Goal: Task Accomplishment & Management: Manage account settings

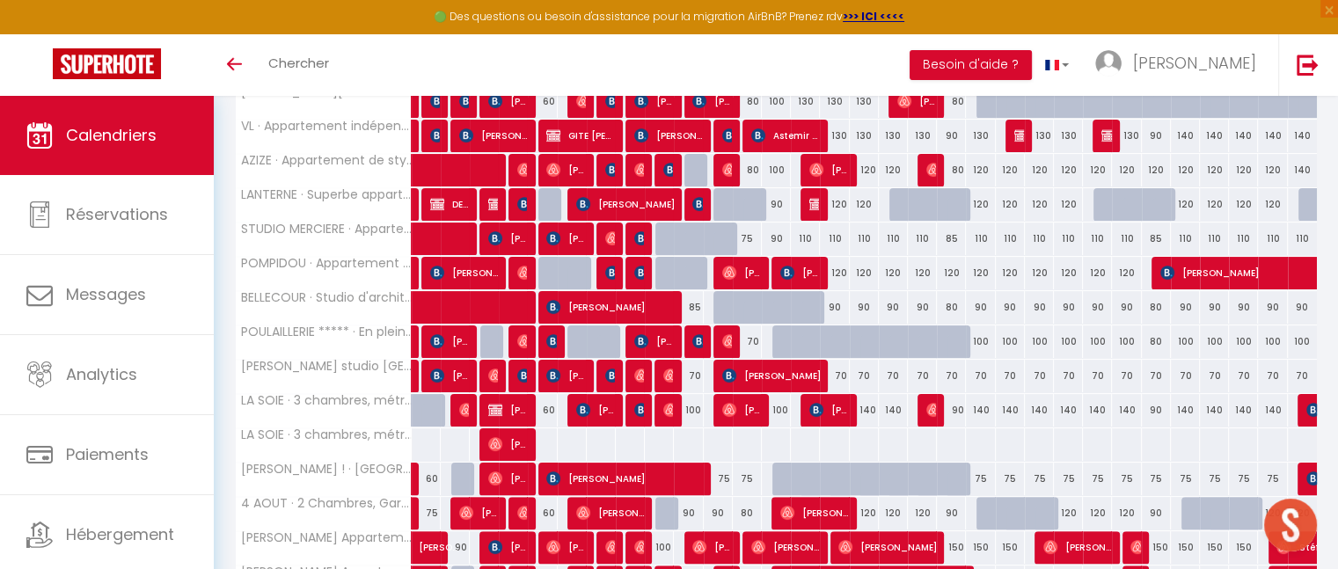
scroll to position [628, 0]
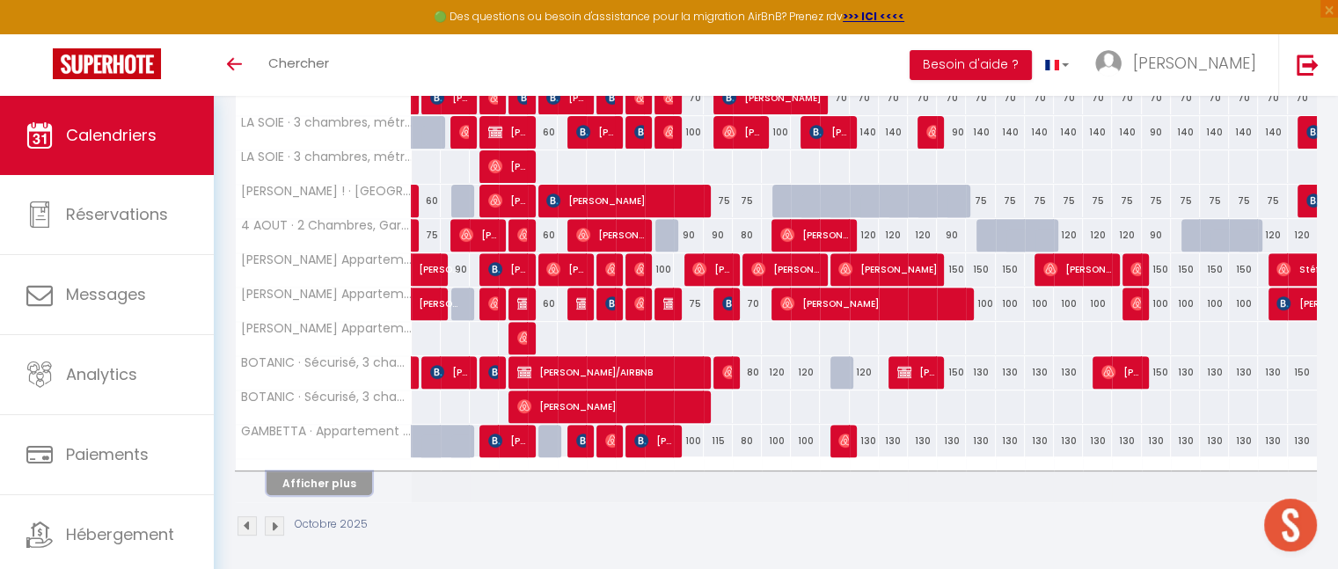
click at [330, 481] on button "Afficher plus" at bounding box center [320, 484] width 106 height 24
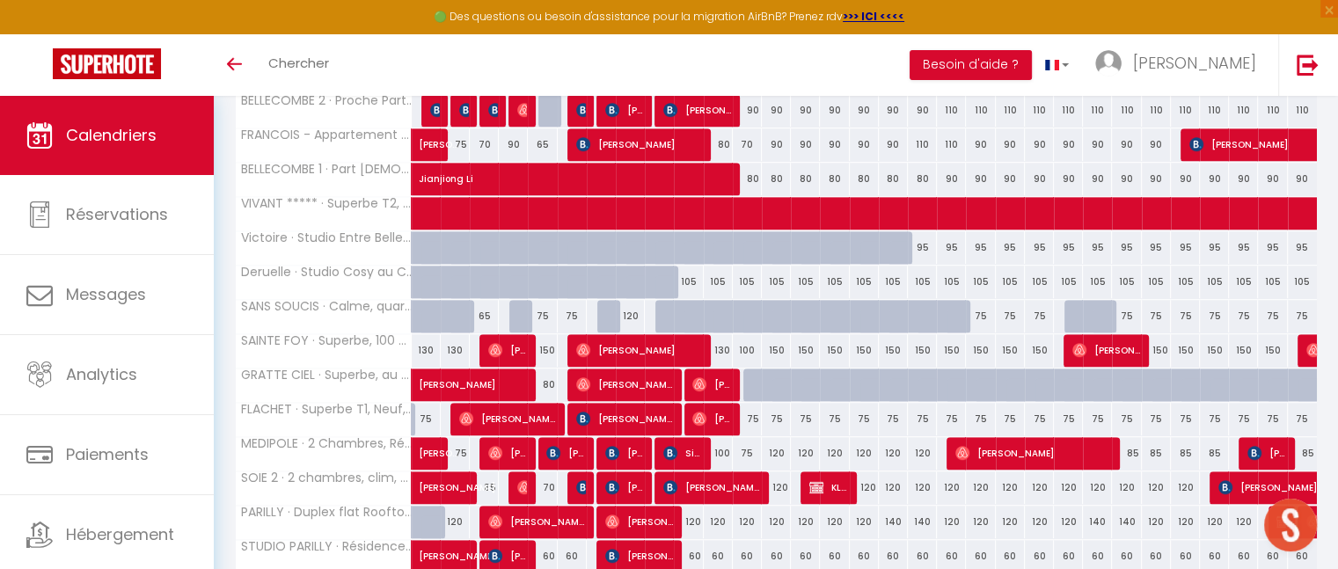
scroll to position [1097, 0]
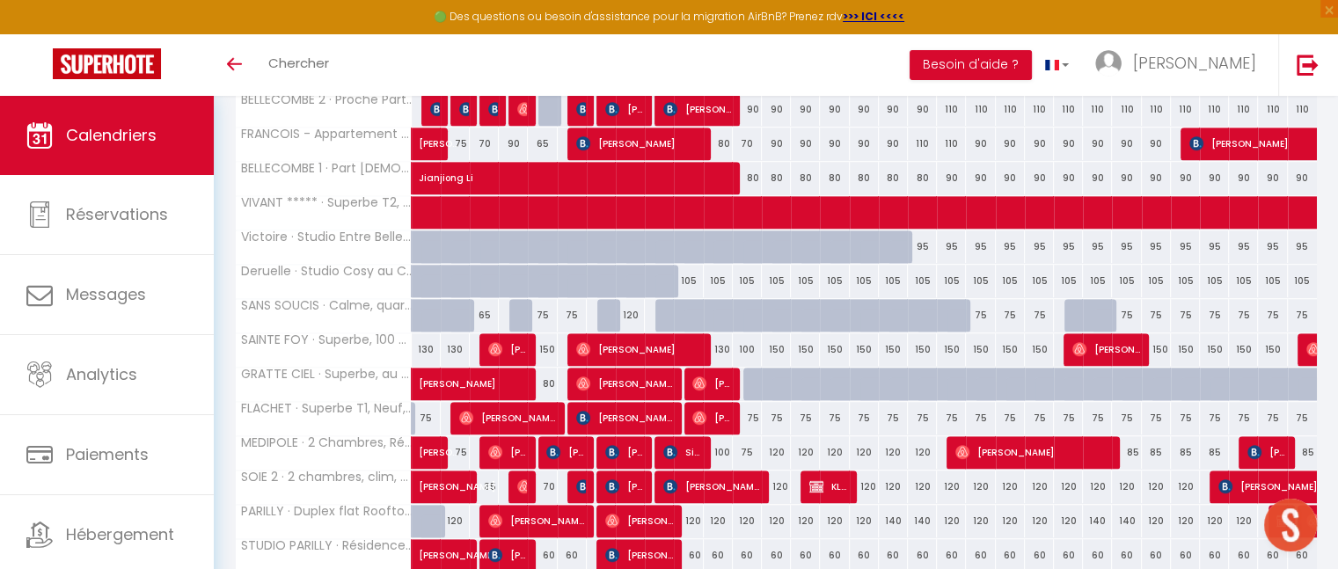
click at [947, 513] on div "120" at bounding box center [951, 521] width 29 height 33
type input "120"
type input "Dim 19 Octobre 2025"
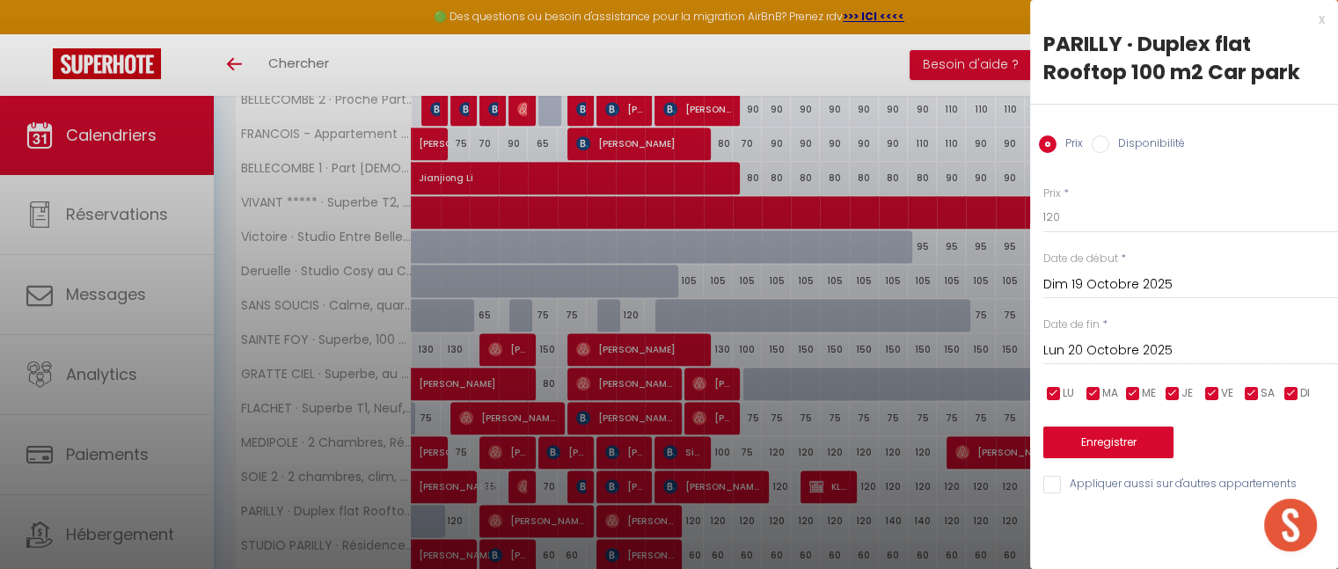
click at [1114, 343] on input "Lun 20 Octobre 2025" at bounding box center [1191, 351] width 295 height 23
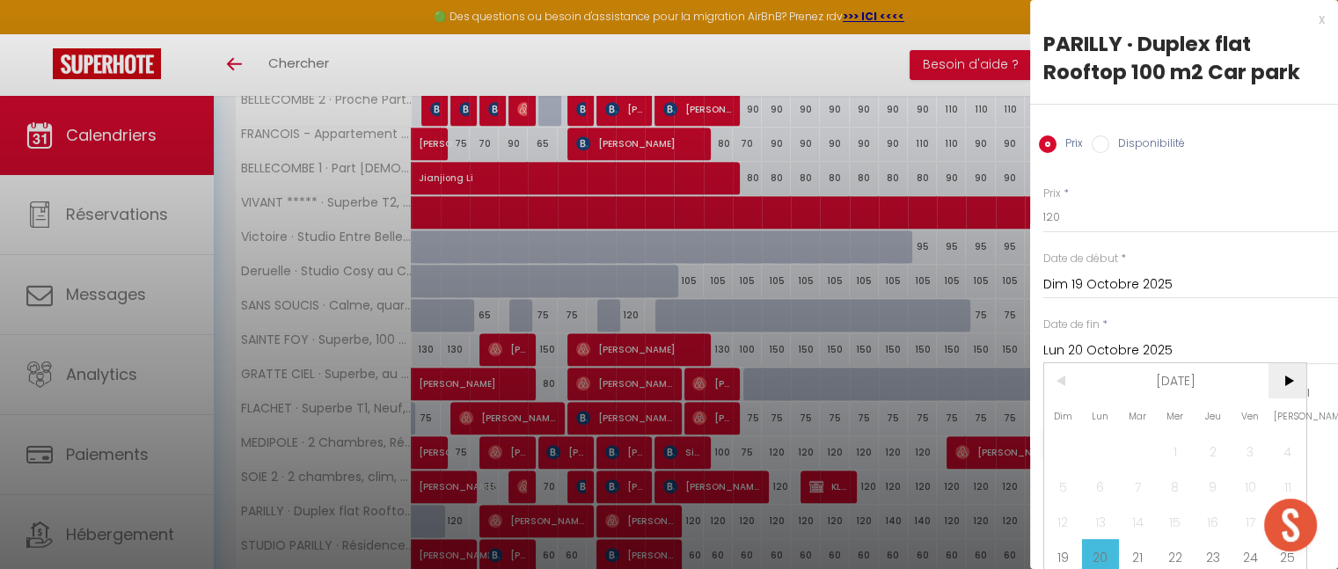
click at [1285, 381] on span ">" at bounding box center [1288, 380] width 38 height 35
click at [1177, 453] on span "3" at bounding box center [1176, 451] width 38 height 35
type input "Mer 03 Décembre 2025"
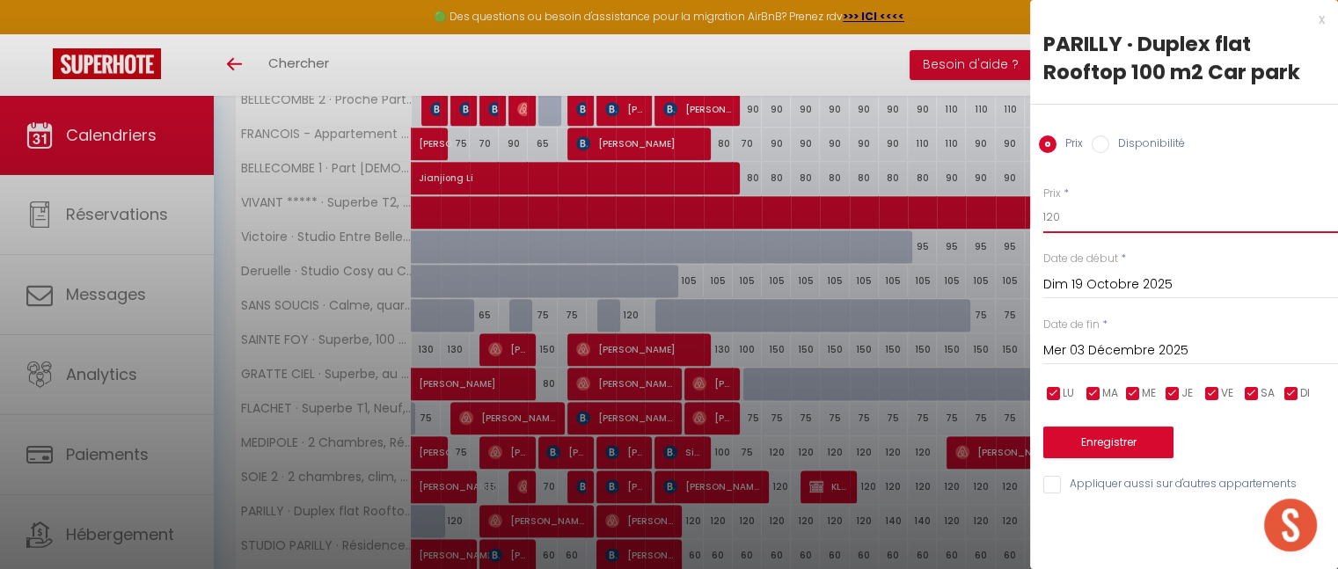
click at [1087, 222] on input "120" at bounding box center [1191, 217] width 295 height 32
type input "160"
click at [1124, 436] on button "Enregistrer" at bounding box center [1109, 443] width 130 height 32
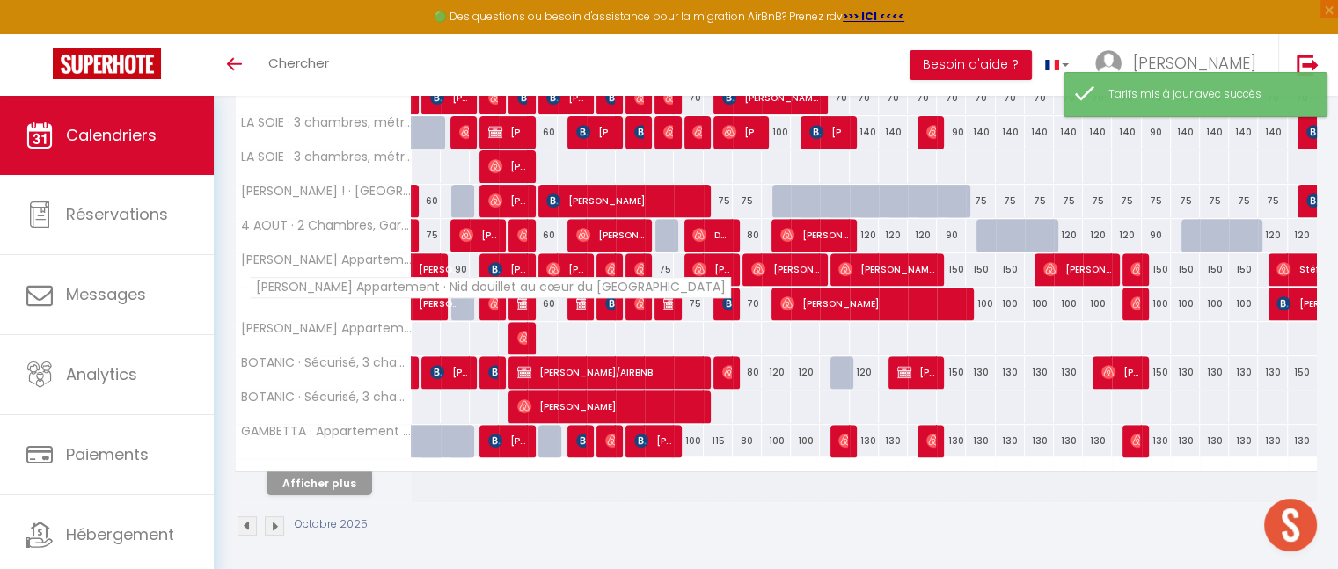
scroll to position [0, 0]
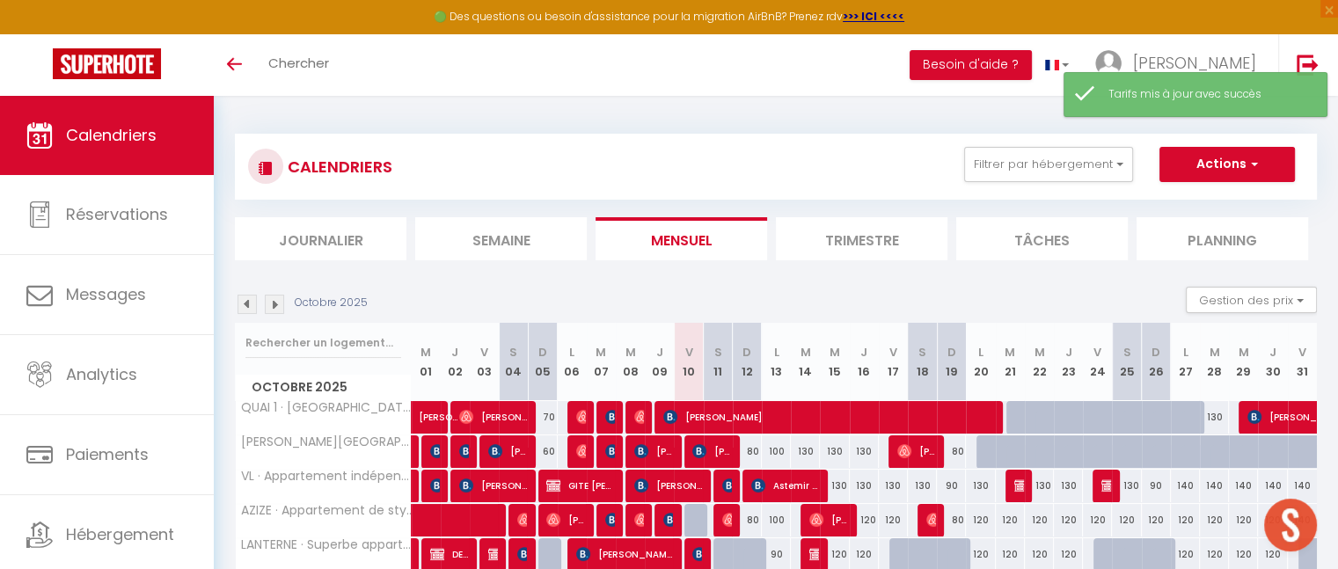
click at [277, 306] on img at bounding box center [274, 304] width 19 height 19
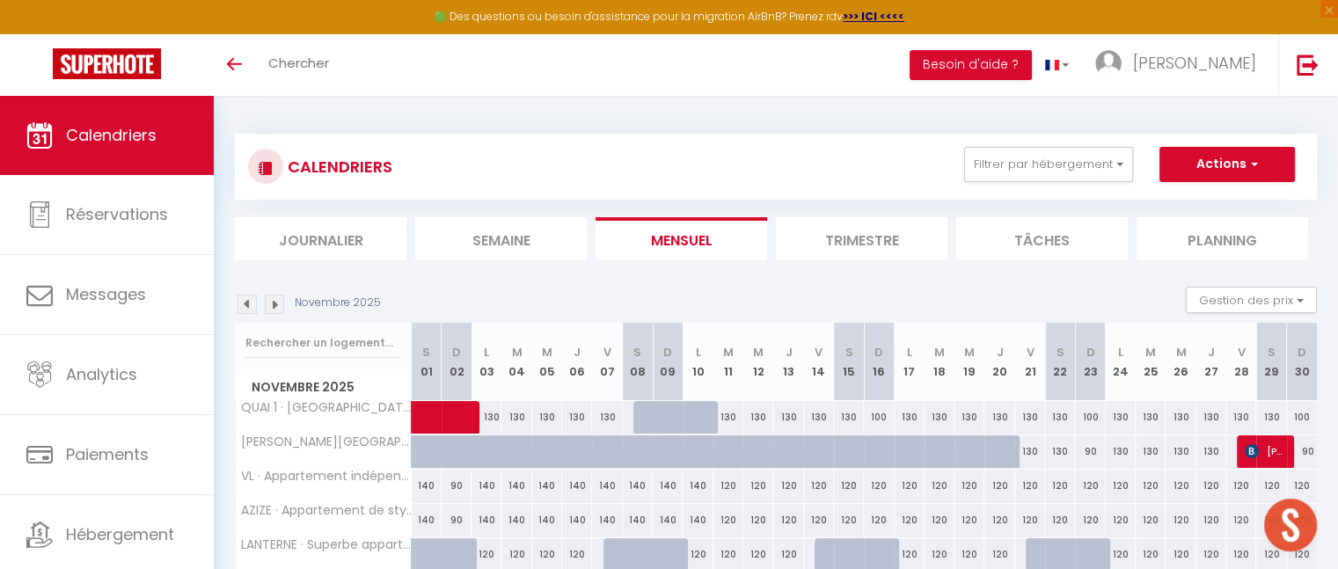
click at [277, 306] on img at bounding box center [274, 304] width 19 height 19
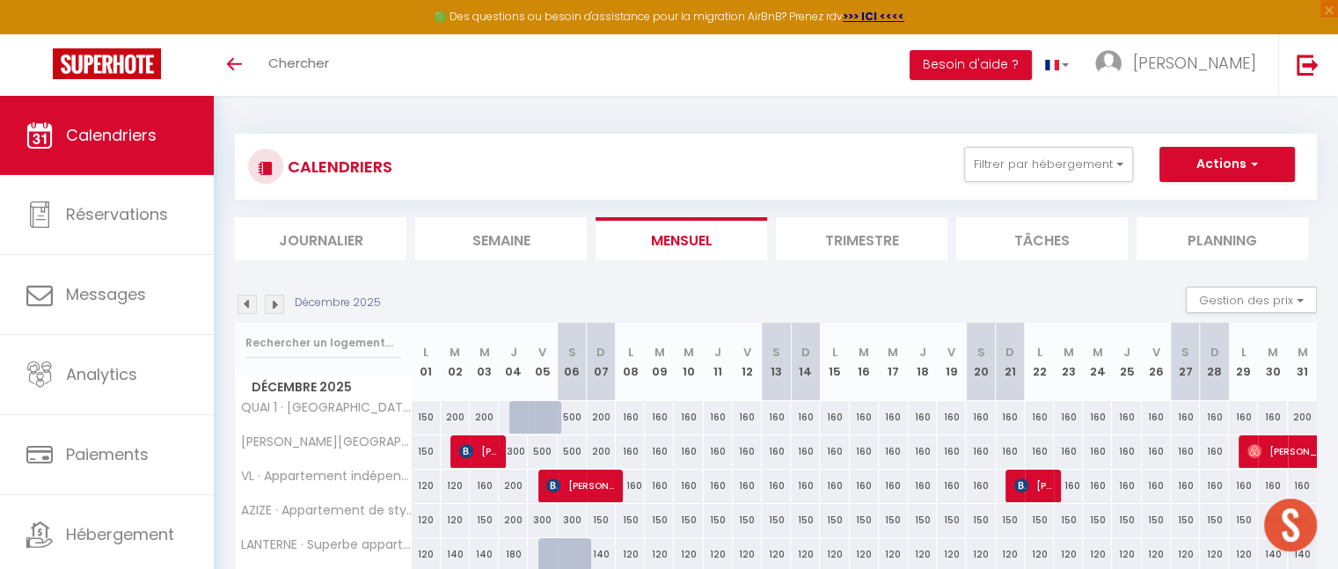
scroll to position [628, 0]
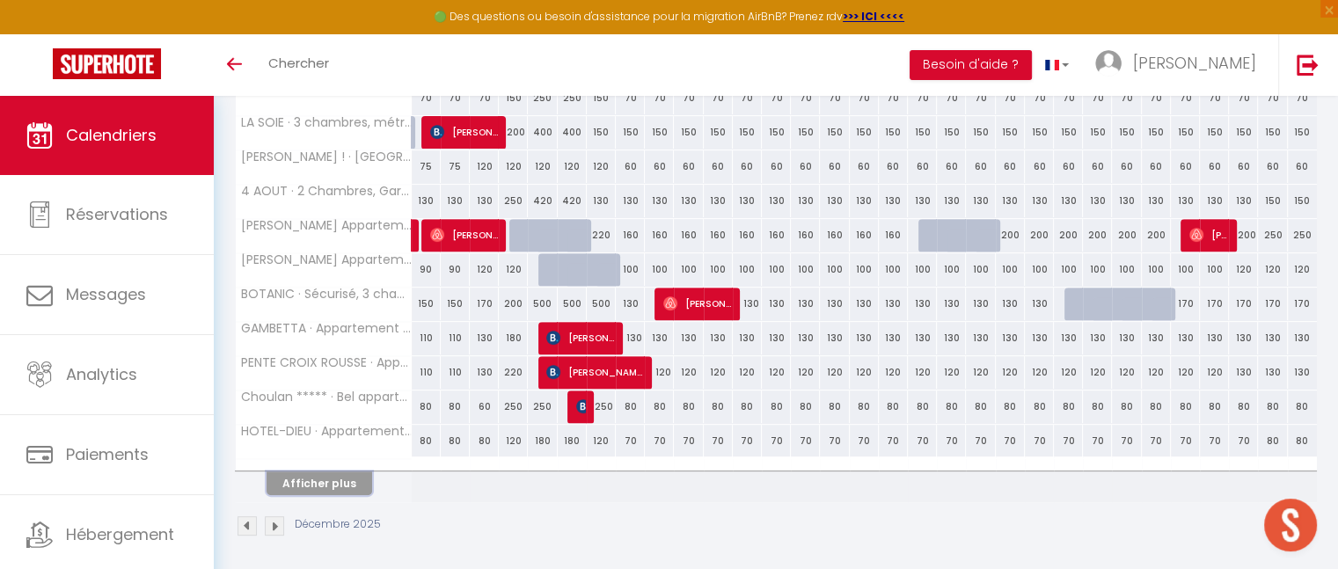
click at [299, 484] on button "Afficher plus" at bounding box center [320, 484] width 106 height 24
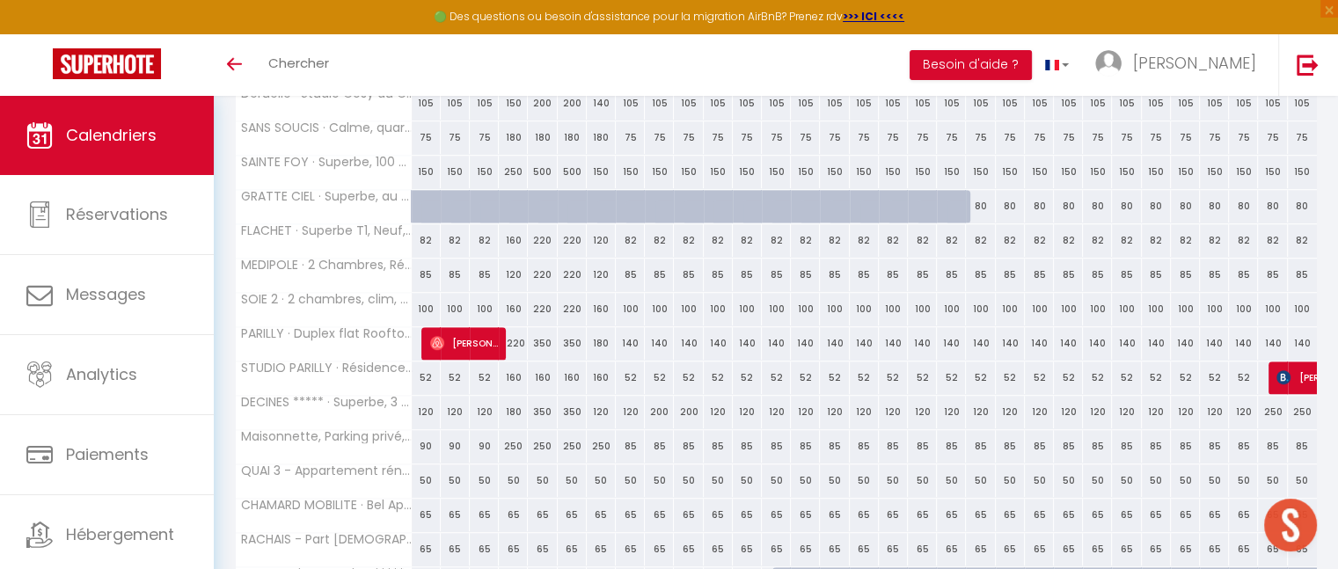
scroll to position [1269, 0]
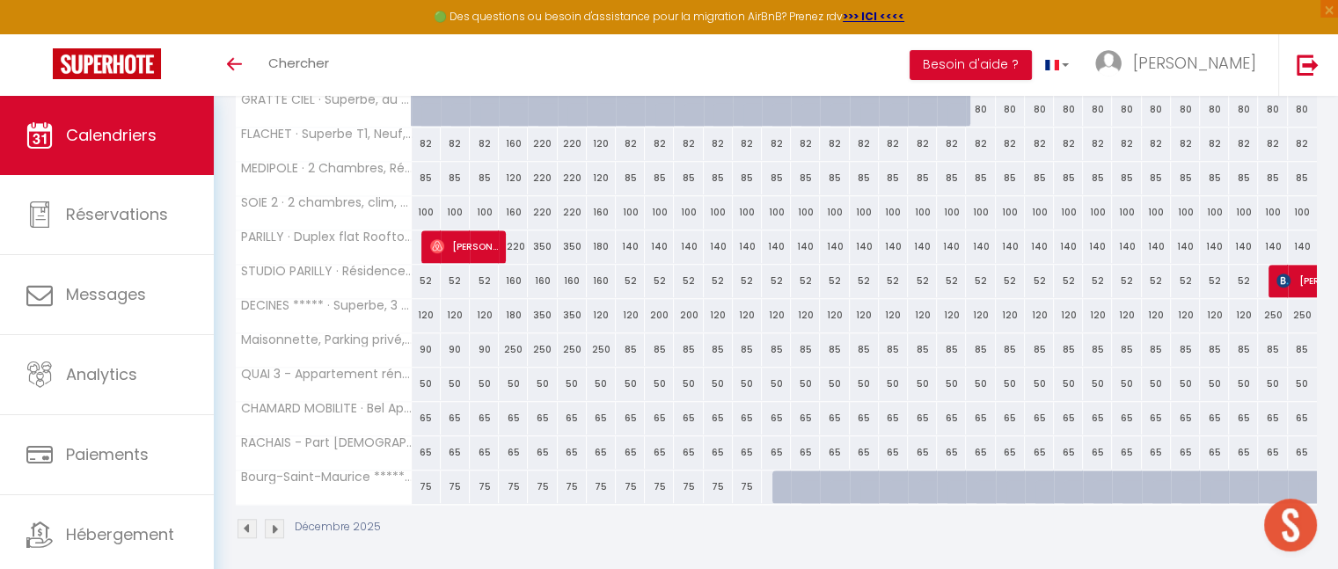
click at [632, 243] on div "140" at bounding box center [630, 247] width 29 height 33
type input "140"
type input "Lun 08 Décembre 2025"
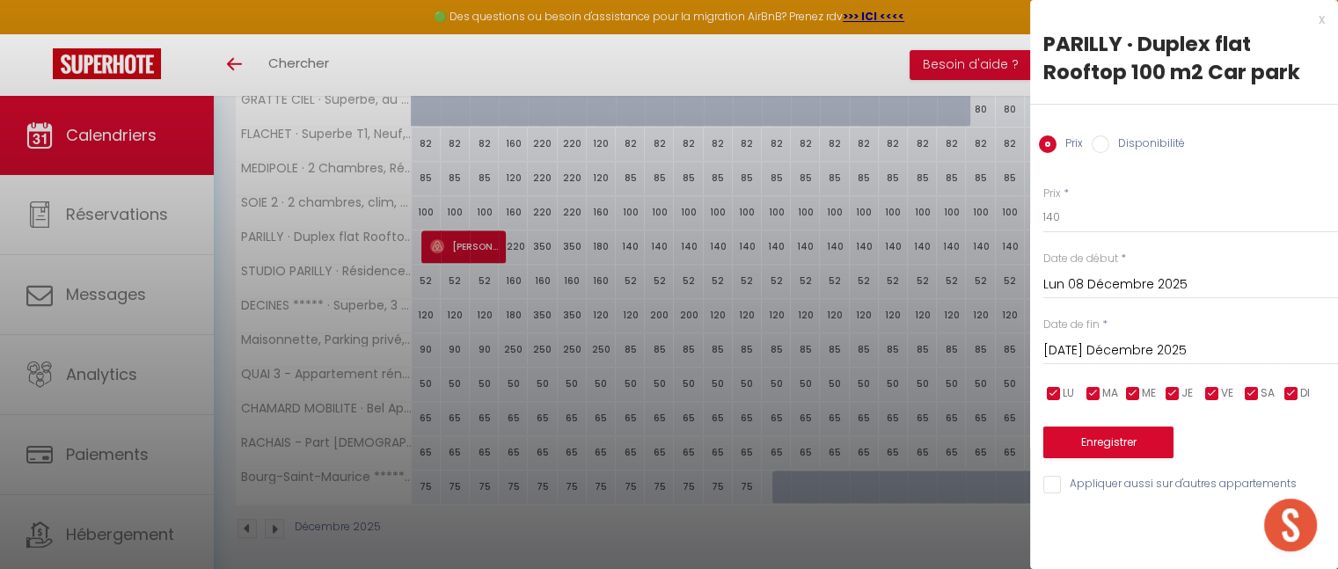
click at [1133, 355] on input "Mar 09 Décembre 2025" at bounding box center [1191, 351] width 295 height 23
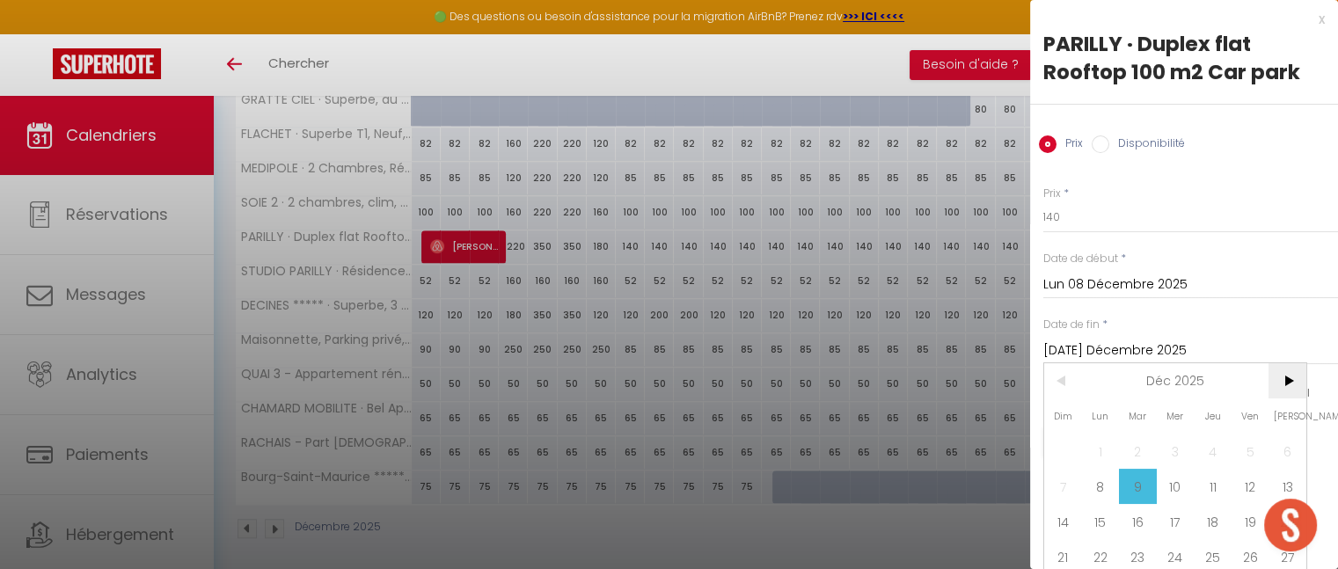
click at [1294, 384] on span ">" at bounding box center [1288, 380] width 38 height 35
click at [1061, 482] on span "4" at bounding box center [1063, 486] width 38 height 35
type input "Dim 04 Janvier 2026"
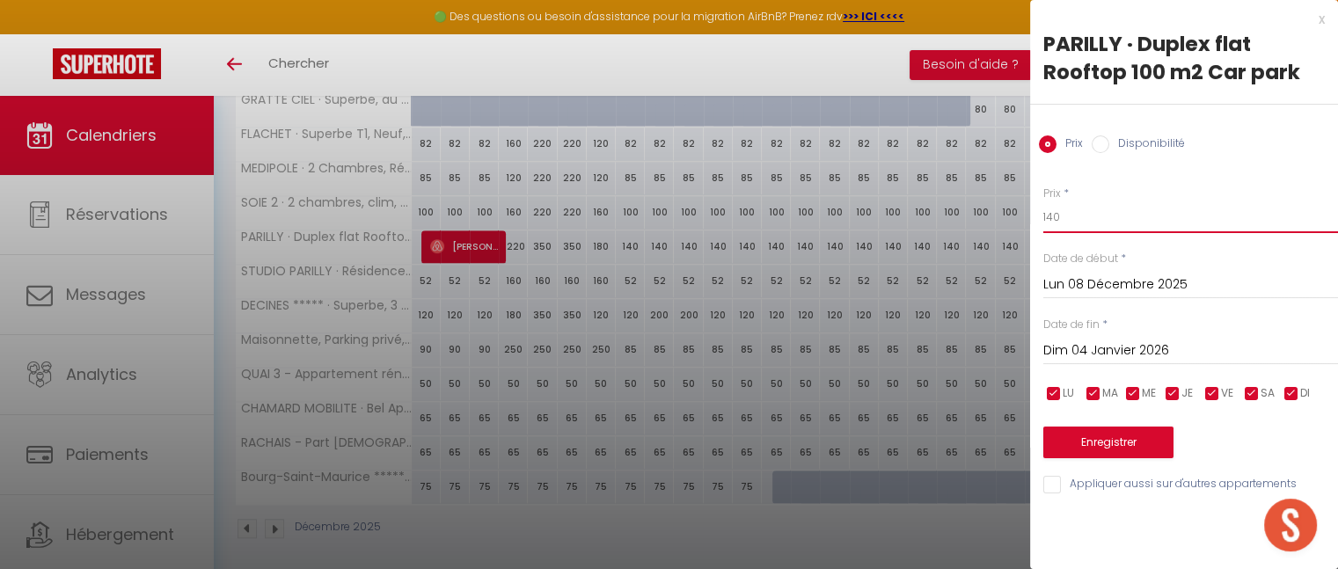
click at [1072, 207] on input "140" at bounding box center [1191, 217] width 295 height 32
type input "160"
click at [1112, 441] on button "Enregistrer" at bounding box center [1109, 443] width 130 height 32
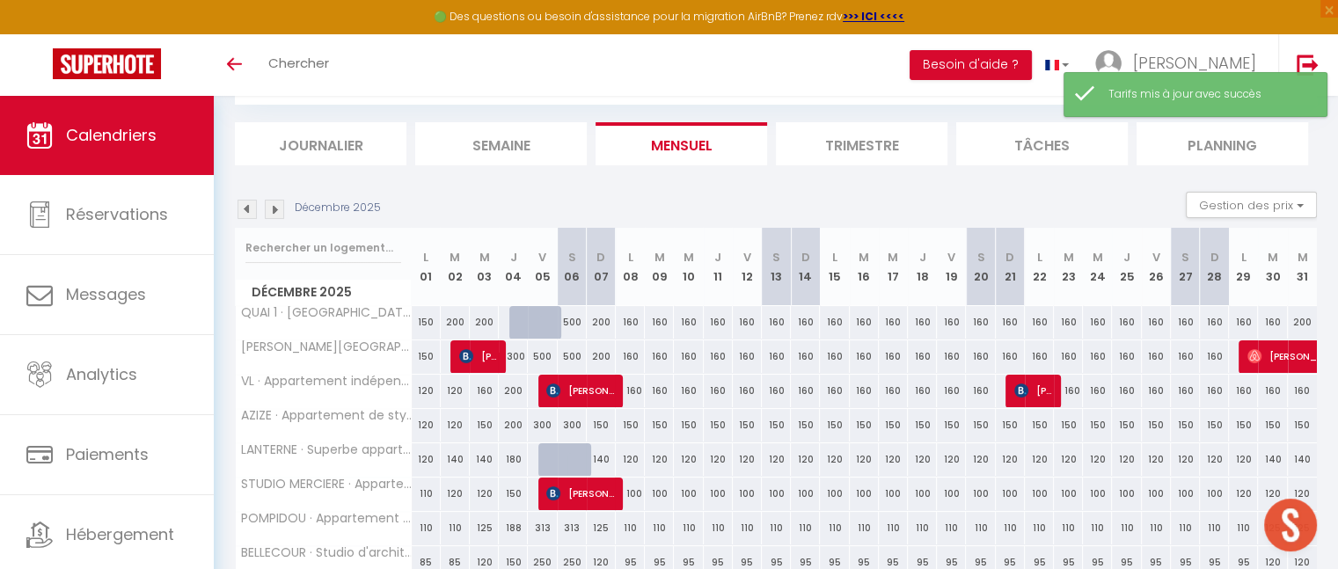
scroll to position [628, 0]
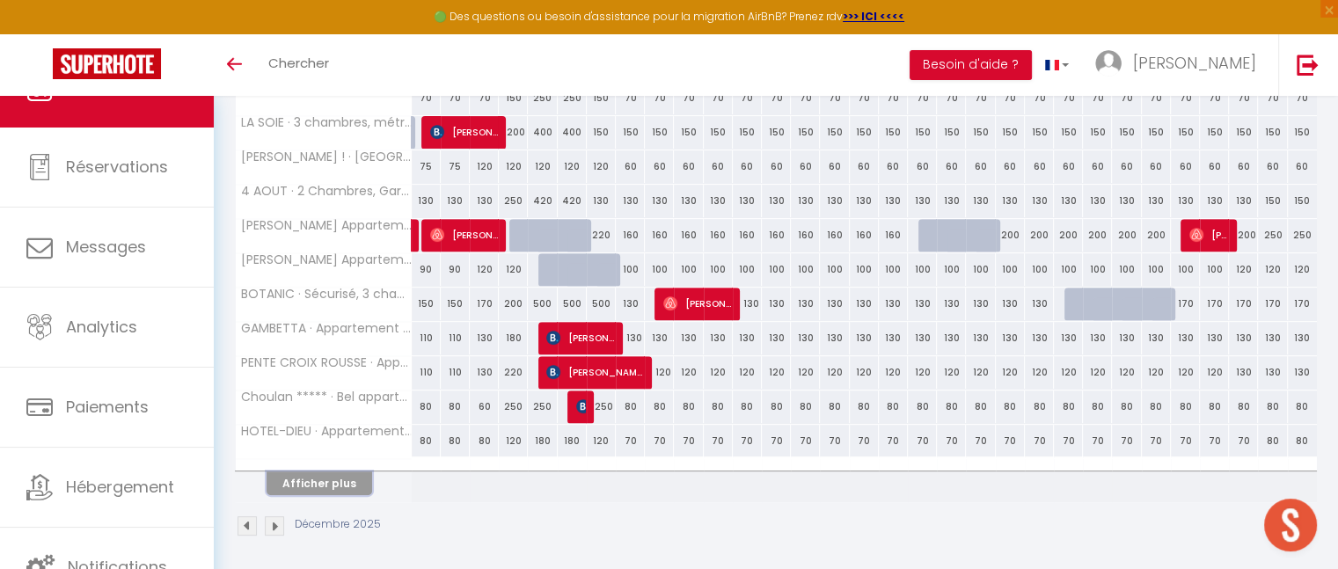
click at [321, 479] on button "Afficher plus" at bounding box center [320, 484] width 106 height 24
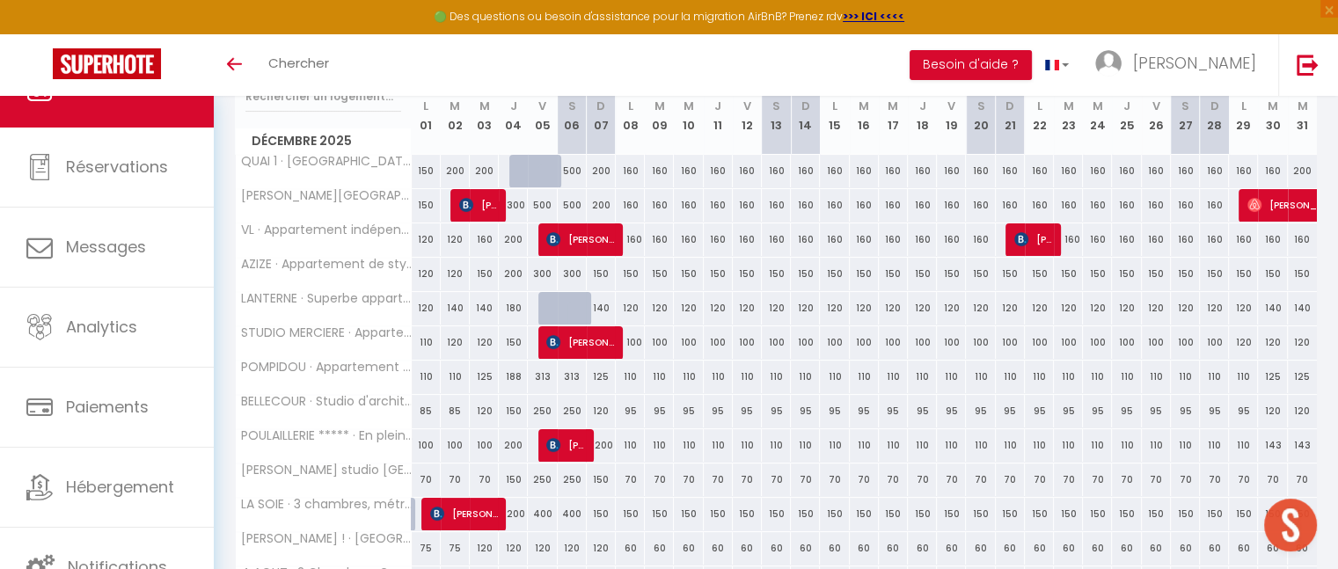
scroll to position [0, 0]
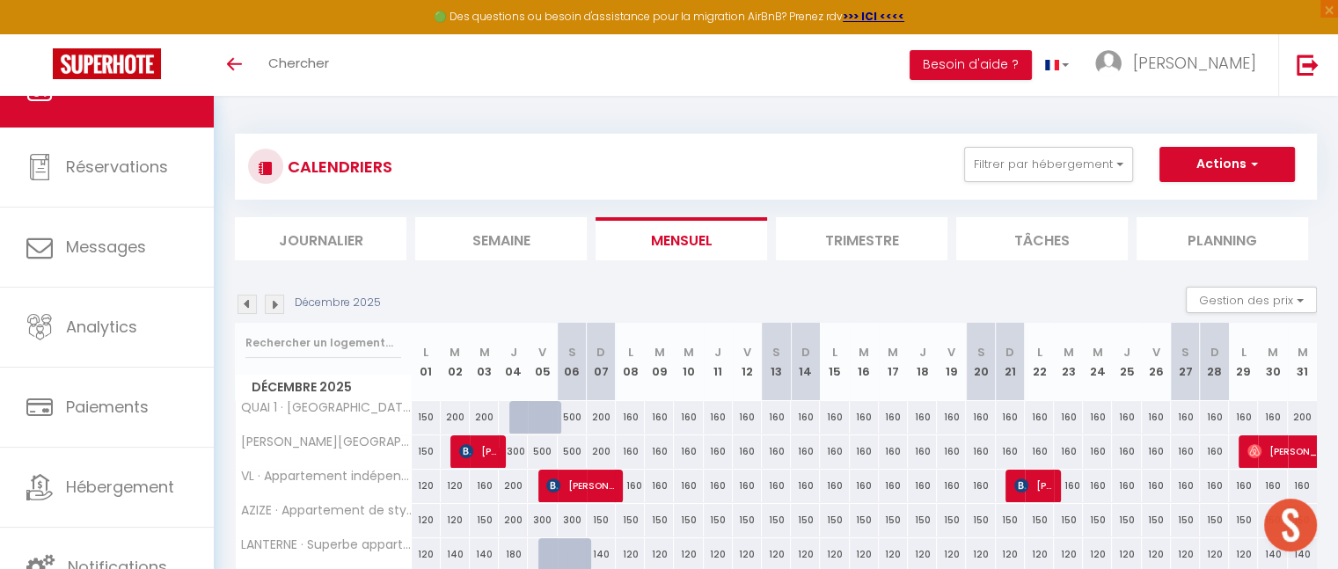
click at [249, 306] on img at bounding box center [247, 304] width 19 height 19
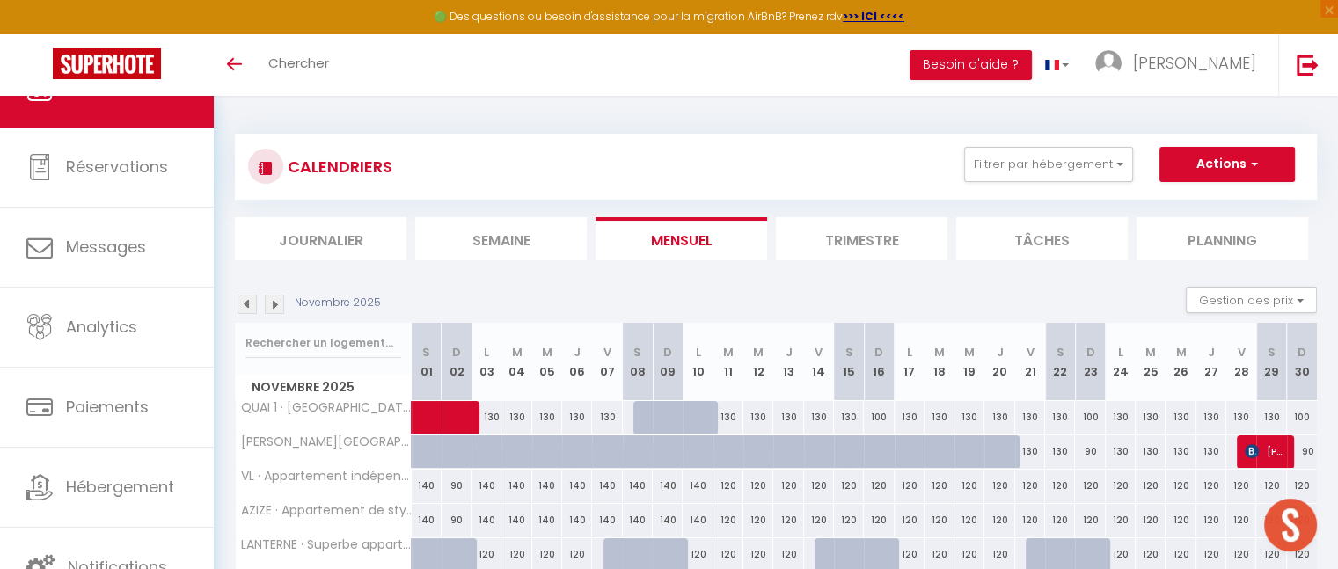
click at [249, 306] on img at bounding box center [247, 304] width 19 height 19
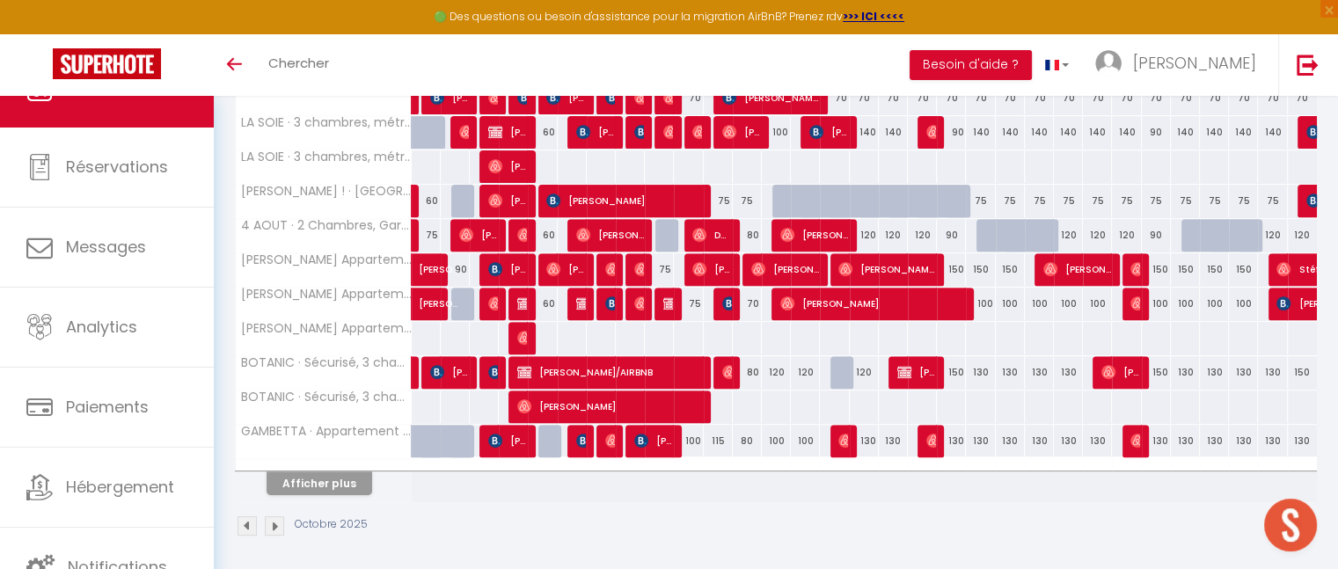
scroll to position [627, 0]
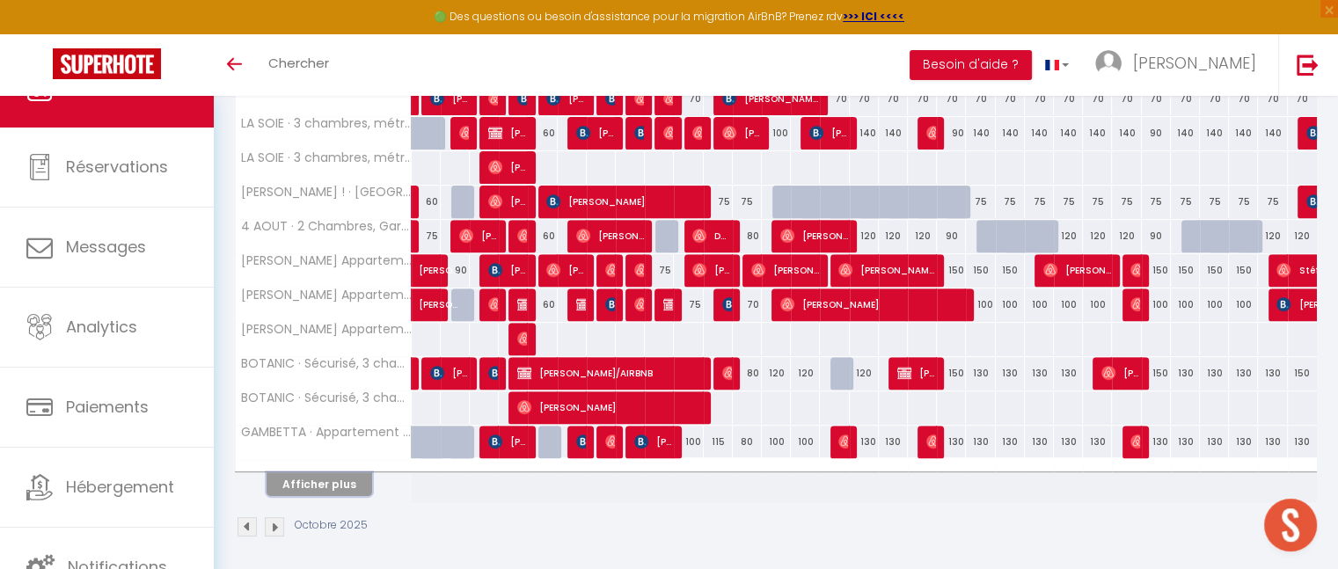
click at [334, 482] on button "Afficher plus" at bounding box center [320, 484] width 106 height 24
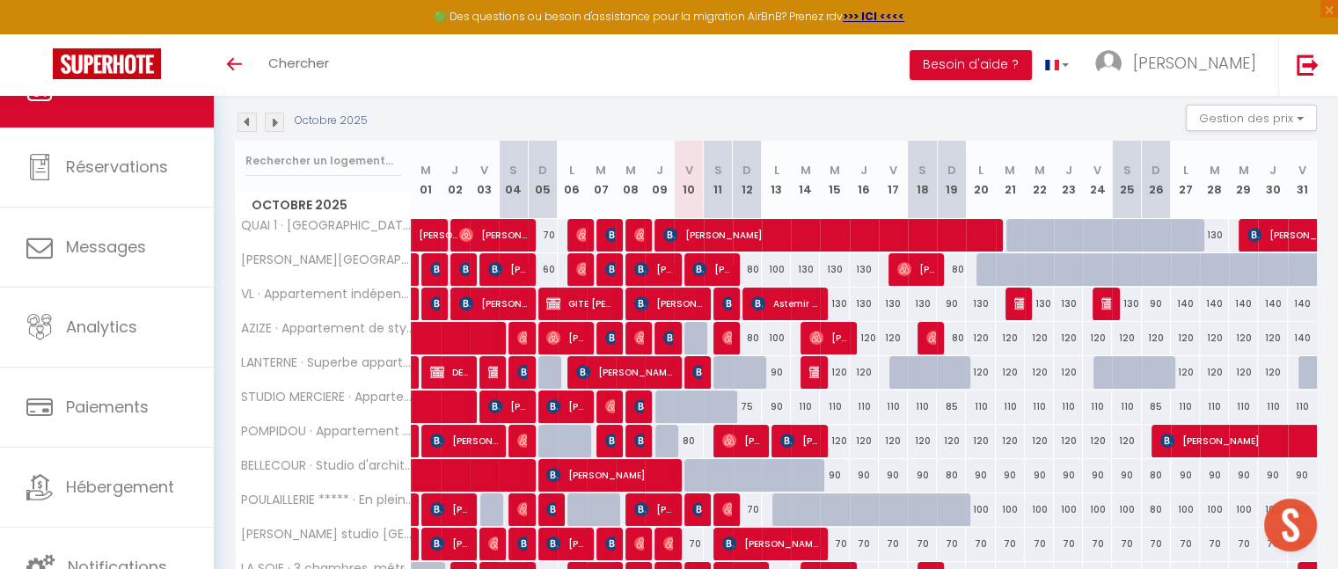
scroll to position [183, 0]
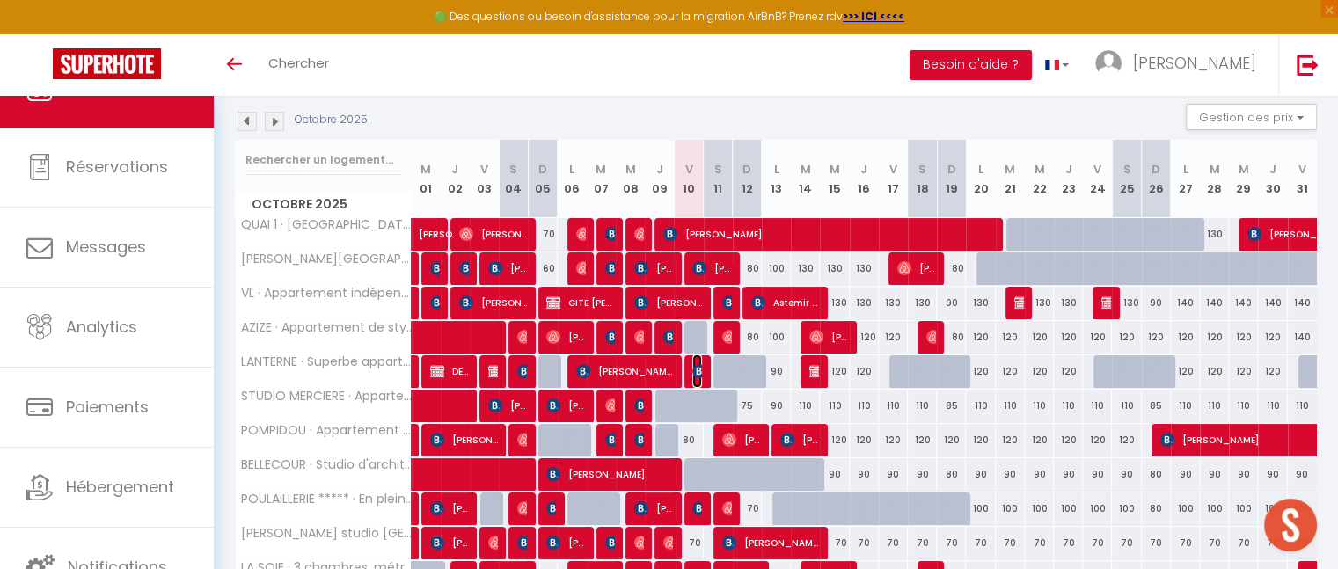
click at [699, 368] on img at bounding box center [699, 371] width 14 height 14
select select "OK"
select select "KO"
select select "0"
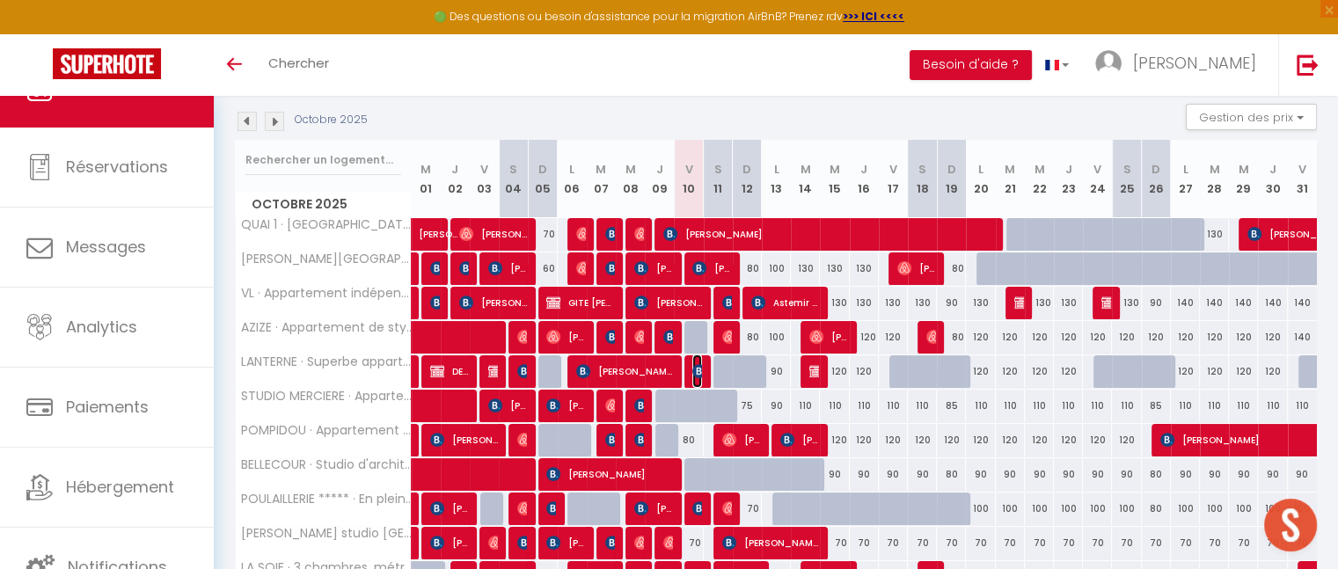
select select "1"
select select
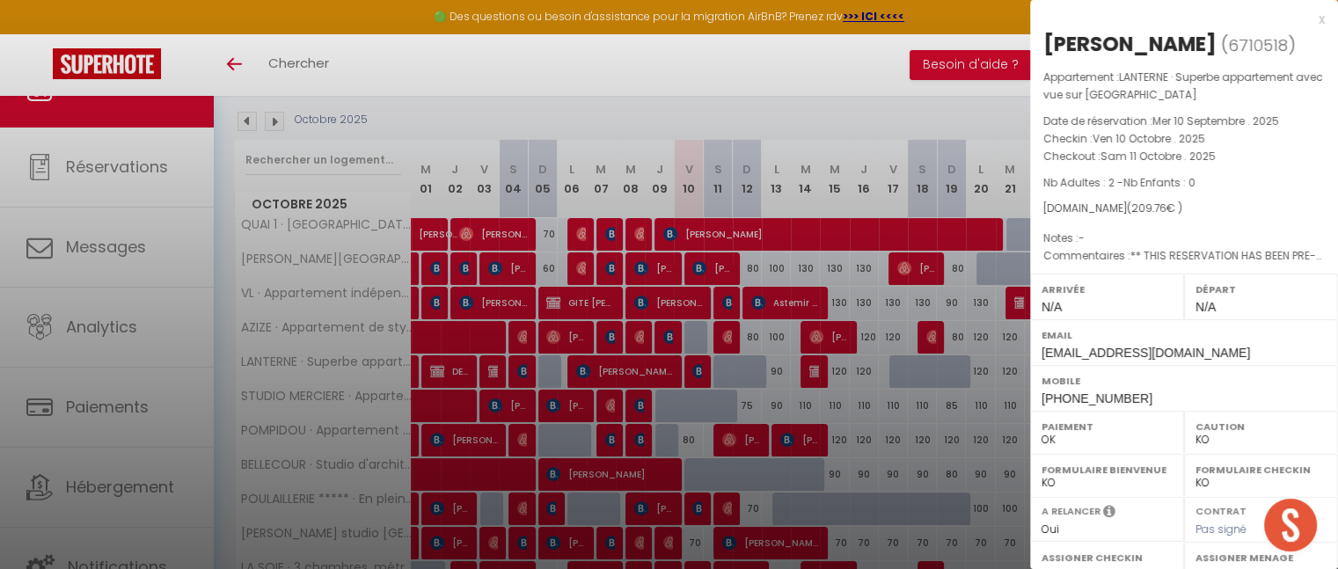
click at [1306, 20] on div "x" at bounding box center [1177, 19] width 295 height 21
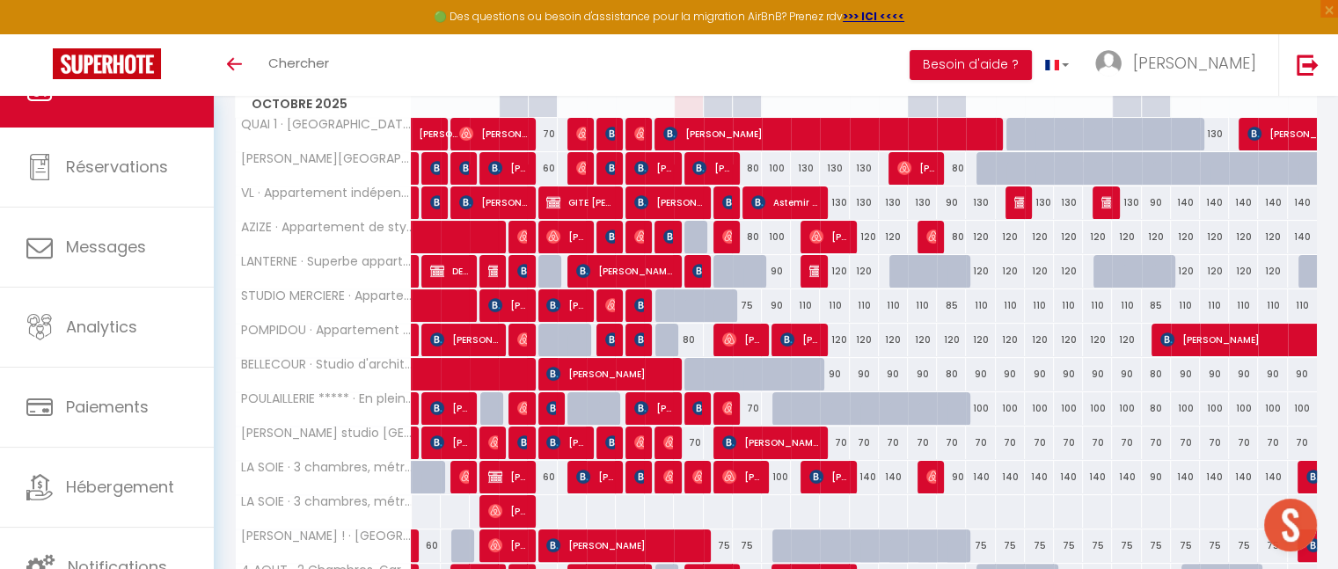
scroll to position [282, 0]
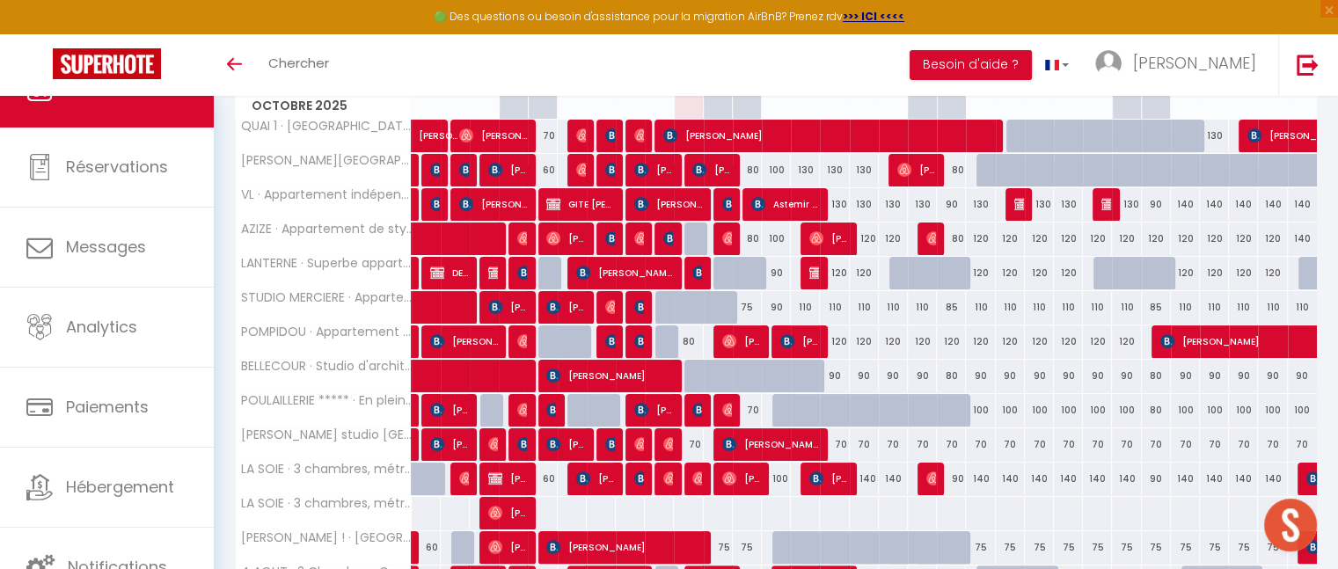
click at [687, 340] on div "80" at bounding box center [688, 342] width 29 height 33
type input "80"
type input "Ven 10 Octobre 2025"
type input "Sam 11 Octobre 2025"
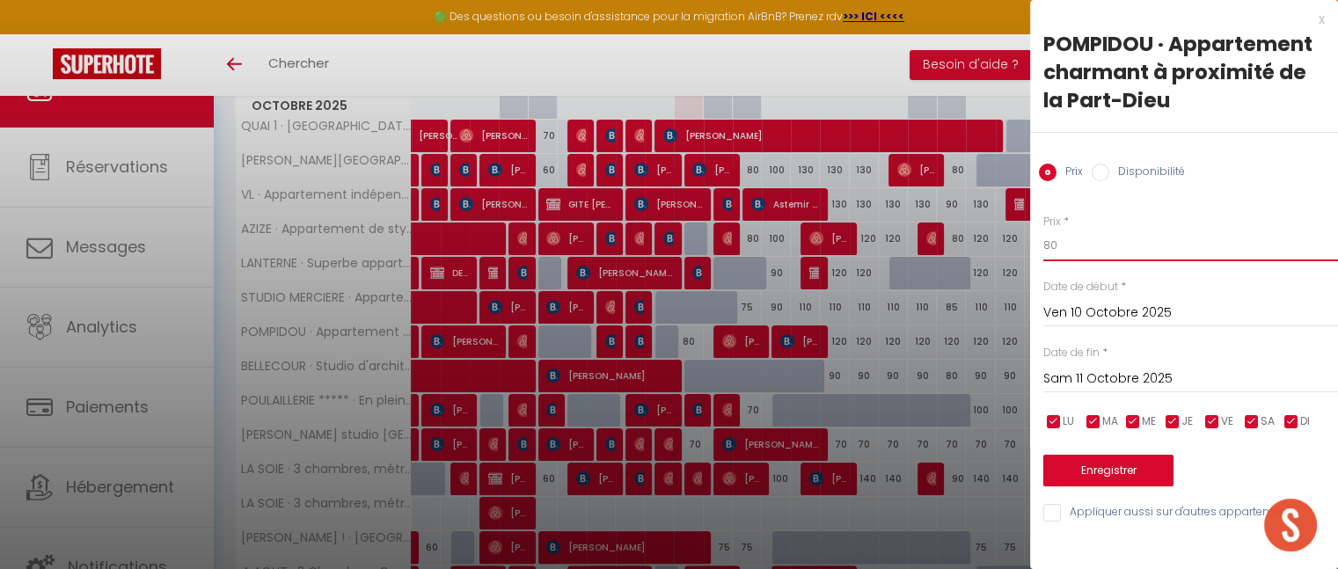
click at [1063, 248] on input "80" at bounding box center [1191, 246] width 295 height 32
type input "8"
type input "70"
click at [1096, 457] on button "Enregistrer" at bounding box center [1109, 471] width 130 height 32
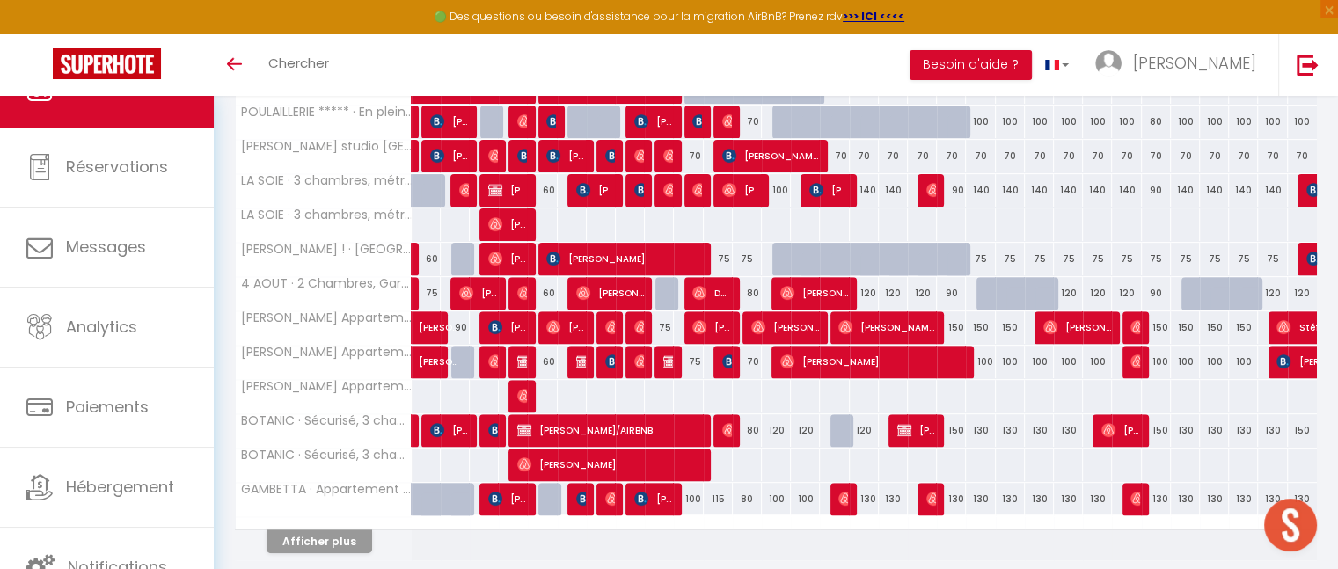
scroll to position [571, 0]
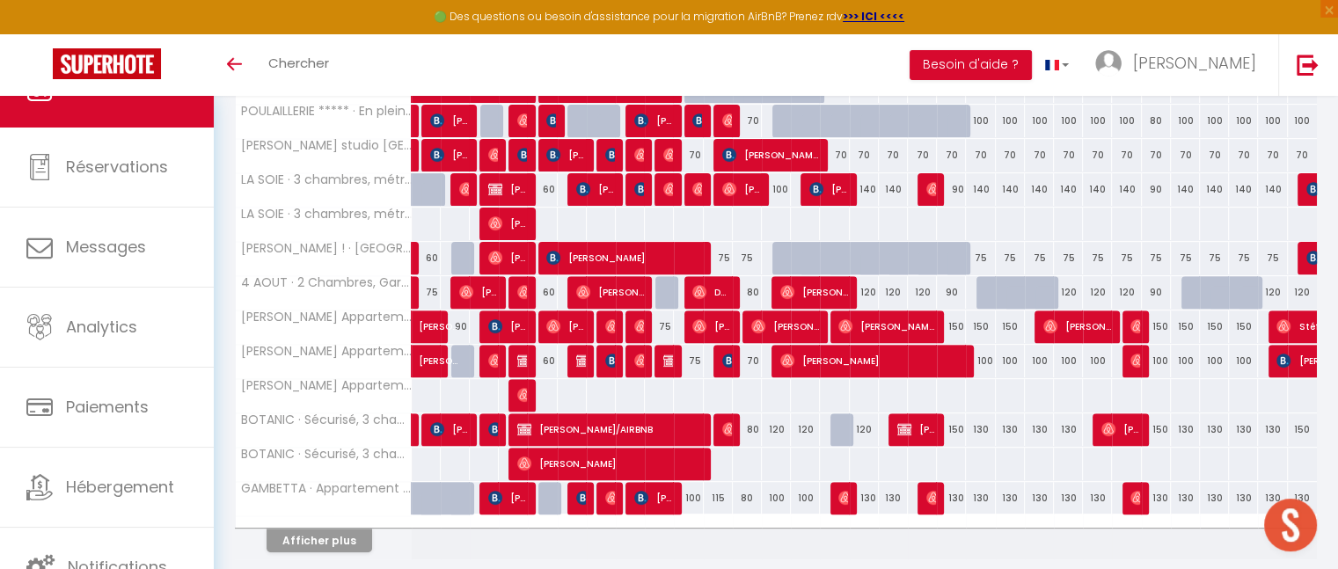
click at [693, 358] on div "75" at bounding box center [688, 361] width 29 height 33
type input "75"
type input "Ven 10 Octobre 2025"
type input "Sam 11 Octobre 2025"
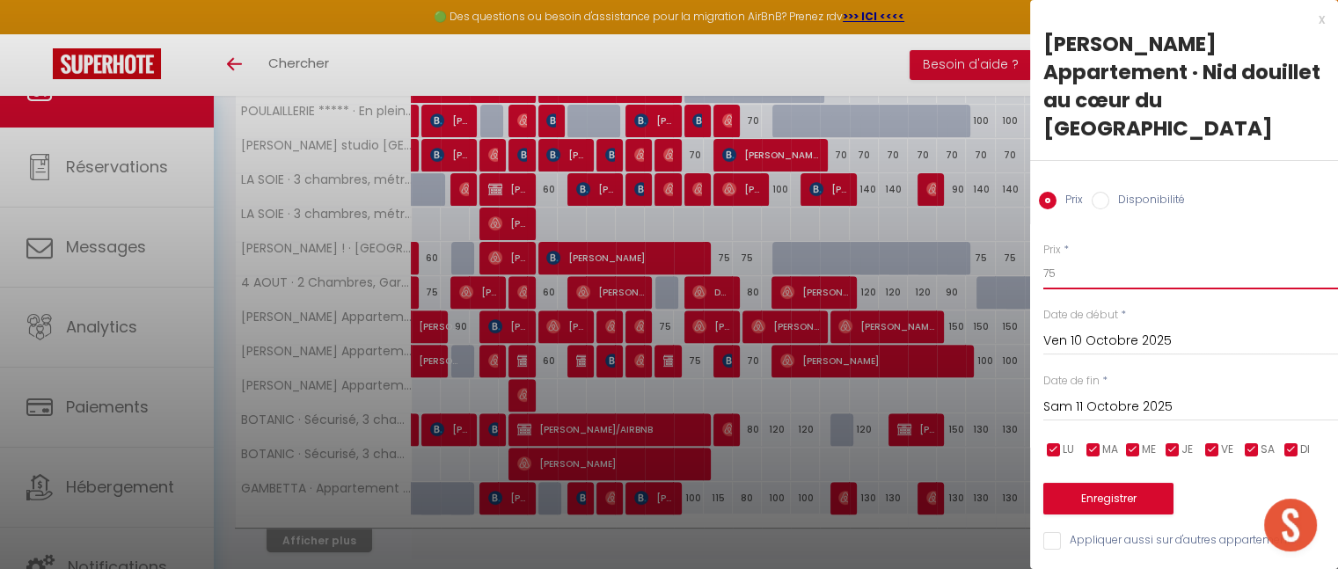
click at [1088, 258] on input "75" at bounding box center [1191, 274] width 295 height 32
type input "7"
type input "65"
click at [1139, 483] on button "Enregistrer" at bounding box center [1109, 499] width 130 height 32
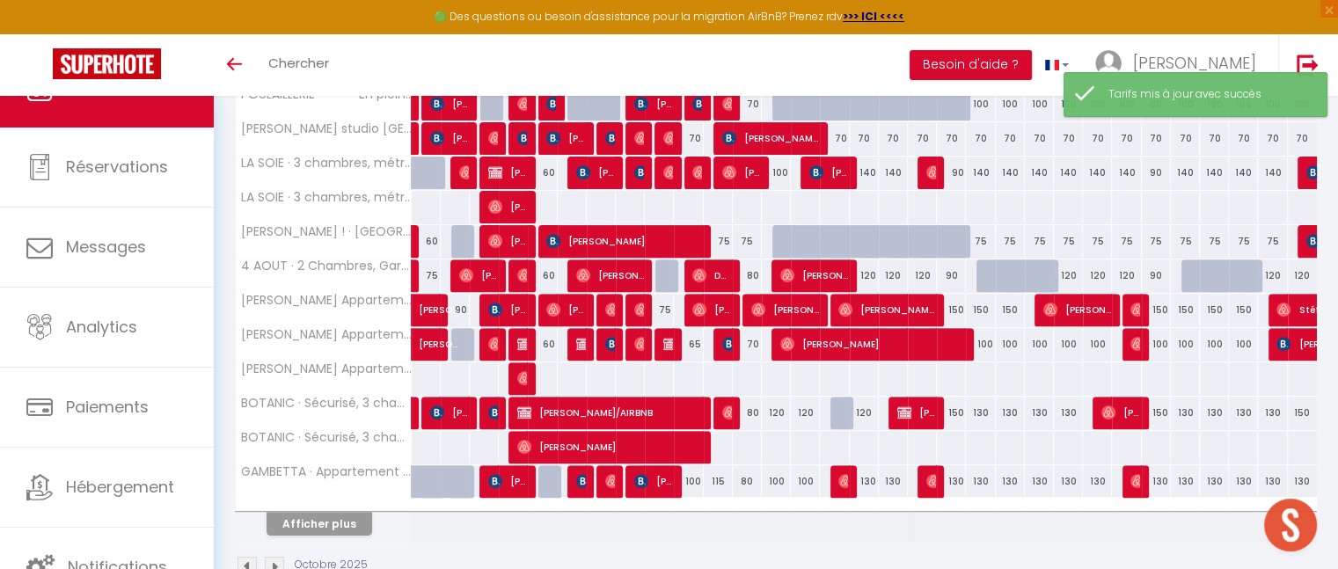
scroll to position [628, 0]
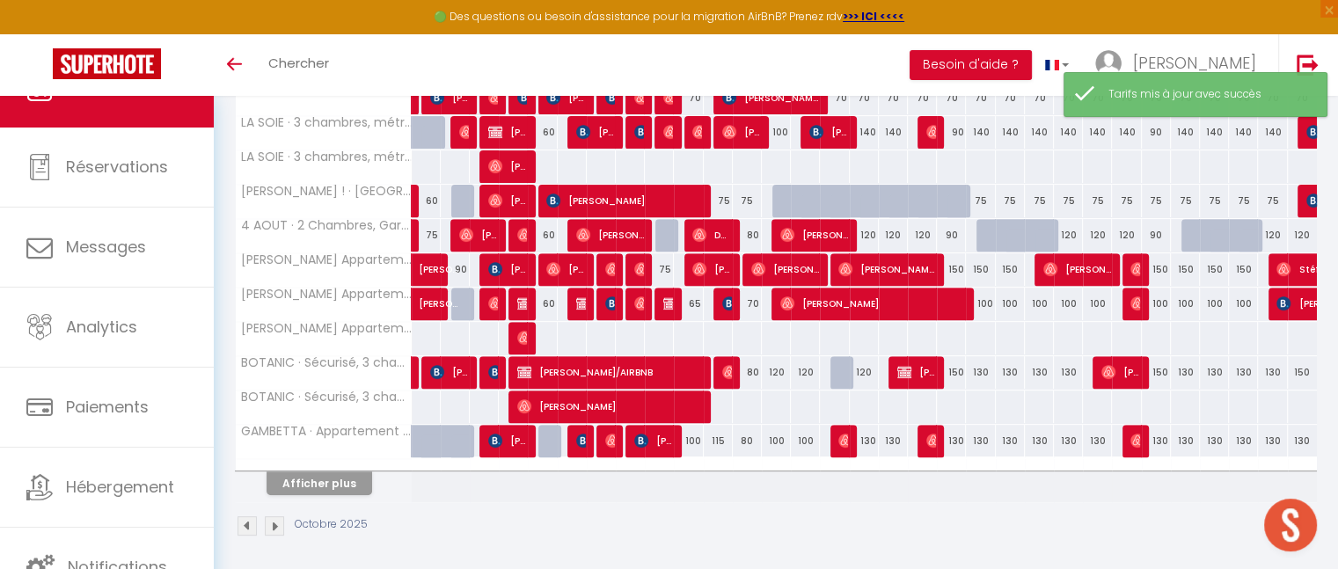
click at [693, 439] on div "100" at bounding box center [688, 441] width 29 height 33
type input "100"
type input "Ven 10 Octobre 2025"
type input "Sam 11 Octobre 2025"
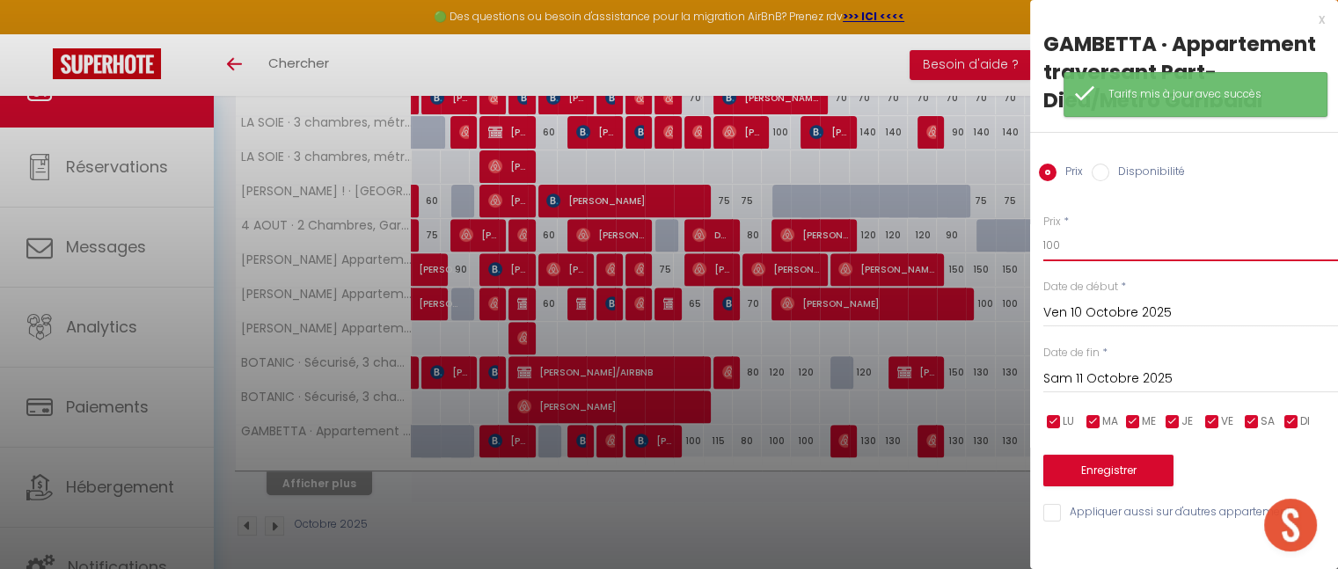
click at [1091, 241] on input "100" at bounding box center [1191, 246] width 295 height 32
type input "1"
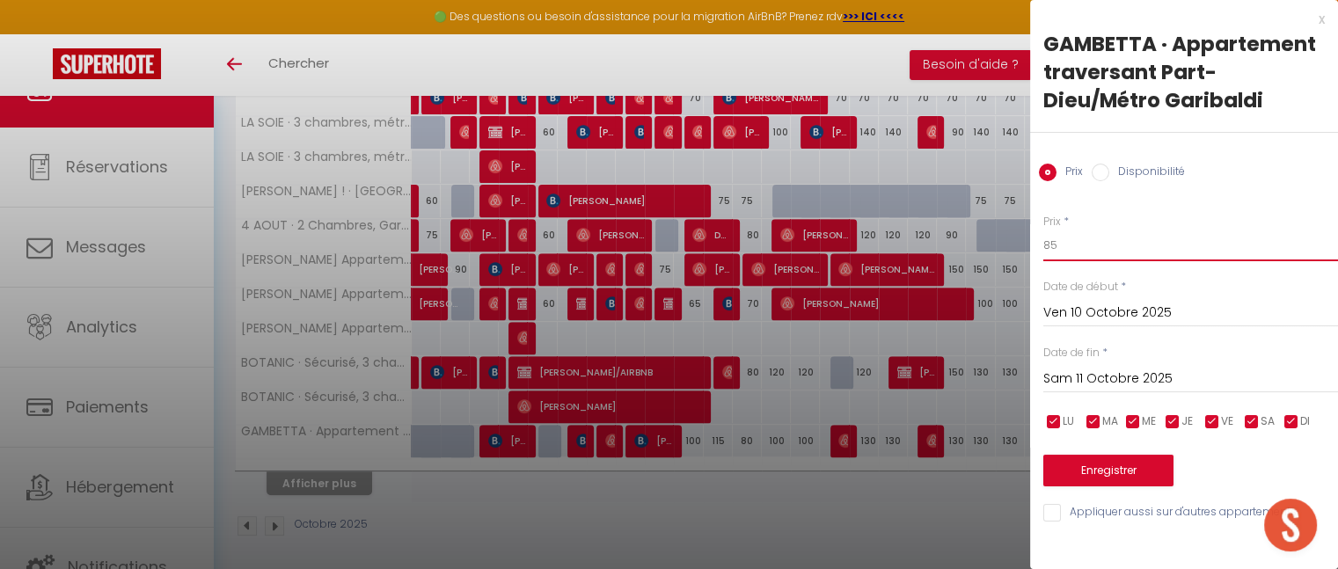
type input "85"
click at [1119, 472] on button "Enregistrer" at bounding box center [1109, 471] width 130 height 32
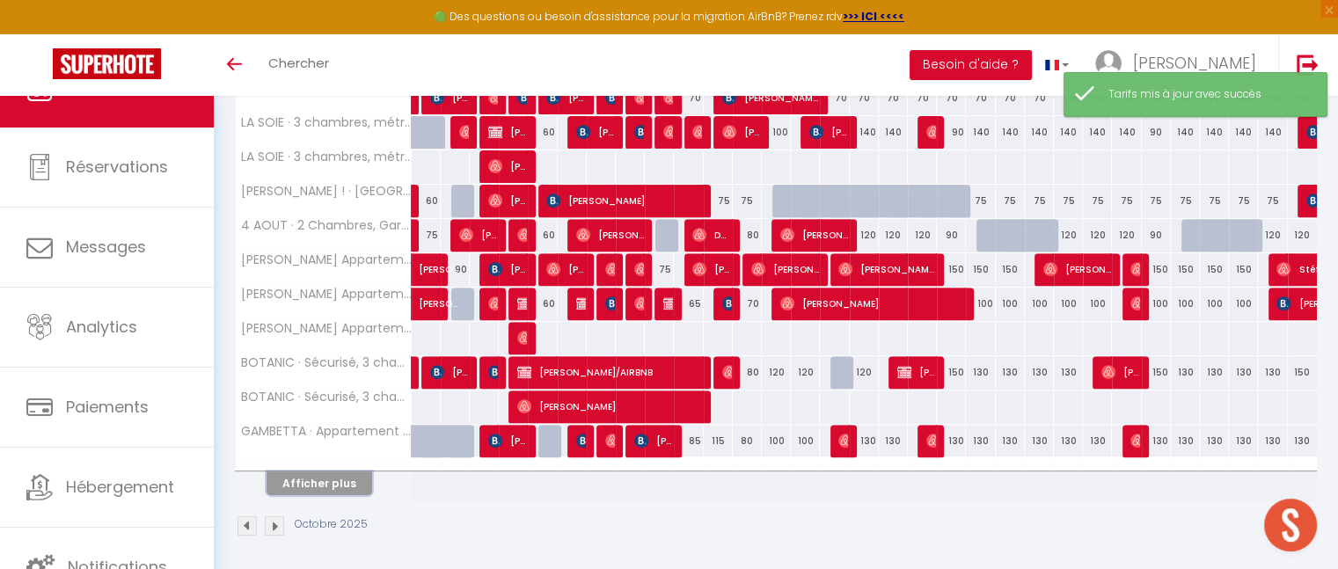
click at [327, 480] on button "Afficher plus" at bounding box center [320, 484] width 106 height 24
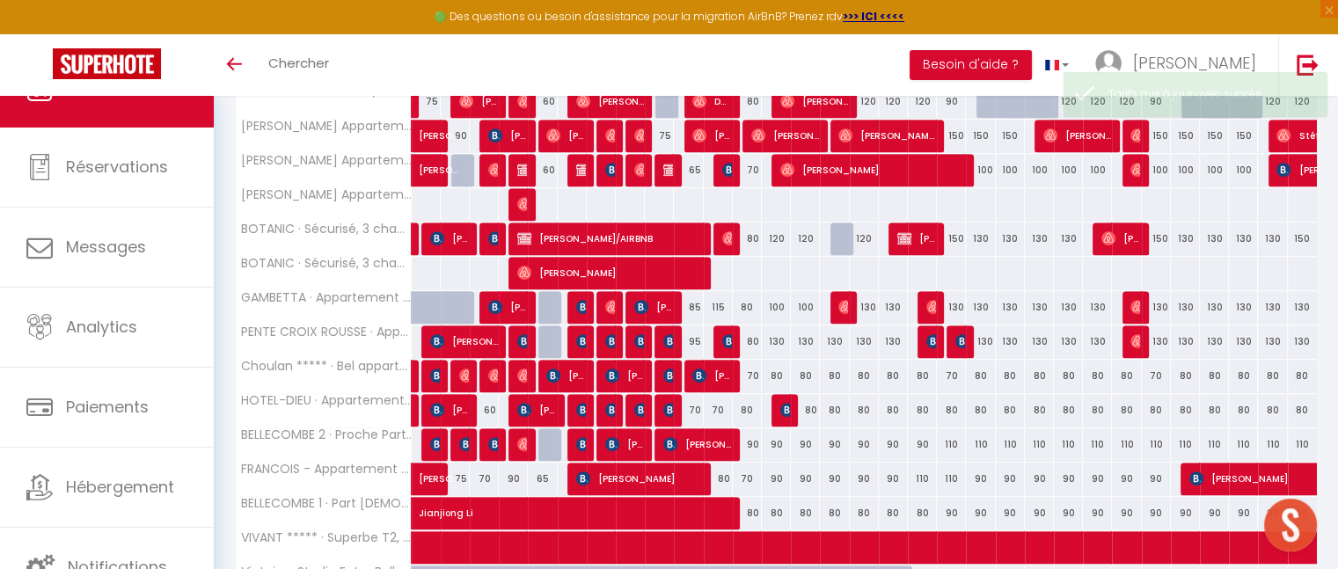
scroll to position [801, 0]
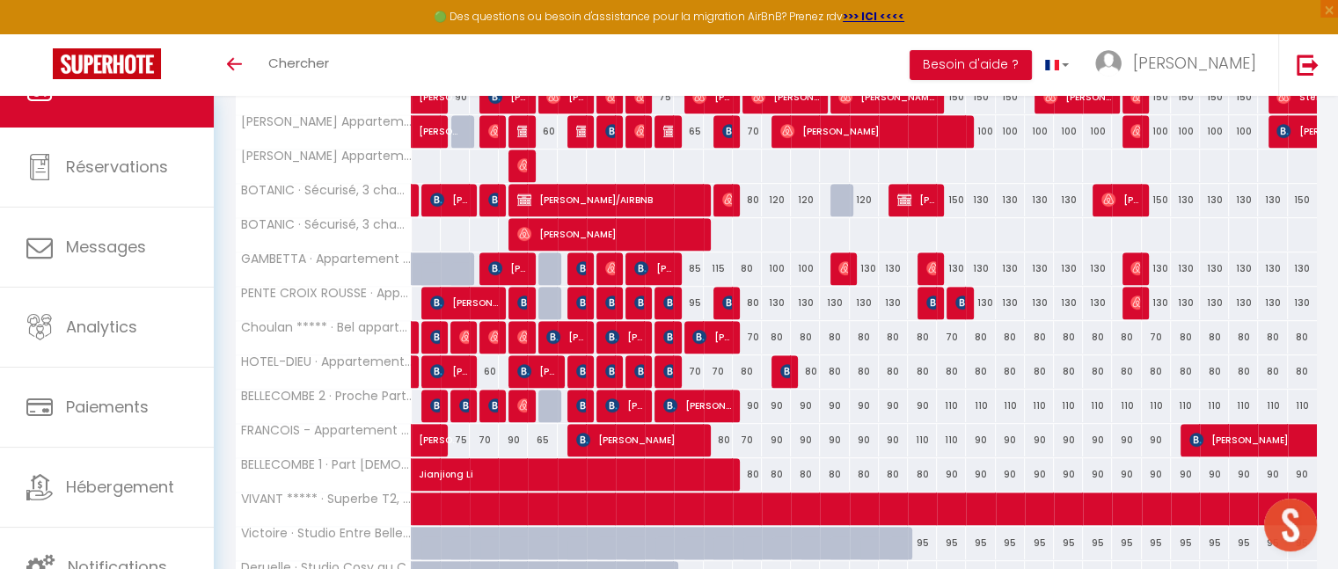
click at [699, 297] on div "95" at bounding box center [688, 303] width 29 height 33
type input "95"
type input "Ven 10 Octobre 2025"
type input "Sam 11 Octobre 2025"
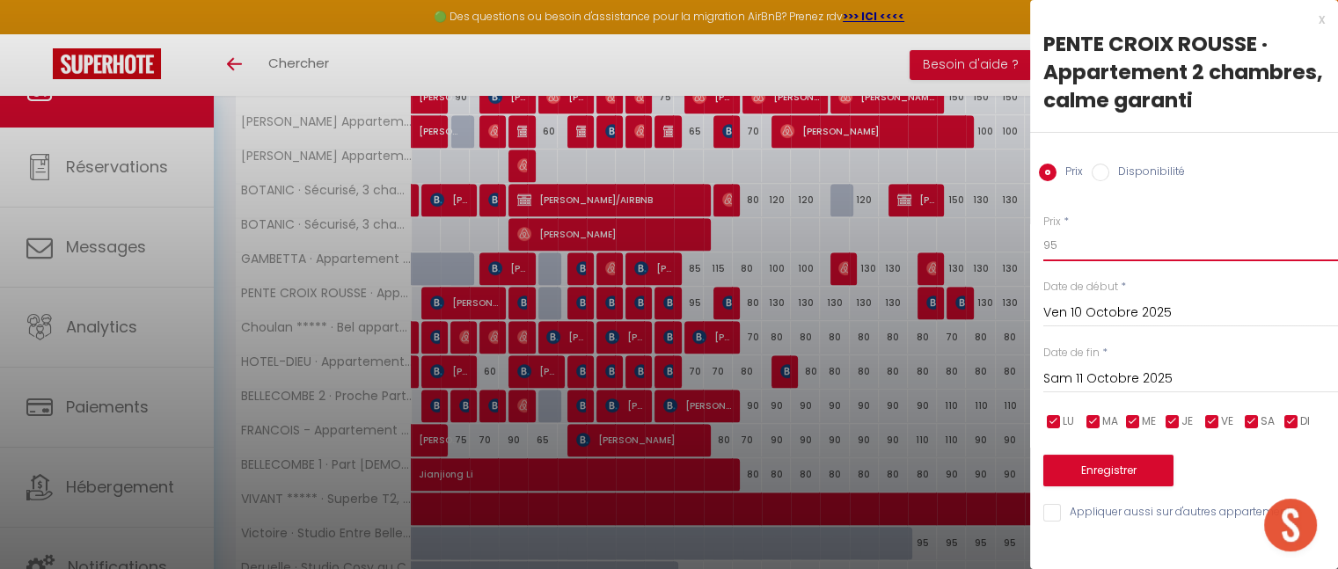
type input "9"
click at [1080, 242] on input "9" at bounding box center [1191, 246] width 295 height 32
type input "85"
click at [1121, 477] on button "Enregistrer" at bounding box center [1109, 471] width 130 height 32
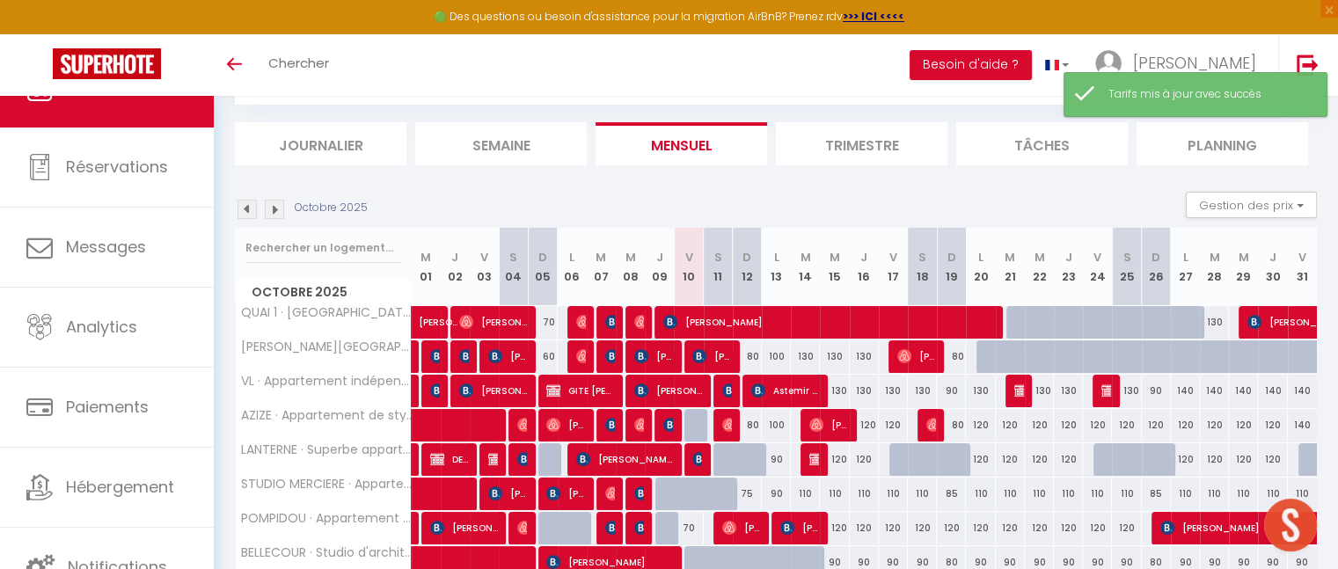
scroll to position [628, 0]
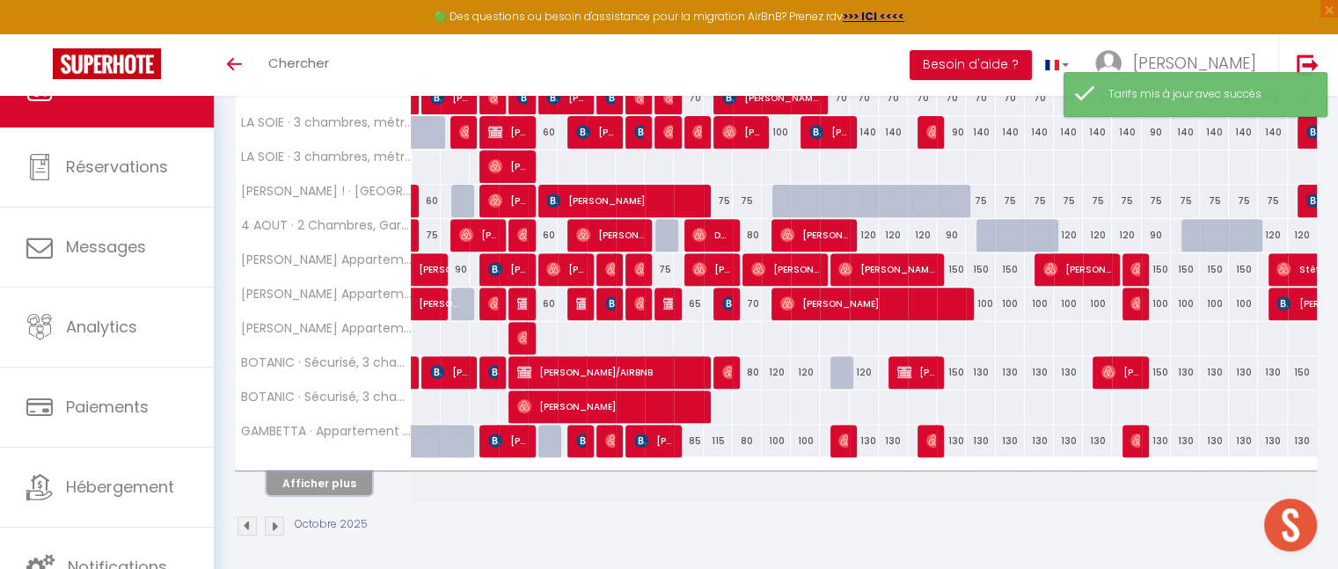
click at [331, 490] on button "Afficher plus" at bounding box center [320, 484] width 106 height 24
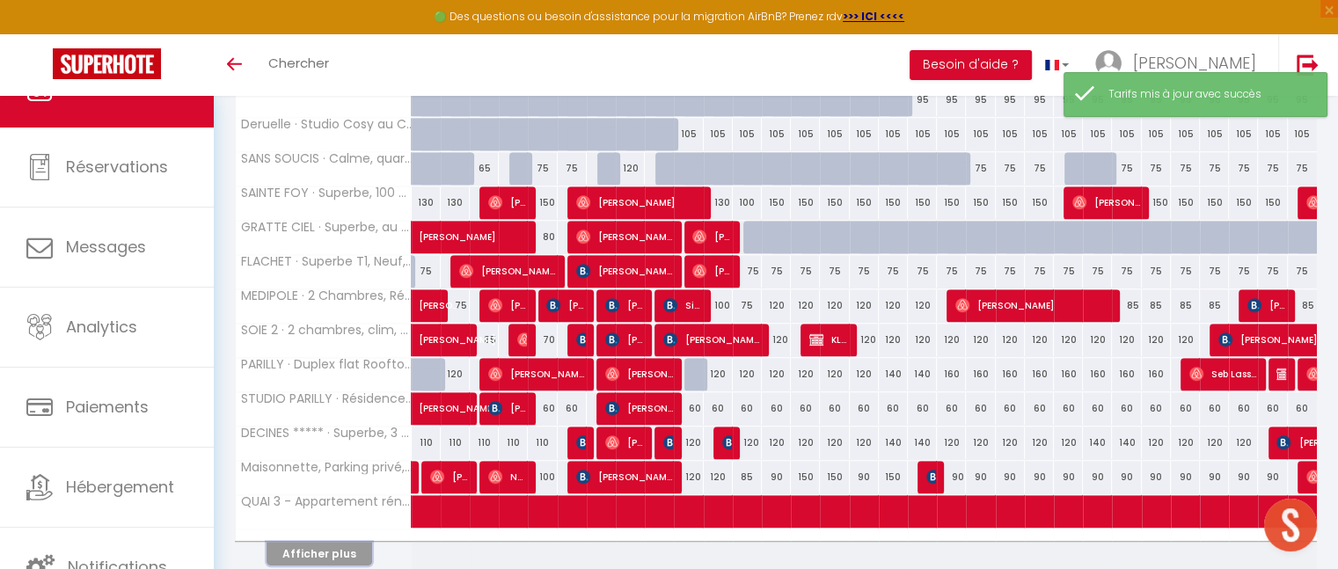
scroll to position [1311, 0]
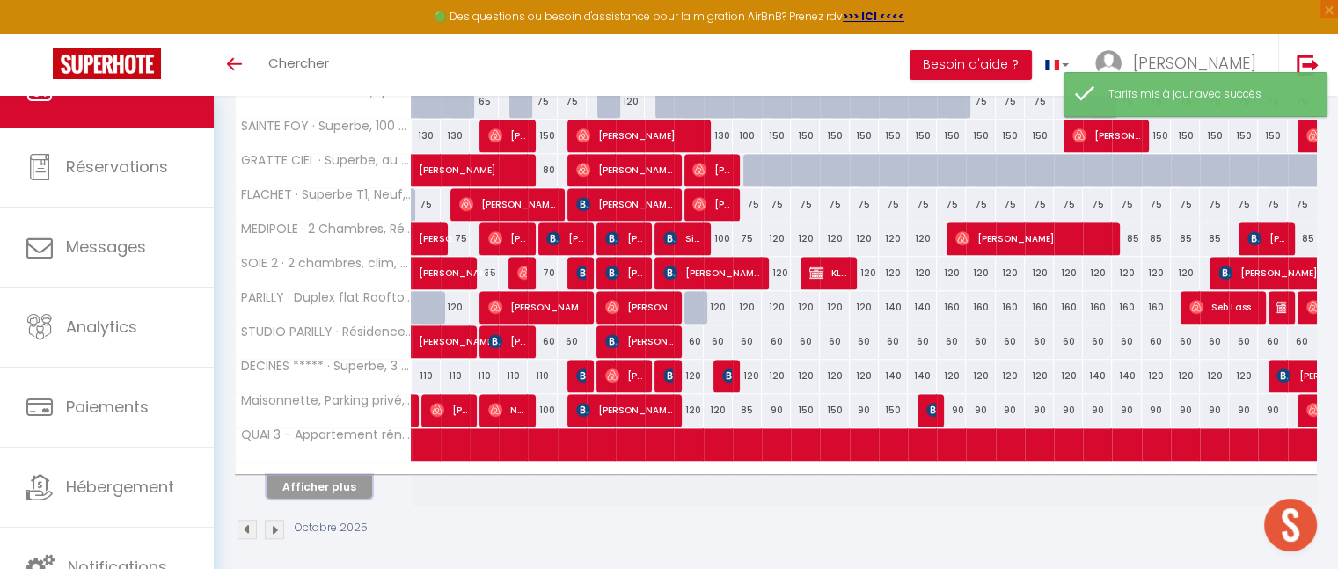
click at [331, 490] on button "Afficher plus" at bounding box center [320, 487] width 106 height 24
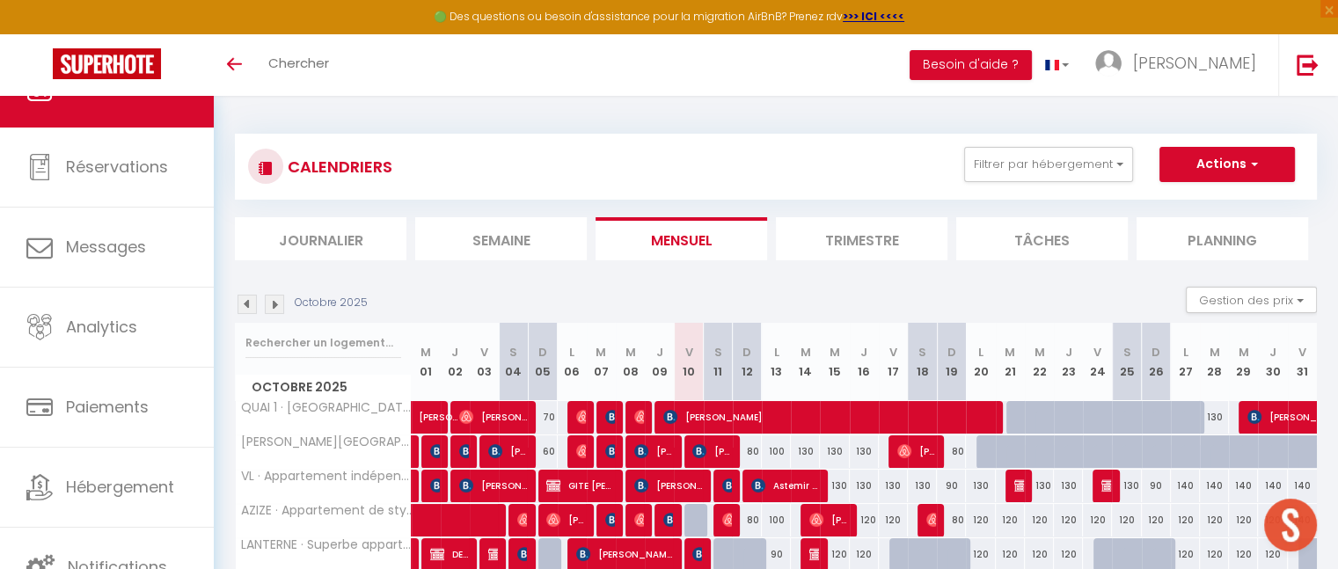
scroll to position [183, 0]
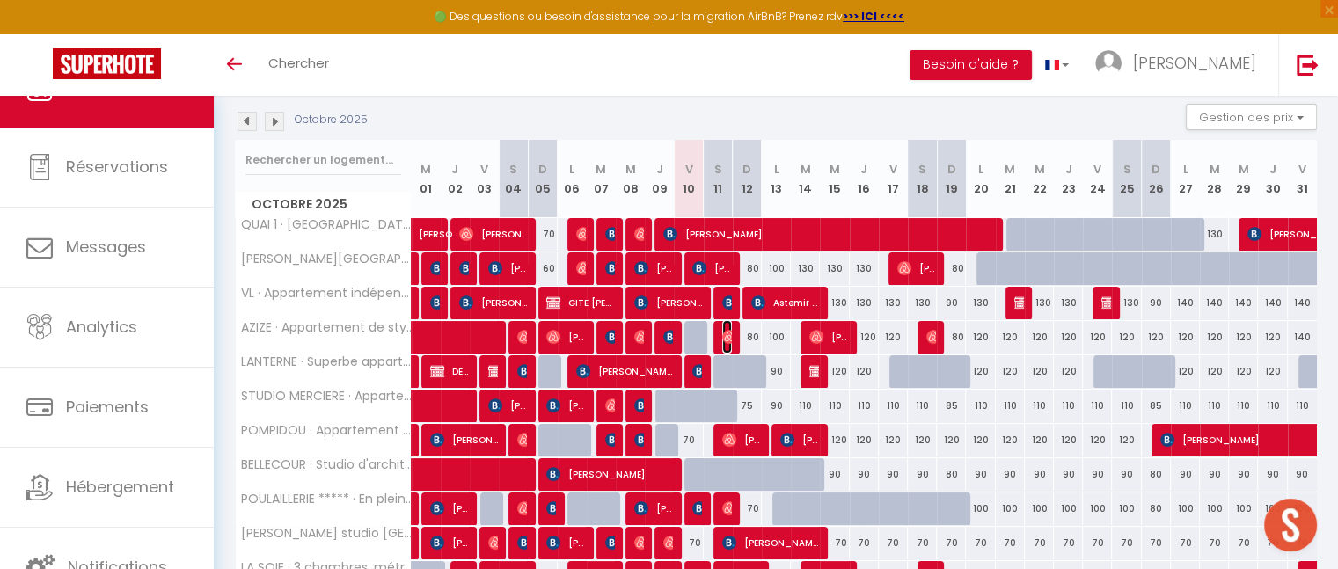
click at [725, 337] on img at bounding box center [729, 337] width 14 height 14
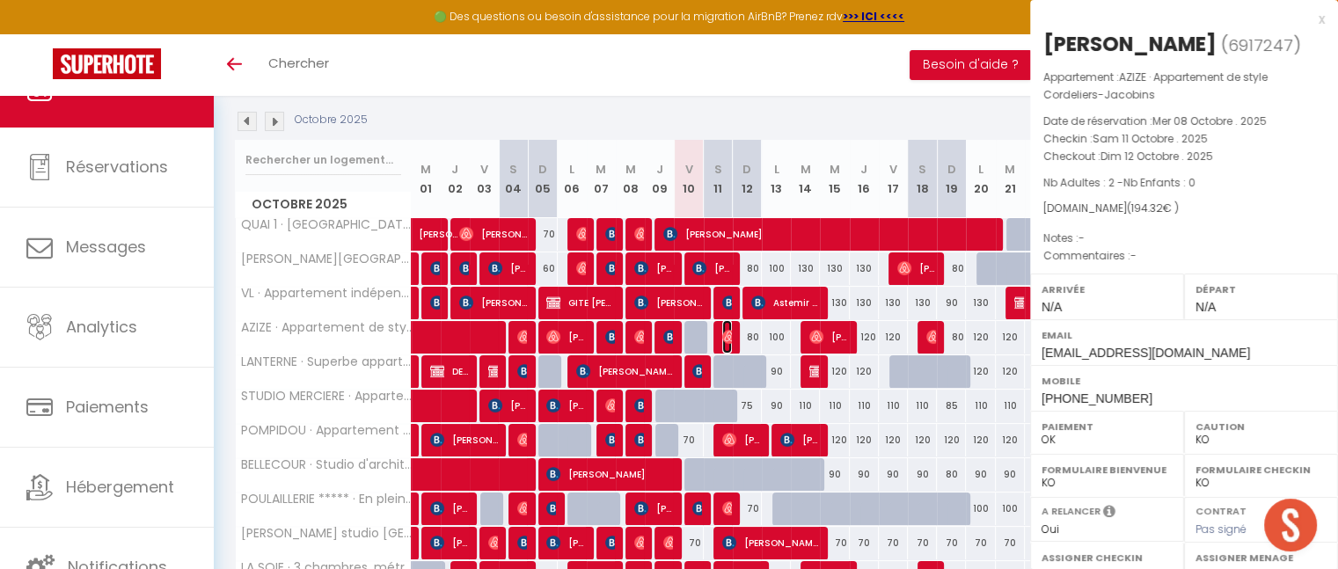
select select "OK"
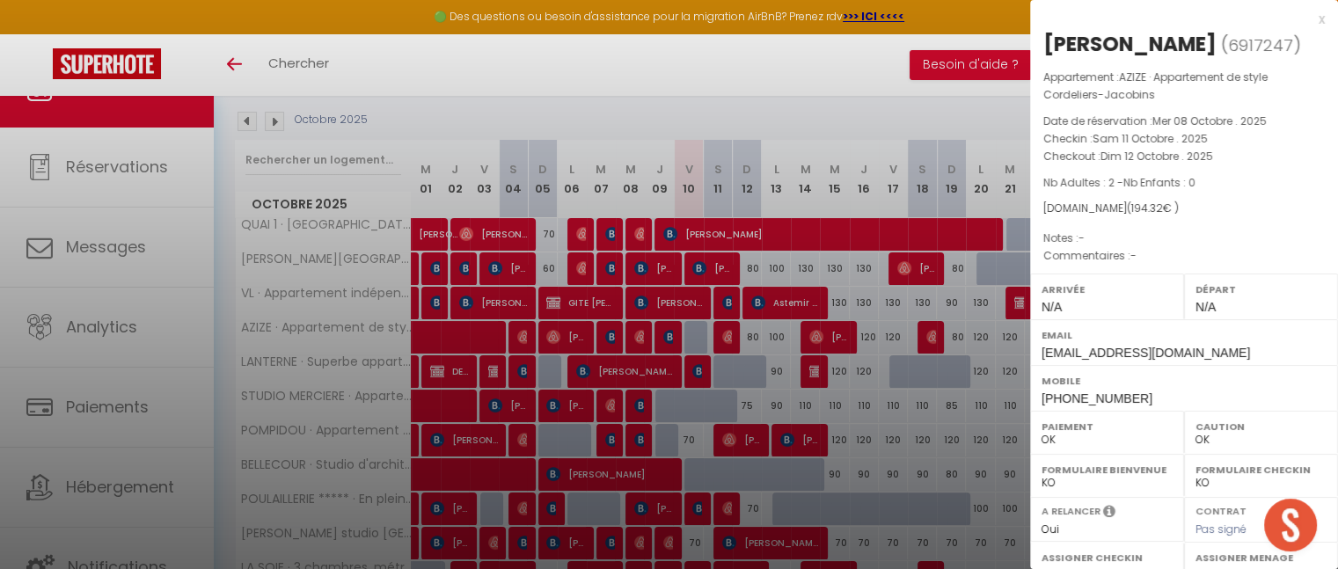
click at [1309, 18] on div "x" at bounding box center [1177, 19] width 295 height 21
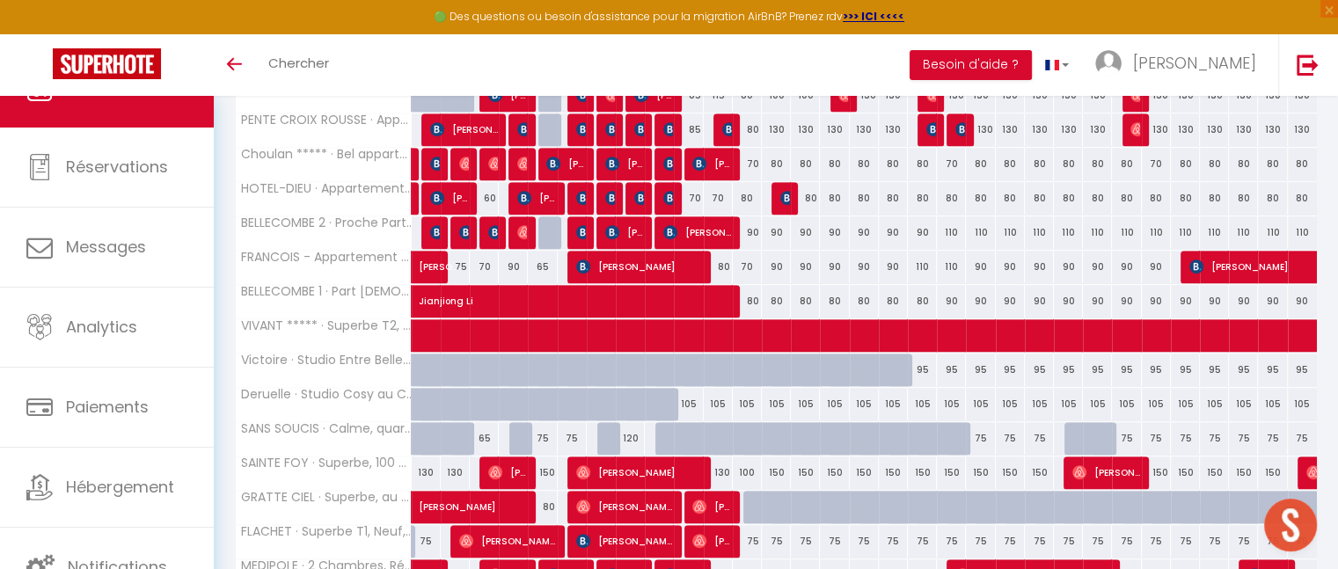
scroll to position [769, 0]
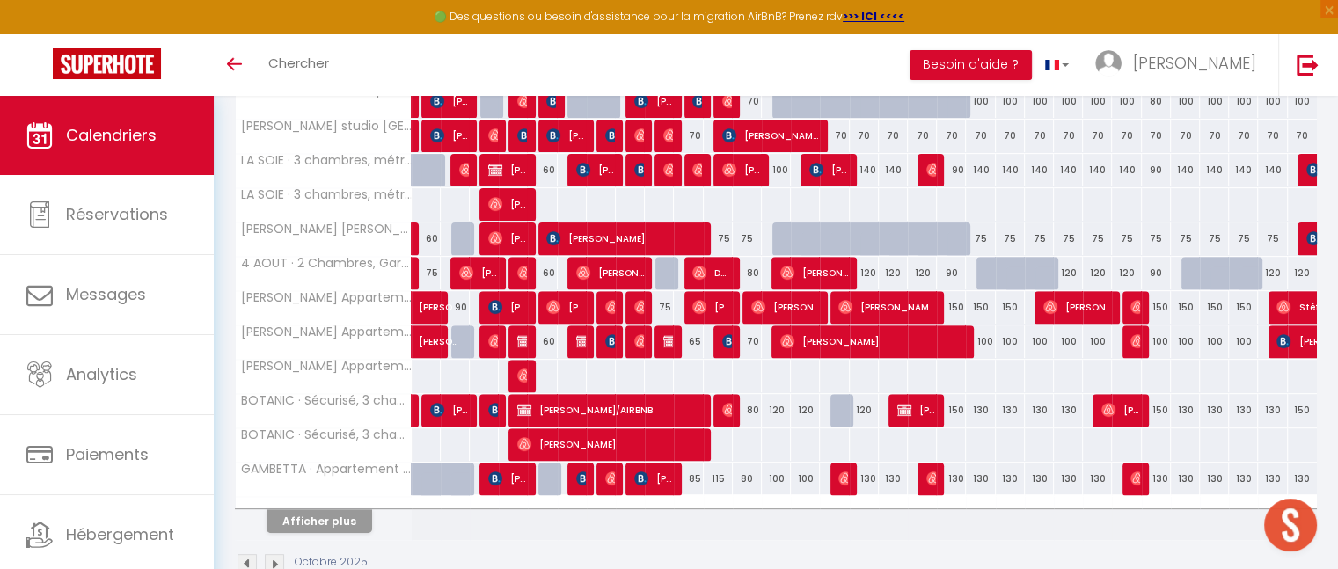
scroll to position [628, 0]
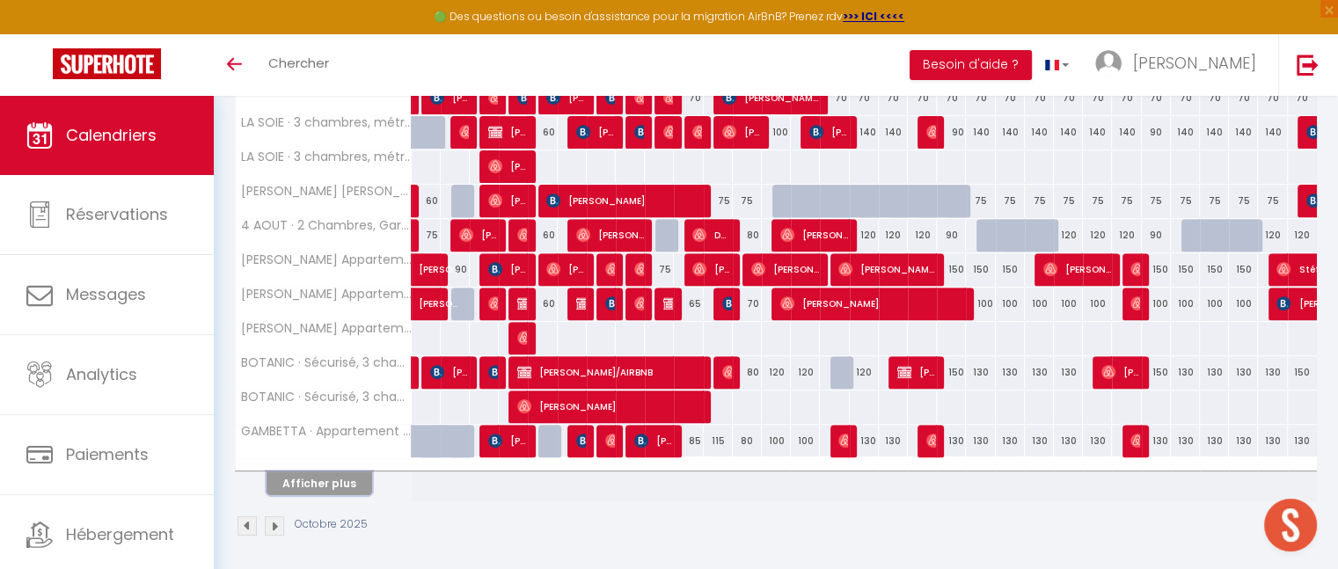
click at [336, 478] on button "Afficher plus" at bounding box center [320, 484] width 106 height 24
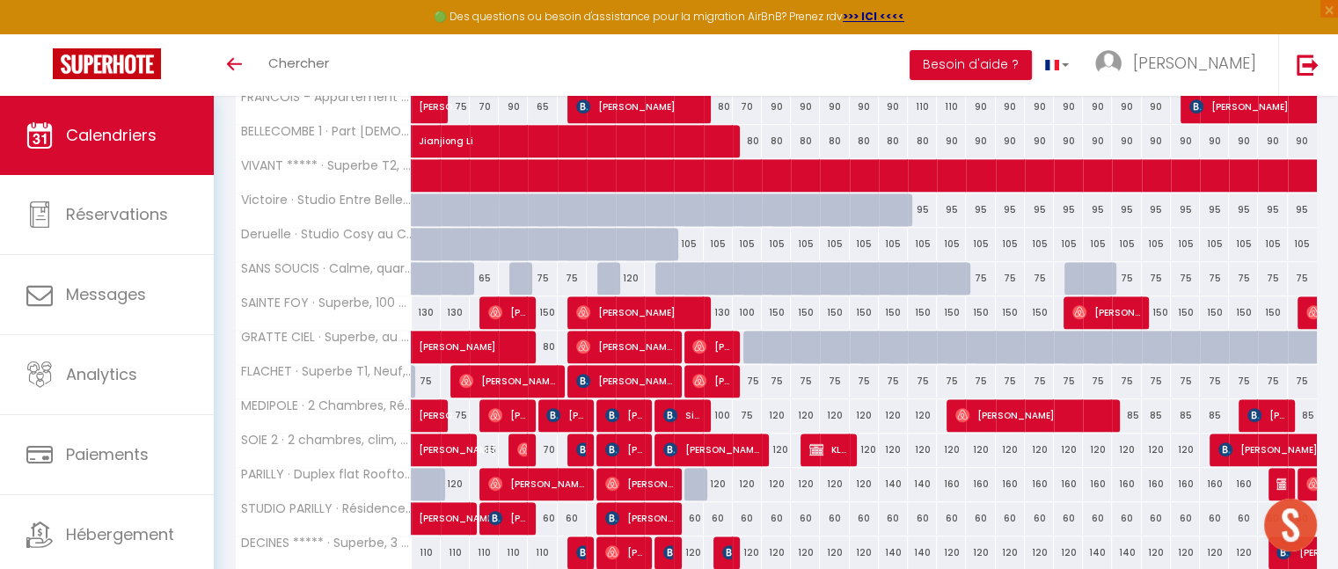
scroll to position [1210, 0]
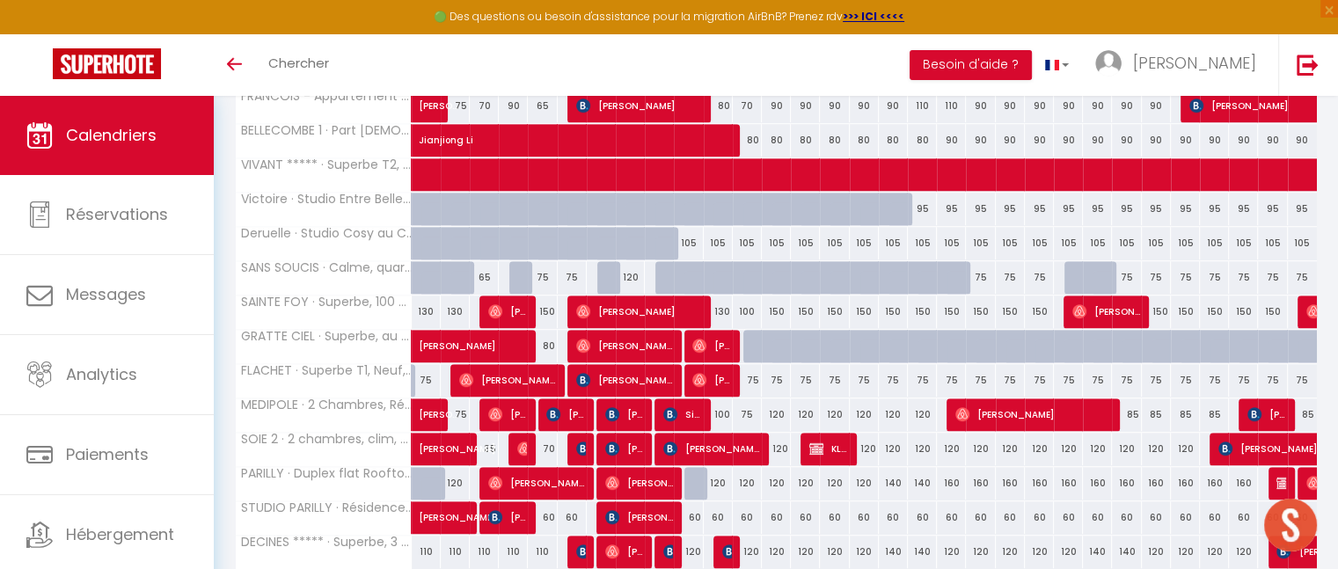
click at [981, 472] on div "160" at bounding box center [980, 483] width 29 height 33
type input "160"
type input "Lun 20 Octobre 2025"
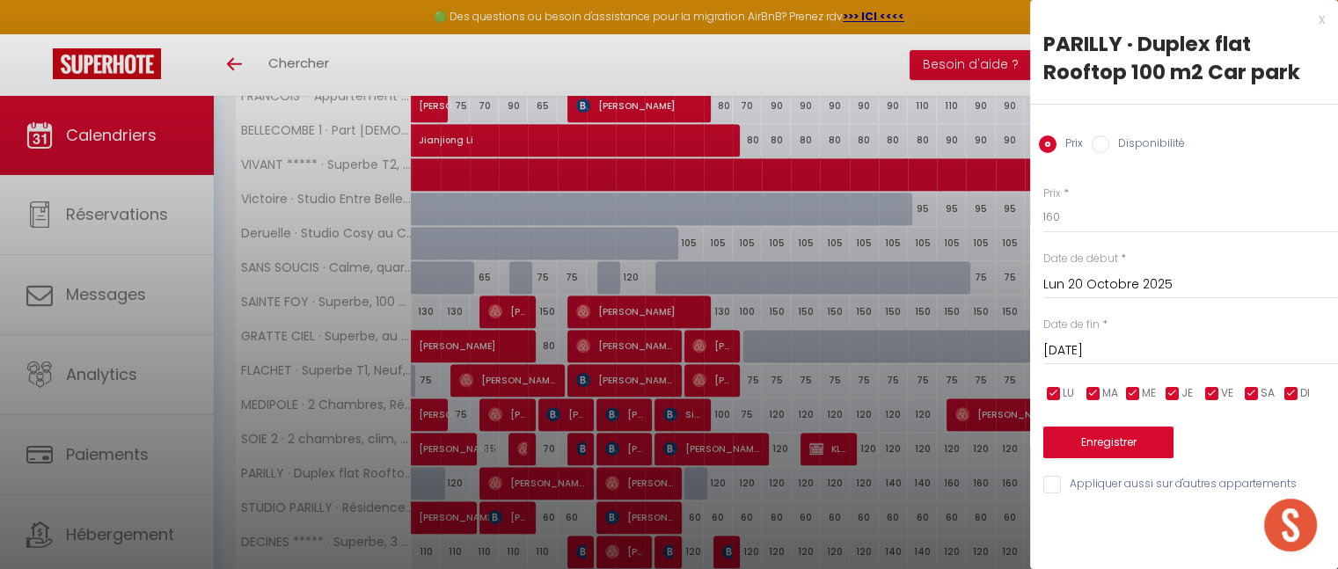
click at [1122, 353] on input "Mar 21 Octobre 2025" at bounding box center [1191, 351] width 295 height 23
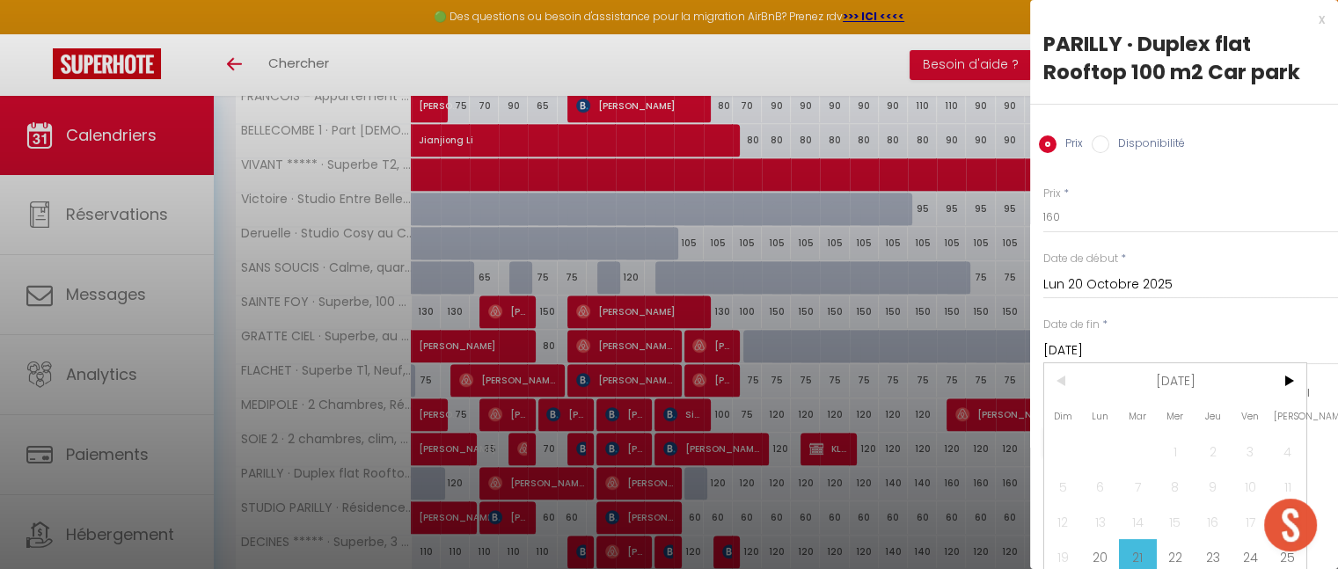
scroll to position [53, 0]
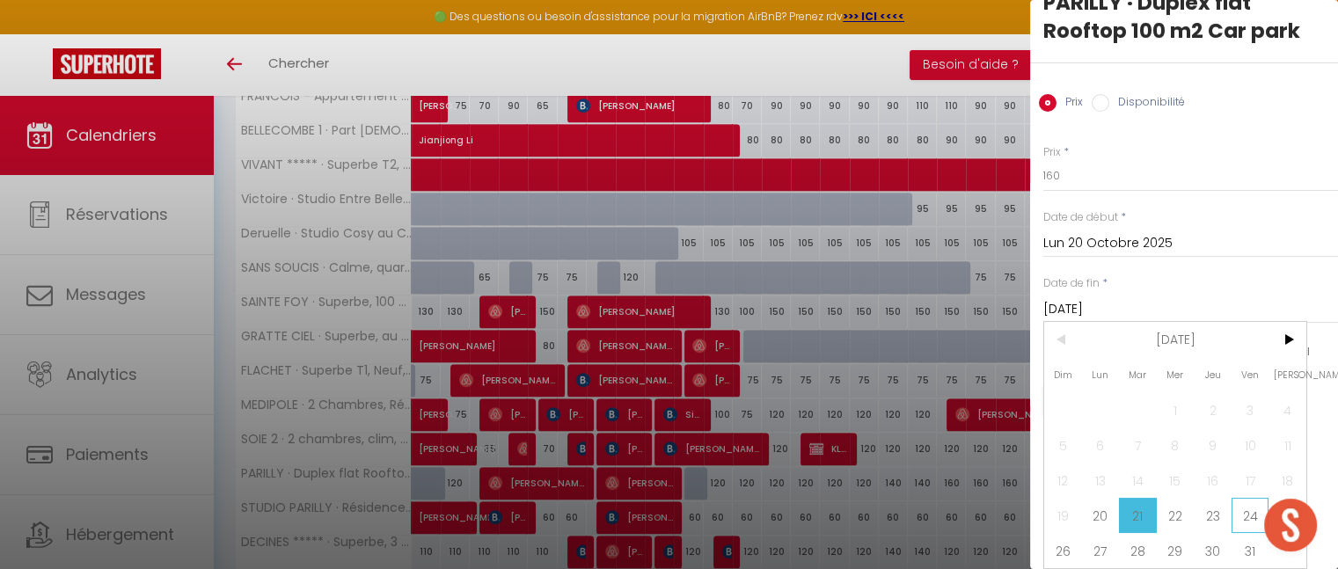
click at [1249, 498] on span "24" at bounding box center [1251, 515] width 38 height 35
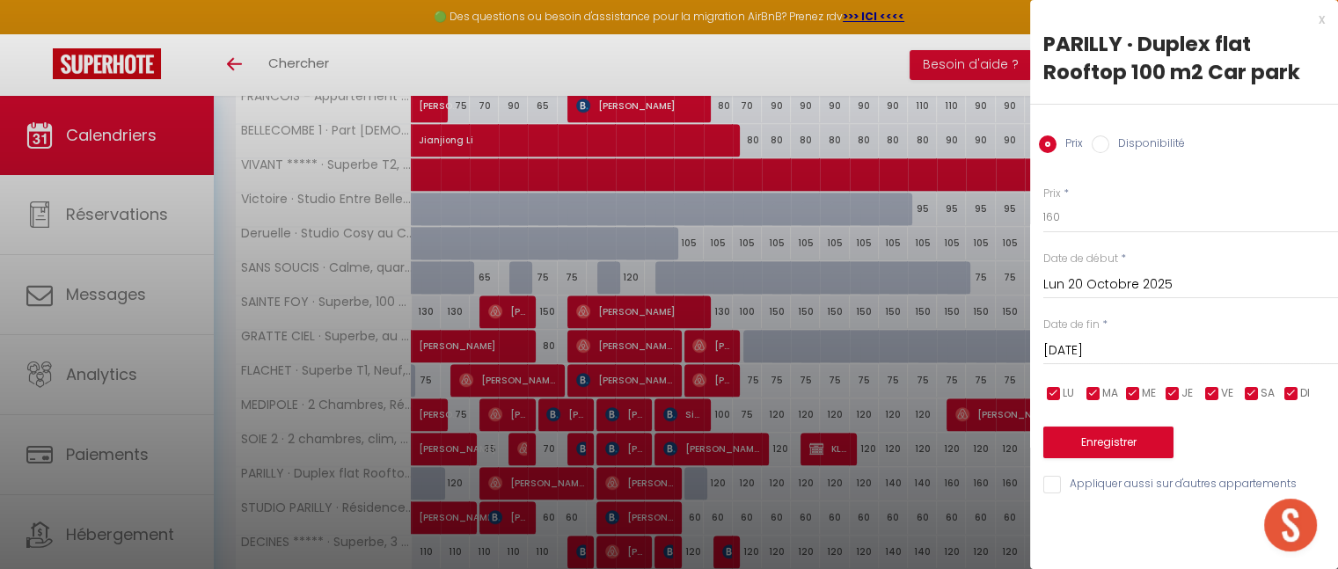
type input "Ven 24 Octobre 2025"
click at [1066, 214] on input "160" at bounding box center [1191, 217] width 295 height 32
type input "140"
click at [1118, 449] on button "Enregistrer" at bounding box center [1109, 443] width 130 height 32
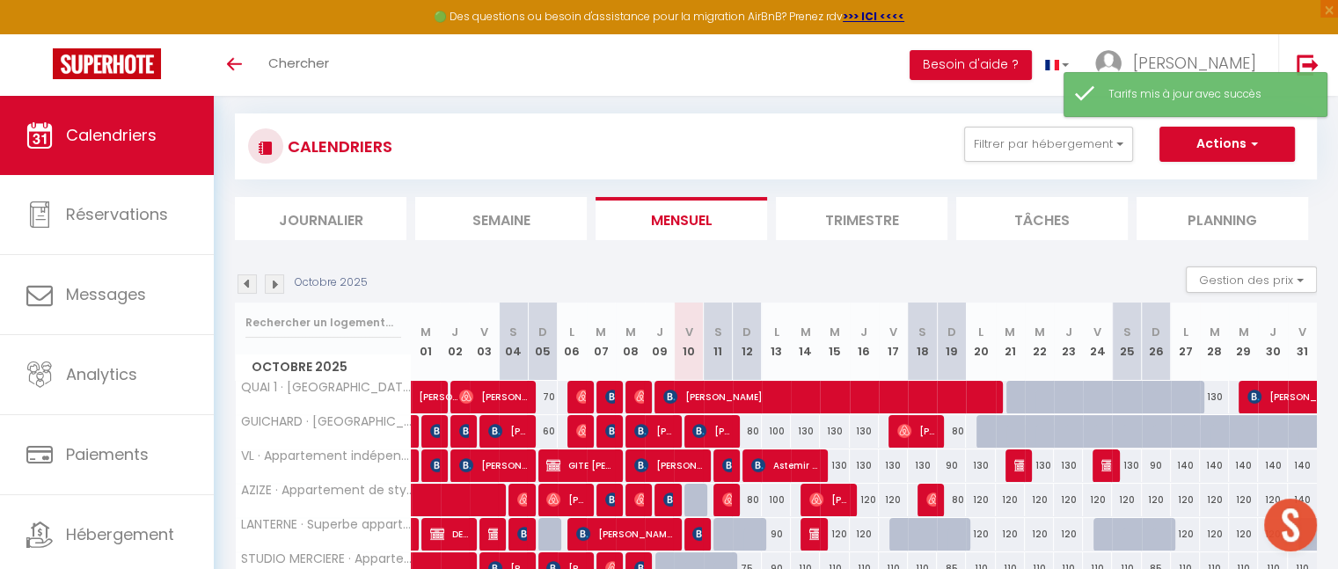
scroll to position [703, 0]
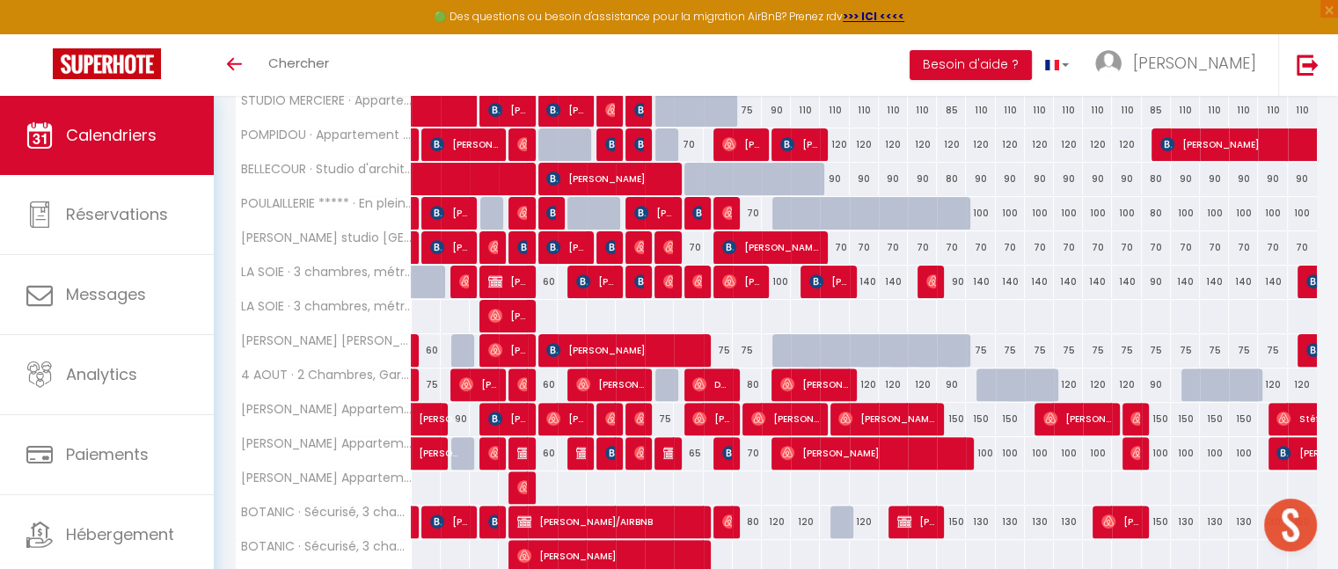
scroll to position [628, 0]
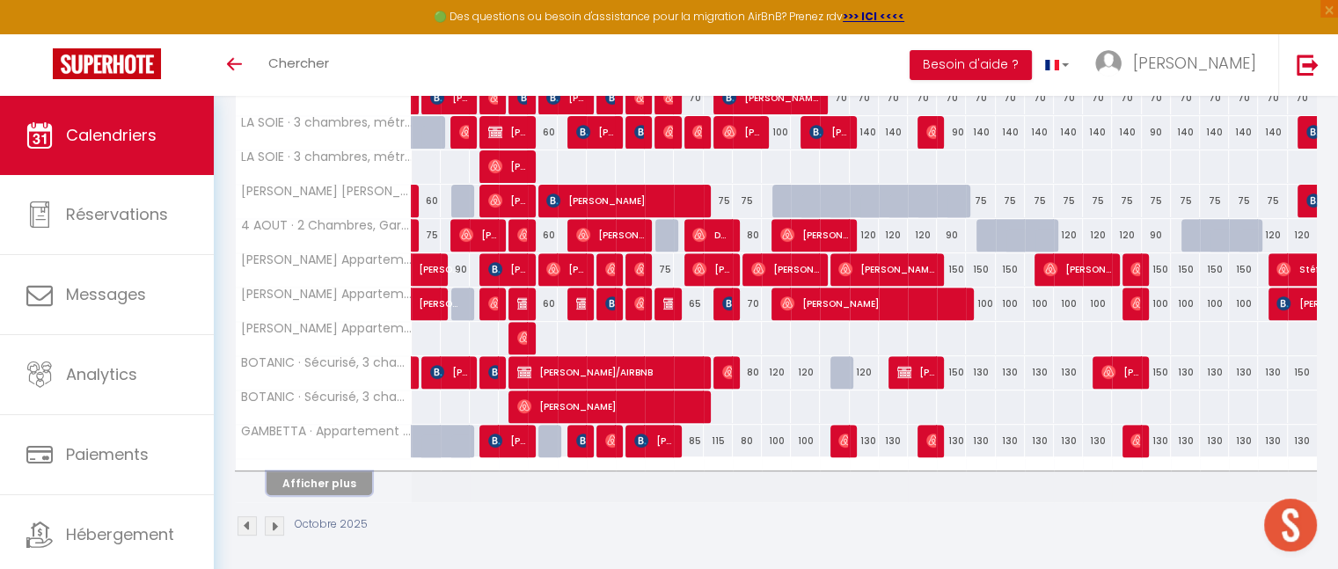
click at [321, 481] on button "Afficher plus" at bounding box center [320, 484] width 106 height 24
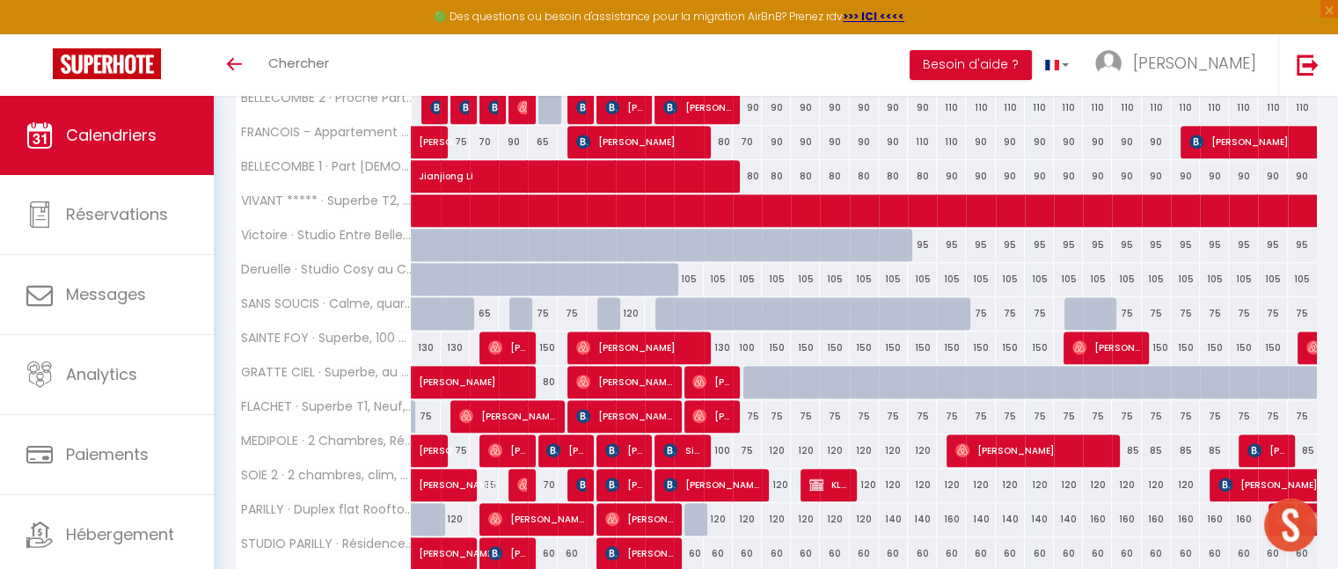
scroll to position [1175, 0]
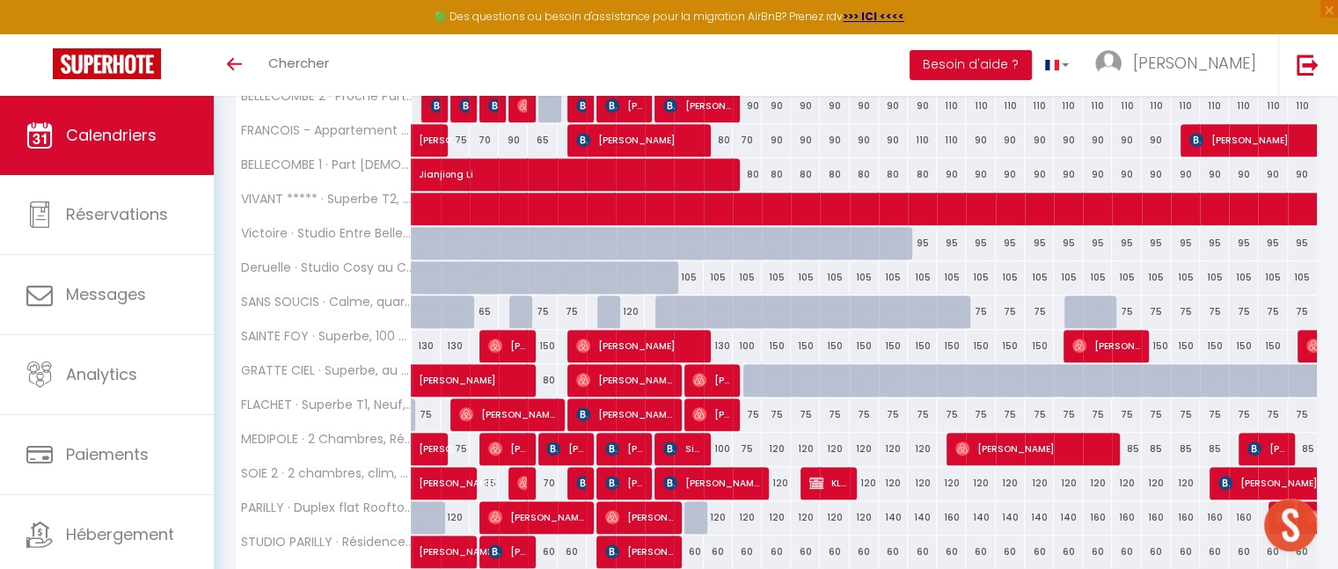
click at [978, 509] on div "140" at bounding box center [980, 518] width 29 height 33
type input "140"
type input "Lun 20 Octobre 2025"
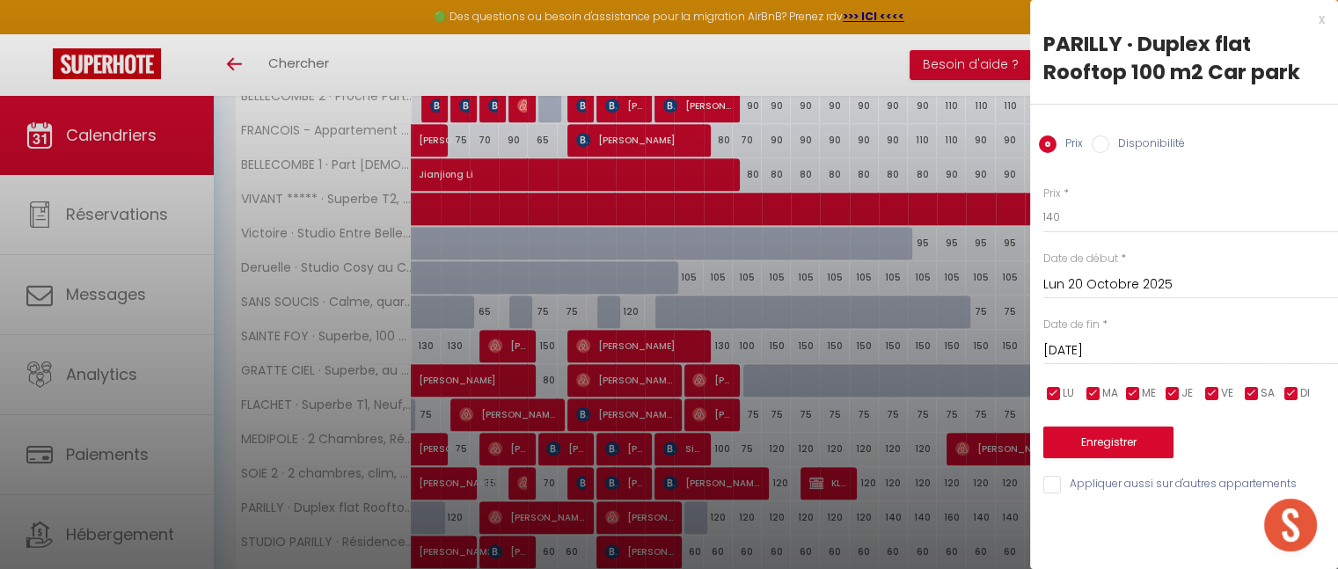
click at [1120, 351] on input "Mar 21 Octobre 2025" at bounding box center [1191, 351] width 295 height 23
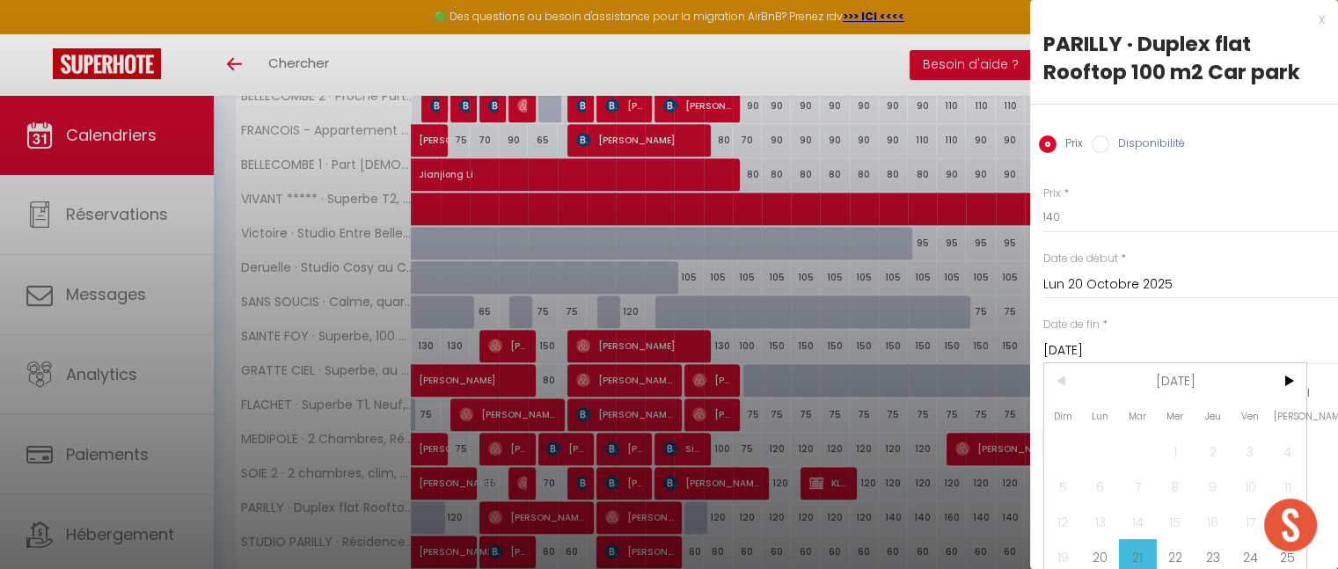
scroll to position [53, 0]
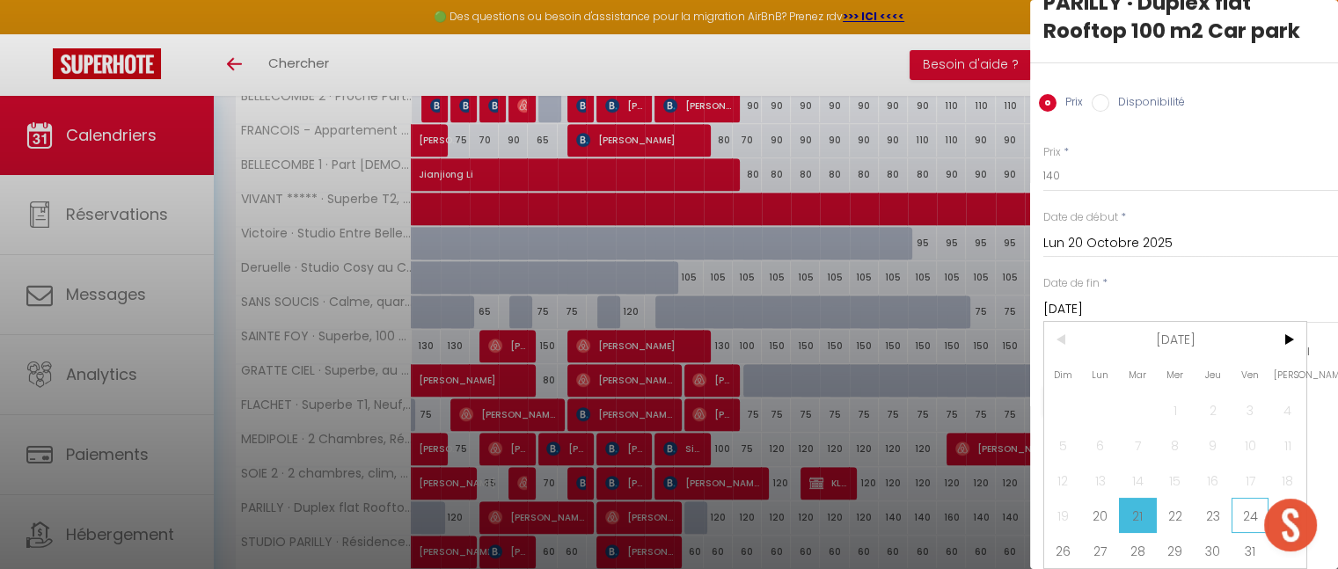
click at [1241, 509] on span "24" at bounding box center [1251, 515] width 38 height 35
type input "Ven 24 Octobre 2025"
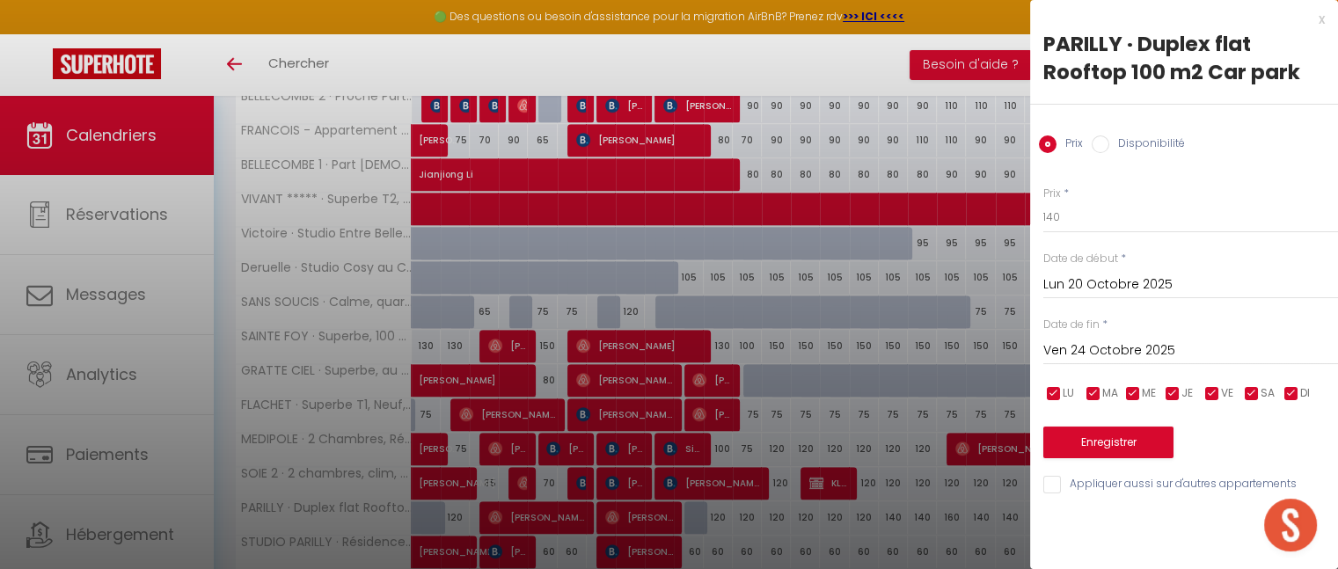
scroll to position [0, 0]
click at [1081, 218] on input "140" at bounding box center [1191, 217] width 295 height 32
type input "130"
click at [1109, 449] on button "Enregistrer" at bounding box center [1109, 443] width 130 height 32
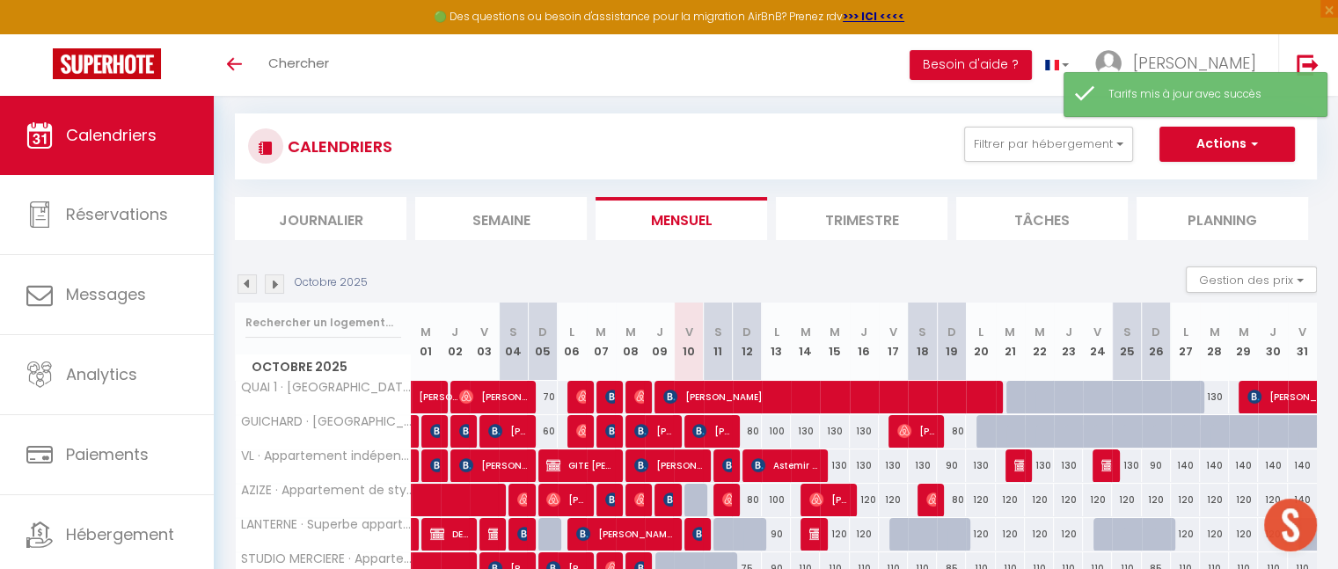
scroll to position [703, 0]
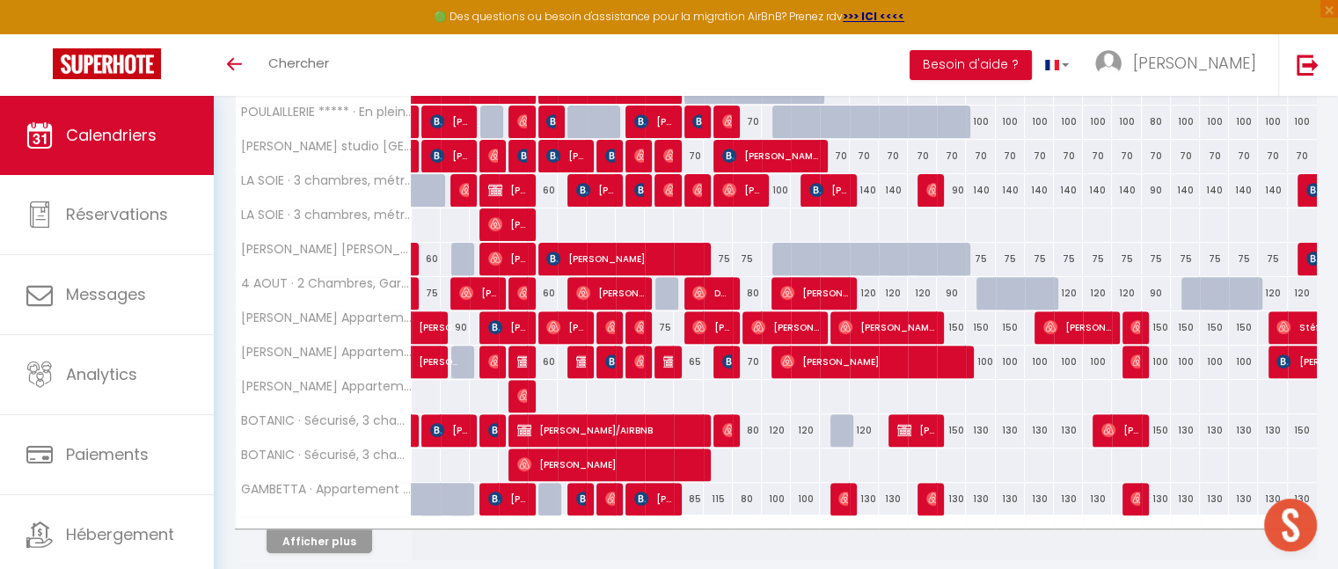
scroll to position [586, 0]
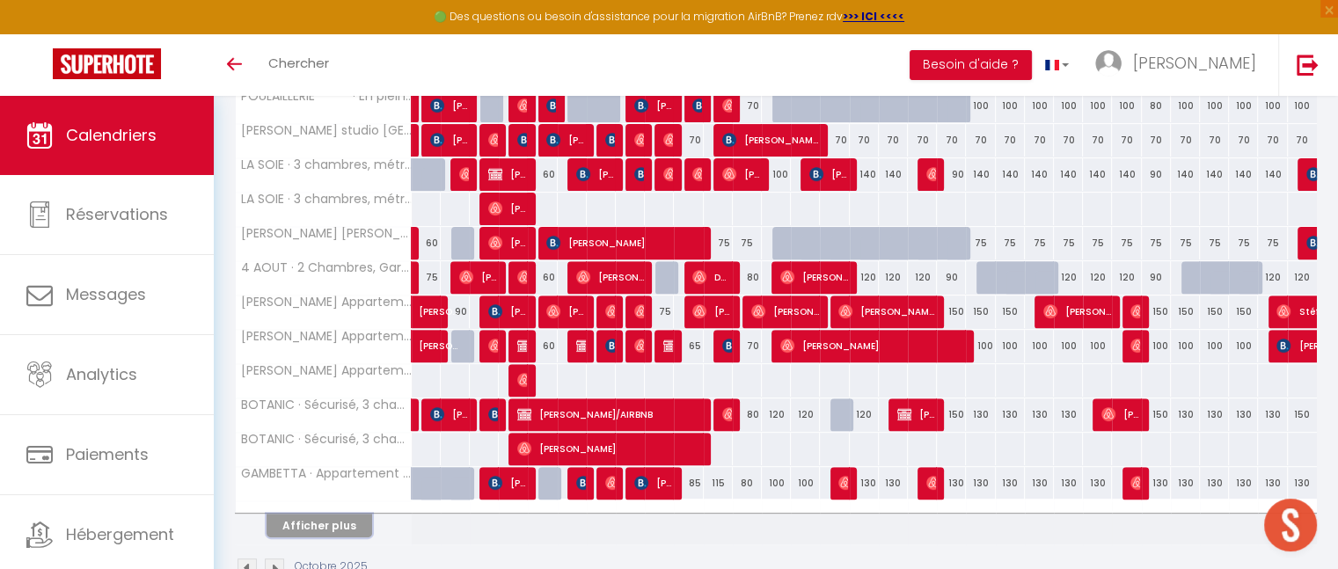
click at [296, 516] on button "Afficher plus" at bounding box center [320, 526] width 106 height 24
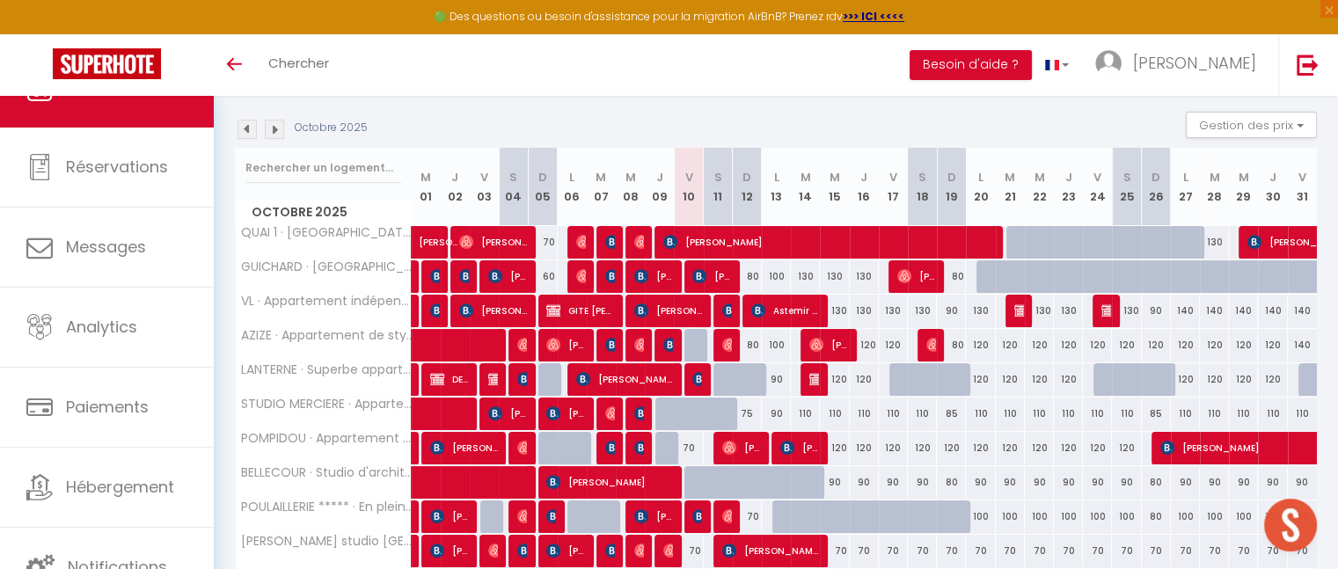
scroll to position [255, 0]
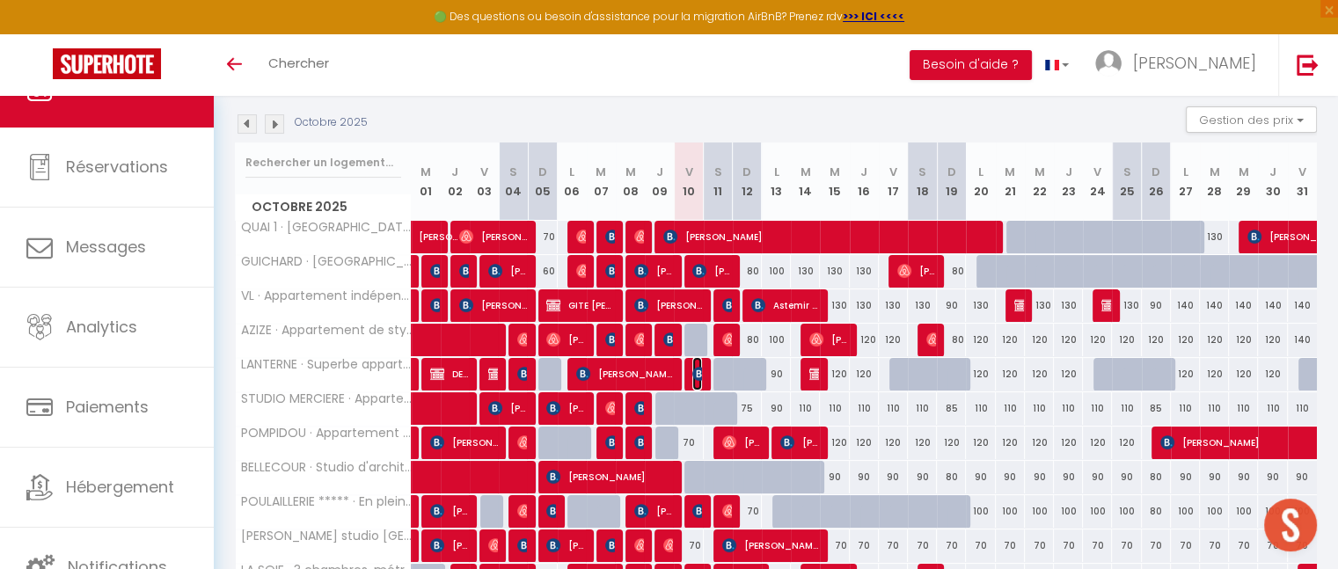
click at [699, 372] on img at bounding box center [699, 374] width 14 height 14
select select "OK"
select select "KO"
select select "0"
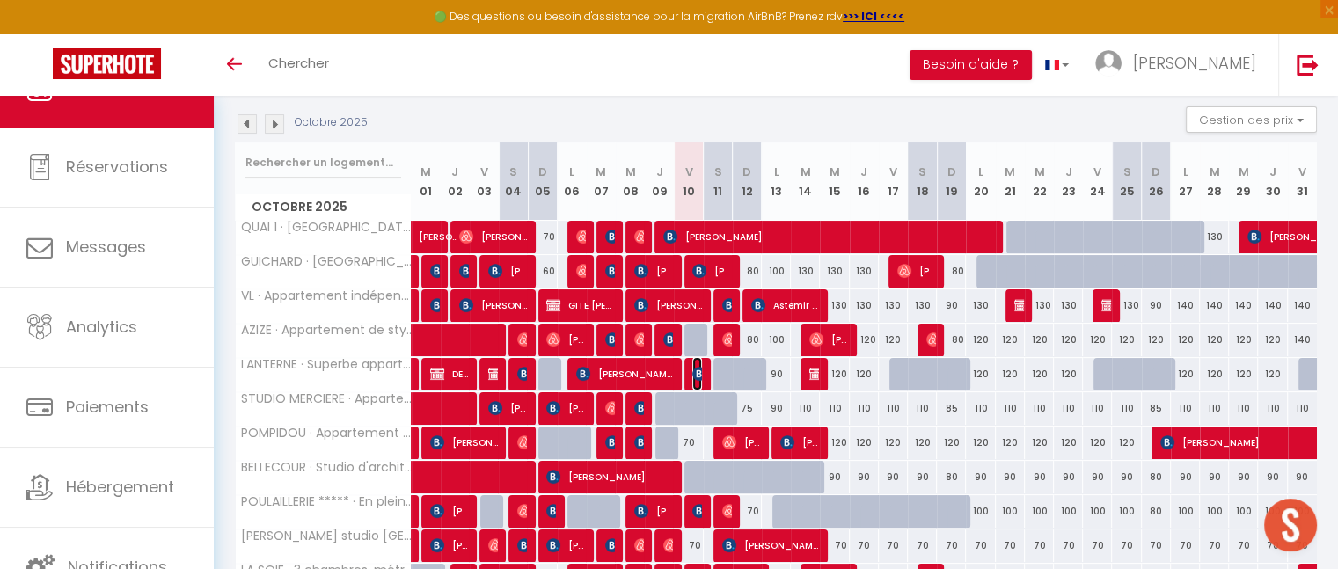
select select "1"
select select
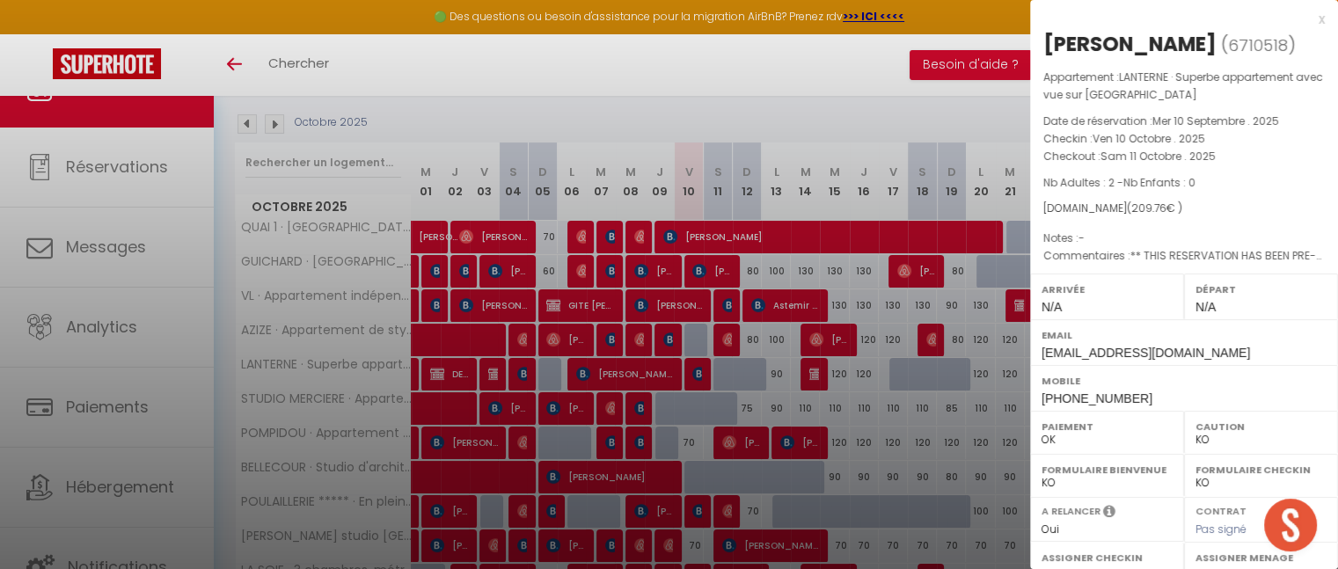
click at [793, 99] on div at bounding box center [669, 284] width 1338 height 569
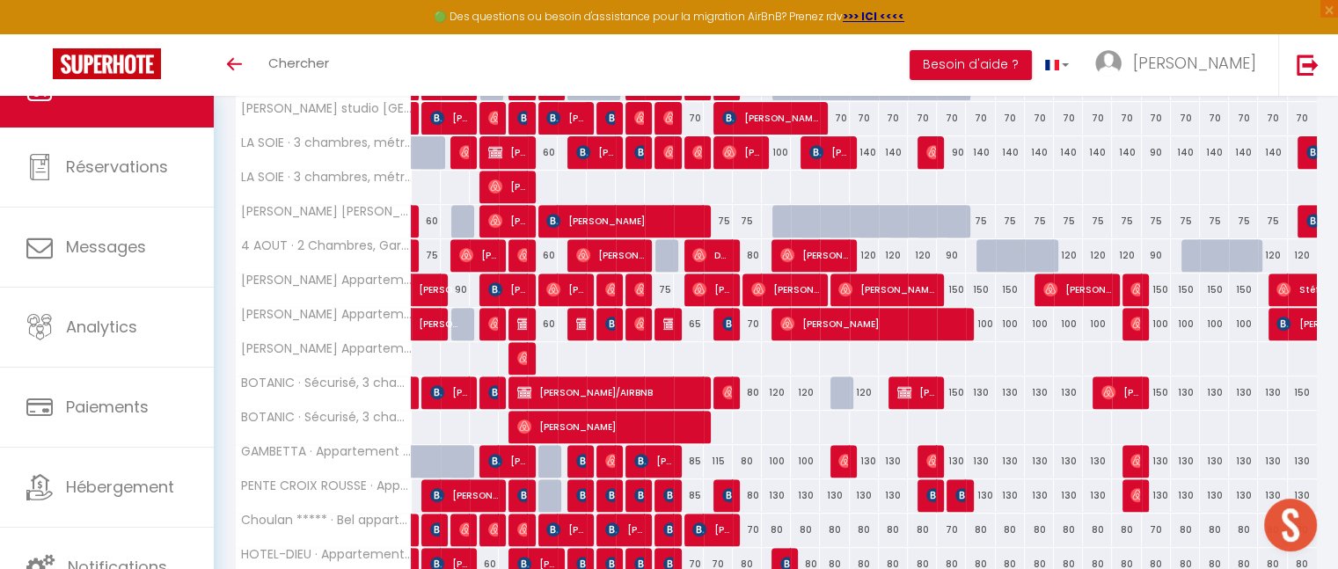
scroll to position [685, 0]
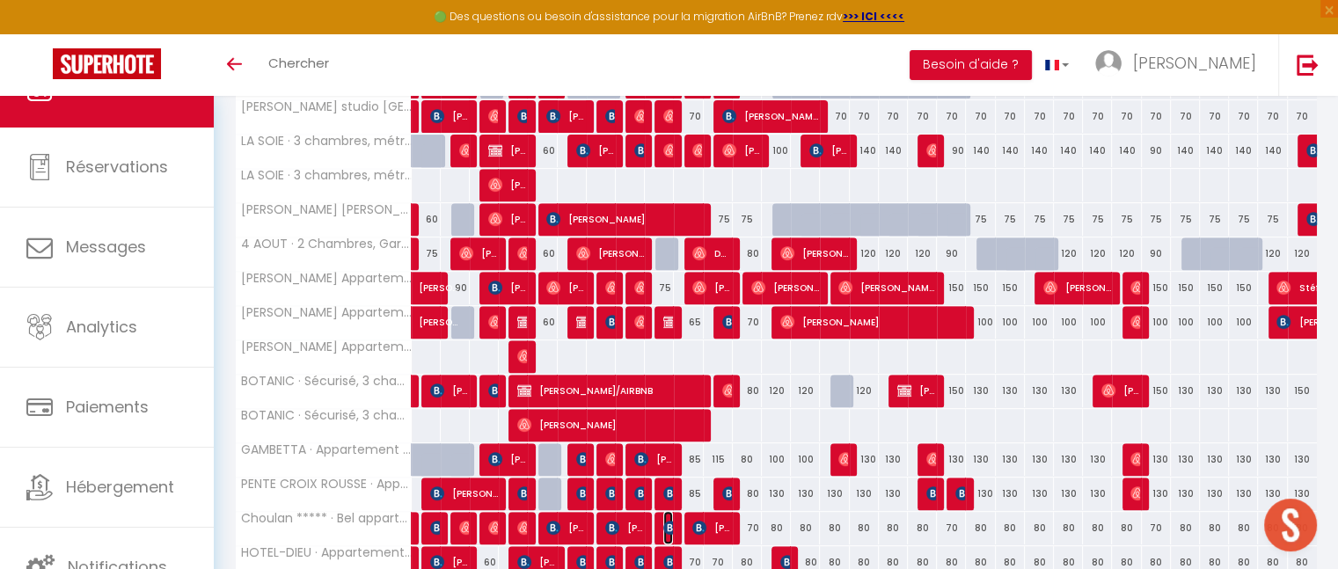
click at [667, 521] on img at bounding box center [670, 528] width 14 height 14
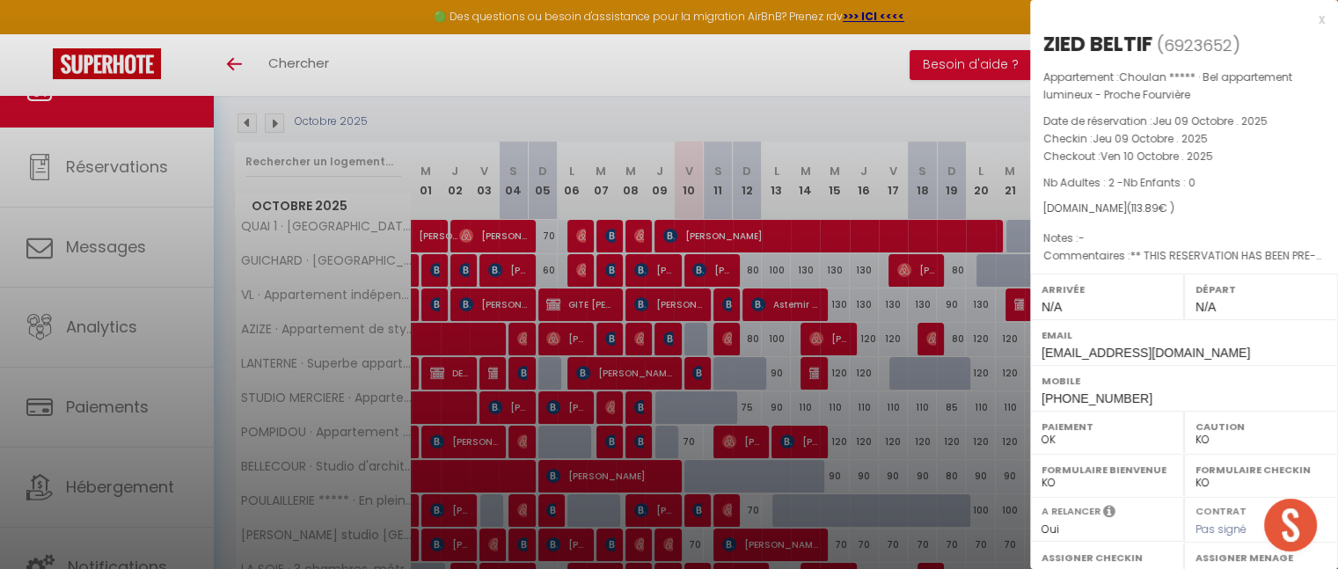
scroll to position [289, 0]
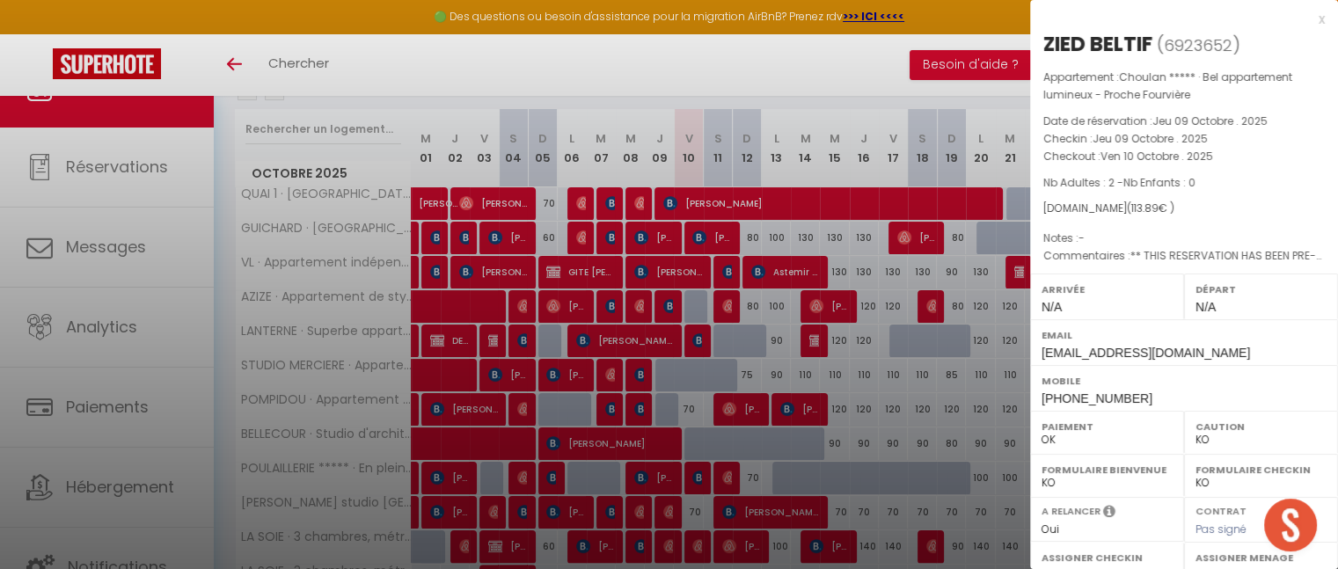
click at [1306, 18] on div "x" at bounding box center [1177, 19] width 295 height 21
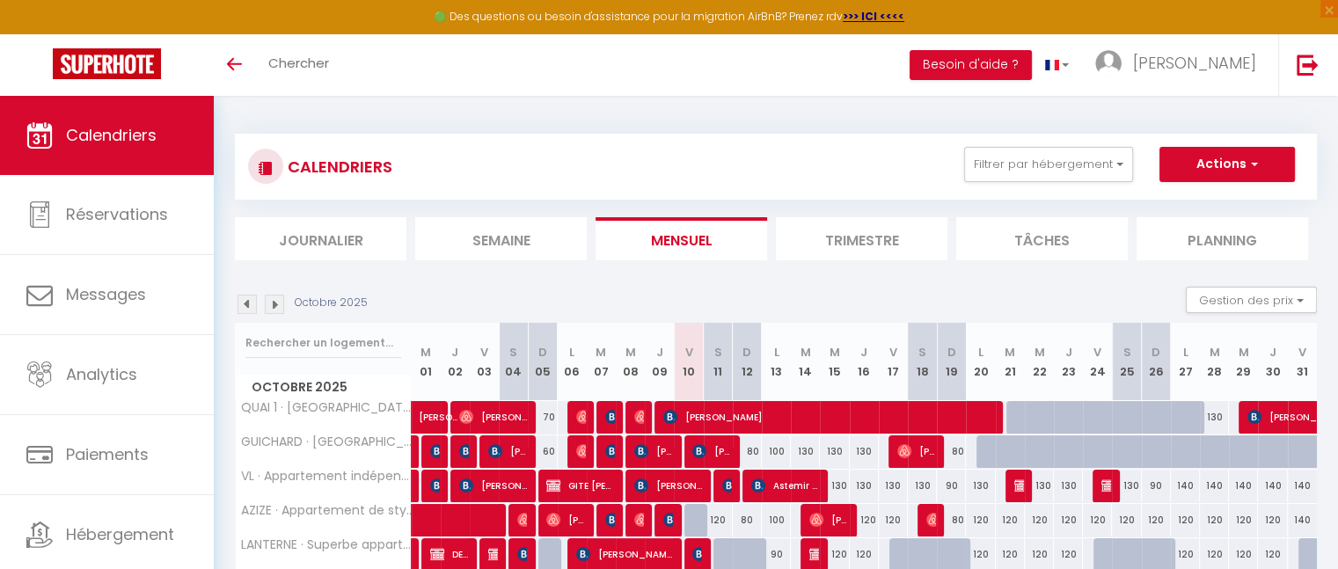
scroll to position [215, 0]
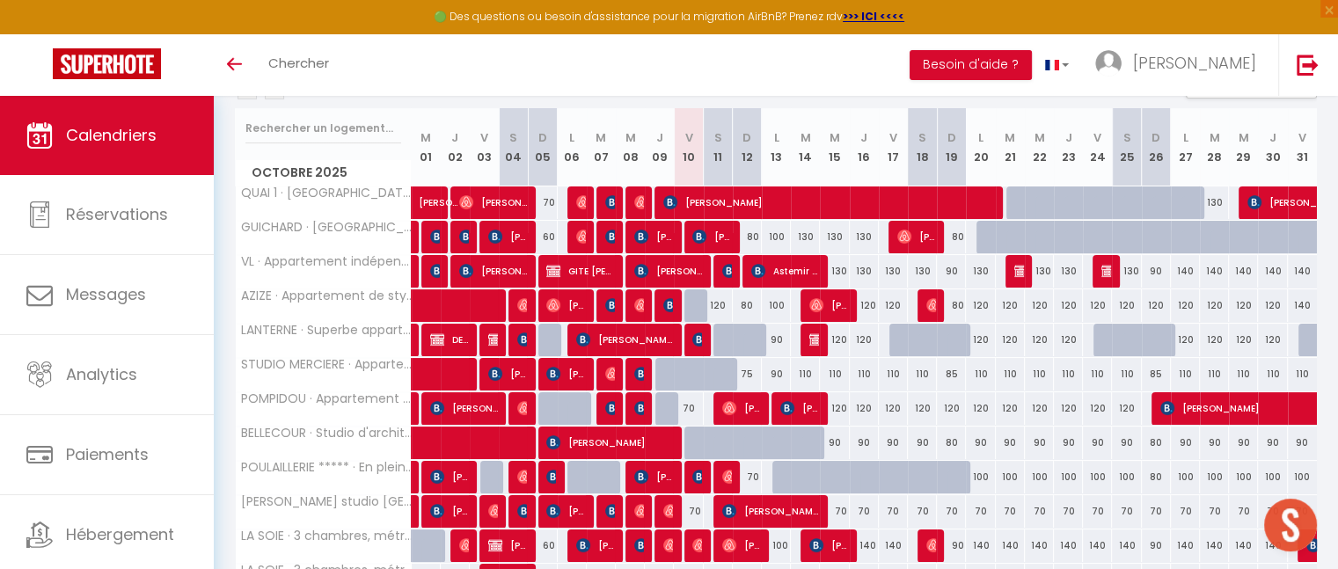
click at [720, 305] on div "120" at bounding box center [718, 305] width 29 height 33
type input "120"
type input "Sam 11 Octobre 2025"
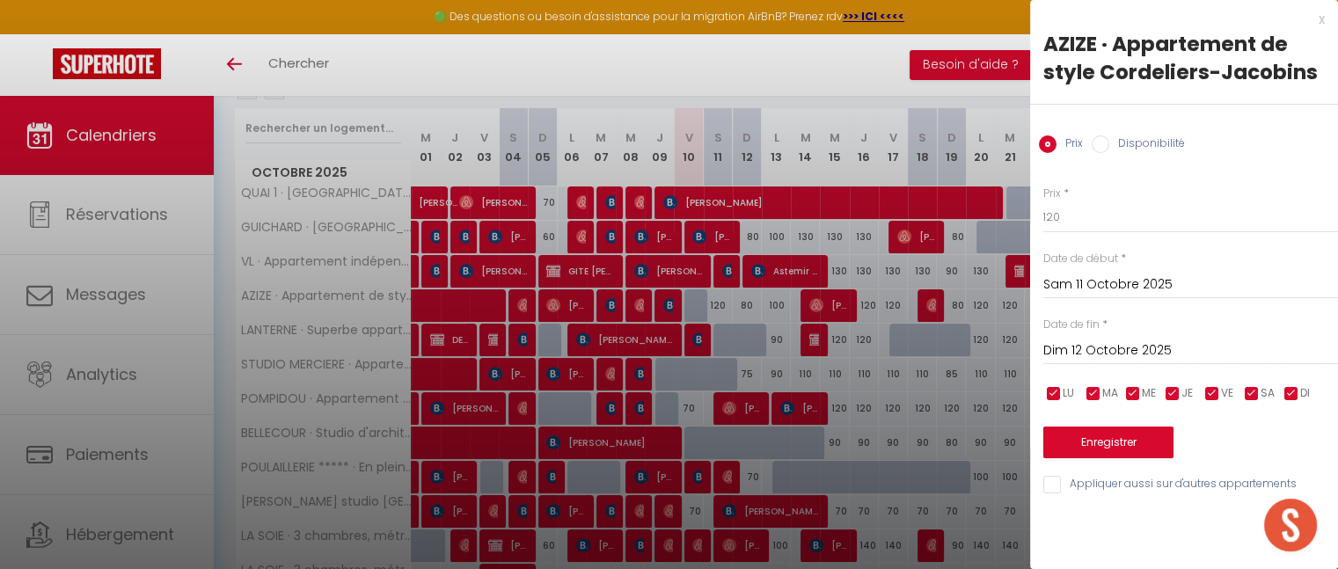
click at [1113, 355] on input "Dim 12 Octobre 2025" at bounding box center [1191, 351] width 295 height 23
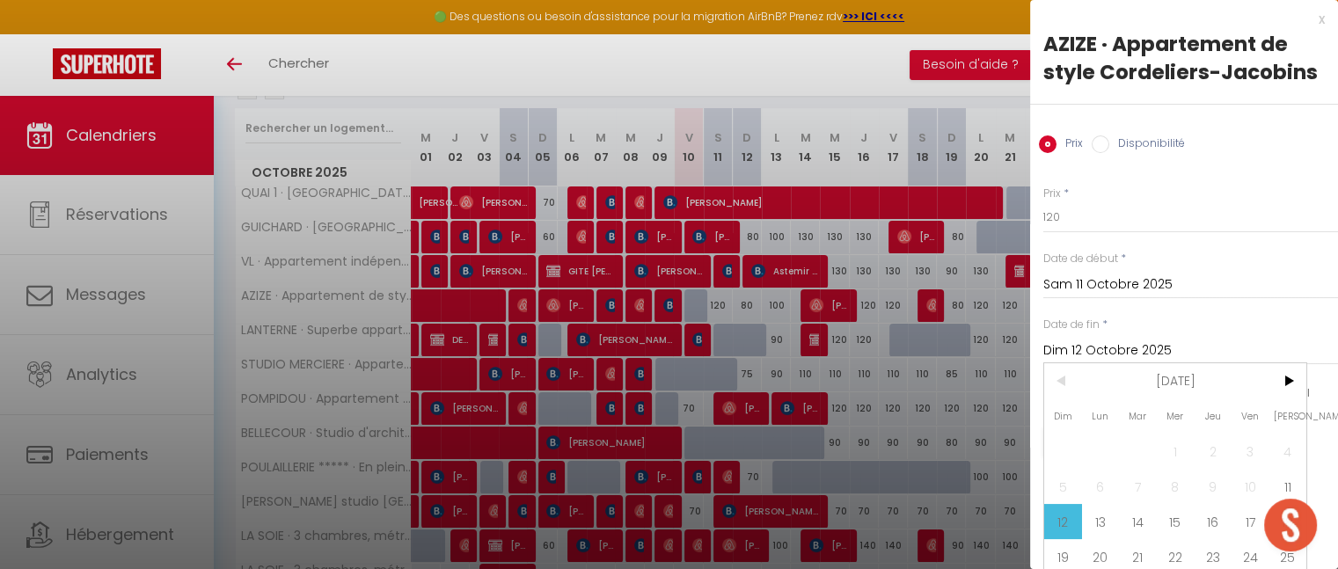
scroll to position [81, 0]
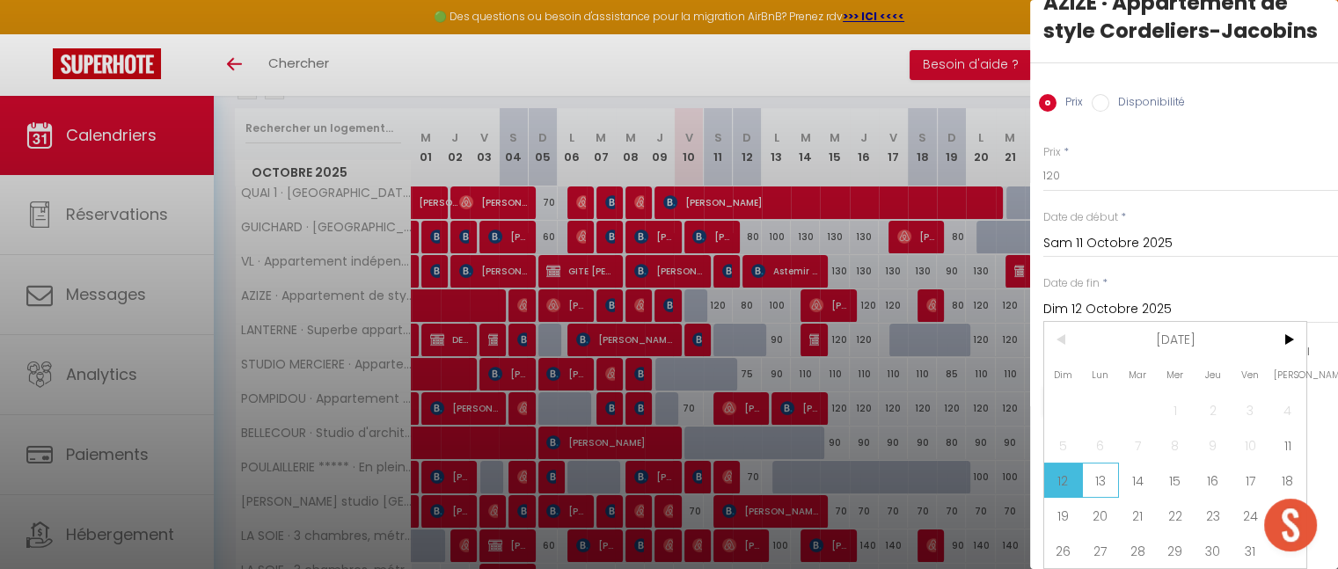
click at [1101, 474] on span "13" at bounding box center [1101, 480] width 38 height 35
type input "Lun 13 Octobre 2025"
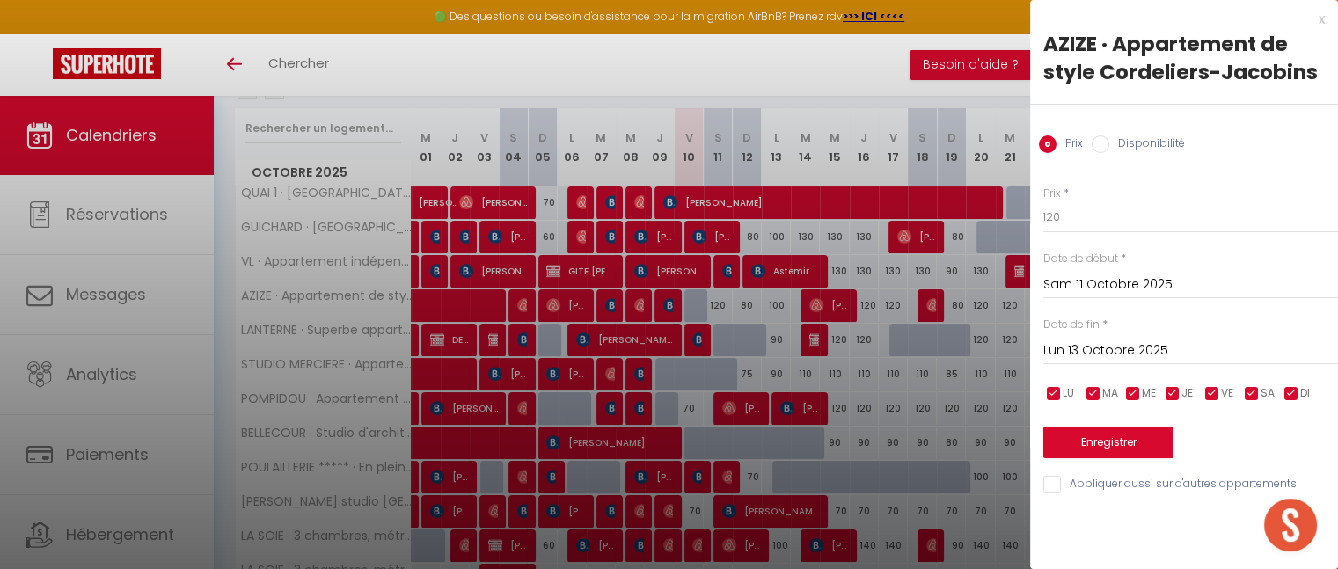
scroll to position [289, 0]
click at [1323, 19] on div "x" at bounding box center [1177, 19] width 295 height 21
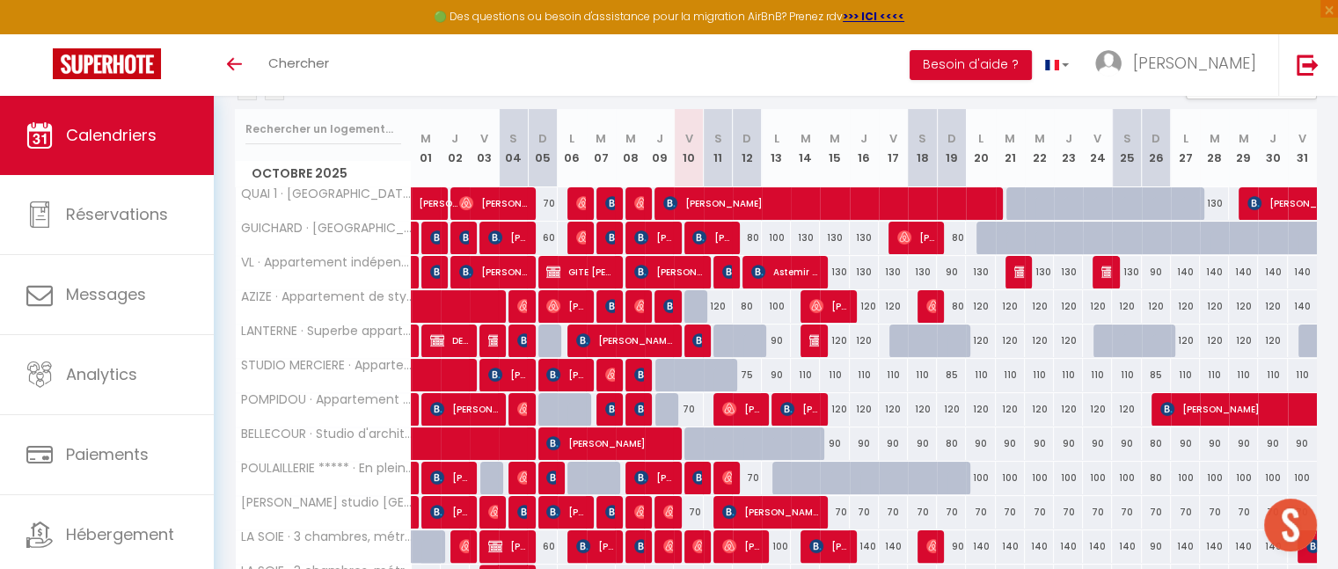
click at [721, 302] on div "120" at bounding box center [718, 306] width 29 height 33
type input "120"
type input "Sam 11 Octobre 2025"
type input "Dim 12 Octobre 2025"
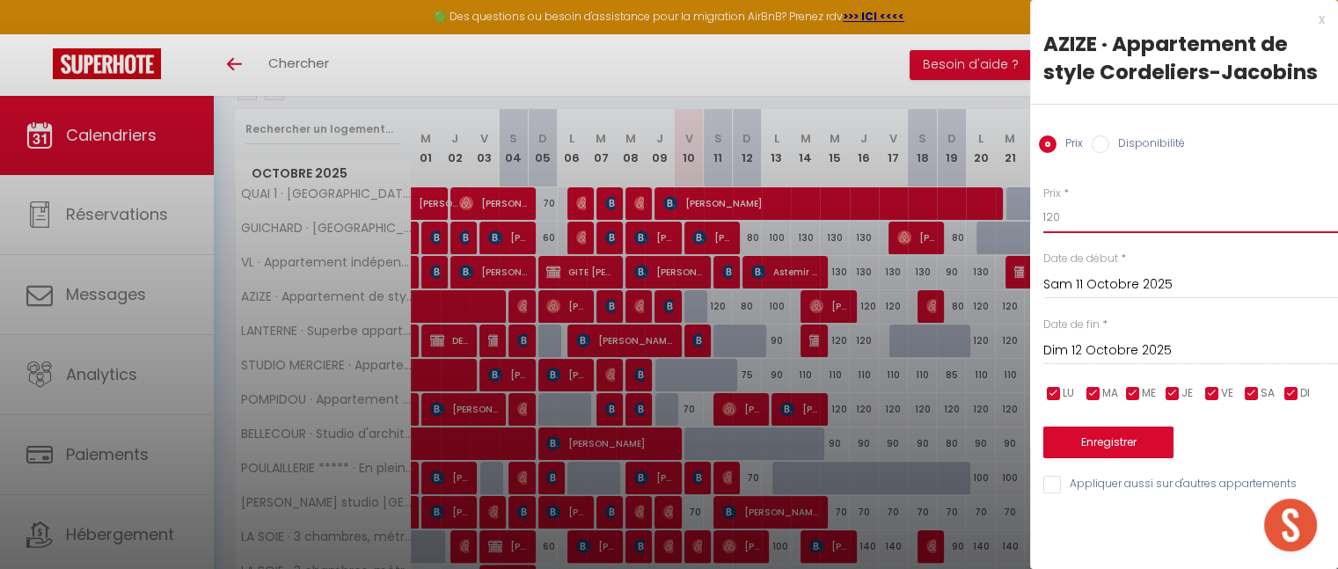
click at [1062, 230] on input "120" at bounding box center [1191, 217] width 295 height 32
type input "110"
click at [1100, 439] on button "Enregistrer" at bounding box center [1109, 443] width 130 height 32
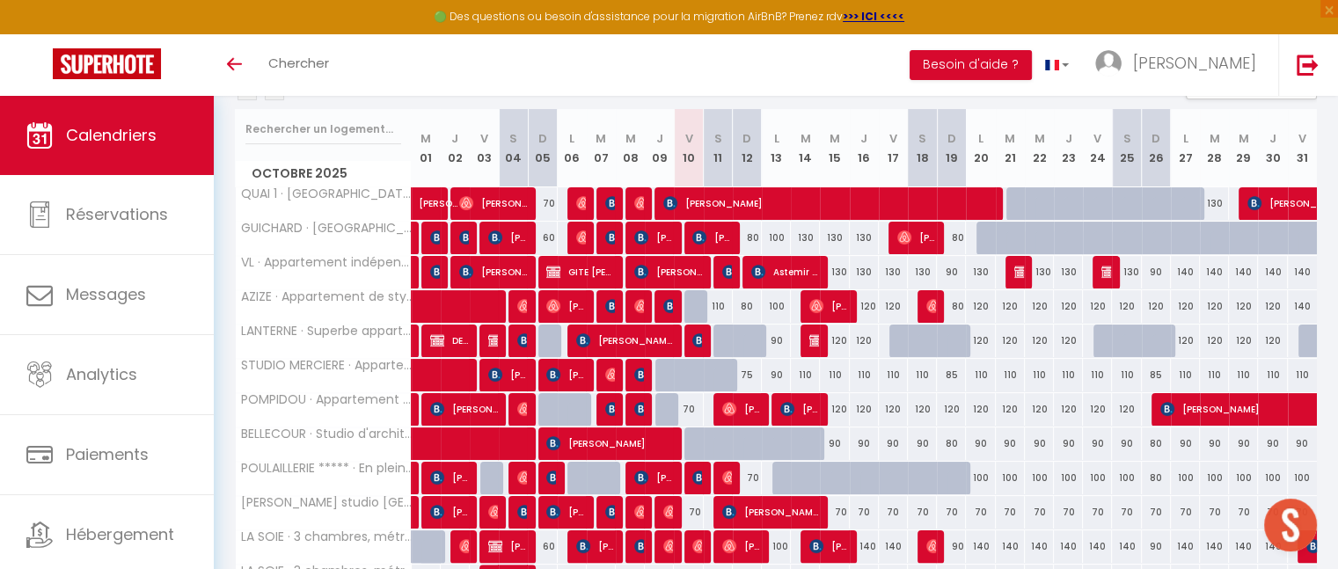
scroll to position [703, 0]
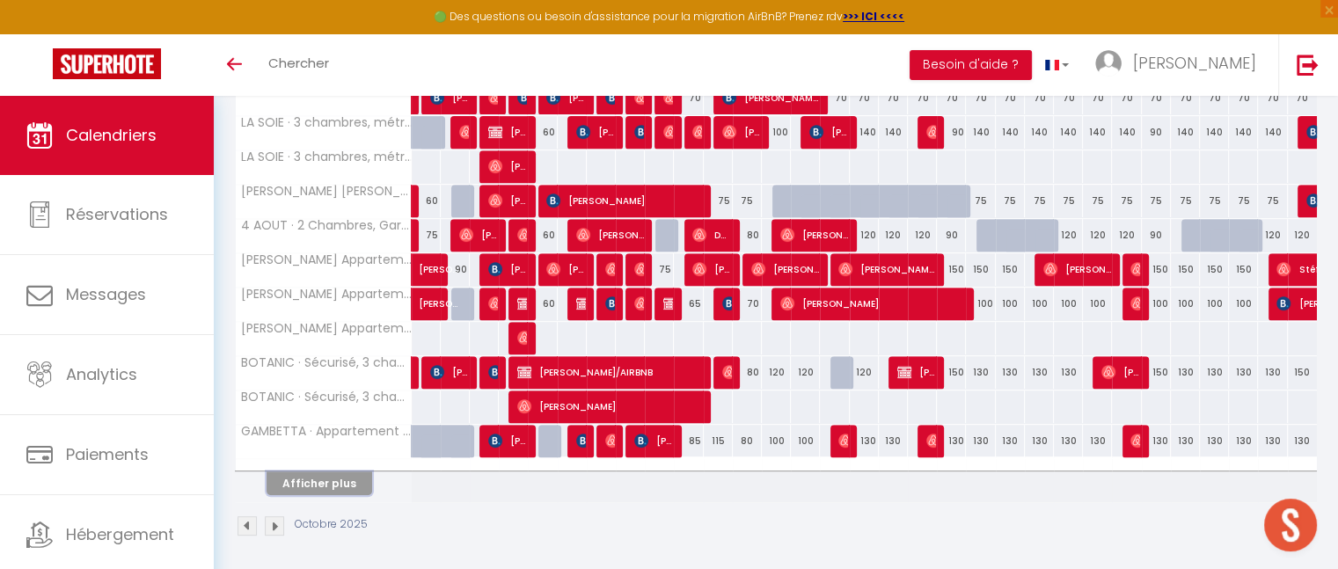
click at [328, 484] on button "Afficher plus" at bounding box center [320, 484] width 106 height 24
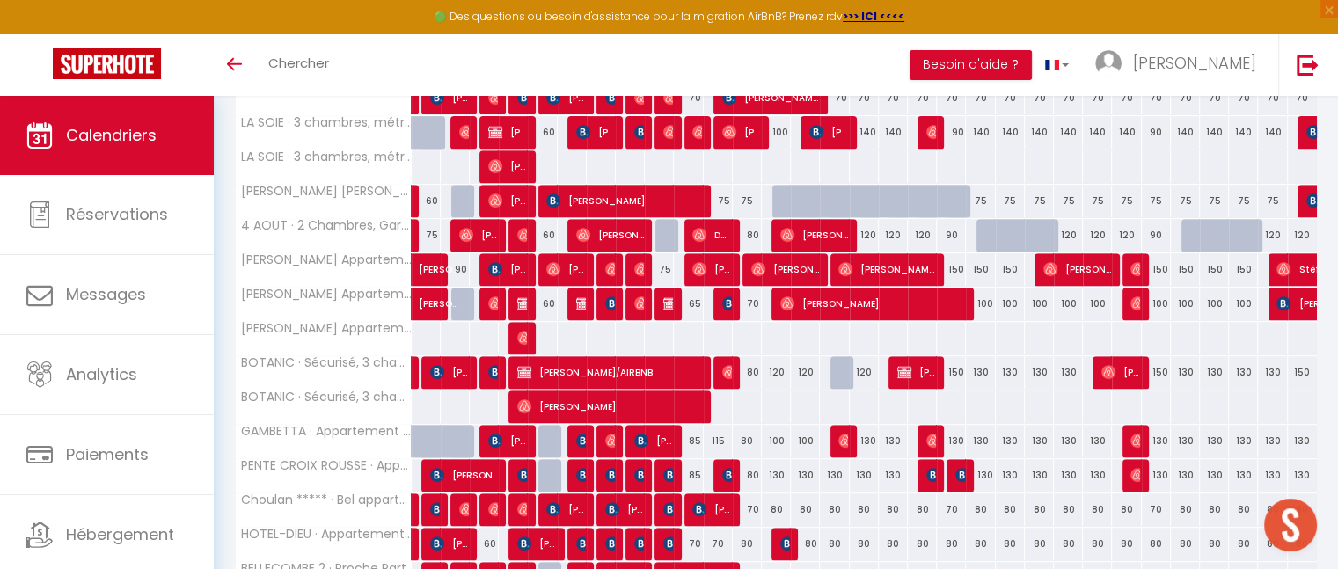
click at [718, 436] on div "115" at bounding box center [718, 441] width 29 height 33
type input "115"
type input "Sam 11 Octobre 2025"
type input "Dim 12 Octobre 2025"
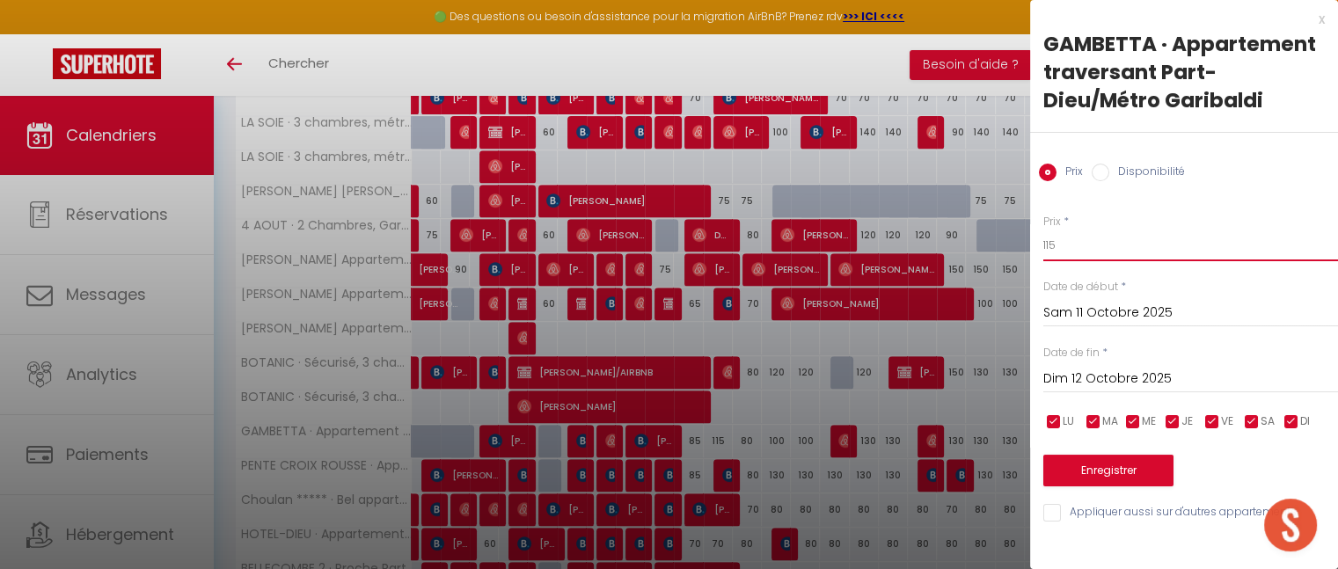
click at [1088, 245] on input "115" at bounding box center [1191, 246] width 295 height 32
type input "1"
type input "95"
click at [1126, 468] on button "Enregistrer" at bounding box center [1109, 471] width 130 height 32
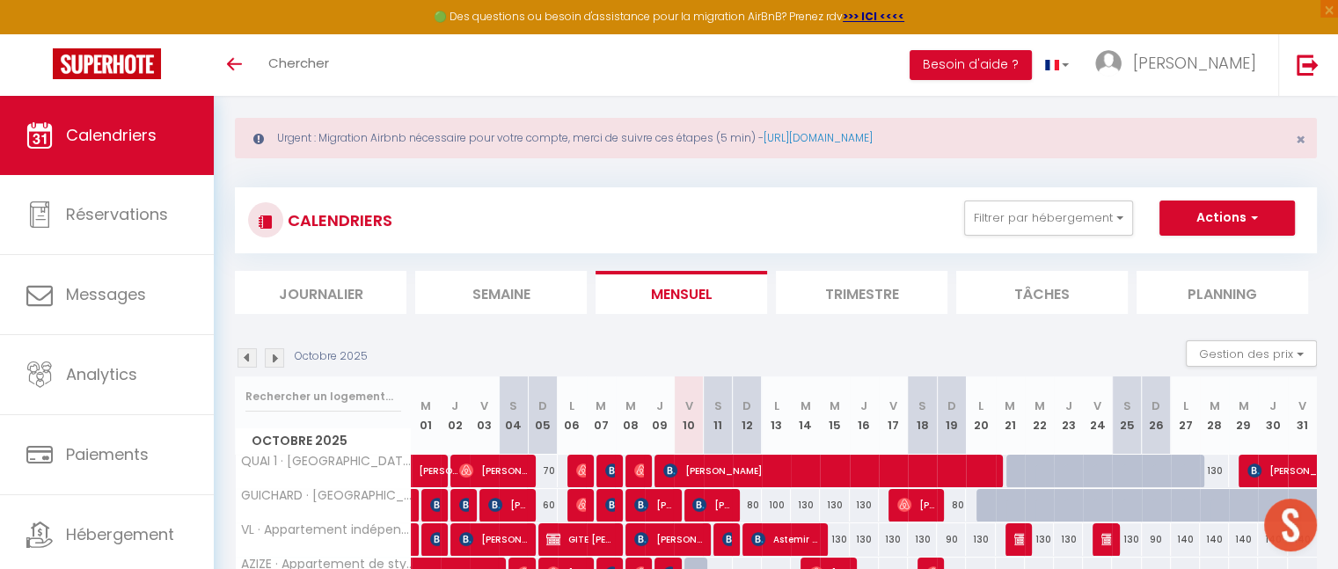
scroll to position [0, 0]
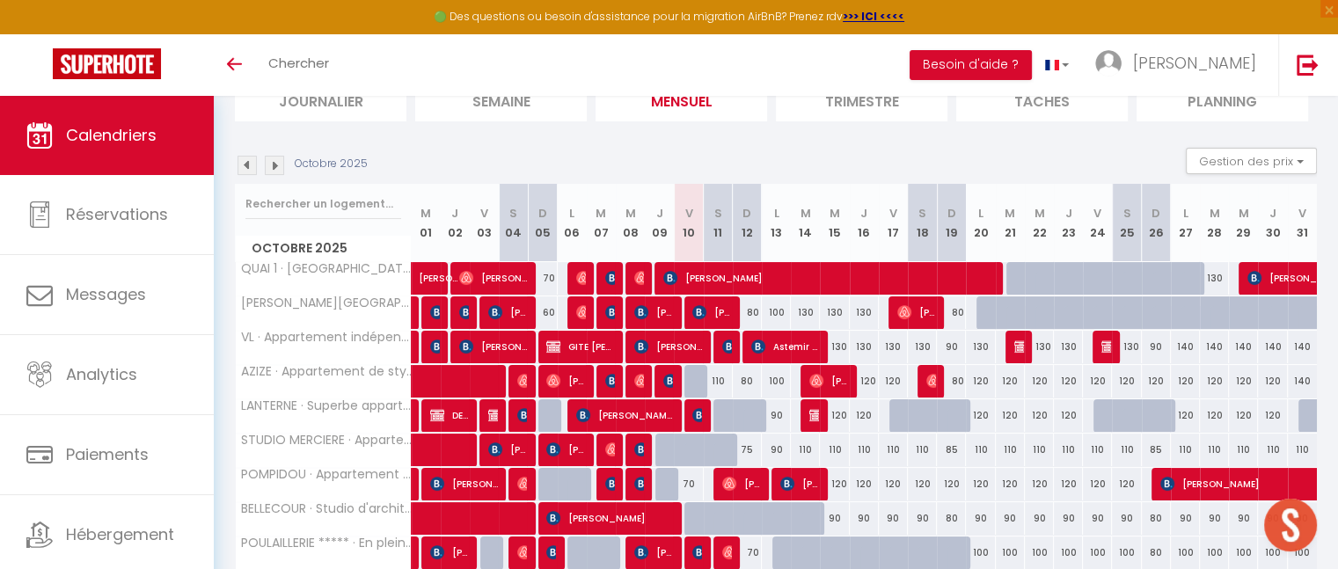
scroll to position [212, 0]
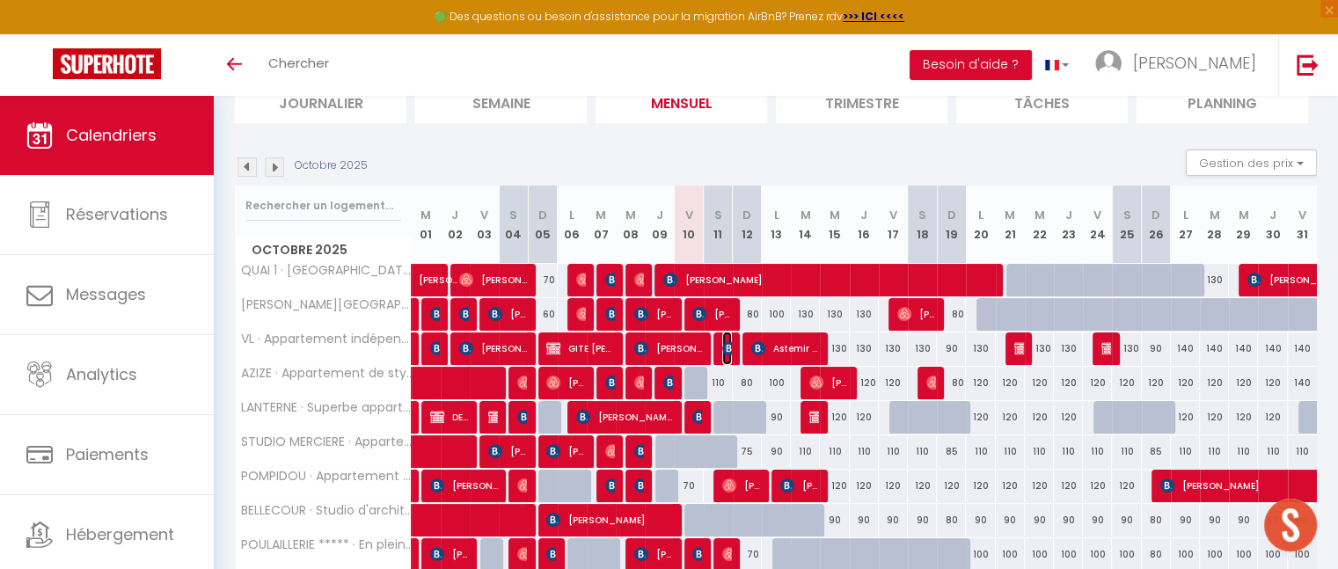
click at [727, 351] on img at bounding box center [729, 348] width 14 height 14
select select "OK"
select select "KO"
select select "0"
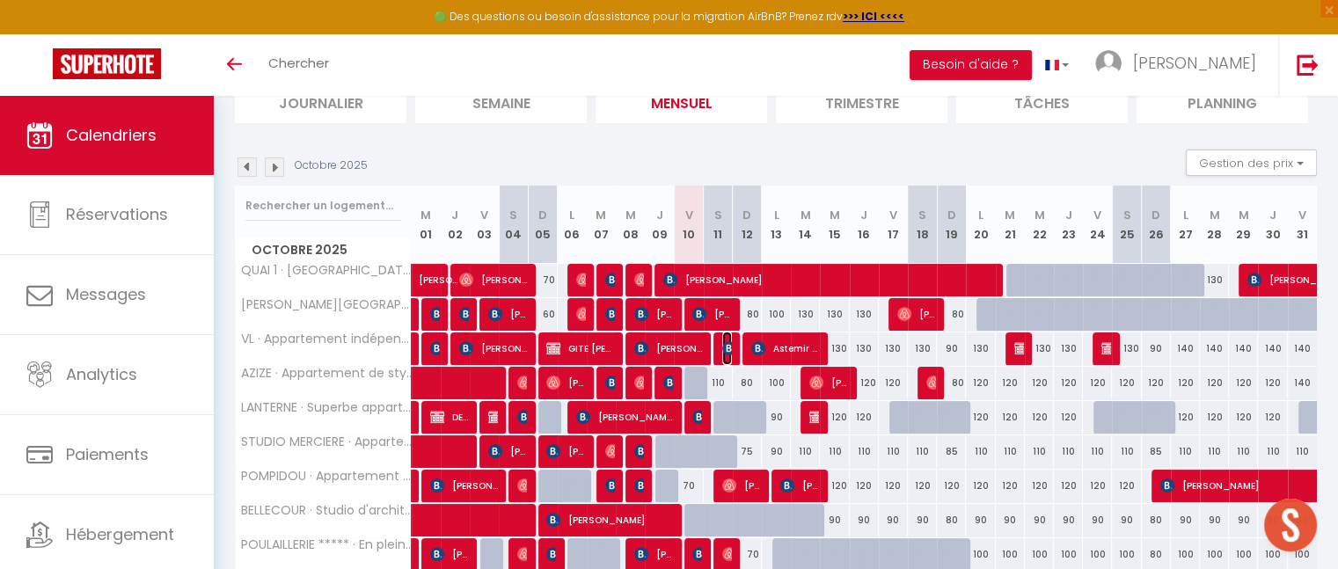
select select "1"
select select
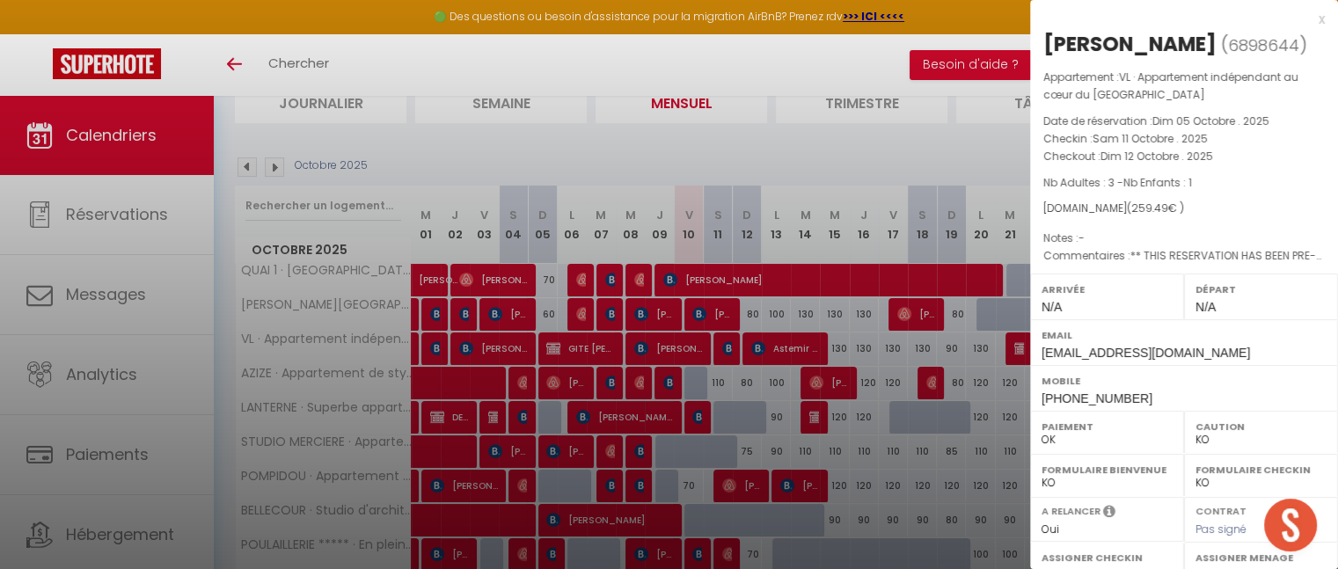
click at [697, 417] on div at bounding box center [669, 284] width 1338 height 569
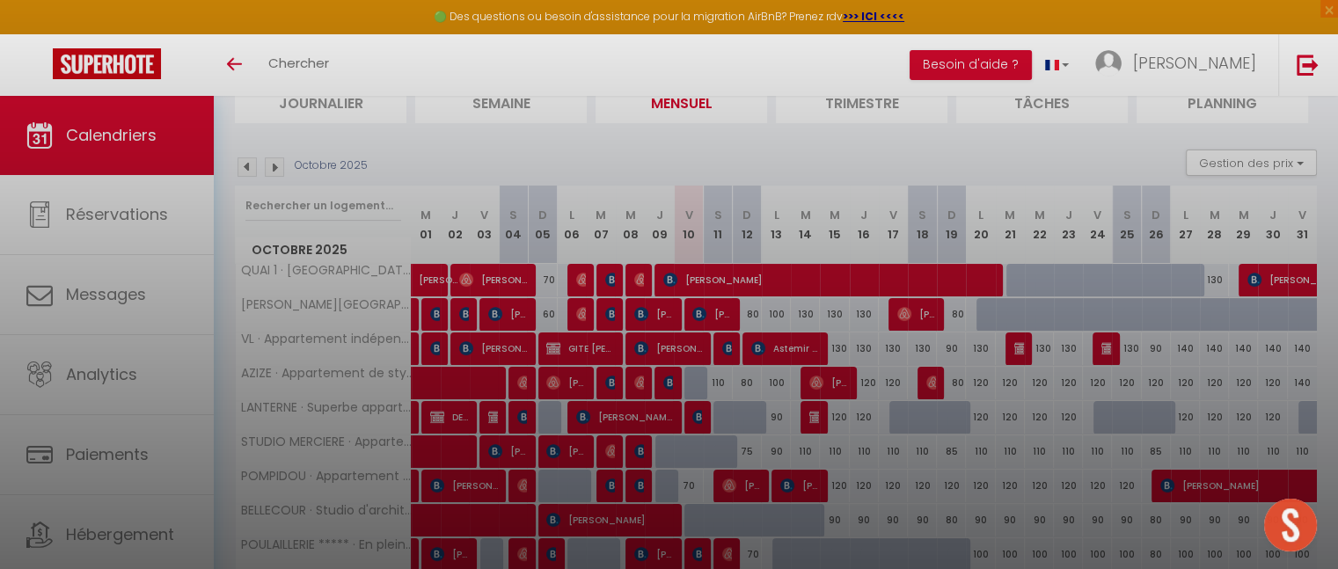
click at [697, 417] on div at bounding box center [669, 284] width 1338 height 569
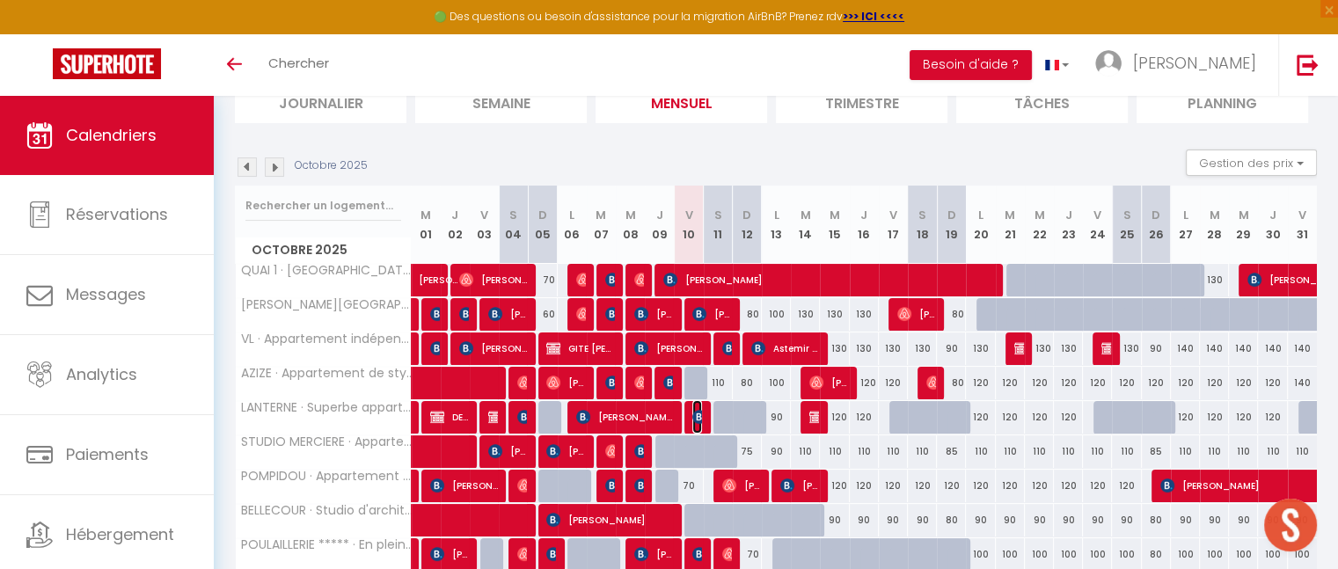
click at [697, 417] on img at bounding box center [699, 417] width 14 height 14
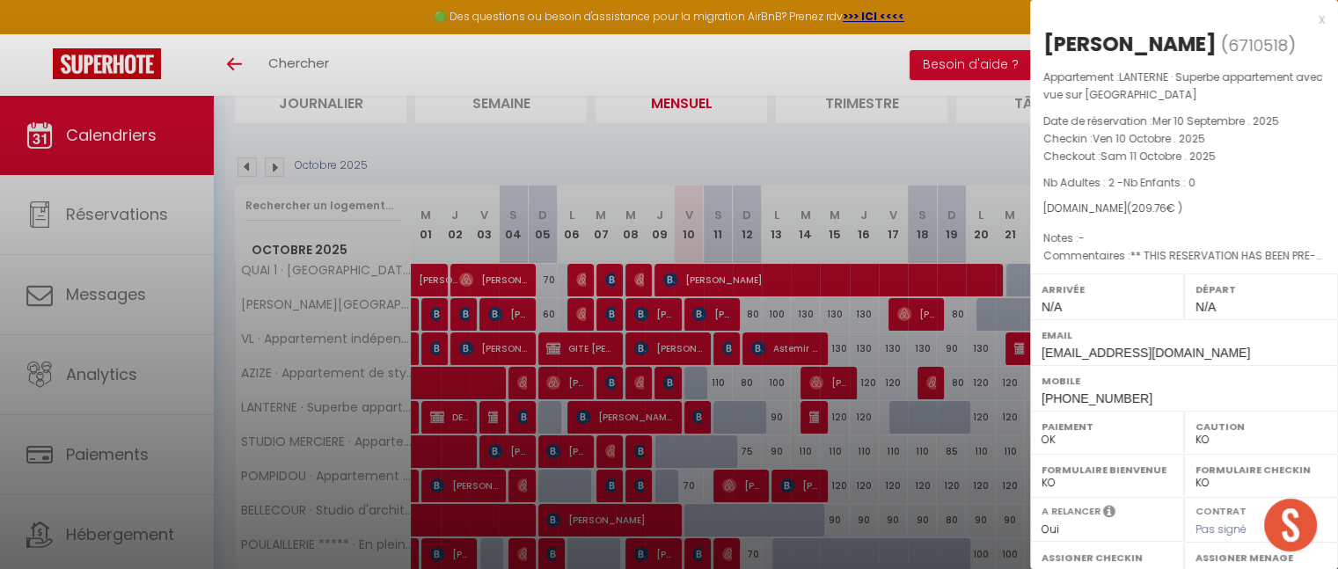
click at [1121, 128] on p "Date de réservation : Mer 10 Septembre . 2025" at bounding box center [1185, 122] width 282 height 18
click at [1305, 20] on div "x" at bounding box center [1177, 19] width 295 height 21
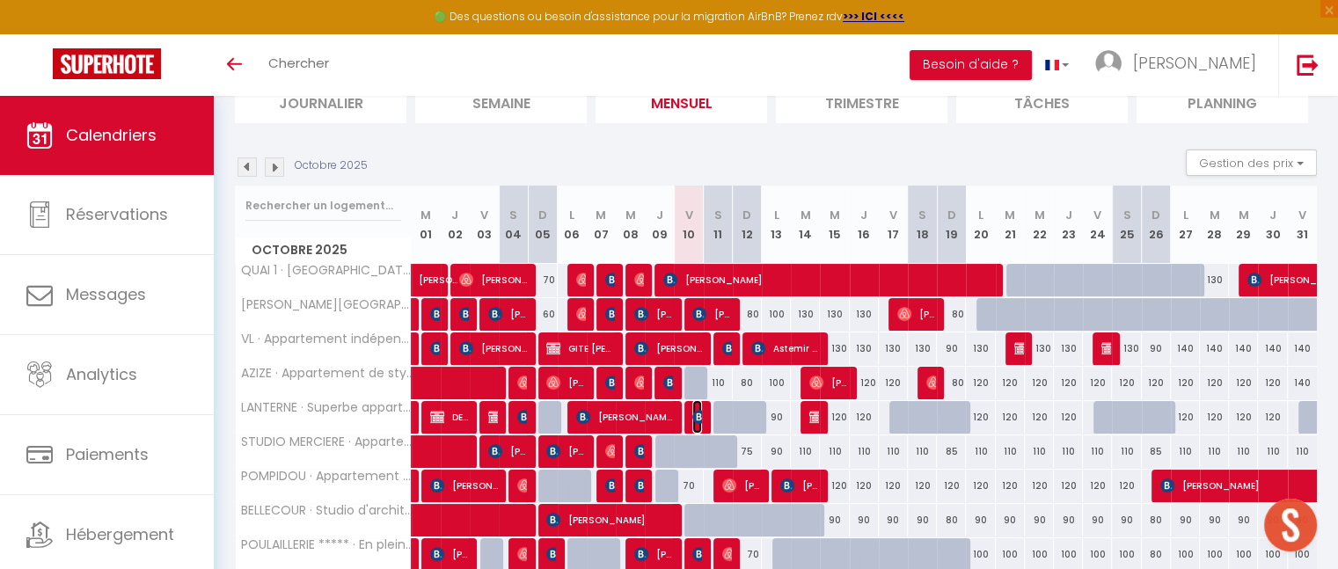
click at [695, 414] on img at bounding box center [699, 417] width 14 height 14
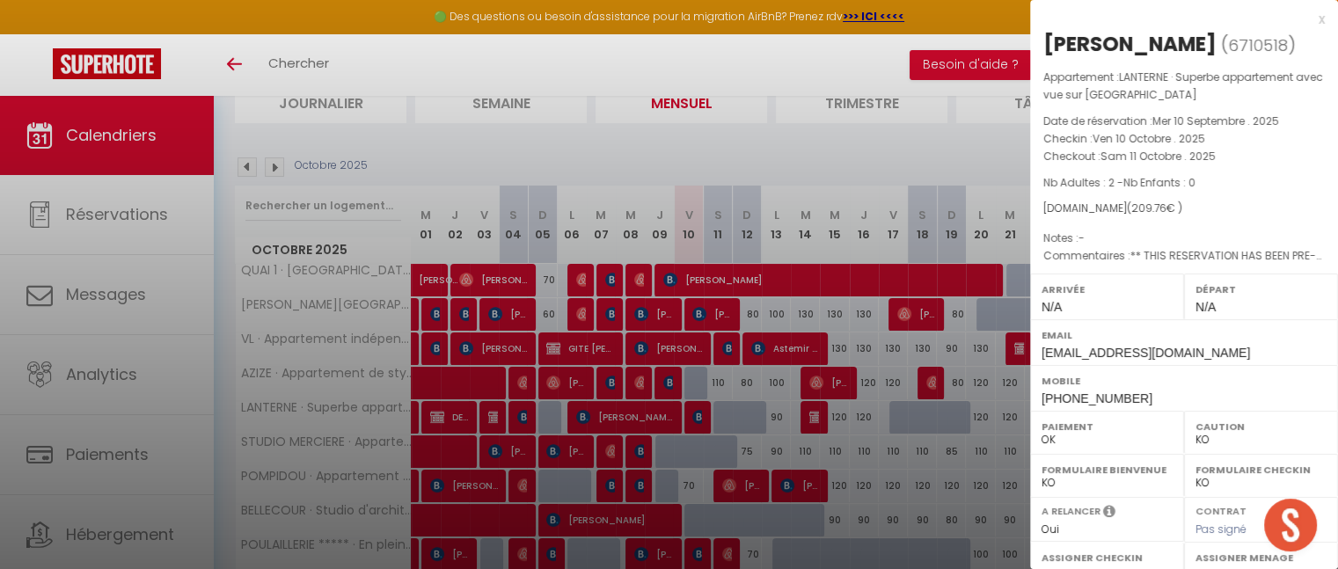
click at [1307, 26] on div "x" at bounding box center [1177, 19] width 295 height 21
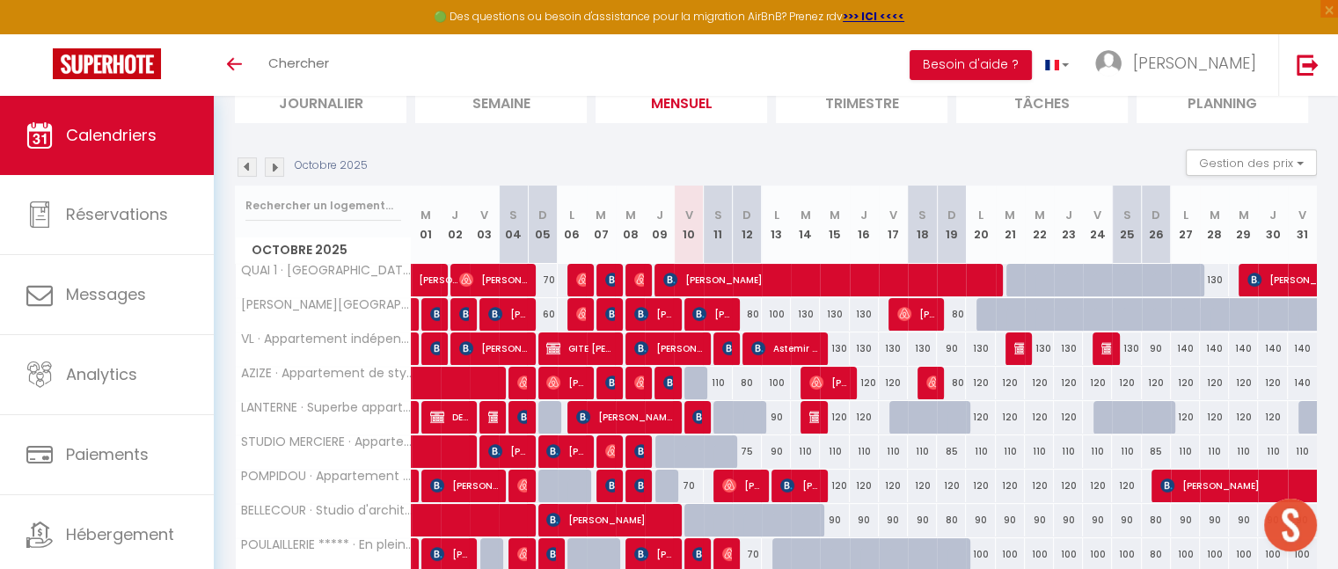
click at [718, 379] on div "110" at bounding box center [718, 383] width 29 height 33
type input "110"
type input "Sam 11 Octobre 2025"
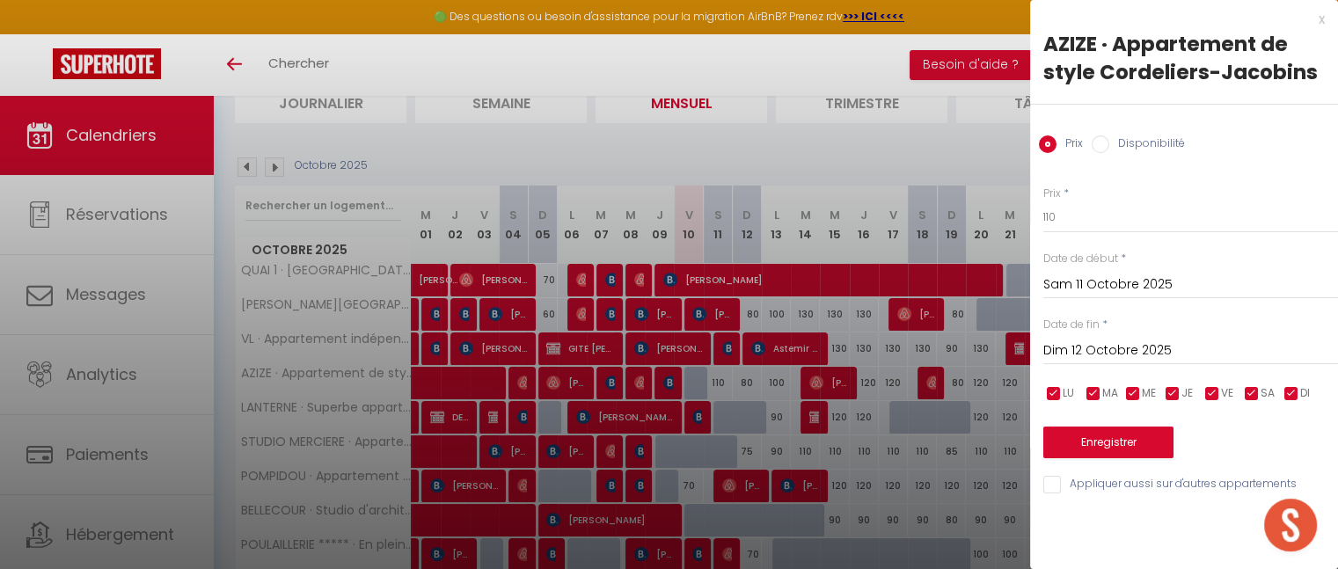
click at [1067, 357] on input "Dim 12 Octobre 2025" at bounding box center [1191, 351] width 295 height 23
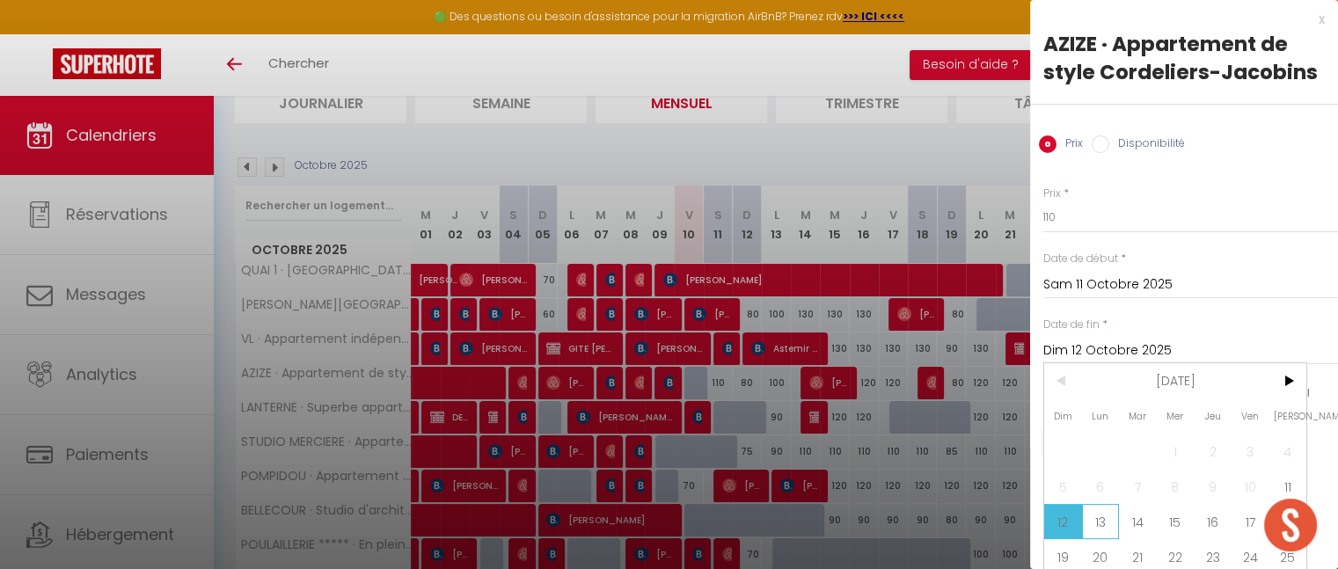
click at [1106, 539] on span "13" at bounding box center [1101, 521] width 38 height 35
type input "Lun 13 Octobre 2025"
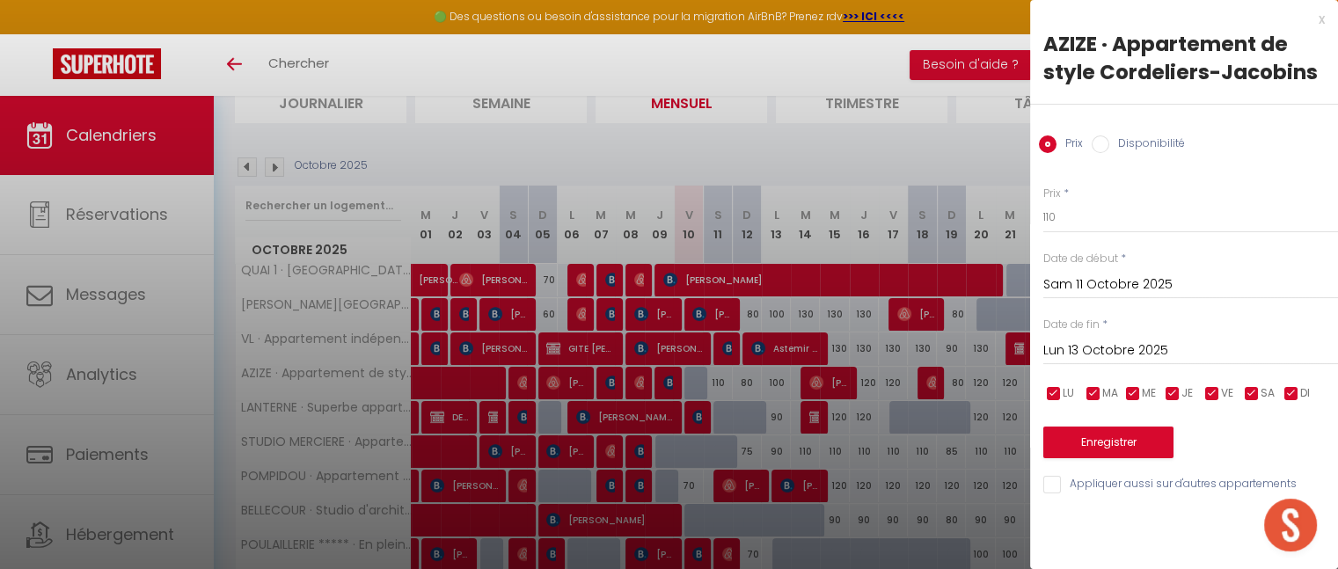
click at [1094, 143] on input "Disponibilité" at bounding box center [1101, 144] width 18 height 18
radio input "true"
radio input "false"
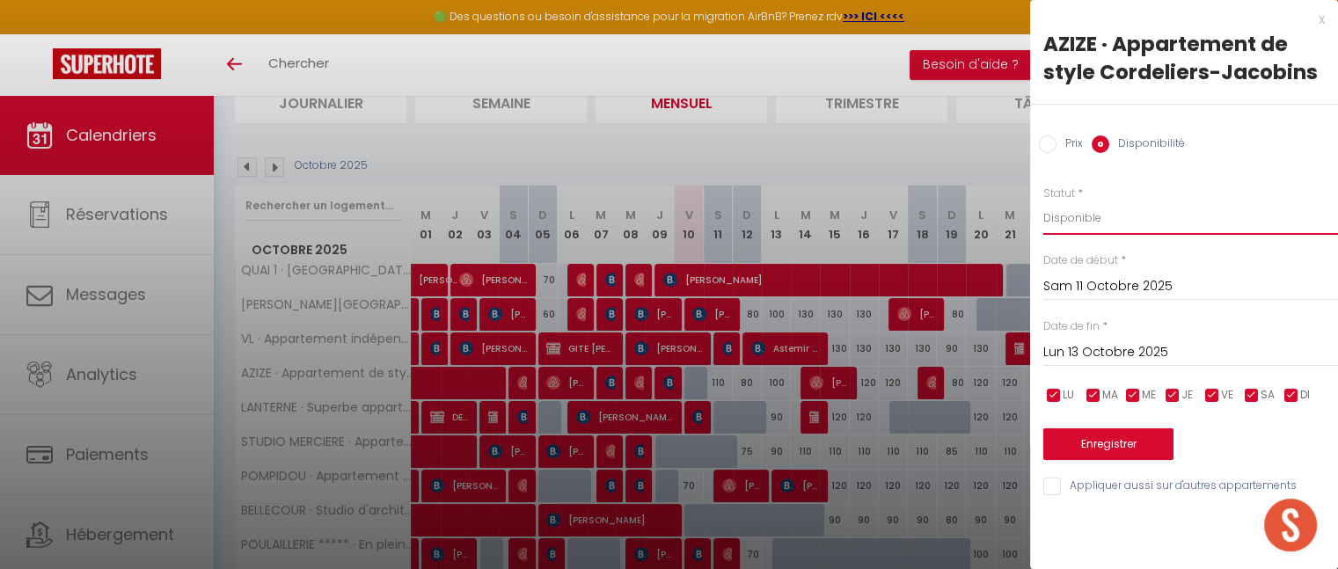
click at [1077, 222] on select "Disponible Indisponible" at bounding box center [1191, 217] width 295 height 33
select select "0"
click at [1044, 201] on select "Disponible Indisponible" at bounding box center [1191, 217] width 295 height 33
click at [1119, 443] on button "Enregistrer" at bounding box center [1109, 444] width 130 height 32
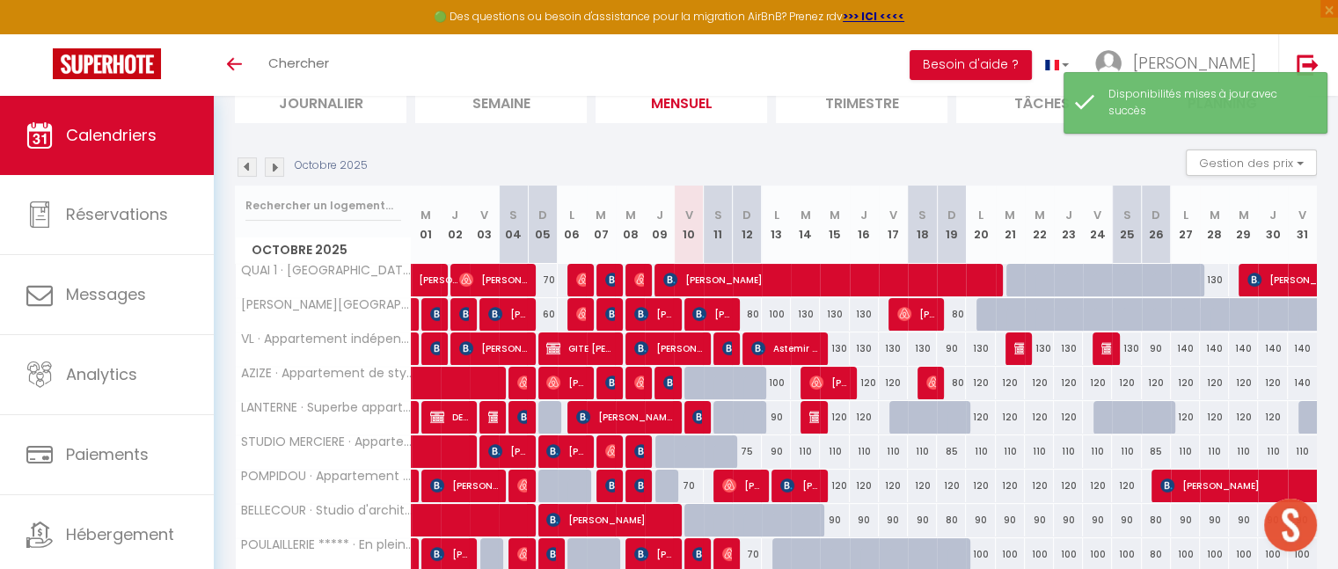
click at [728, 421] on div at bounding box center [728, 417] width 29 height 33
select select "1"
type input "Sam 11 Octobre 2025"
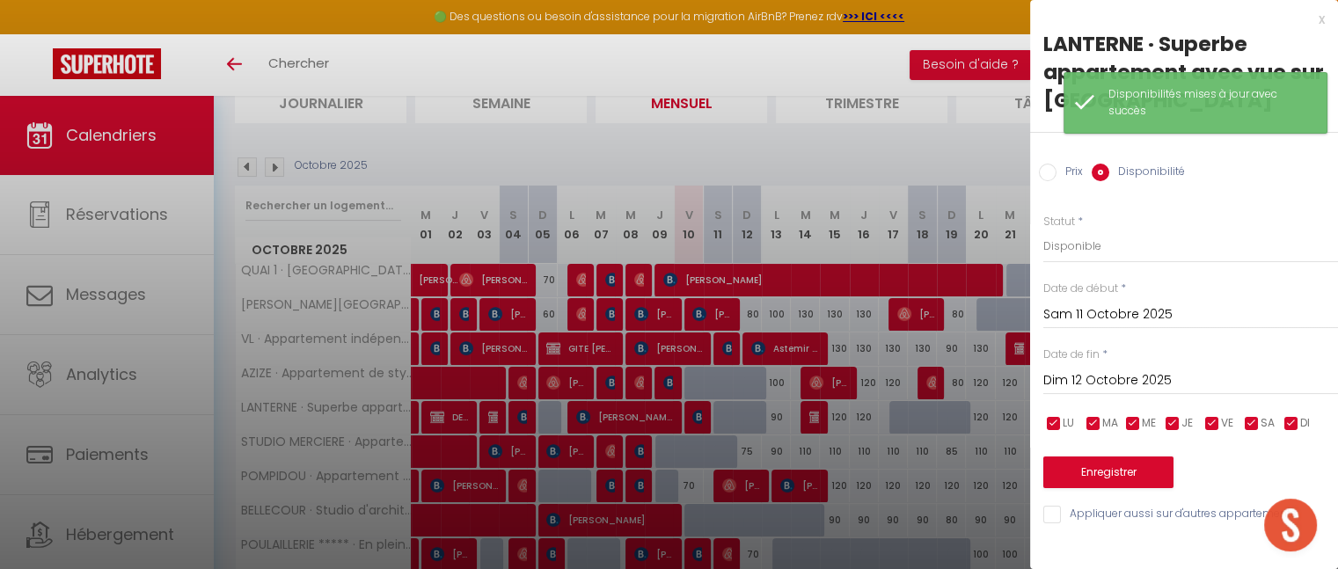
click at [1082, 370] on input "Dim 12 Octobre 2025" at bounding box center [1191, 381] width 295 height 23
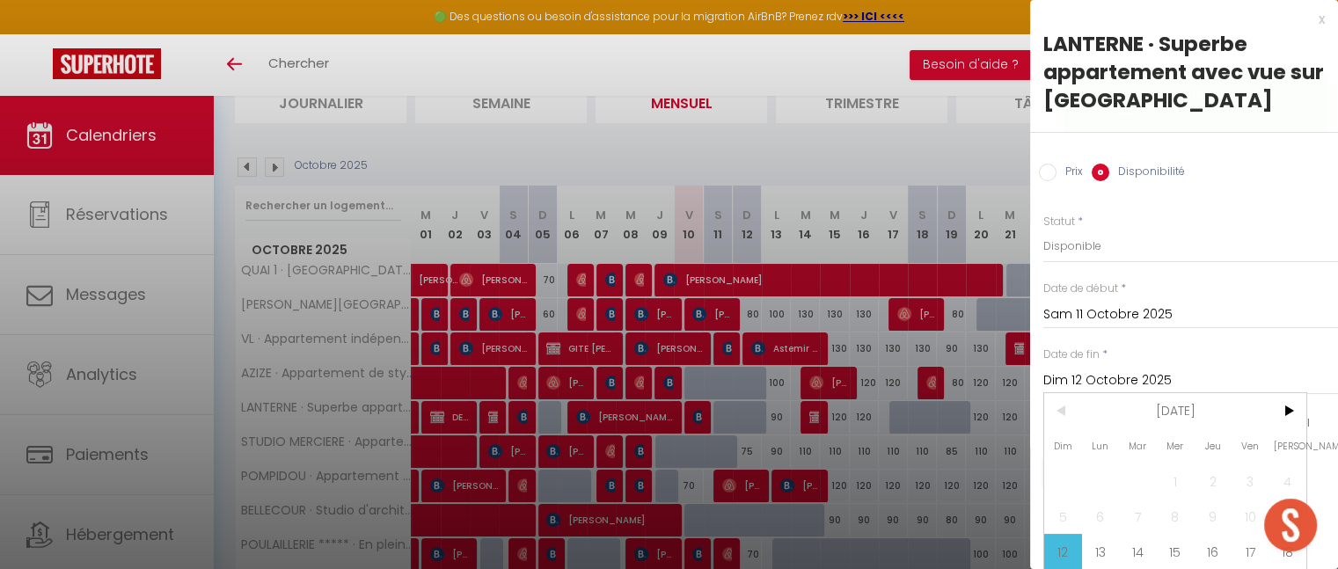
scroll to position [46, 0]
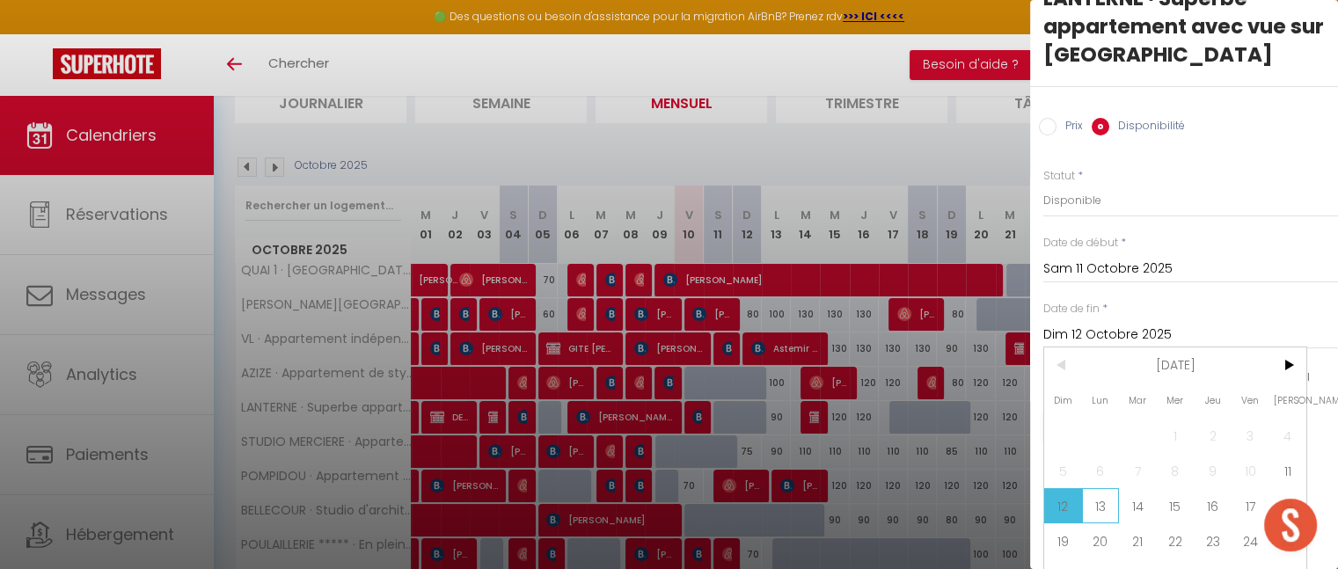
click at [1099, 512] on span "13" at bounding box center [1101, 505] width 38 height 35
type input "Lun 13 Octobre 2025"
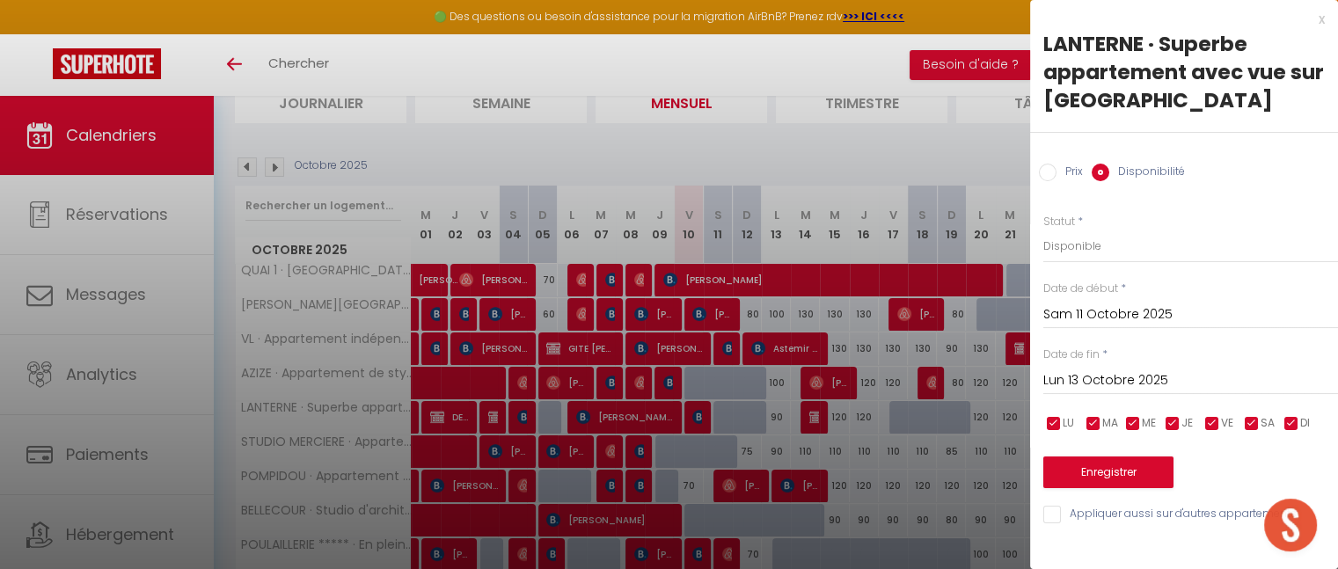
scroll to position [0, 0]
click at [1126, 460] on button "Enregistrer" at bounding box center [1109, 473] width 130 height 32
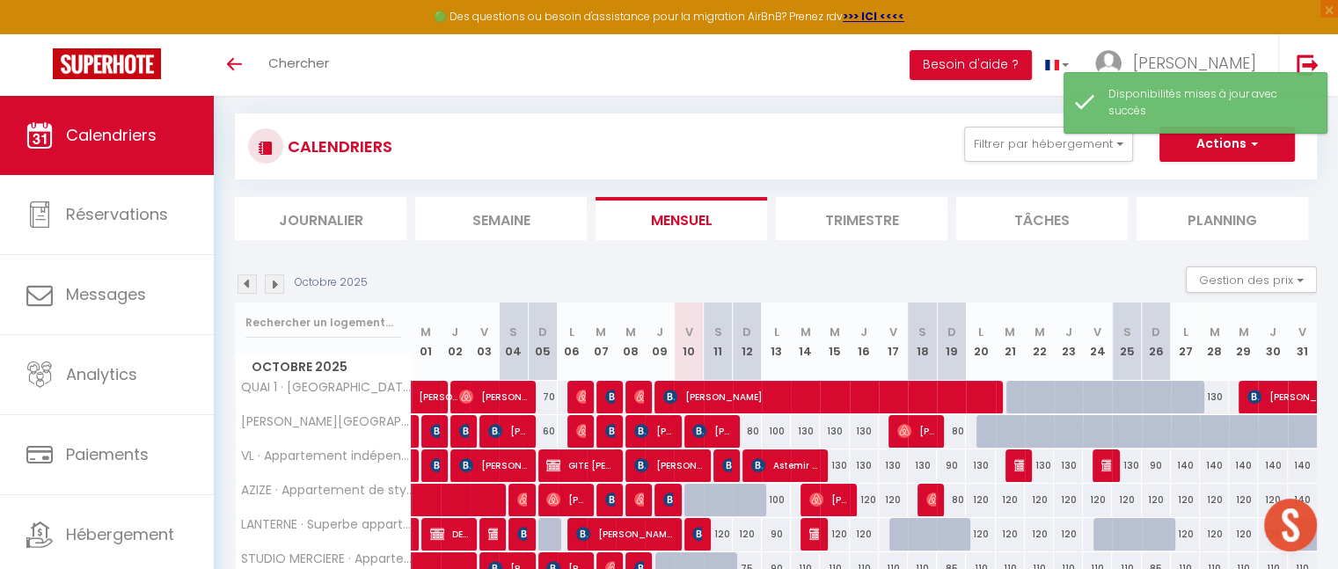
scroll to position [212, 0]
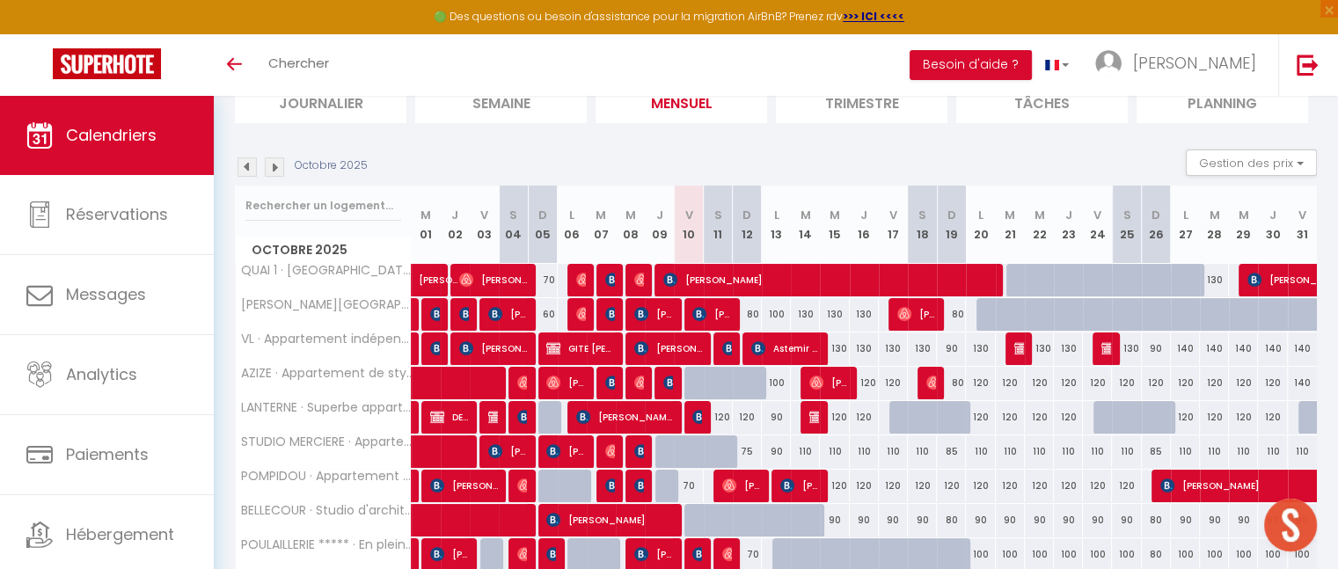
click at [746, 410] on div "120" at bounding box center [747, 417] width 29 height 33
select select "1"
type input "Dim 12 Octobre 2025"
type input "Lun 13 Octobre 2025"
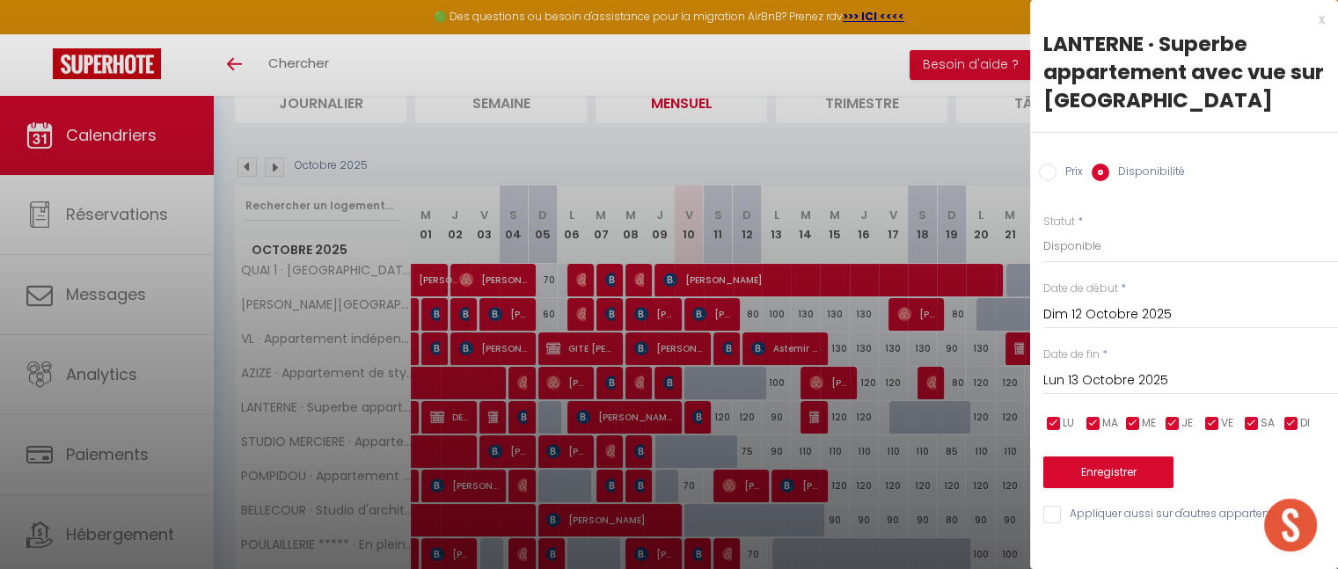
click at [1053, 175] on input "Prix" at bounding box center [1048, 173] width 18 height 18
radio input "true"
radio input "false"
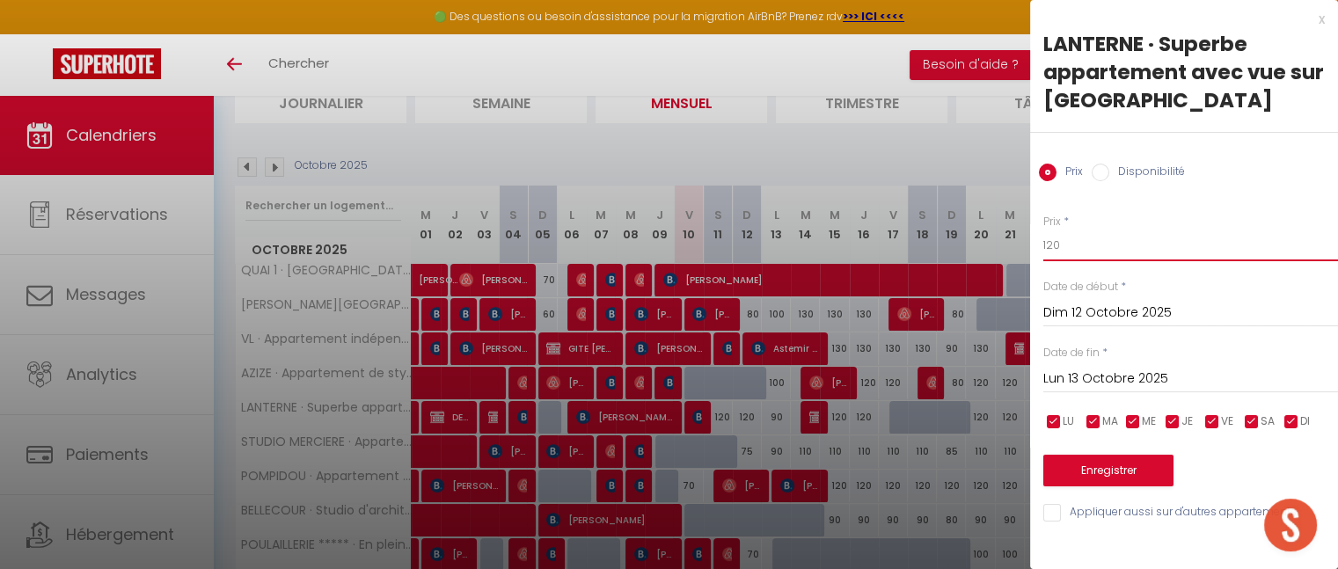
click at [1080, 251] on input "120" at bounding box center [1191, 246] width 295 height 32
type input "1"
type input "8"
type input "70"
click at [1097, 468] on button "Enregistrer" at bounding box center [1109, 471] width 130 height 32
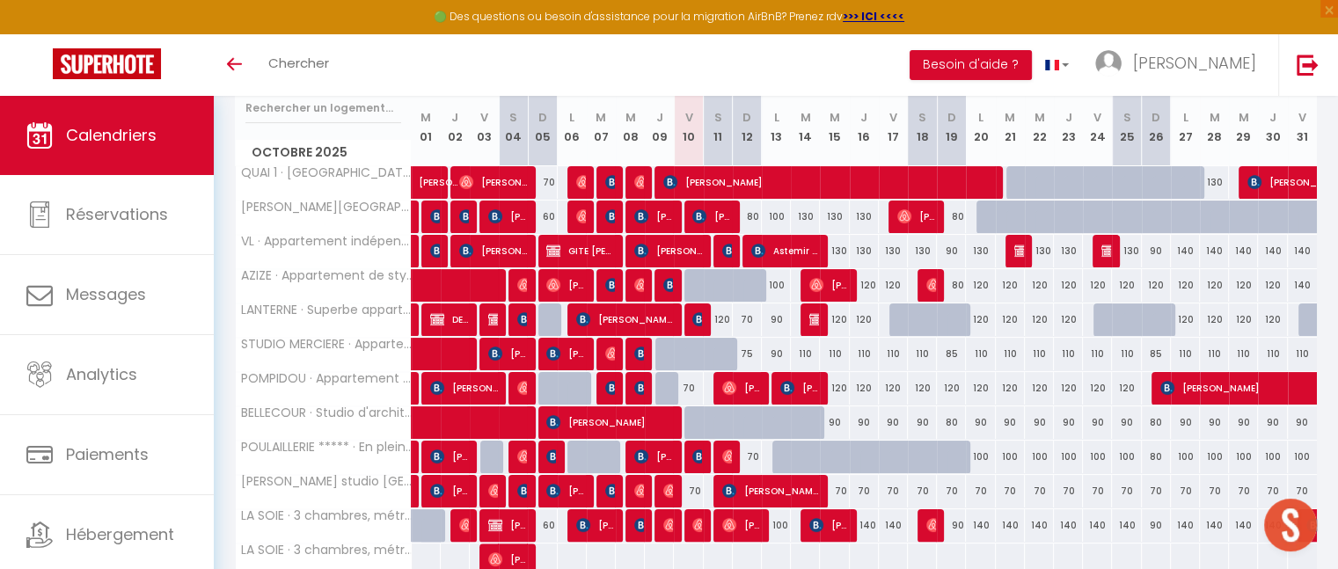
scroll to position [313, 0]
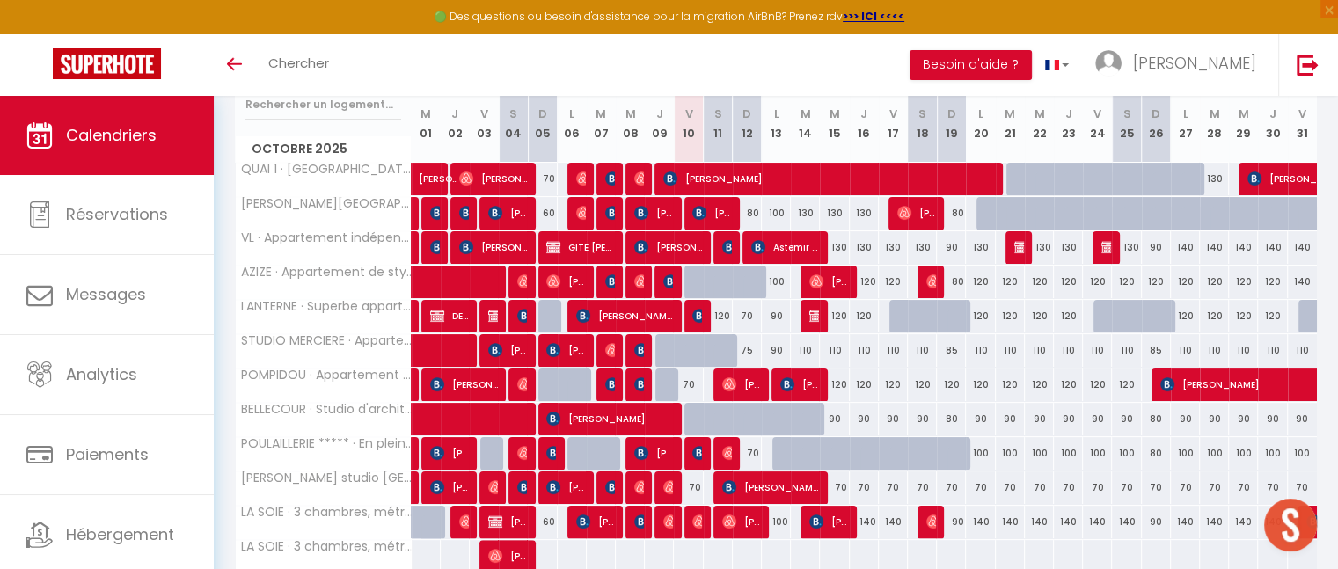
click at [723, 309] on div "120" at bounding box center [718, 316] width 29 height 33
type input "120"
type input "Sam 11 Octobre 2025"
type input "Dim 12 Octobre 2025"
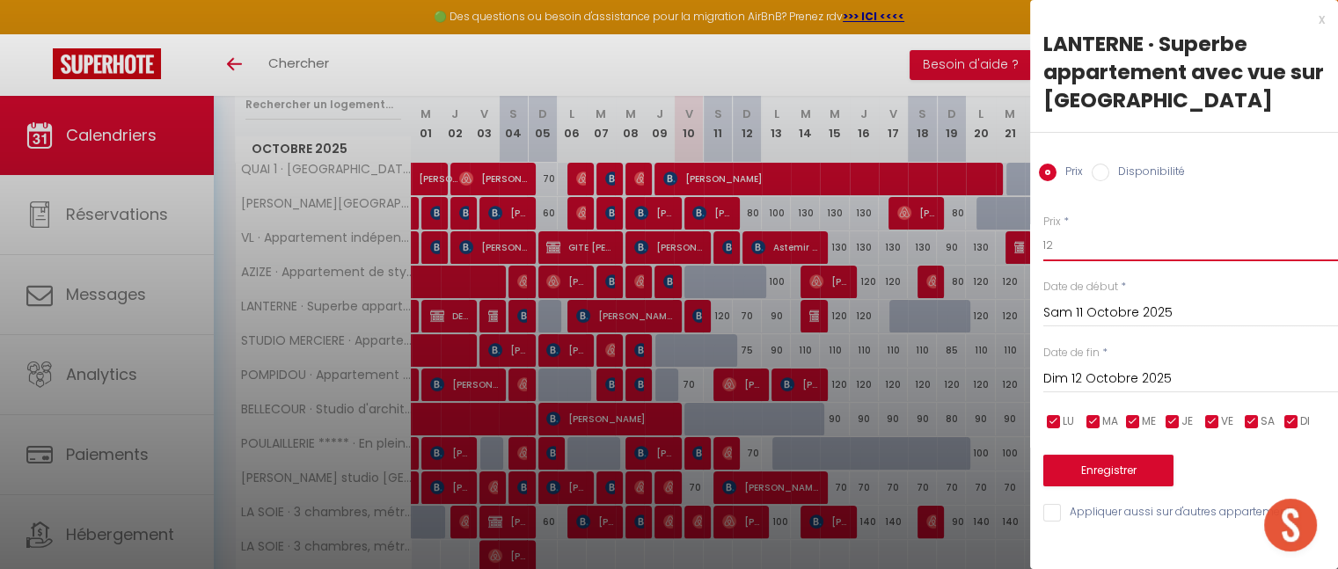
click at [1077, 245] on input "12" at bounding box center [1191, 246] width 295 height 32
type input "1"
type input "90"
click at [1119, 464] on button "Enregistrer" at bounding box center [1109, 471] width 130 height 32
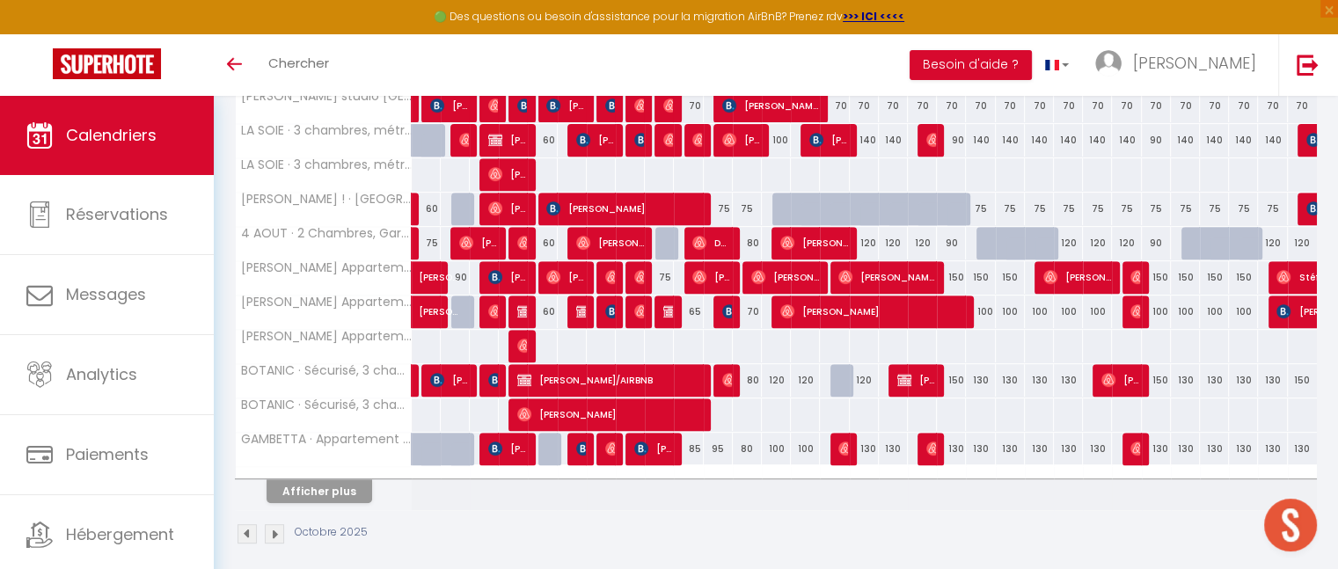
scroll to position [697, 0]
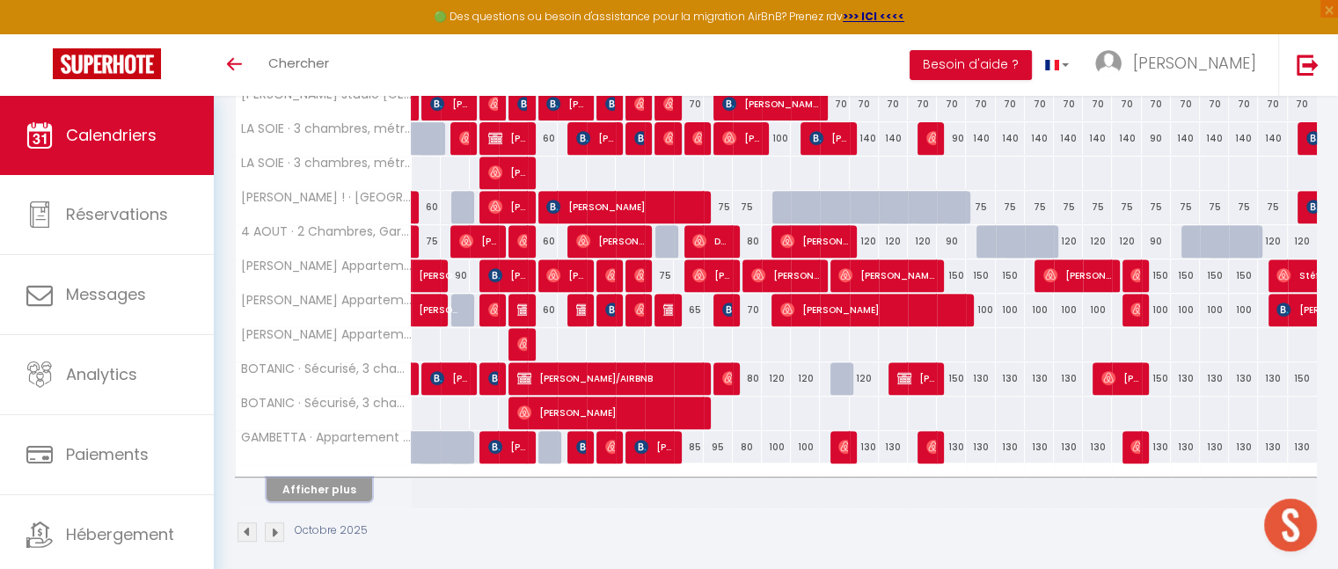
click at [325, 487] on button "Afficher plus" at bounding box center [320, 490] width 106 height 24
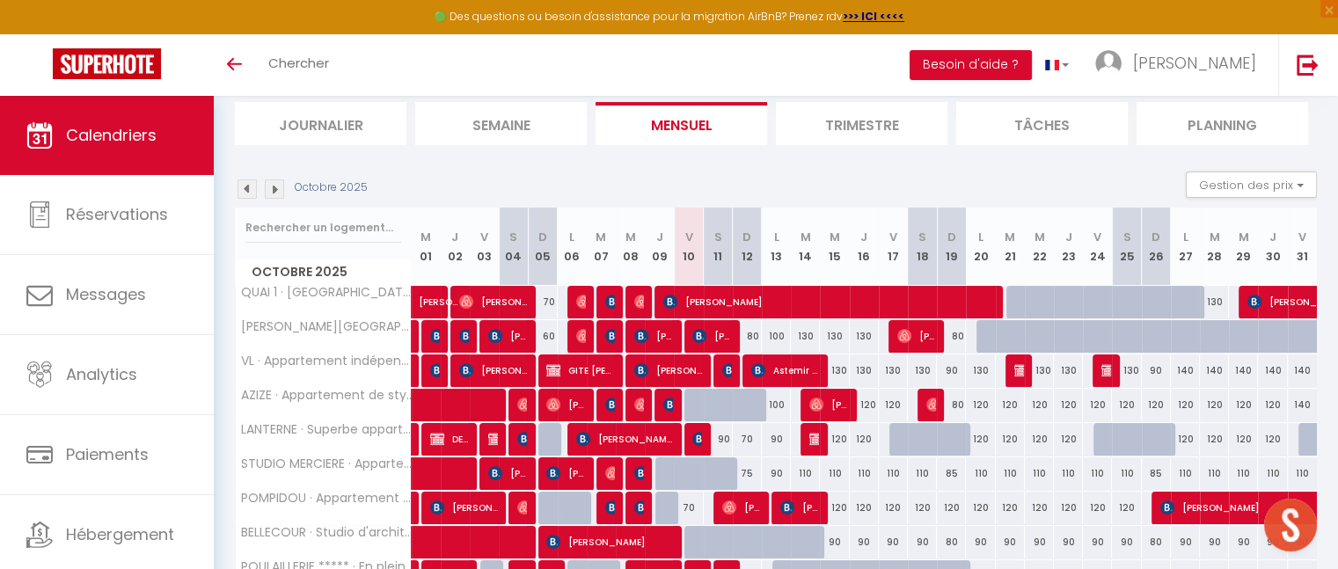
scroll to position [193, 0]
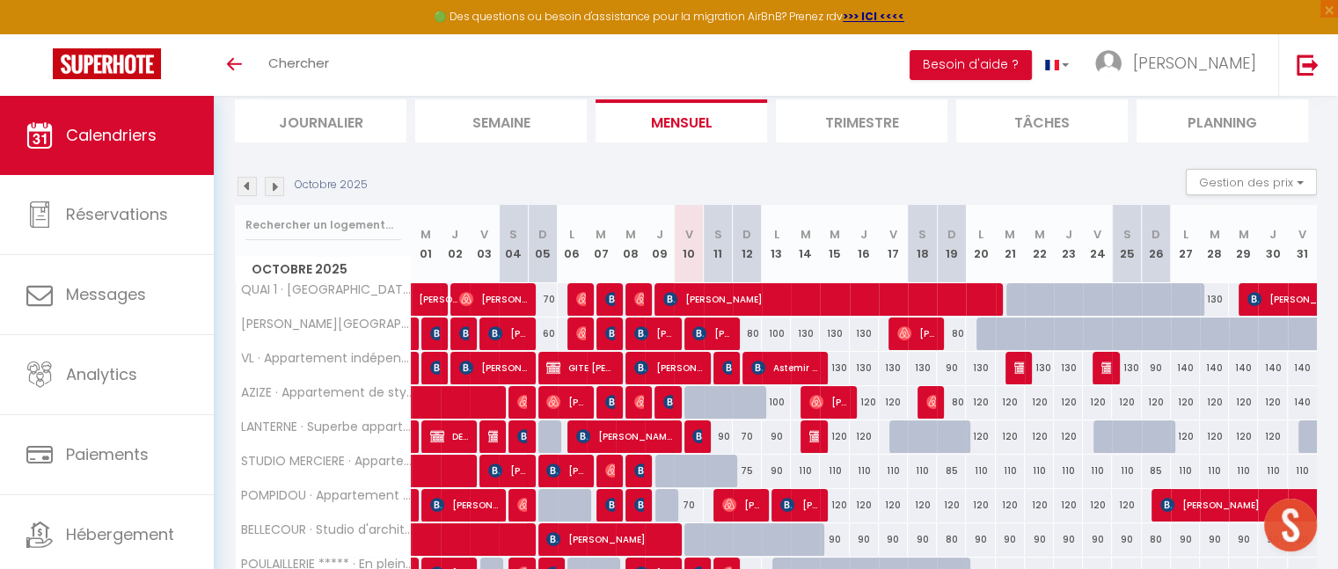
click at [721, 436] on div "90" at bounding box center [718, 437] width 29 height 33
type input "90"
type input "Sam 11 Octobre 2025"
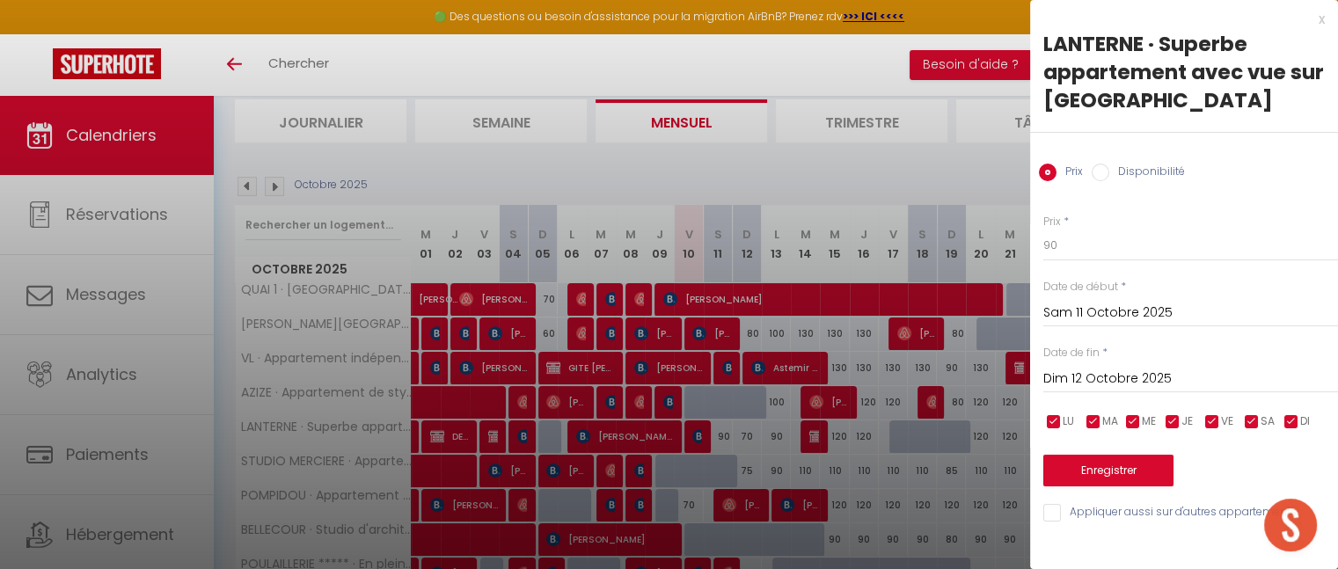
click at [1086, 377] on input "Dim 12 Octobre 2025" at bounding box center [1191, 379] width 295 height 23
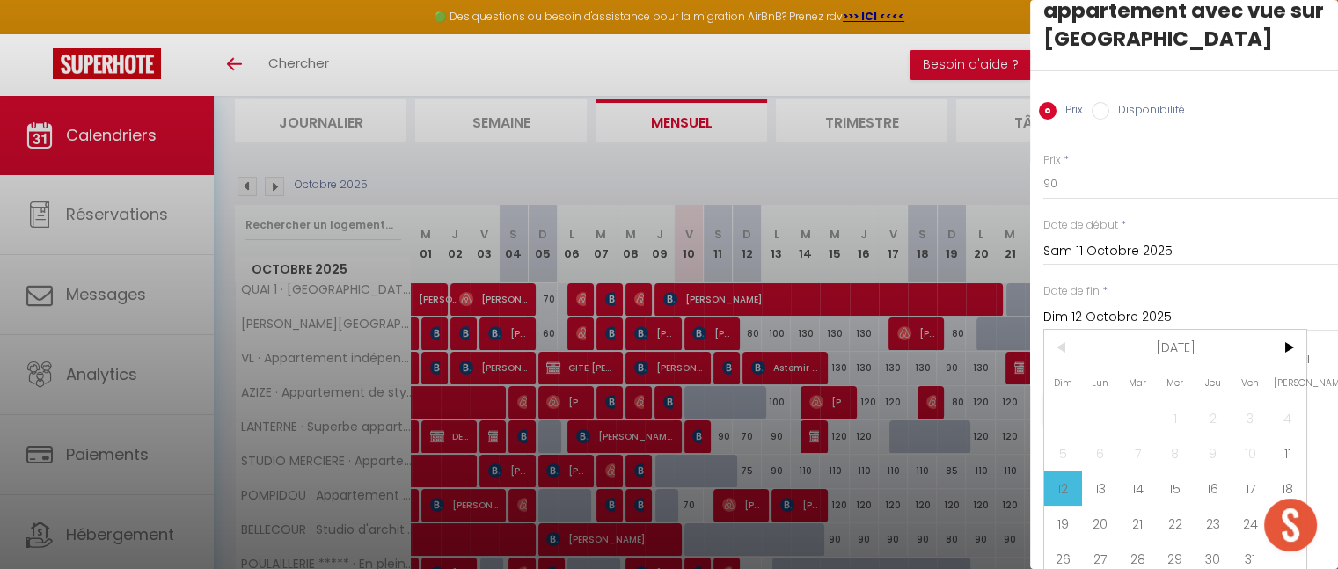
scroll to position [65, 0]
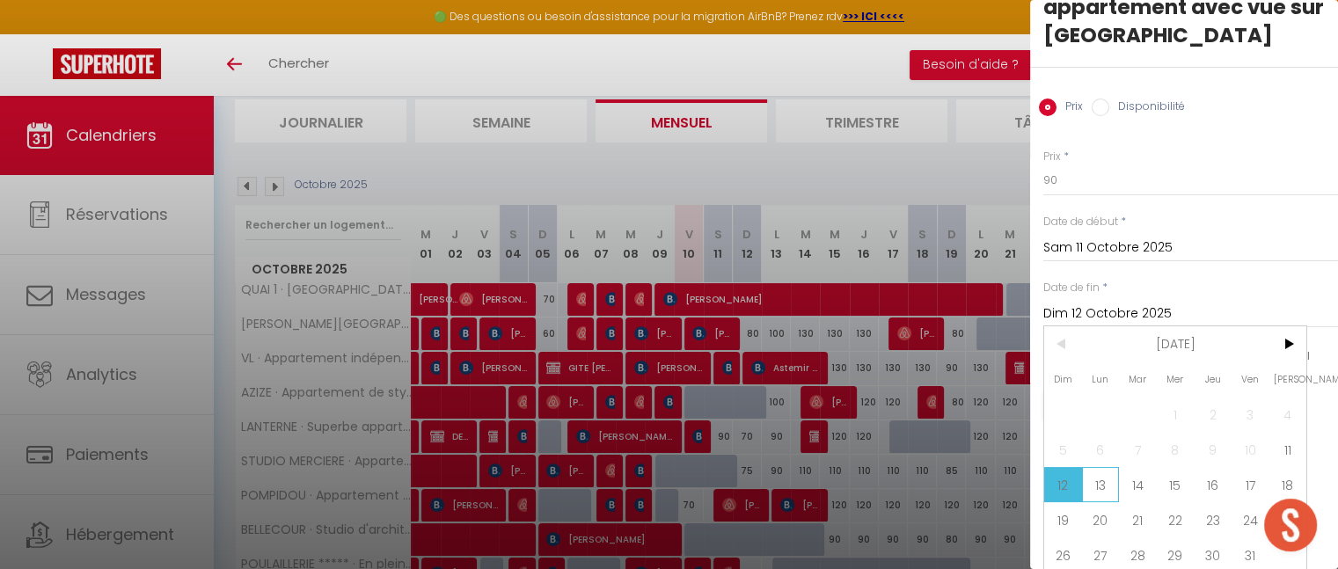
click at [1104, 477] on span "13" at bounding box center [1101, 484] width 38 height 35
type input "Lun 13 Octobre 2025"
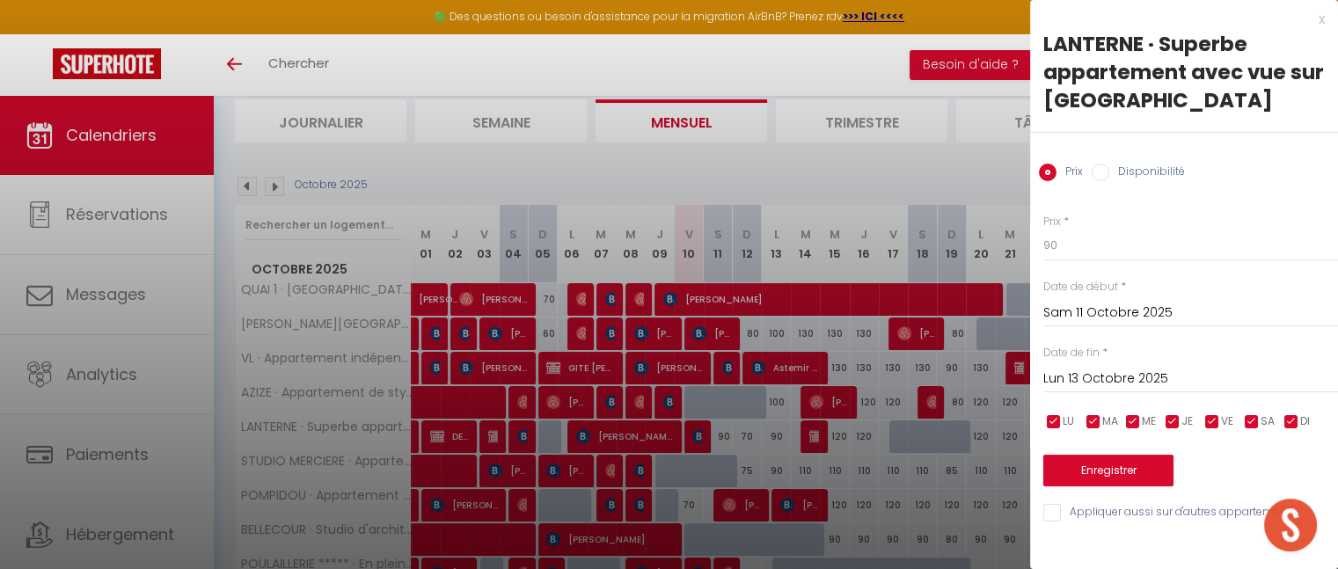
scroll to position [0, 0]
click at [1095, 175] on input "Disponibilité" at bounding box center [1101, 173] width 18 height 18
radio input "true"
radio input "false"
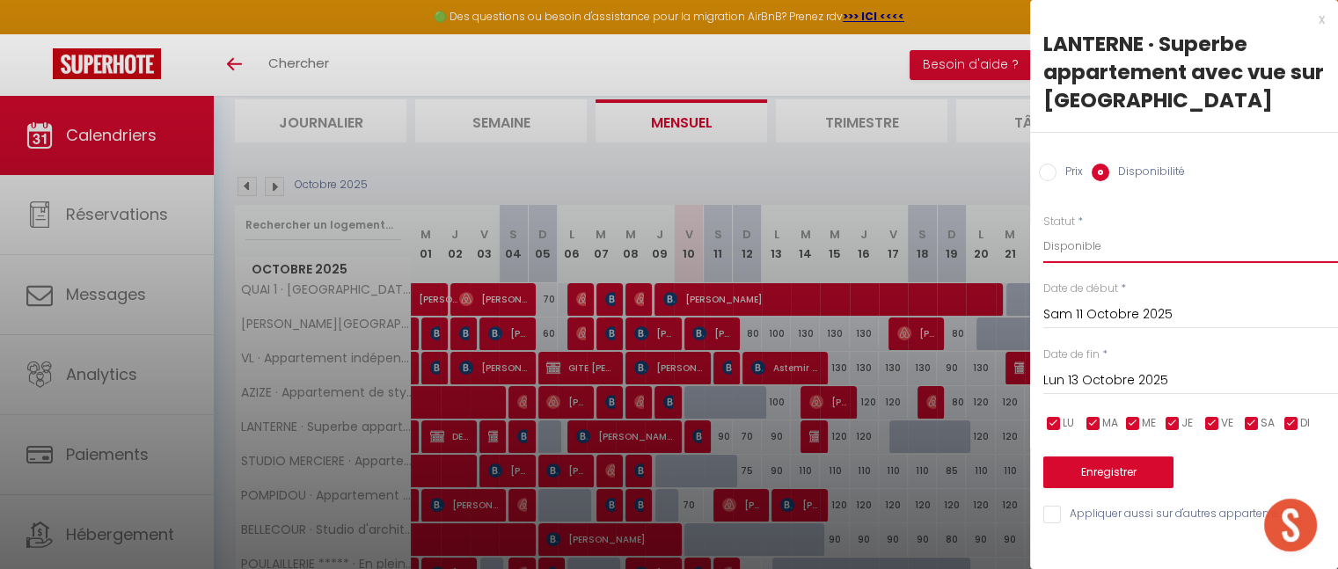
click at [1096, 242] on select "Disponible Indisponible" at bounding box center [1191, 246] width 295 height 33
select select "0"
click at [1044, 230] on select "Disponible Indisponible" at bounding box center [1191, 246] width 295 height 33
click at [1105, 475] on button "Enregistrer" at bounding box center [1109, 473] width 130 height 32
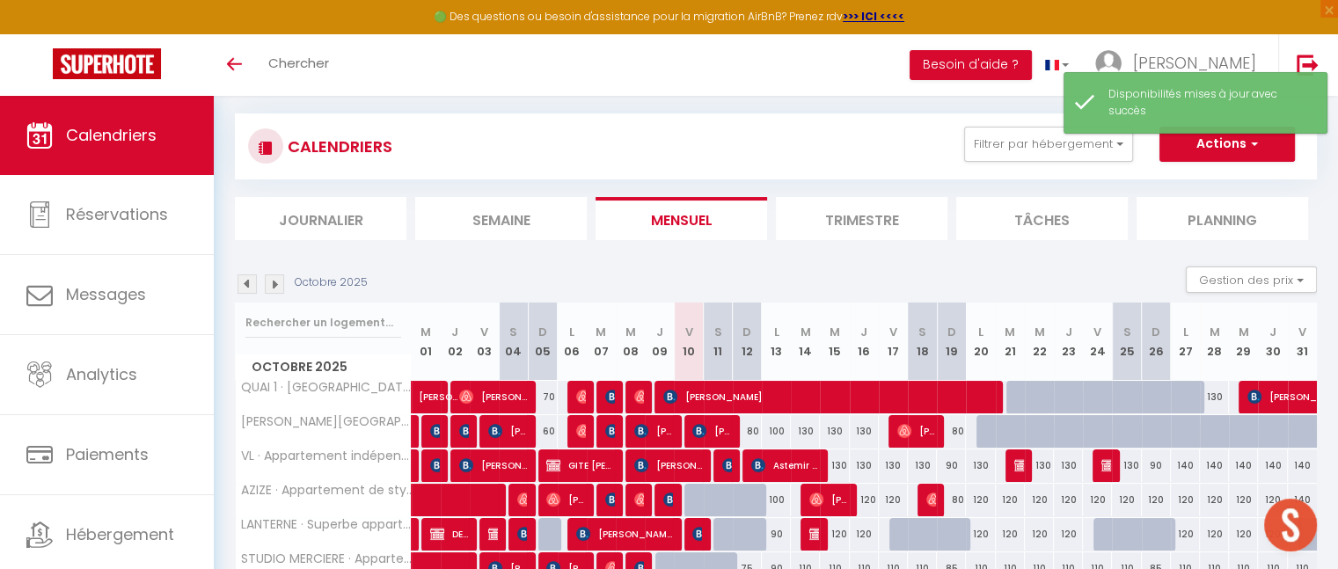
scroll to position [193, 0]
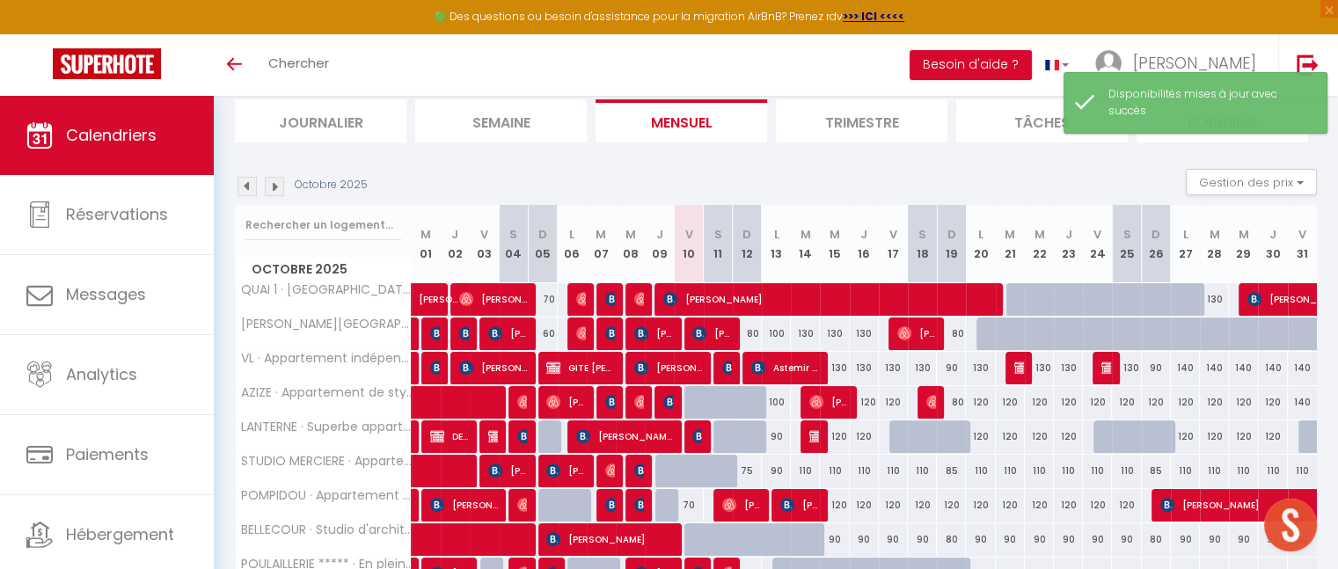
click at [722, 403] on div at bounding box center [728, 412] width 29 height 33
select select "1"
type input "Sam 11 Octobre 2025"
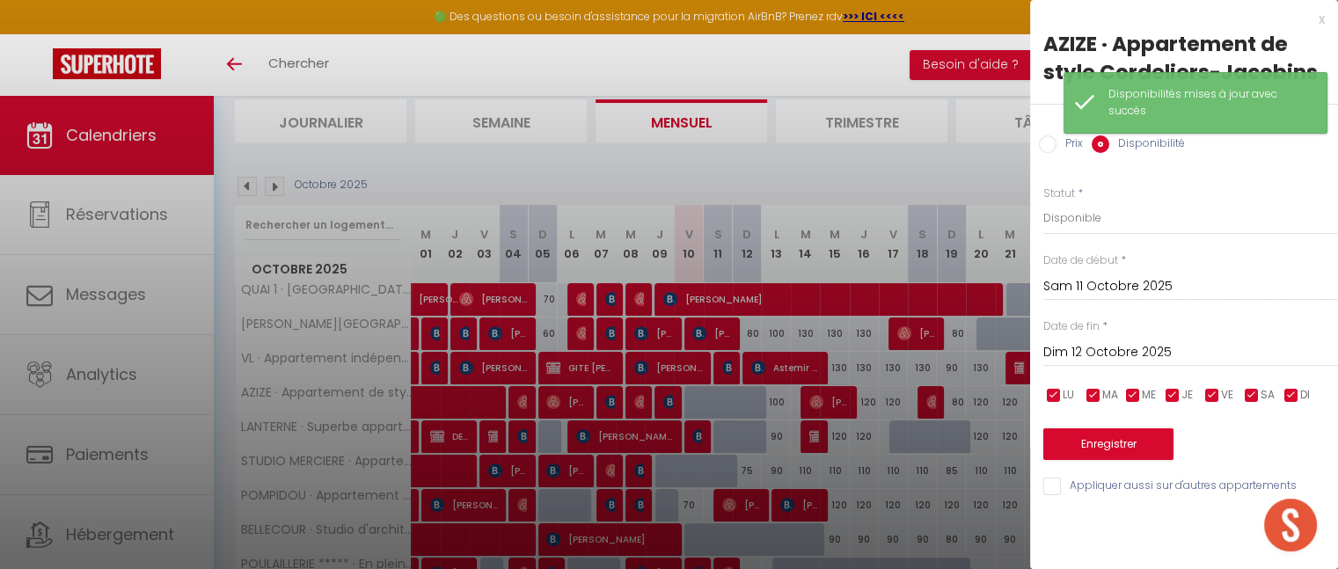
click at [1088, 352] on input "Dim 12 Octobre 2025" at bounding box center [1191, 352] width 295 height 23
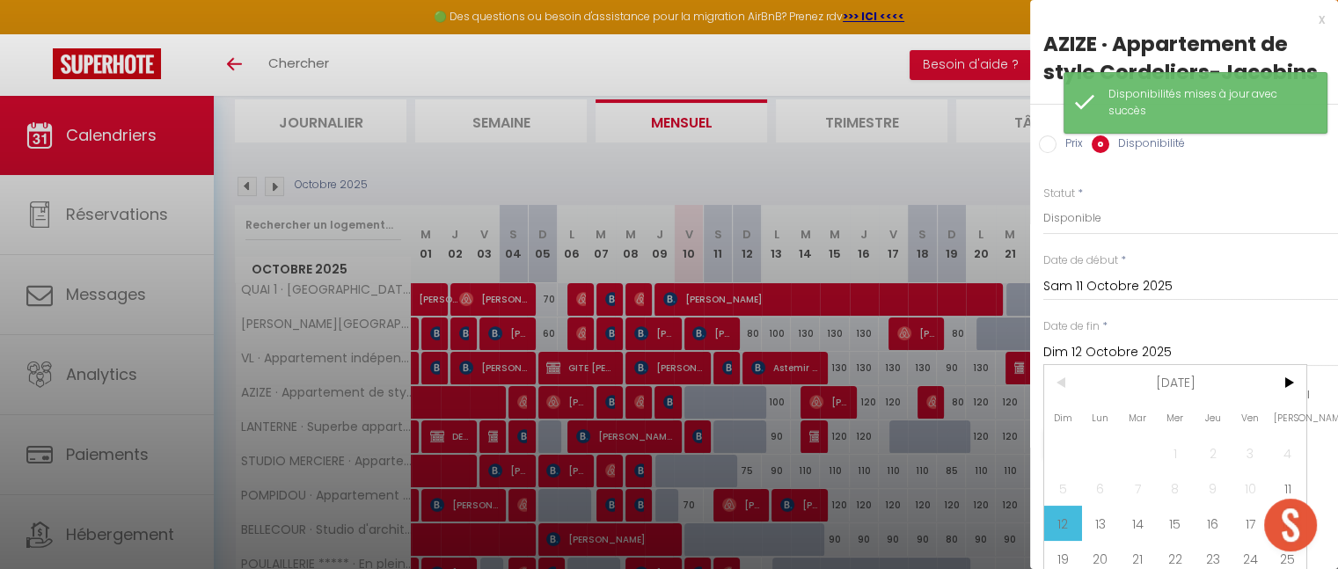
scroll to position [84, 0]
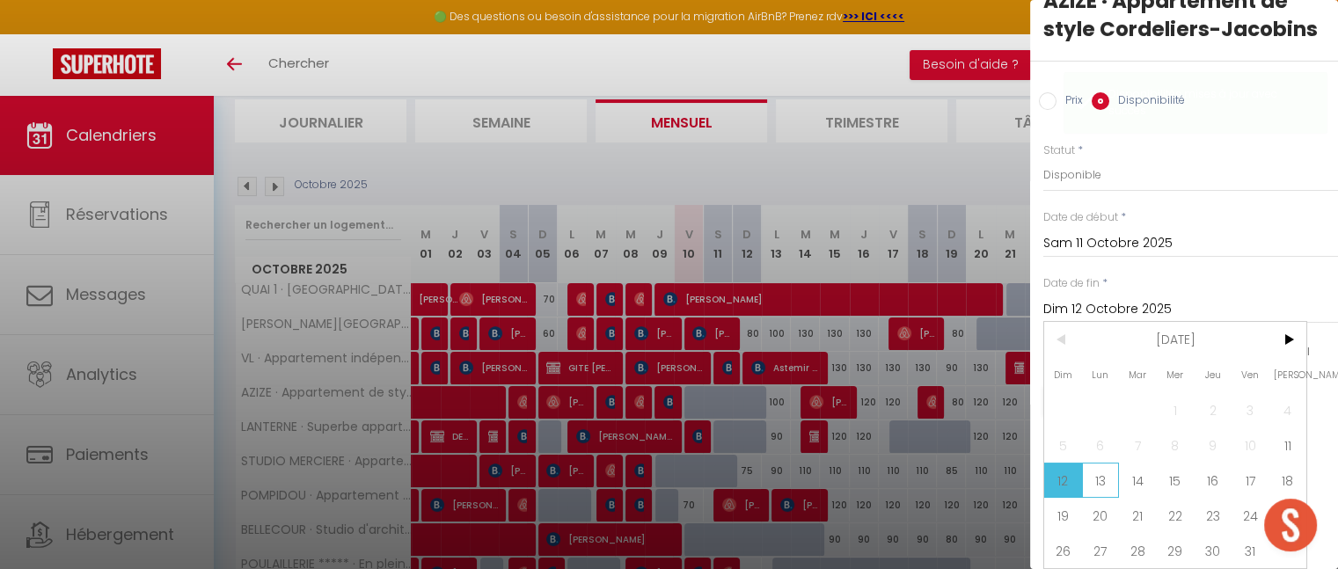
click at [1098, 467] on span "13" at bounding box center [1101, 480] width 38 height 35
type input "Lun 13 Octobre 2025"
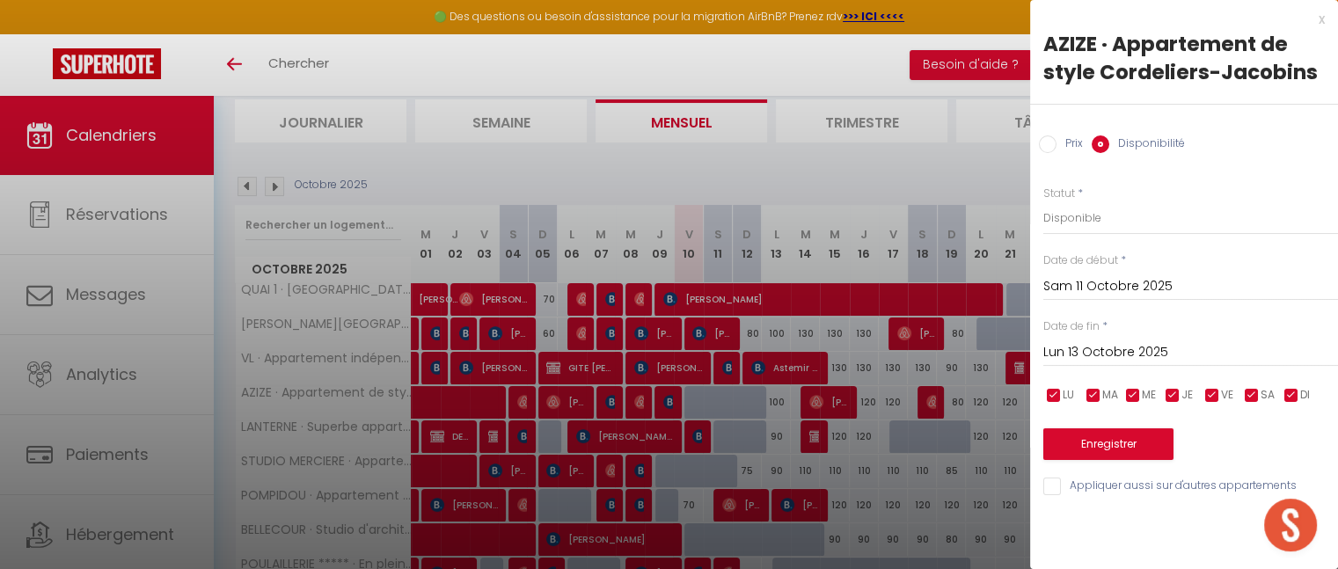
scroll to position [0, 0]
click at [1093, 430] on button "Enregistrer" at bounding box center [1109, 444] width 130 height 32
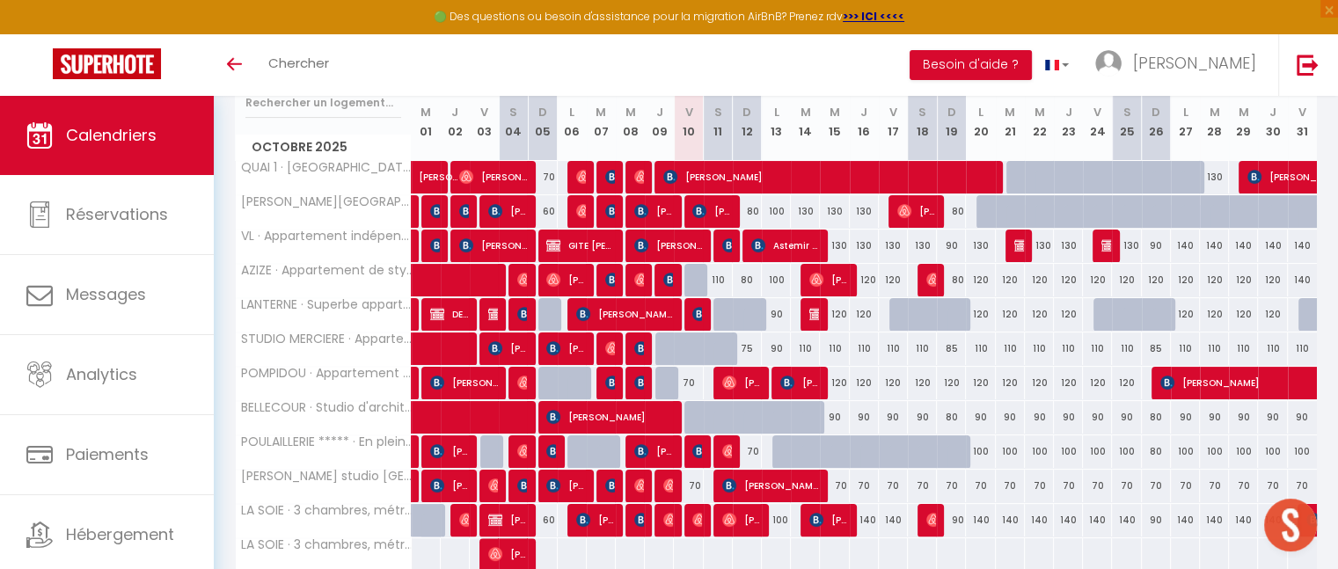
scroll to position [703, 0]
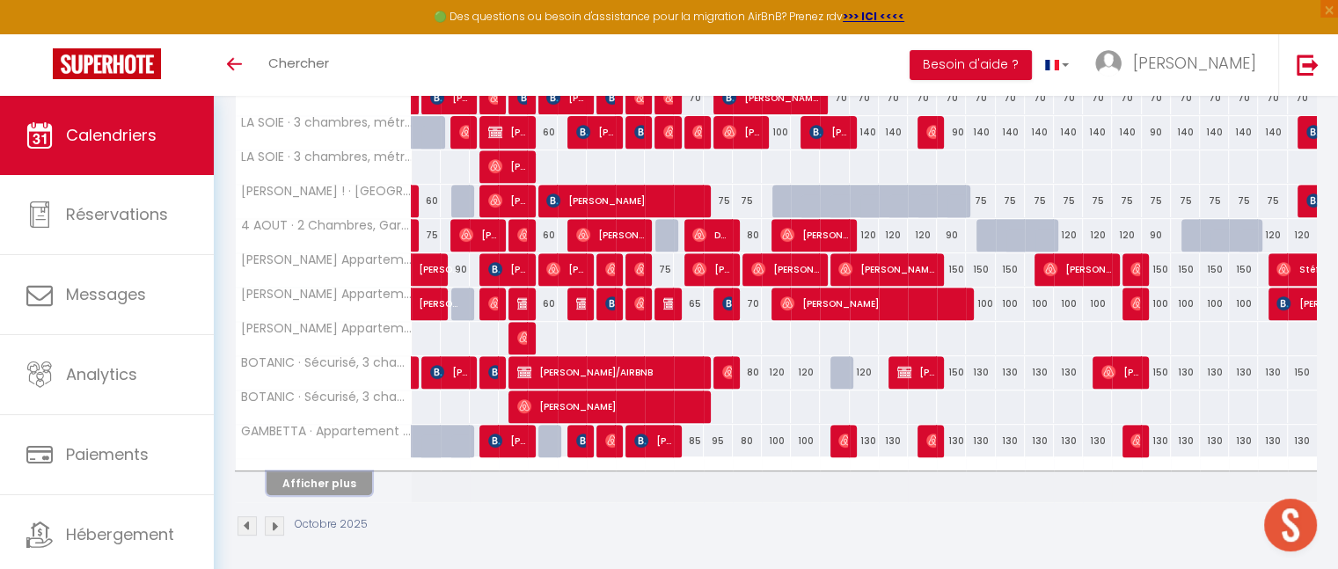
click at [303, 479] on button "Afficher plus" at bounding box center [320, 484] width 106 height 24
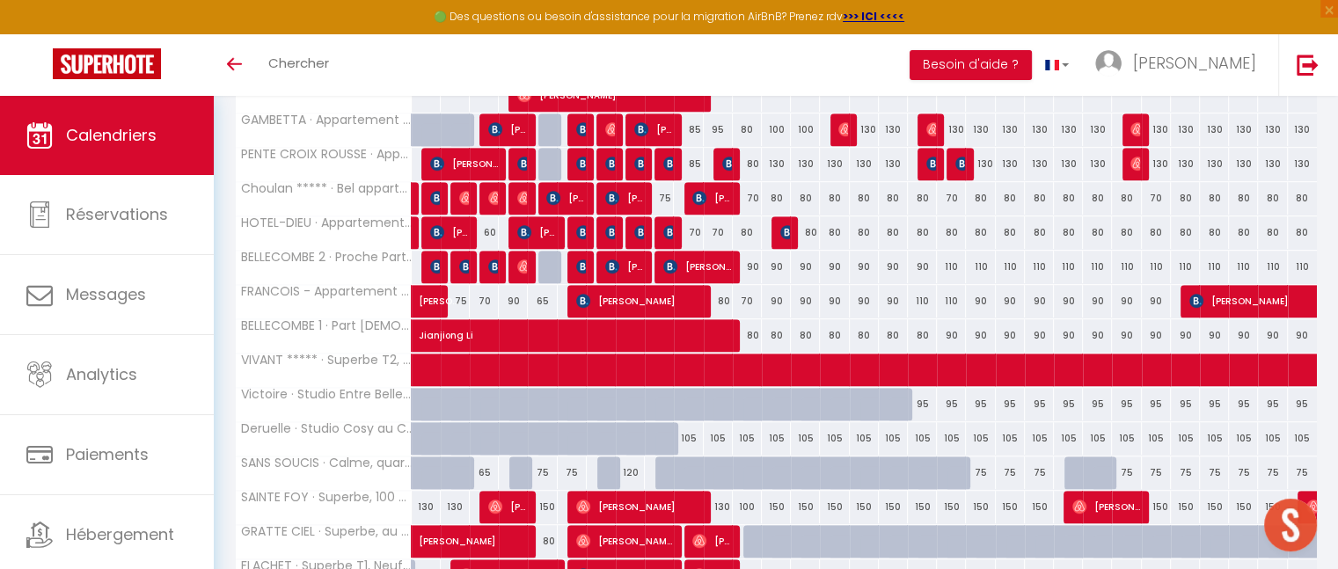
scroll to position [0, 0]
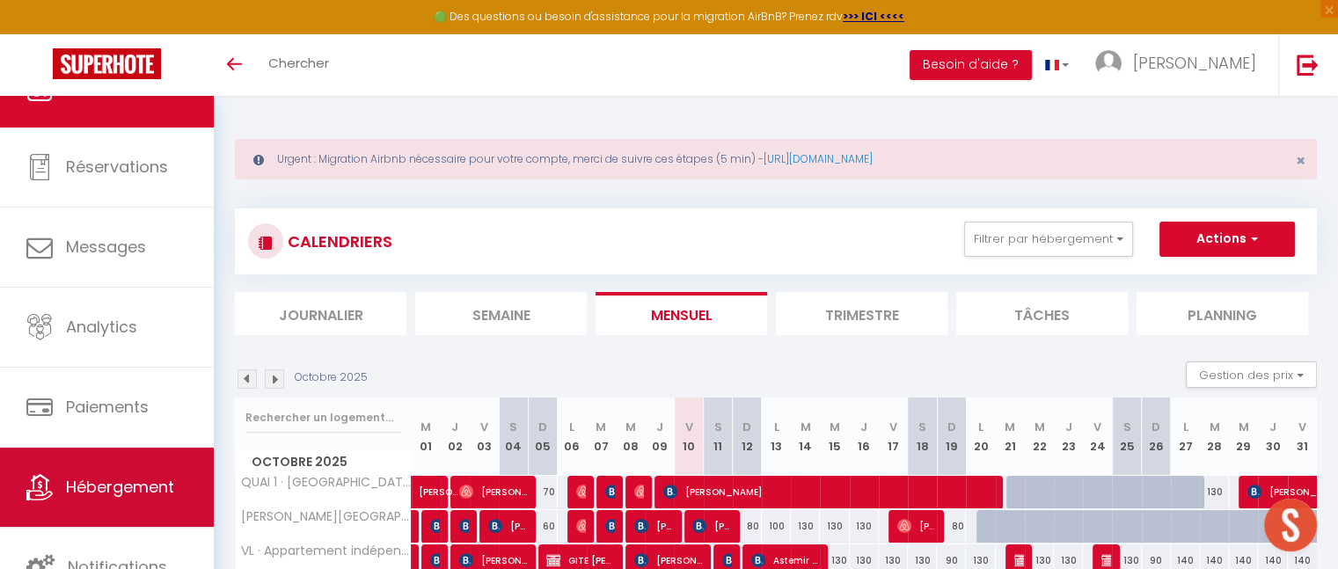
click at [129, 484] on span "Hébergement" at bounding box center [120, 487] width 108 height 22
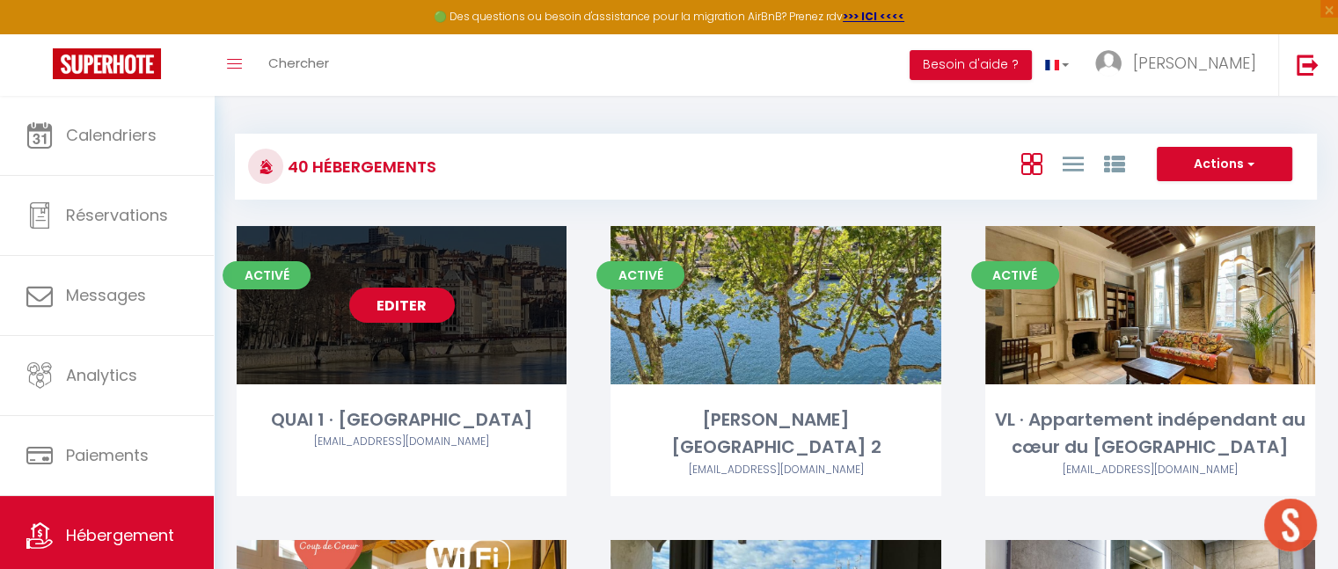
click at [415, 298] on link "Editer" at bounding box center [402, 305] width 106 height 35
select select "3"
select select "2"
select select "1"
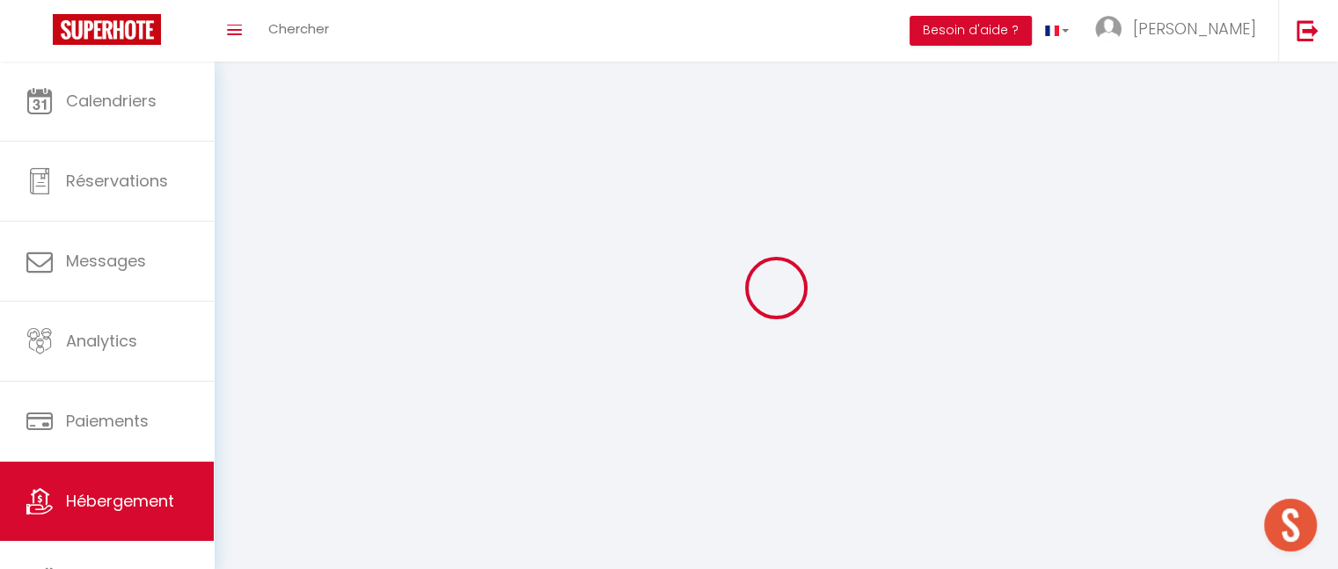
select select
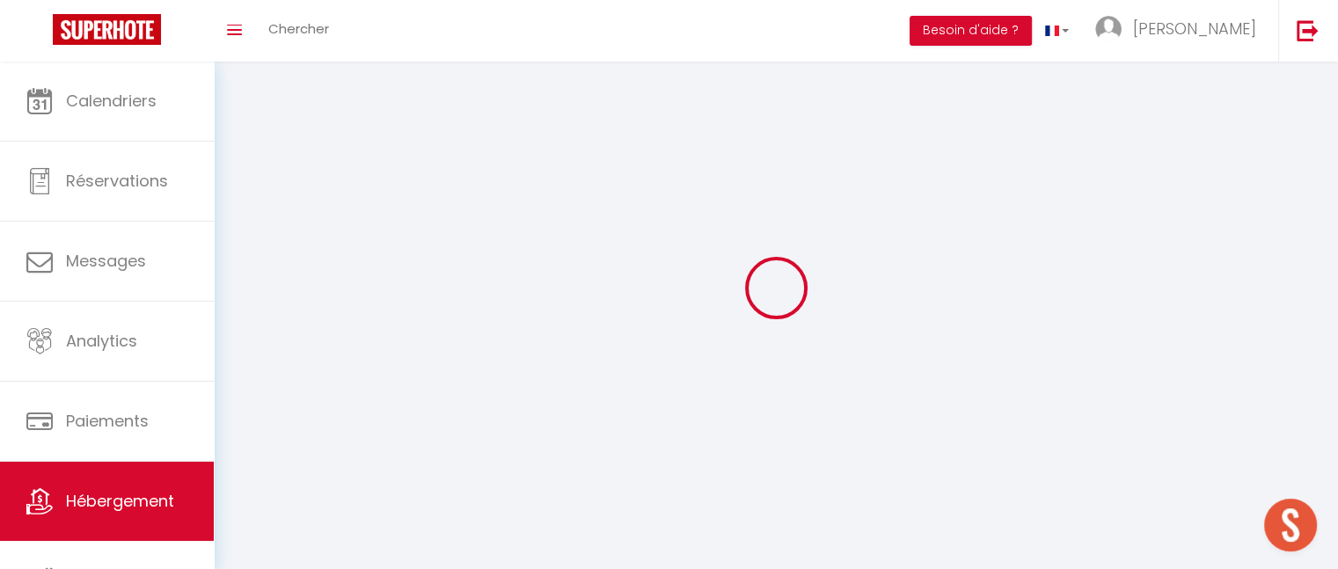
select select
checkbox input "false"
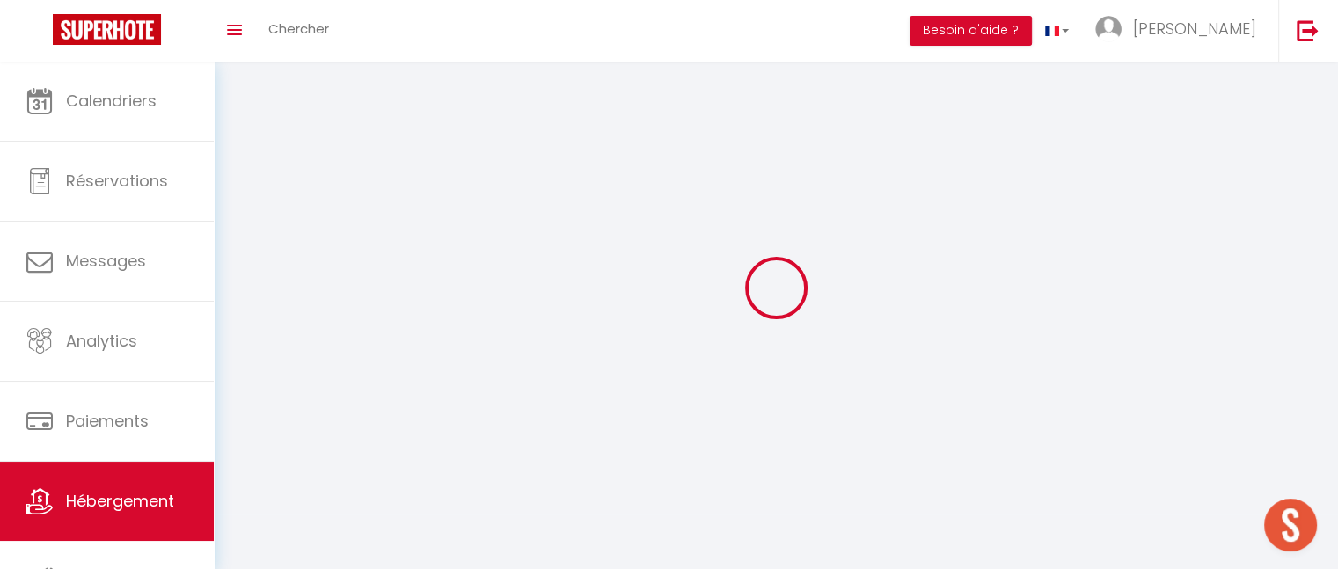
checkbox input "false"
select select
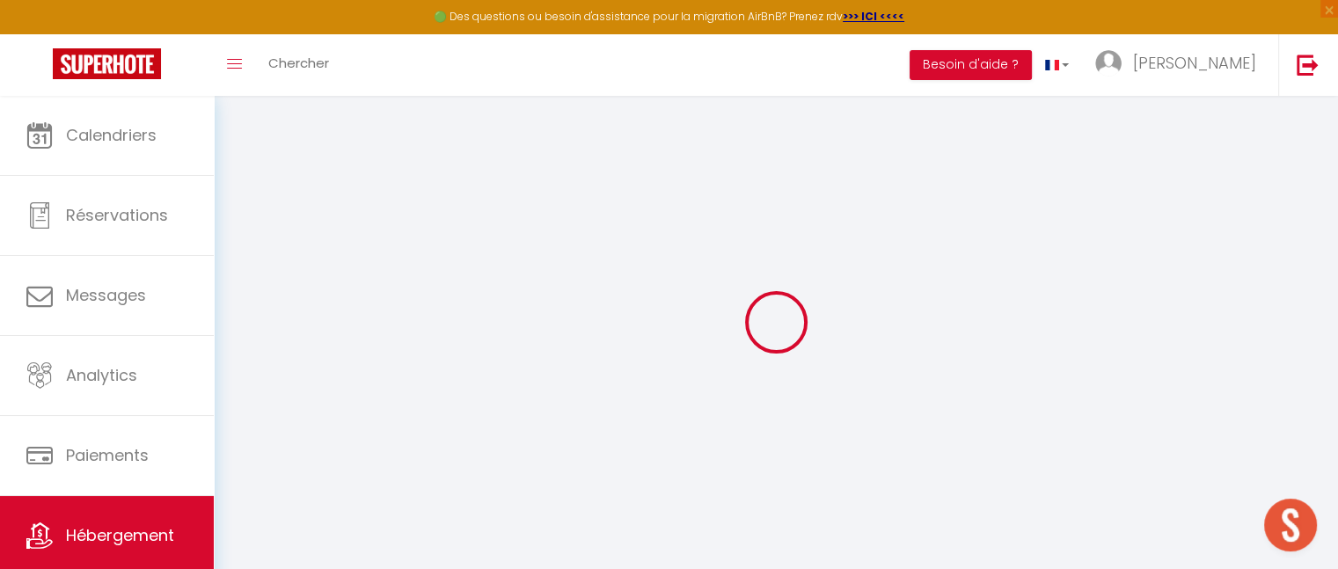
checkbox input "true"
checkbox input "false"
select select
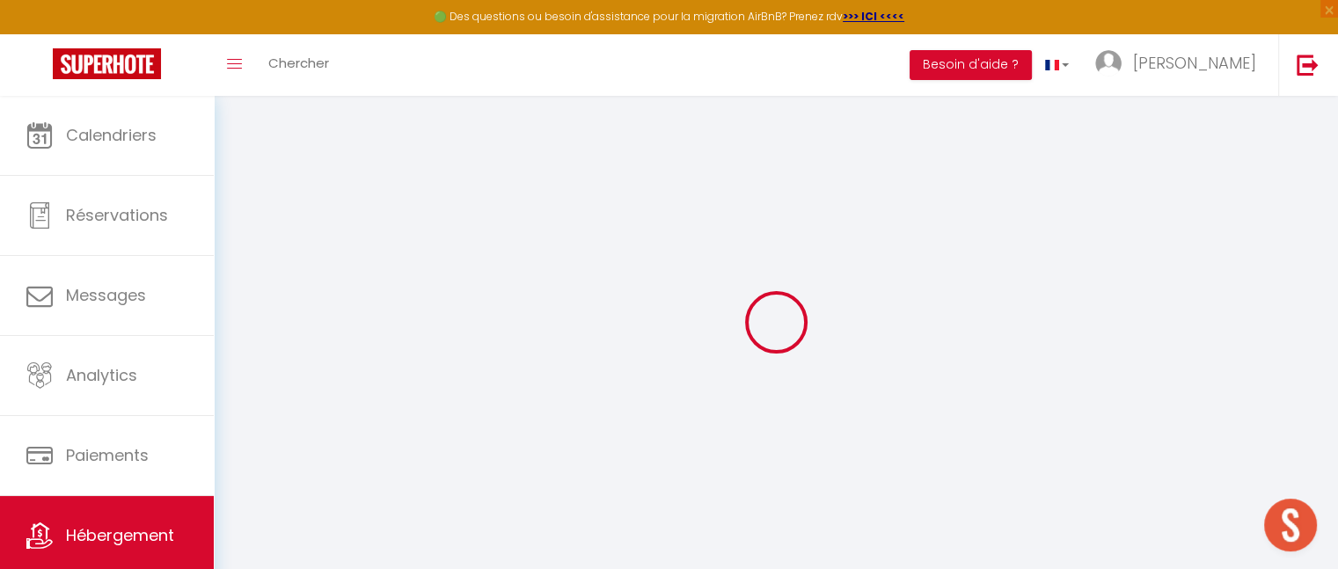
select select
checkbox input "false"
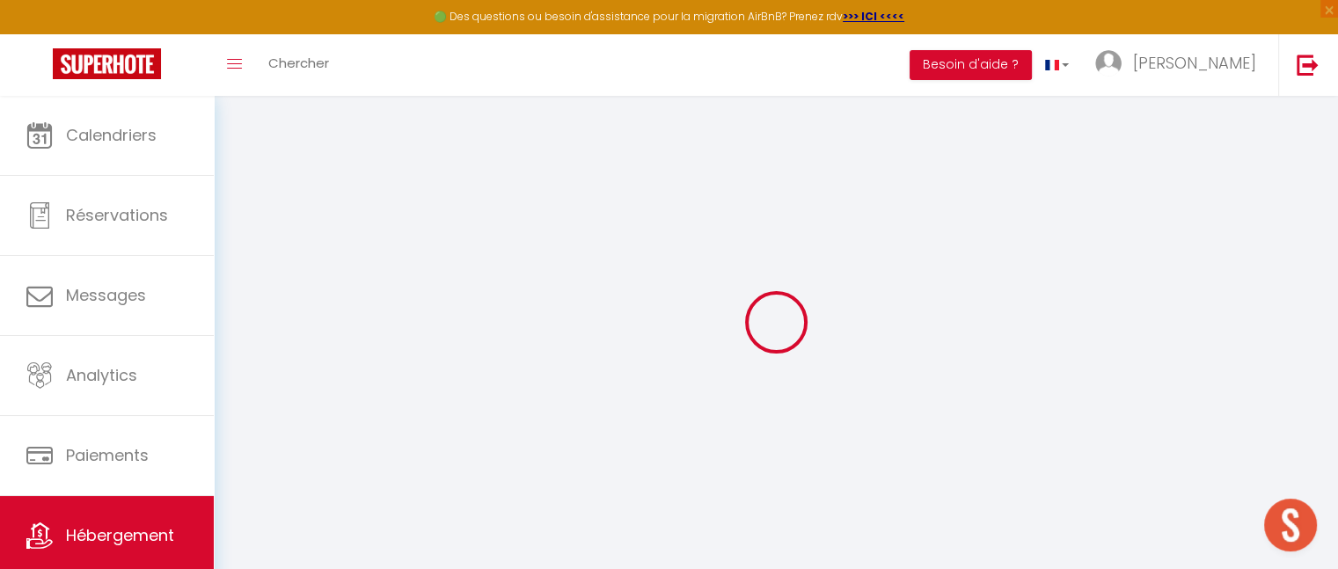
checkbox input "false"
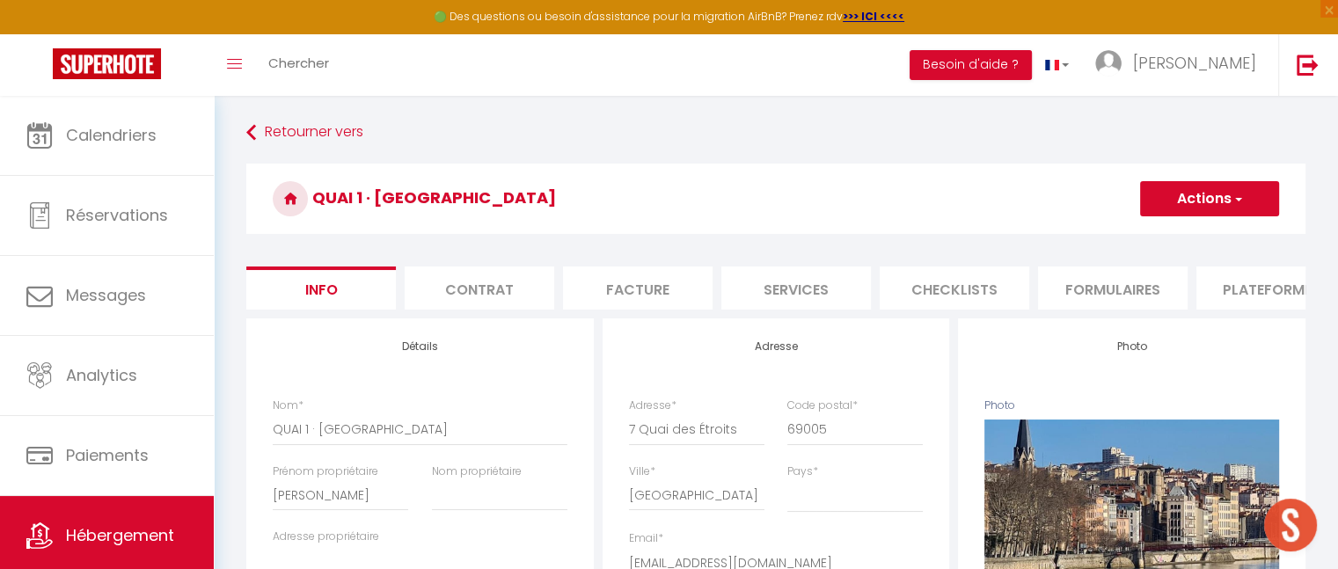
select select
checkbox input "false"
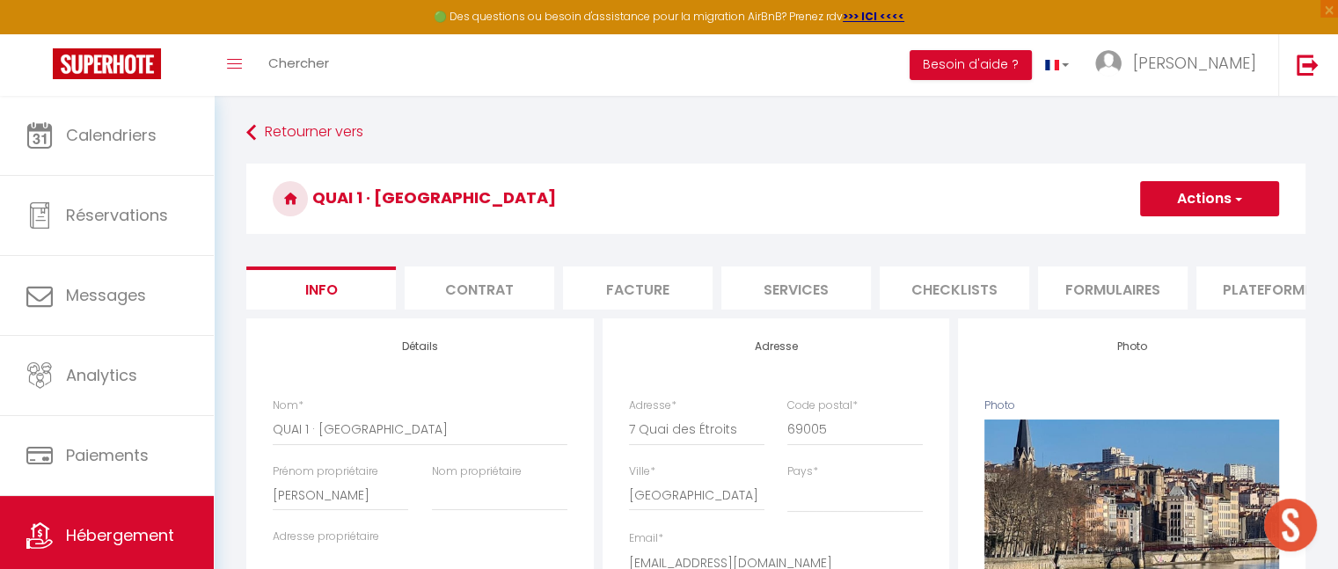
checkbox input "false"
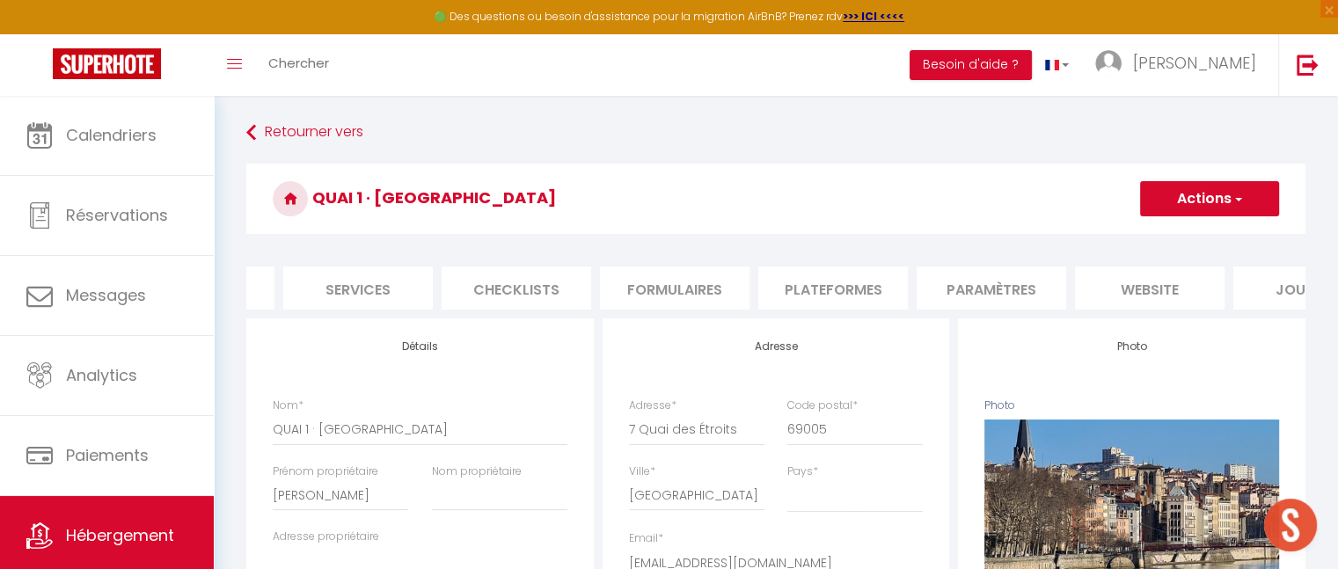
scroll to position [0, 524]
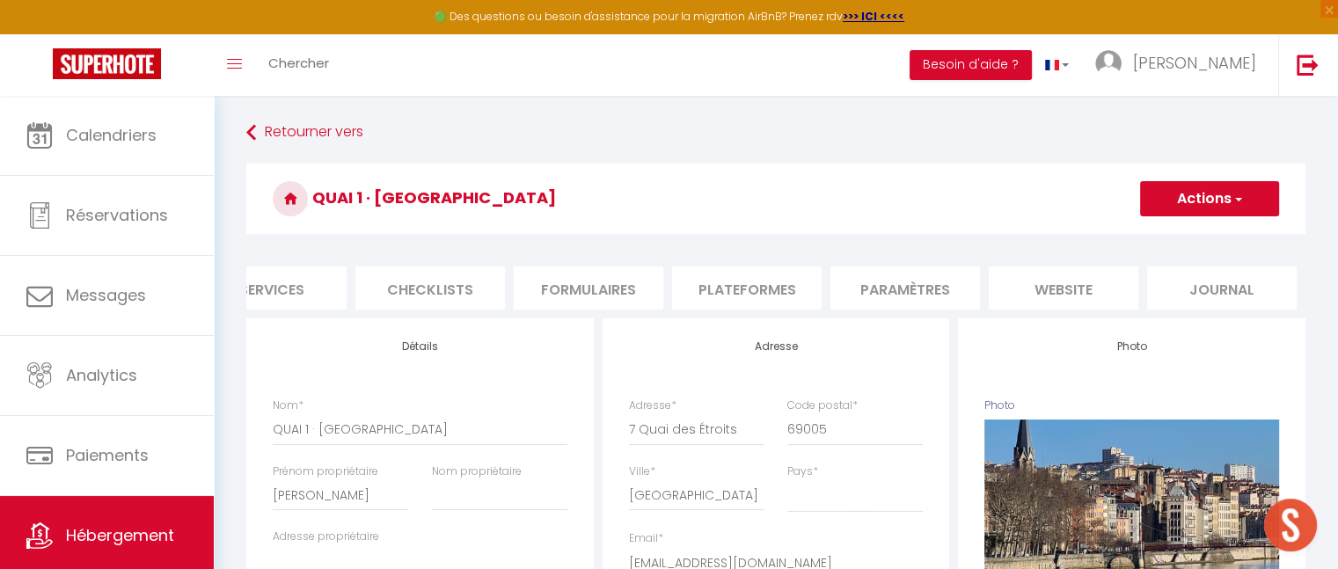
click at [904, 300] on li "Paramètres" at bounding box center [906, 288] width 150 height 43
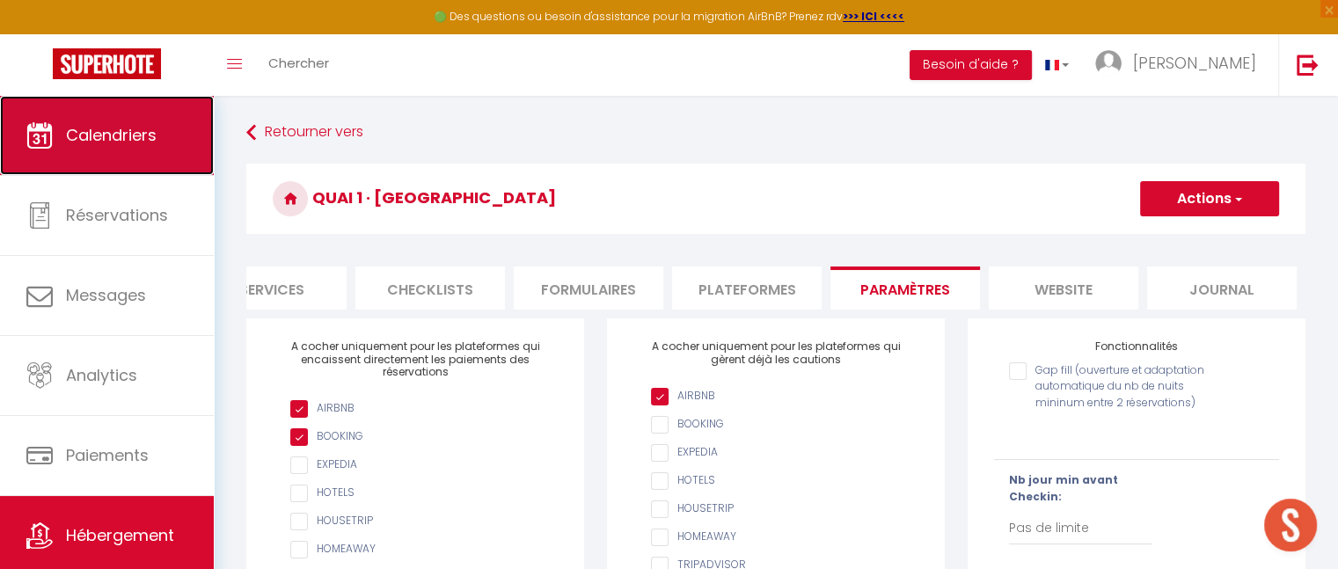
click at [102, 135] on span "Calendriers" at bounding box center [111, 135] width 91 height 22
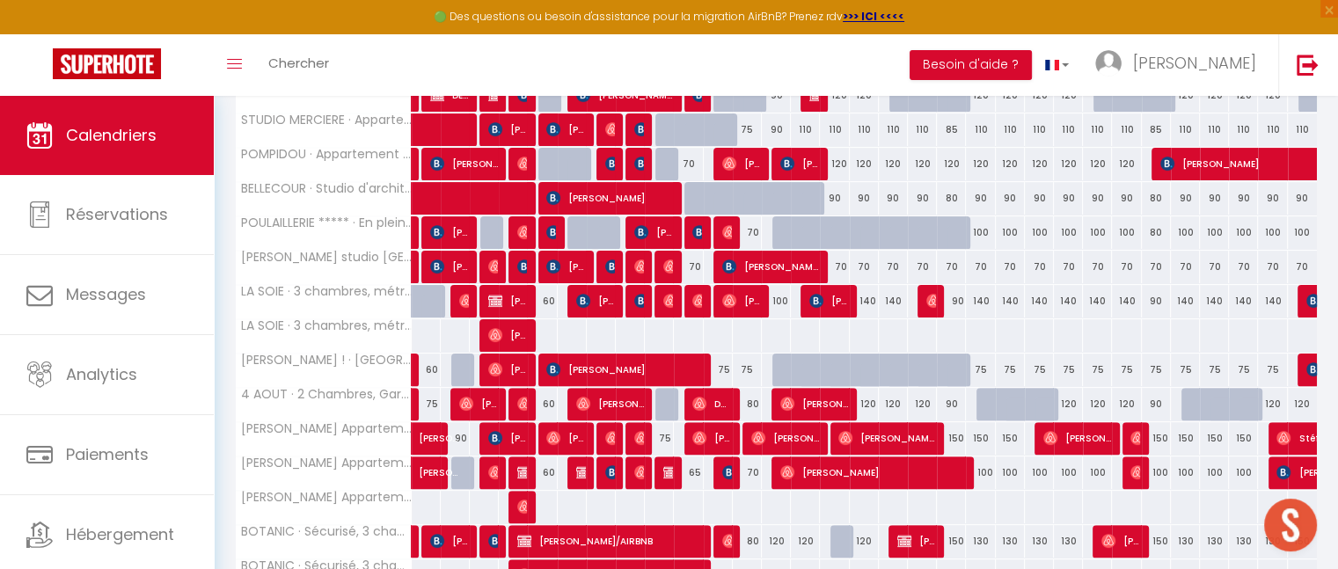
scroll to position [628, 0]
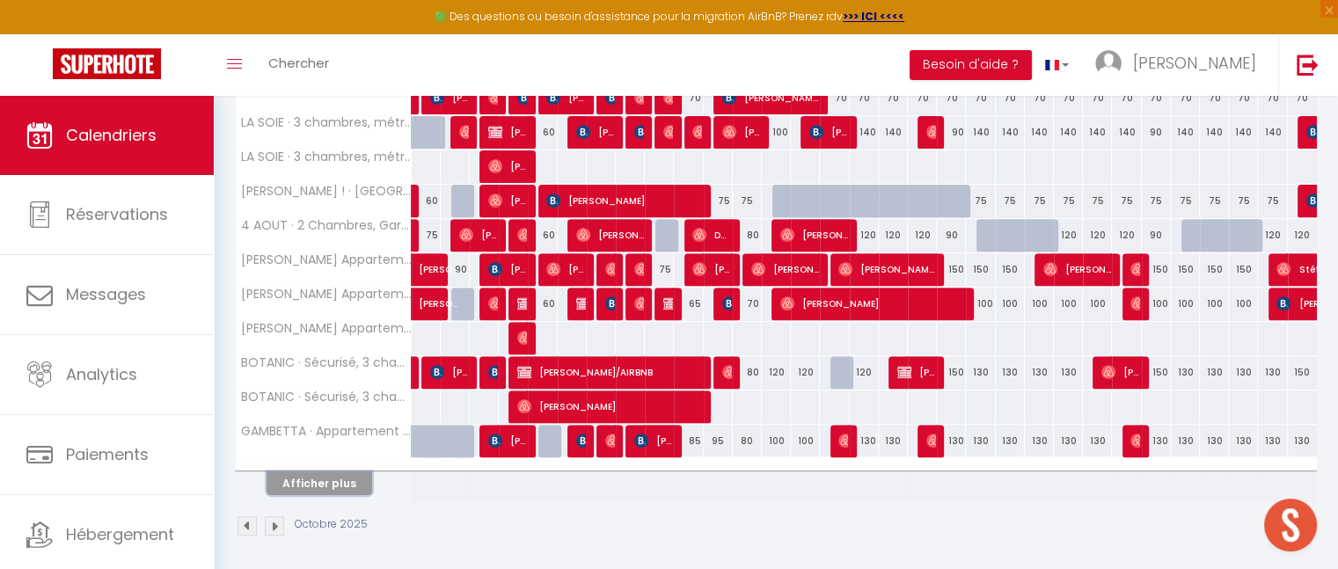
click at [300, 485] on button "Afficher plus" at bounding box center [320, 484] width 106 height 24
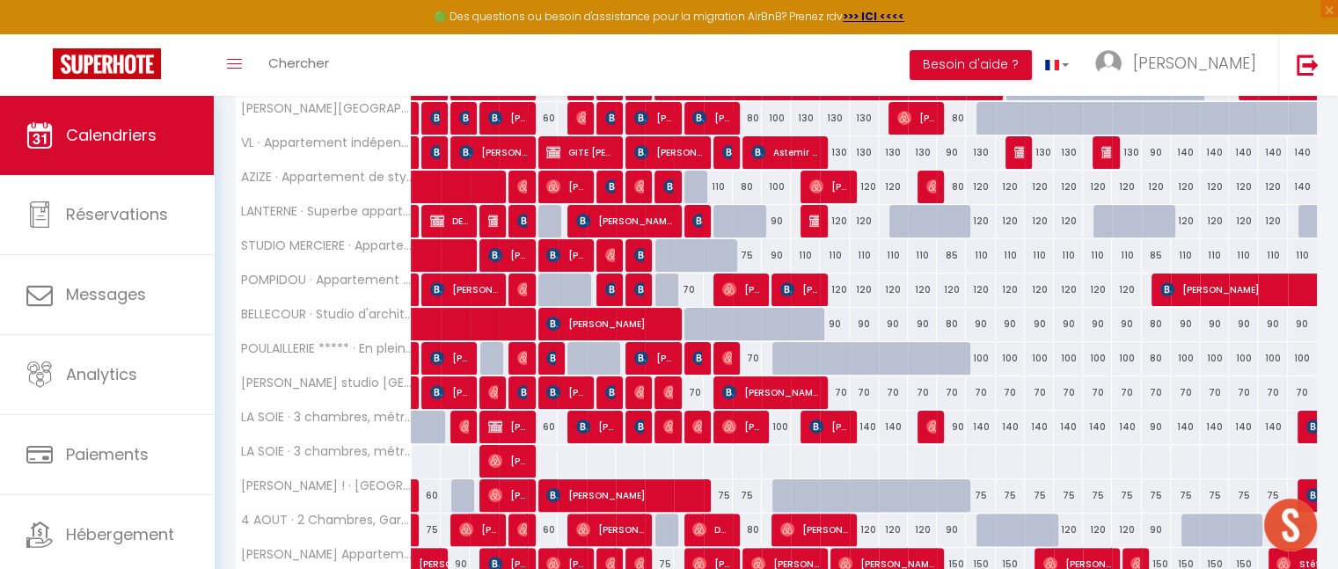
scroll to position [329, 0]
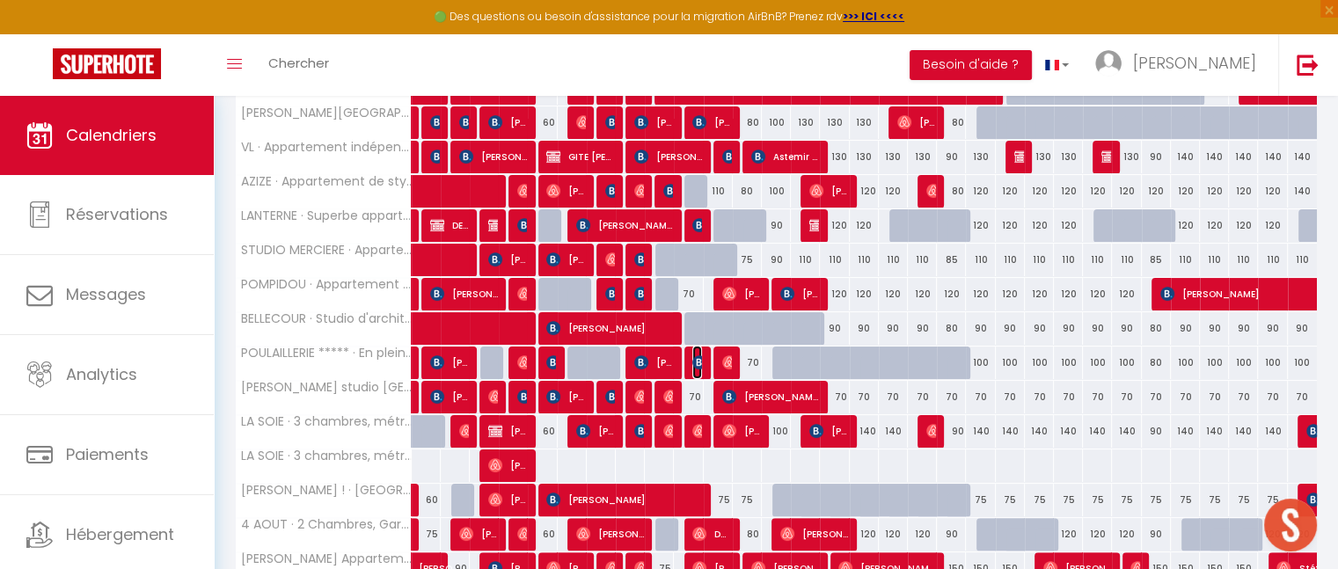
click at [699, 364] on img at bounding box center [699, 362] width 14 height 14
select select "OK"
select select "KO"
select select "0"
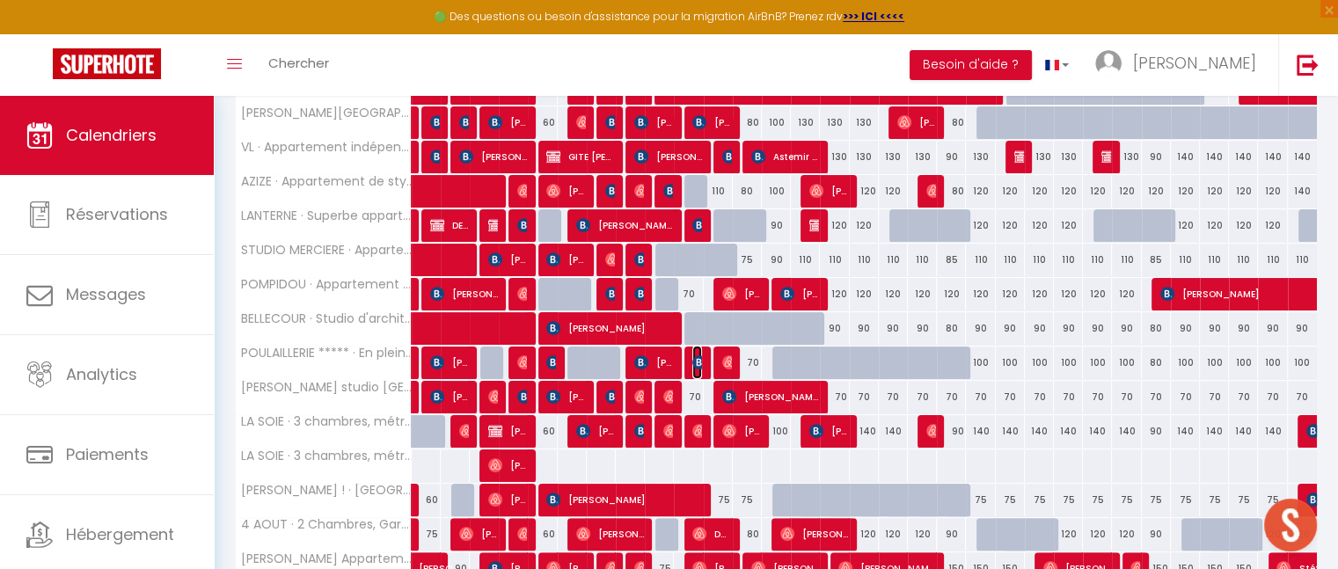
select select "1"
select select
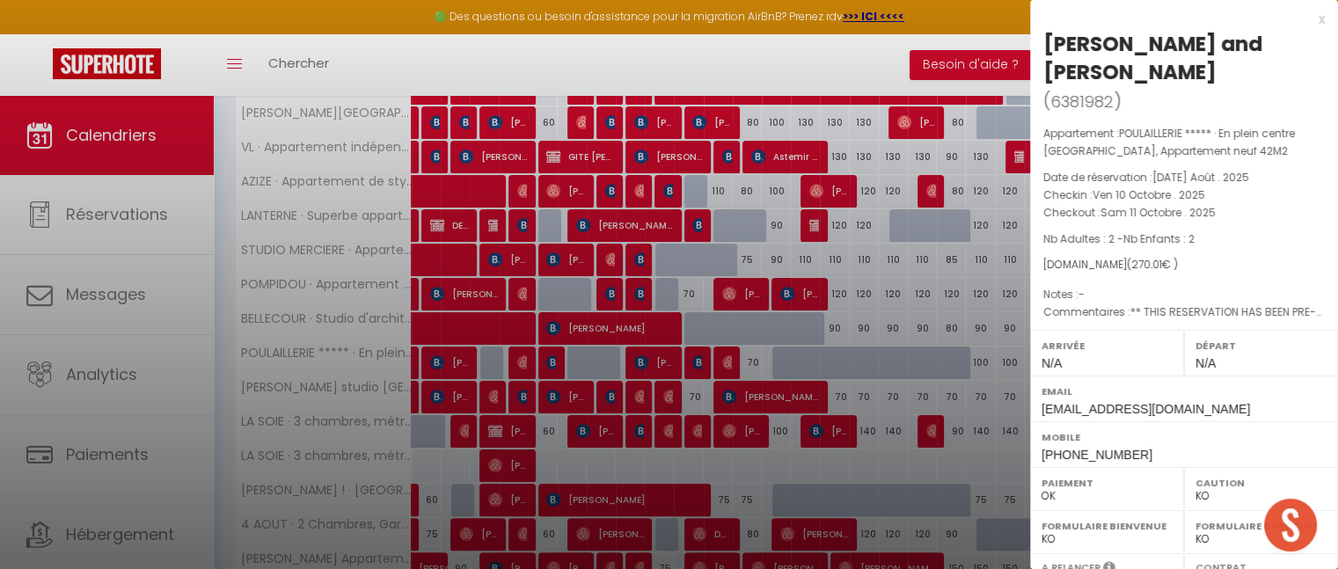
click at [1308, 19] on div "x" at bounding box center [1177, 19] width 295 height 21
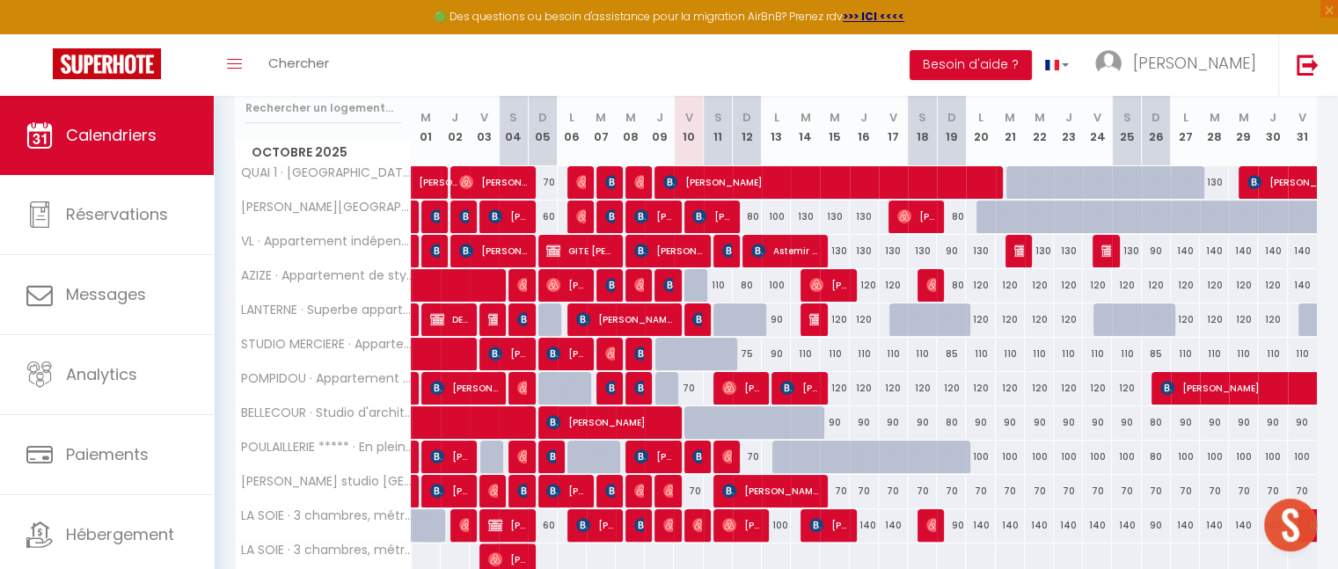
scroll to position [304, 0]
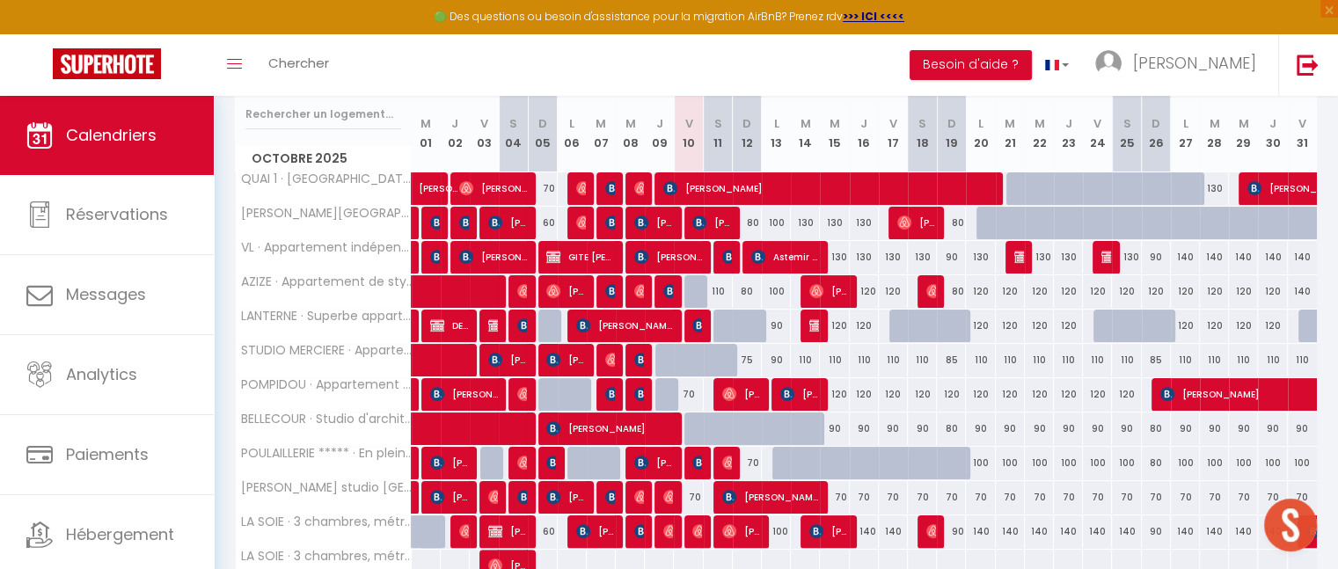
click at [779, 524] on div "100" at bounding box center [776, 532] width 29 height 33
type input "100"
type input "Lun 13 Octobre 2025"
type input "[DATE] Octobre 2025"
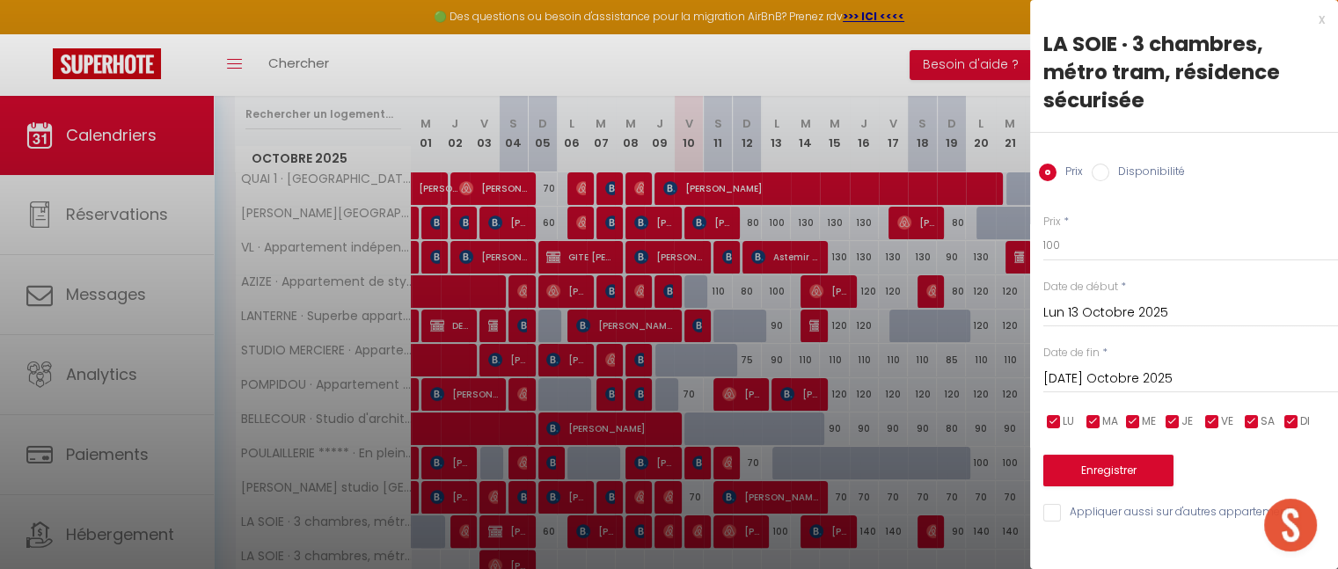
click at [1322, 21] on div "x" at bounding box center [1177, 19] width 295 height 21
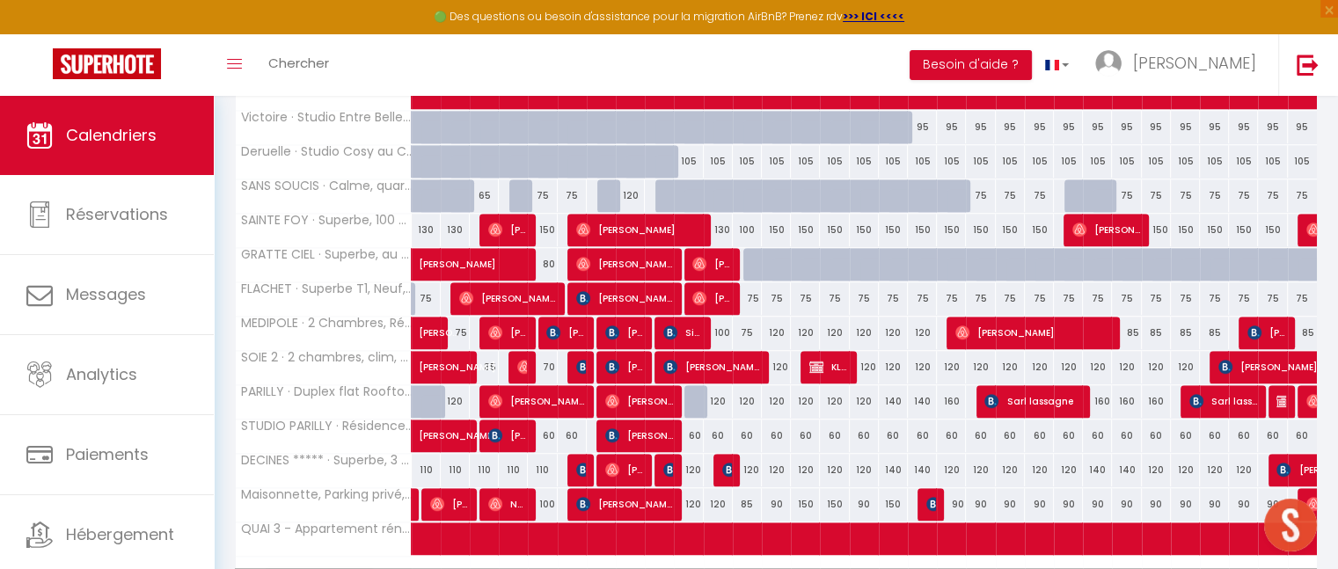
scroll to position [1386, 0]
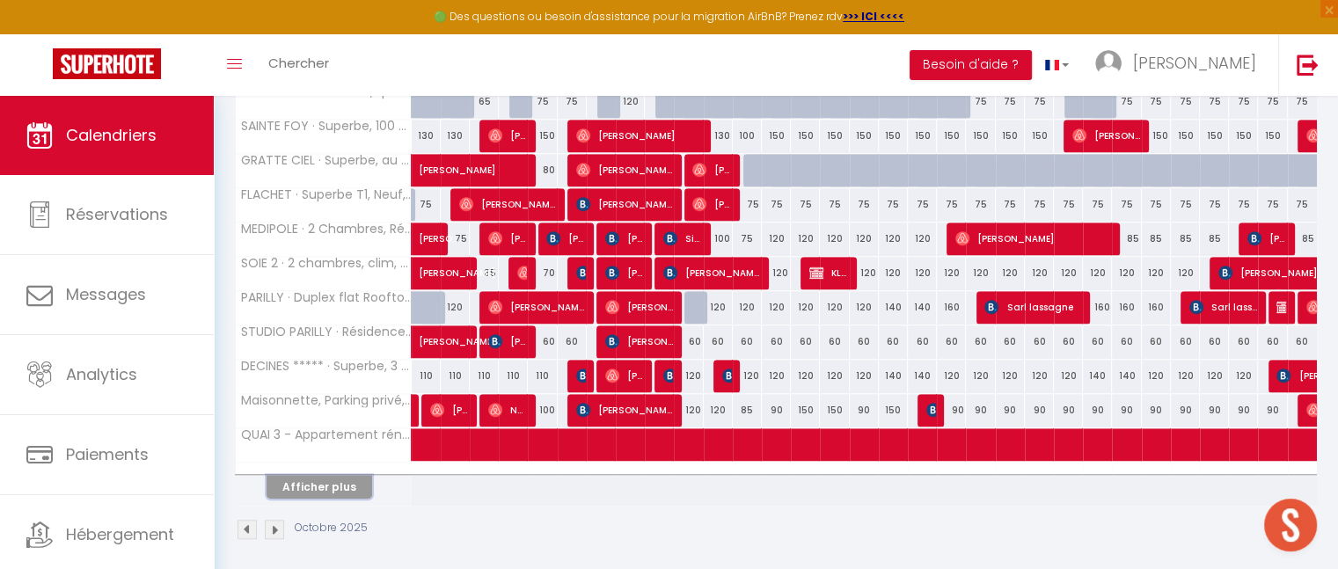
click at [288, 479] on button "Afficher plus" at bounding box center [320, 487] width 106 height 24
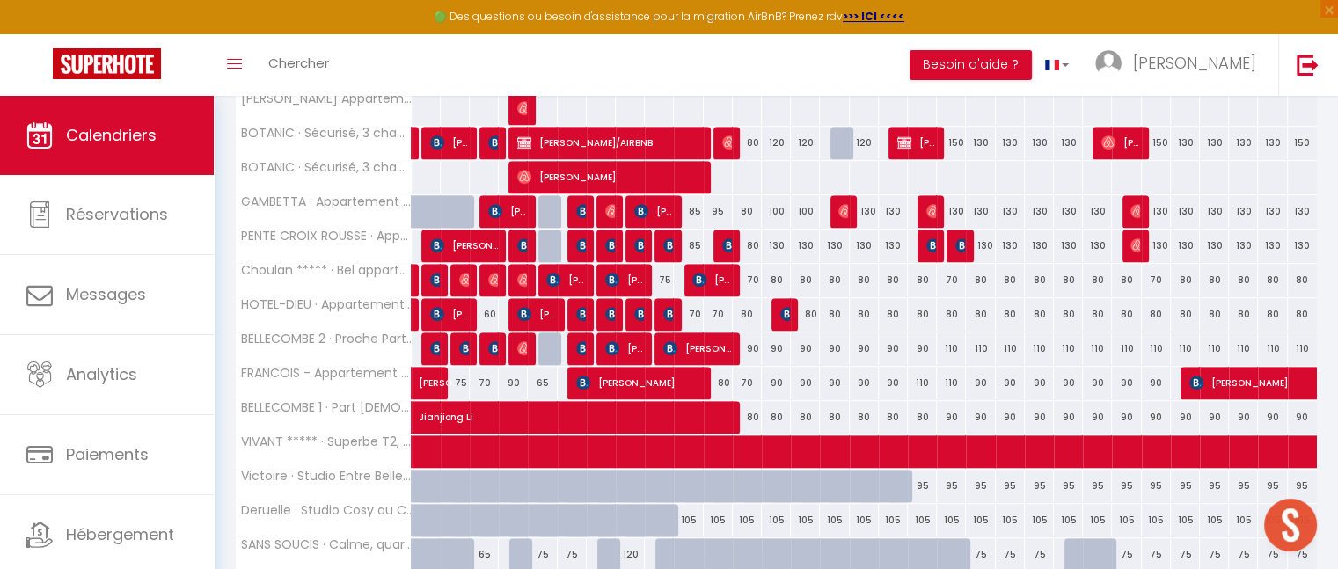
scroll to position [989, 0]
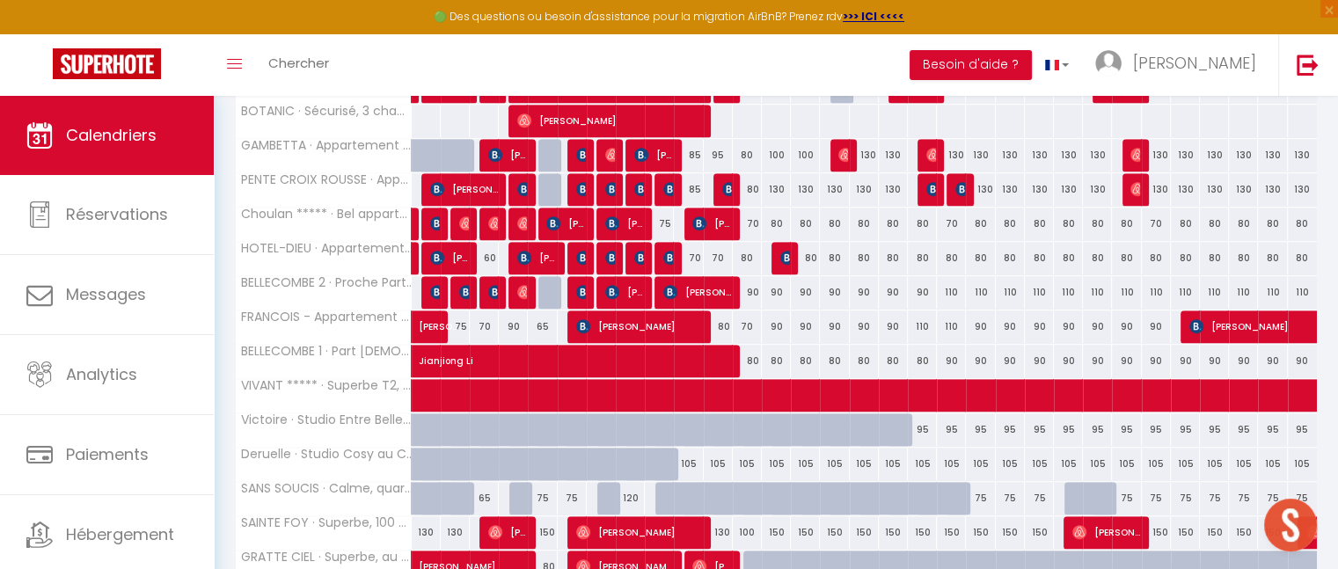
click at [773, 319] on div "90" at bounding box center [776, 327] width 29 height 33
type input "90"
type input "Lun 13 Octobre 2025"
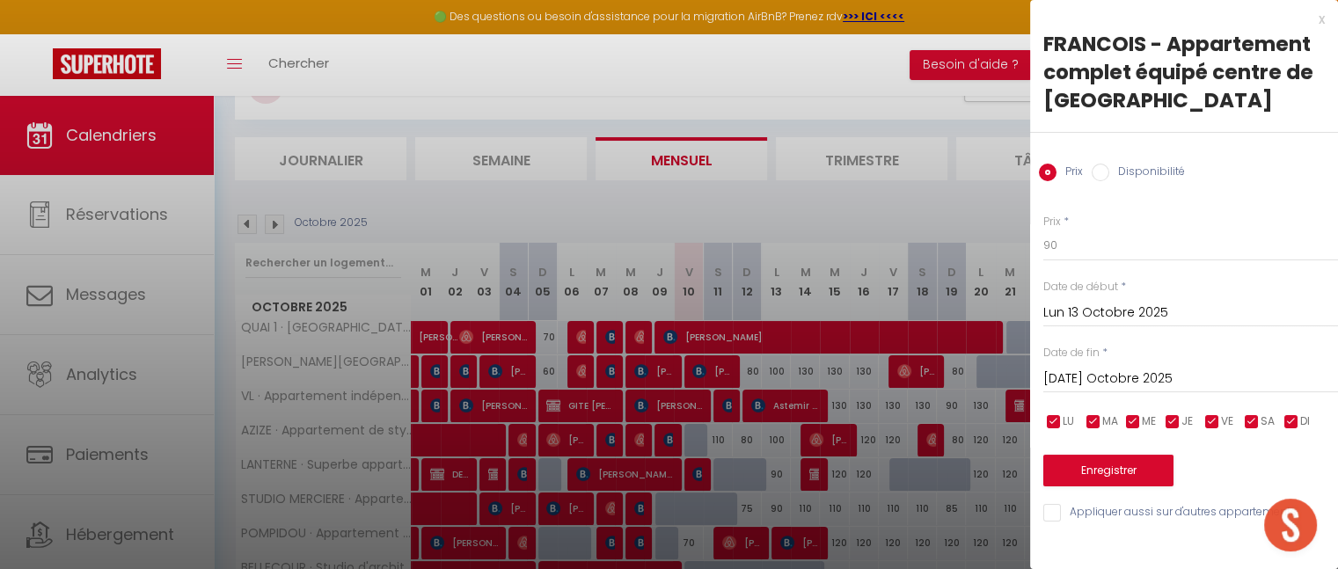
scroll to position [252, 0]
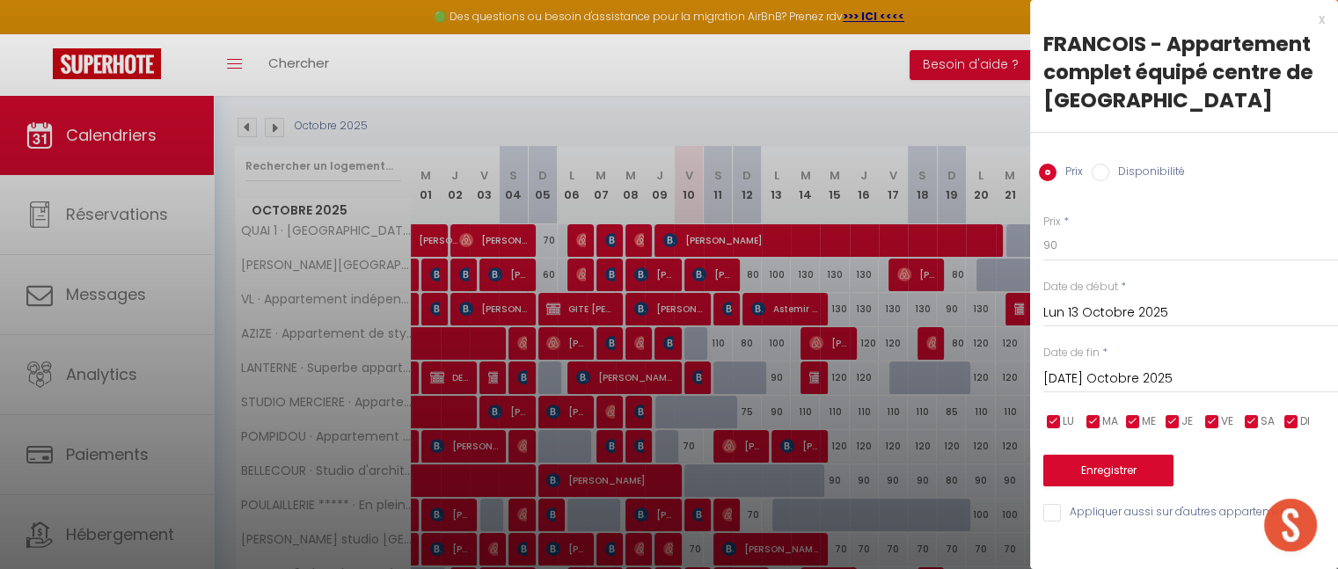
click at [1107, 379] on input "[DATE] Octobre 2025" at bounding box center [1191, 379] width 295 height 23
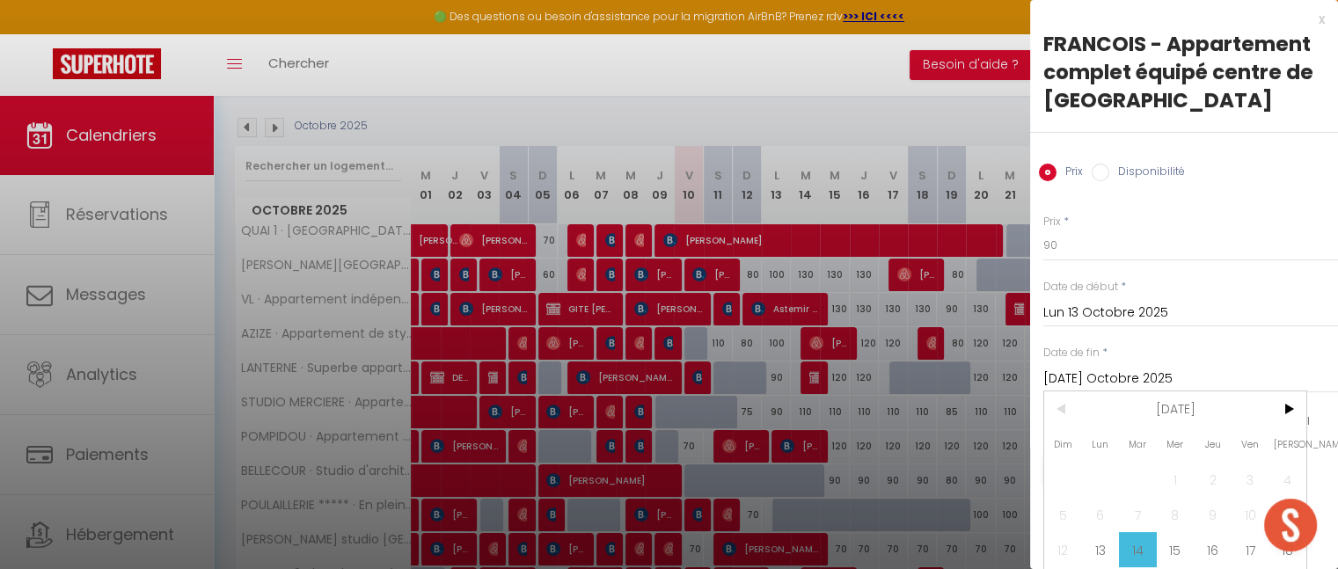
scroll to position [77, 0]
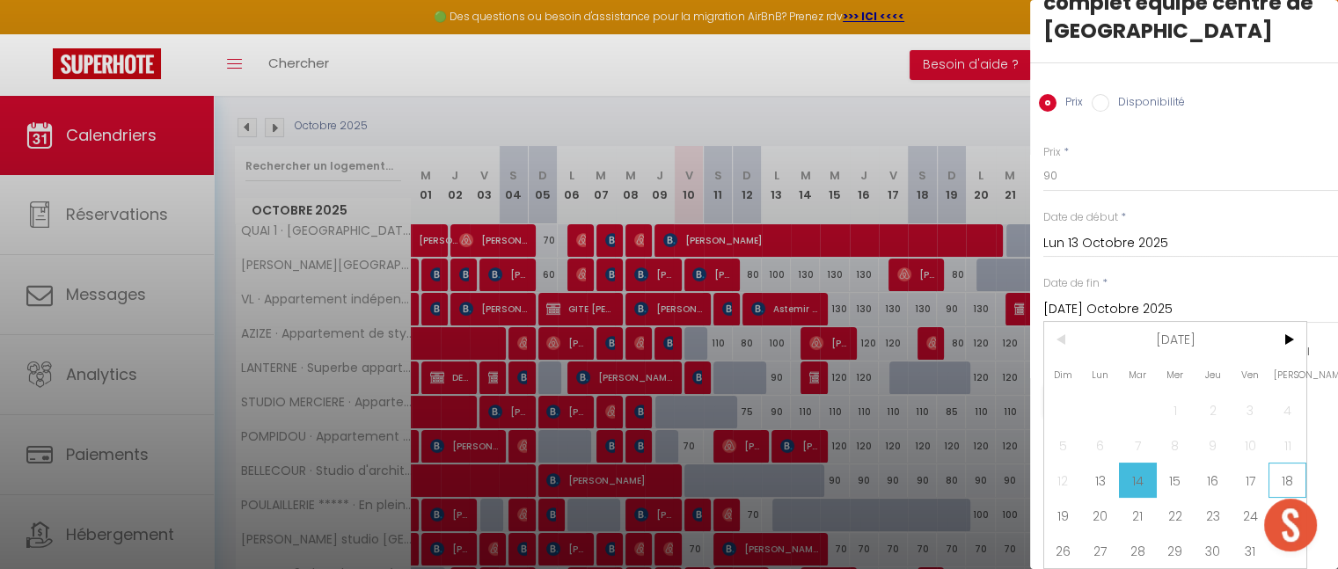
click at [1286, 472] on span "18" at bounding box center [1288, 480] width 38 height 35
type input "Sam 18 Octobre 2025"
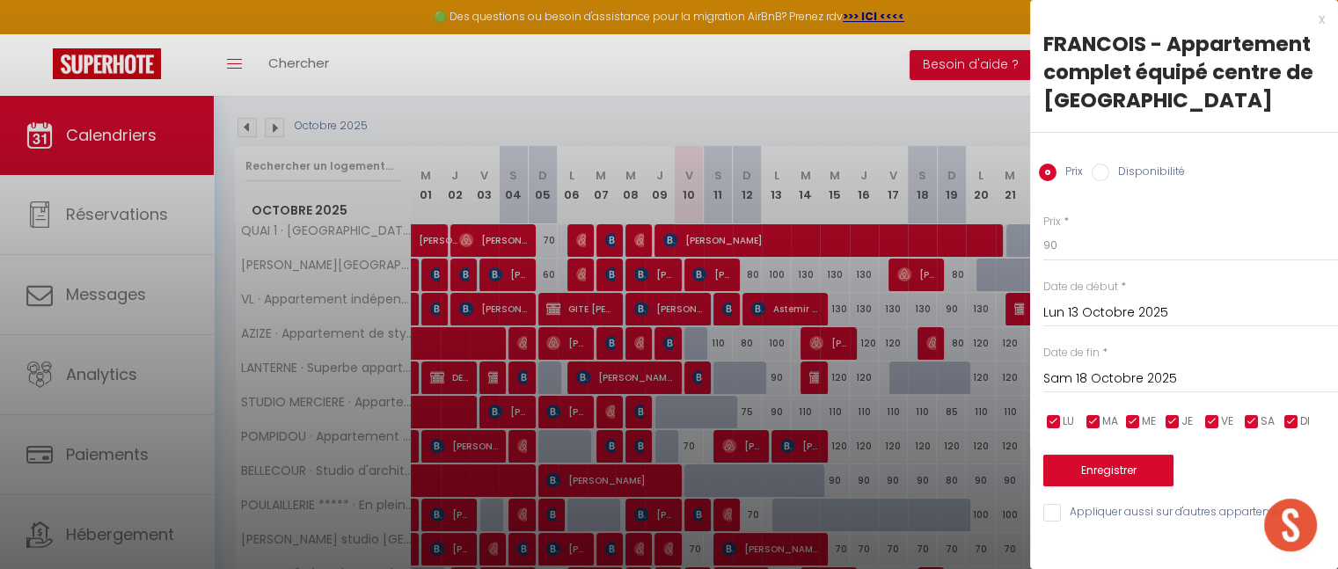
scroll to position [0, 0]
click at [1081, 242] on input "90" at bounding box center [1191, 246] width 295 height 32
type input "9"
type input "75"
click at [1096, 471] on button "Enregistrer" at bounding box center [1109, 471] width 130 height 32
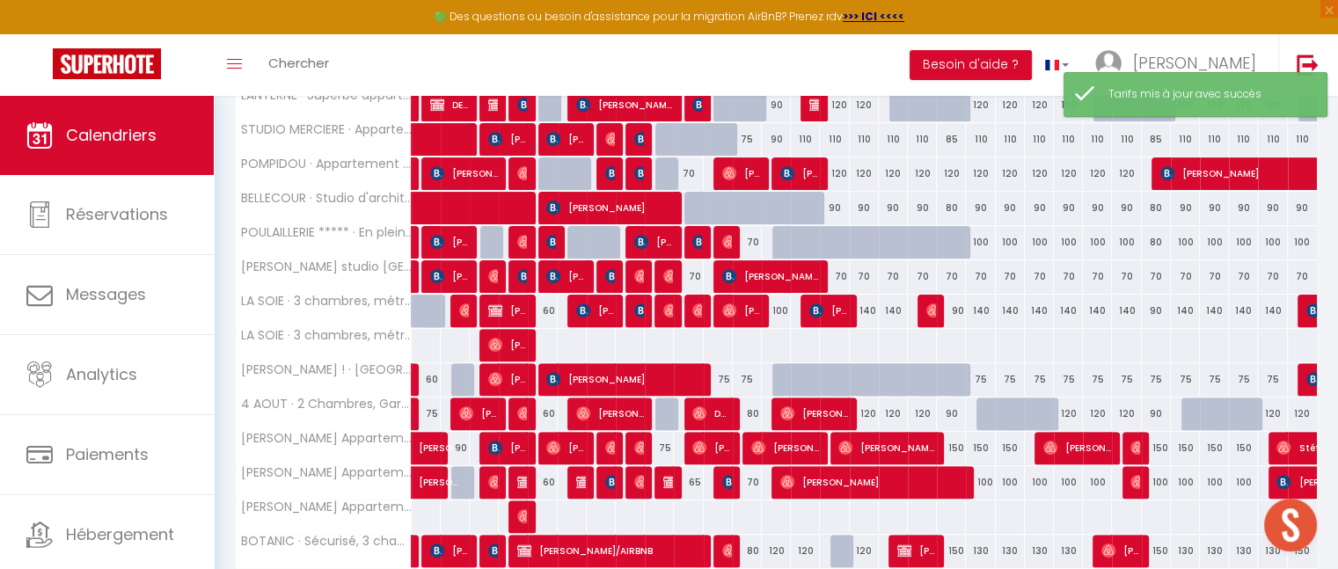
scroll to position [703, 0]
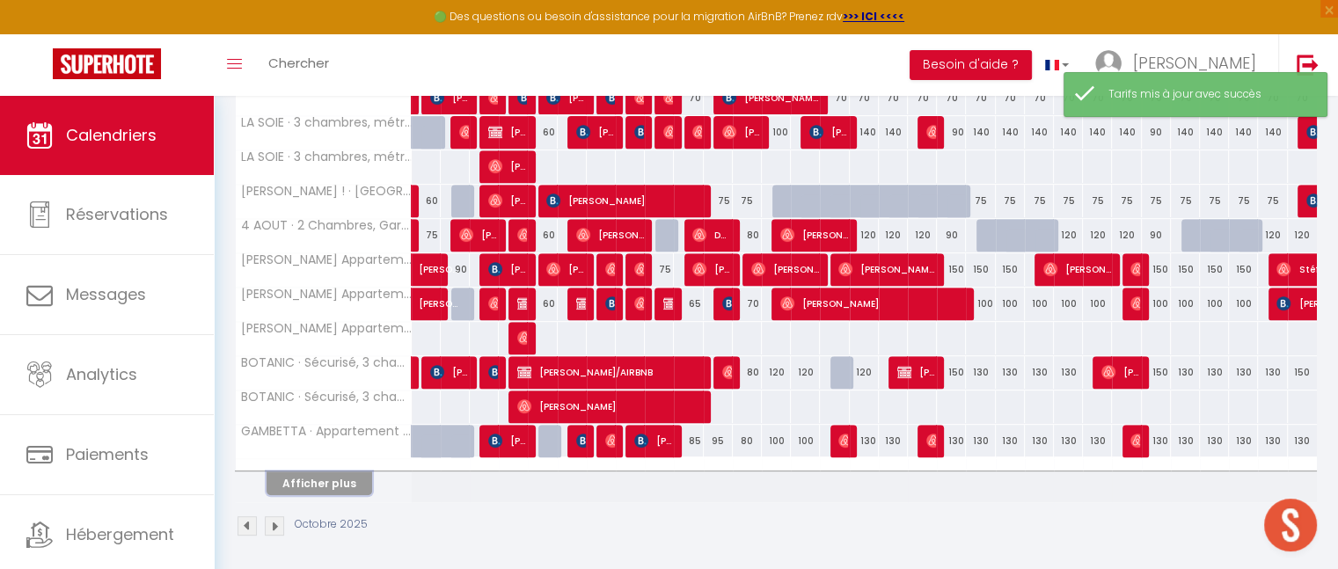
click at [323, 488] on button "Afficher plus" at bounding box center [320, 484] width 106 height 24
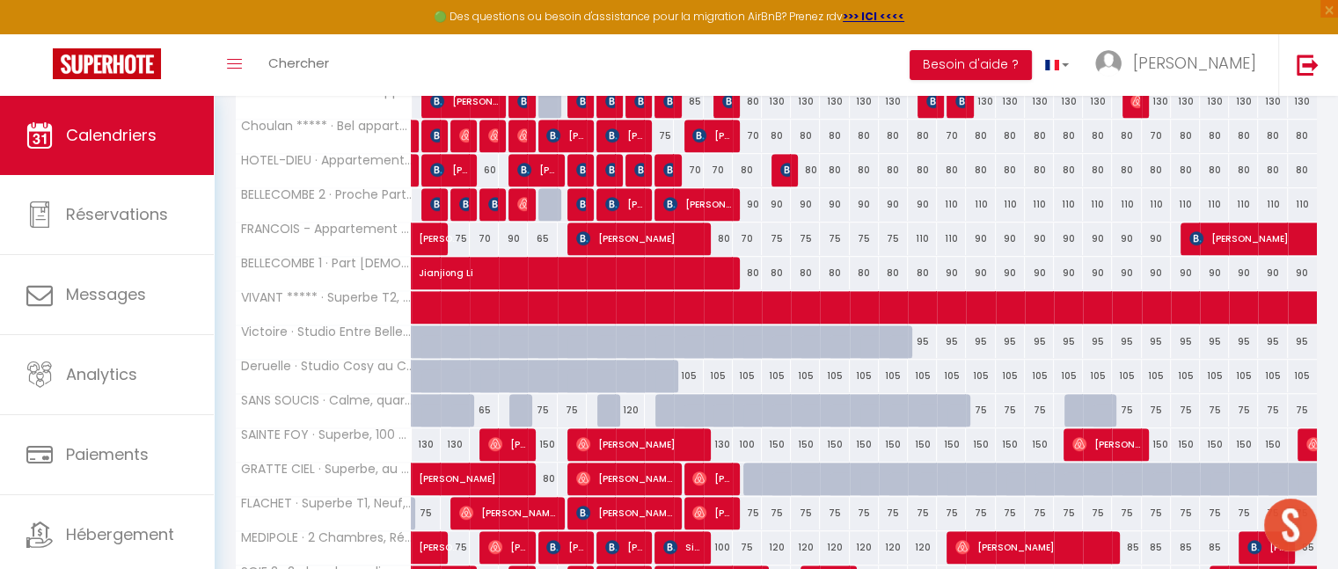
scroll to position [841, 0]
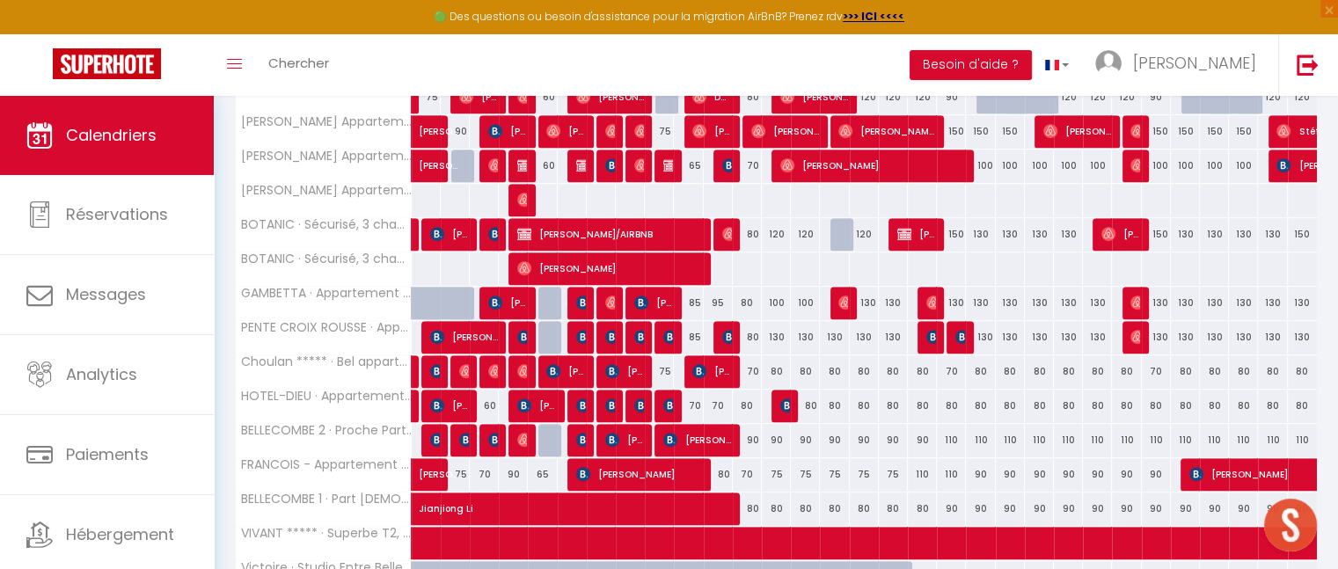
click at [922, 472] on div "110" at bounding box center [922, 474] width 29 height 33
type input "110"
type input "Sam 18 Octobre 2025"
type input "Dim 19 Octobre 2025"
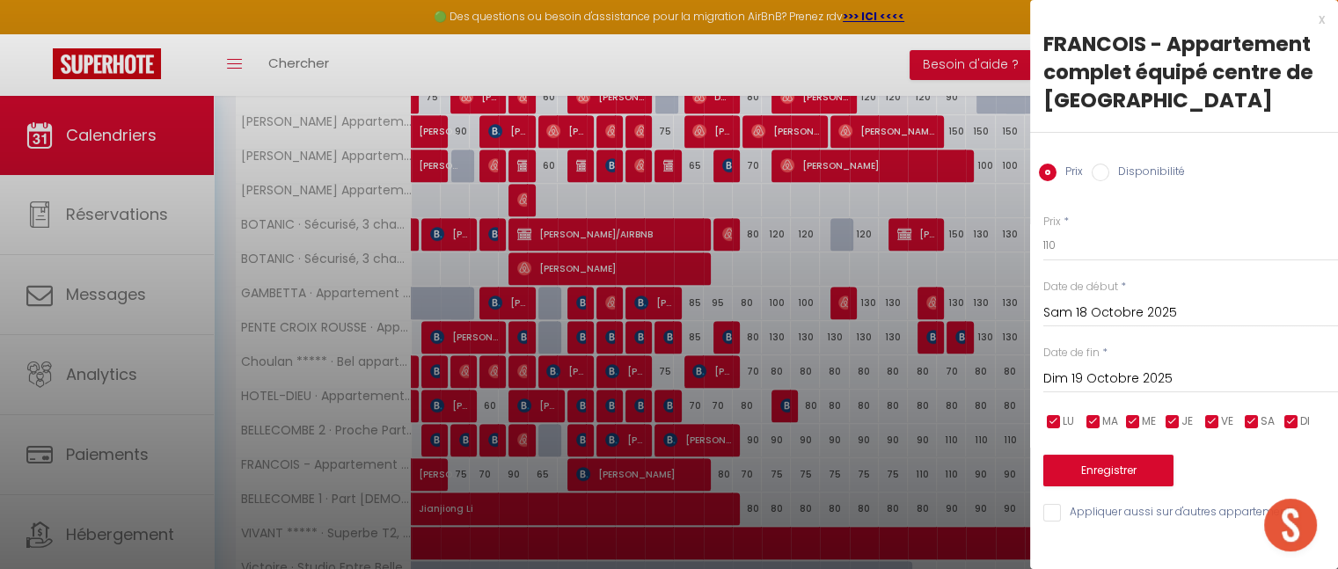
click at [1149, 380] on input "Dim 19 Octobre 2025" at bounding box center [1191, 379] width 295 height 23
click at [1058, 157] on div "FRANCOIS - Appartement complet équipé centre de Saint-Priest Prix Disponibilité…" at bounding box center [1184, 277] width 308 height 494
type input "1"
type input "90"
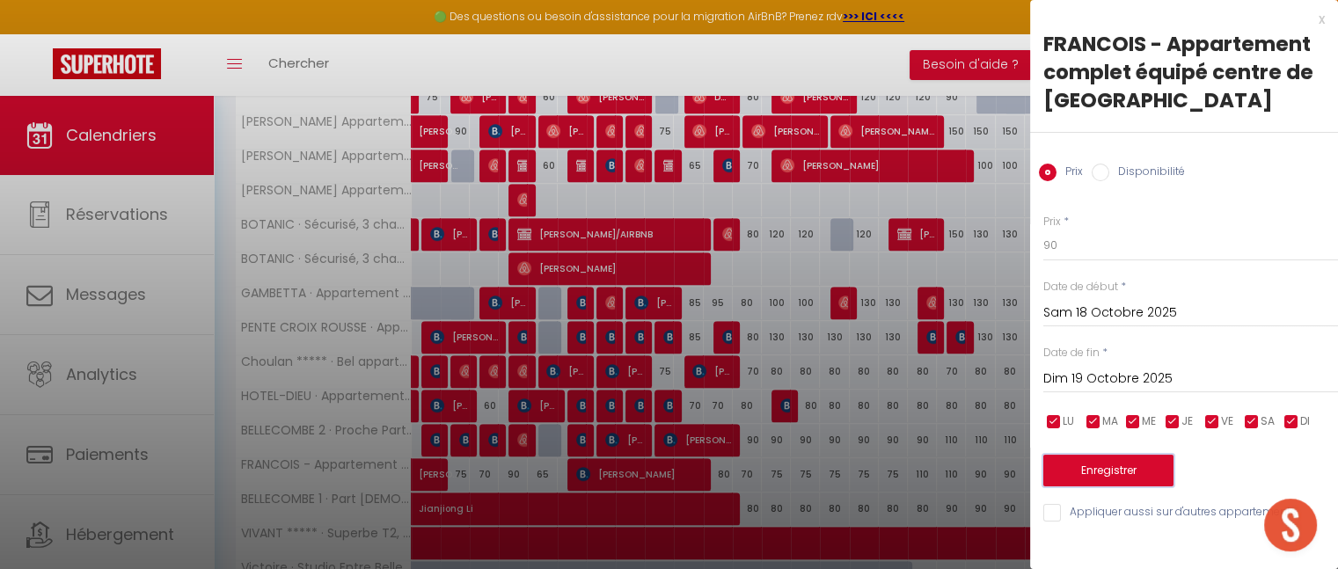
click at [1109, 470] on button "Enregistrer" at bounding box center [1109, 471] width 130 height 32
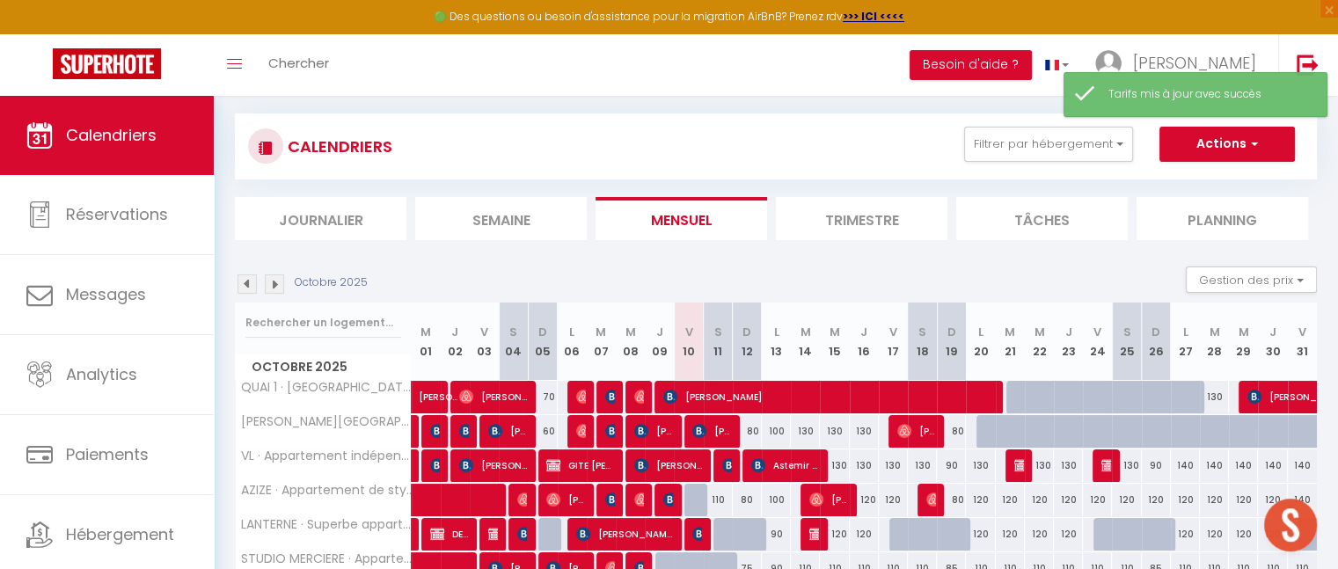
scroll to position [703, 0]
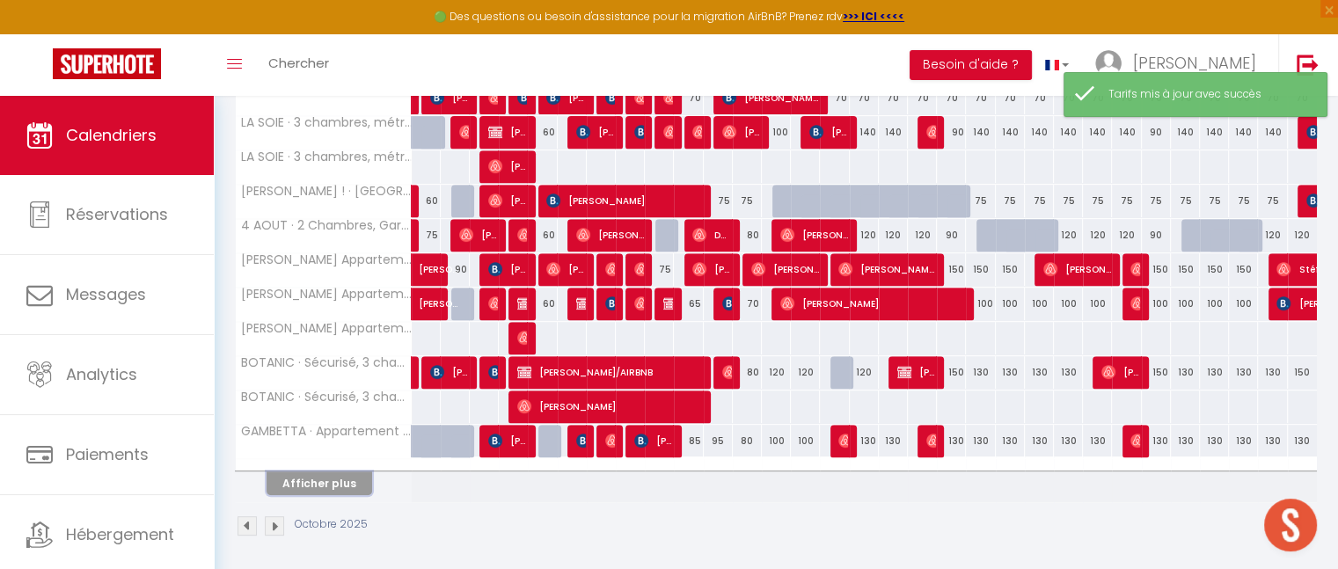
click at [321, 473] on button "Afficher plus" at bounding box center [320, 484] width 106 height 24
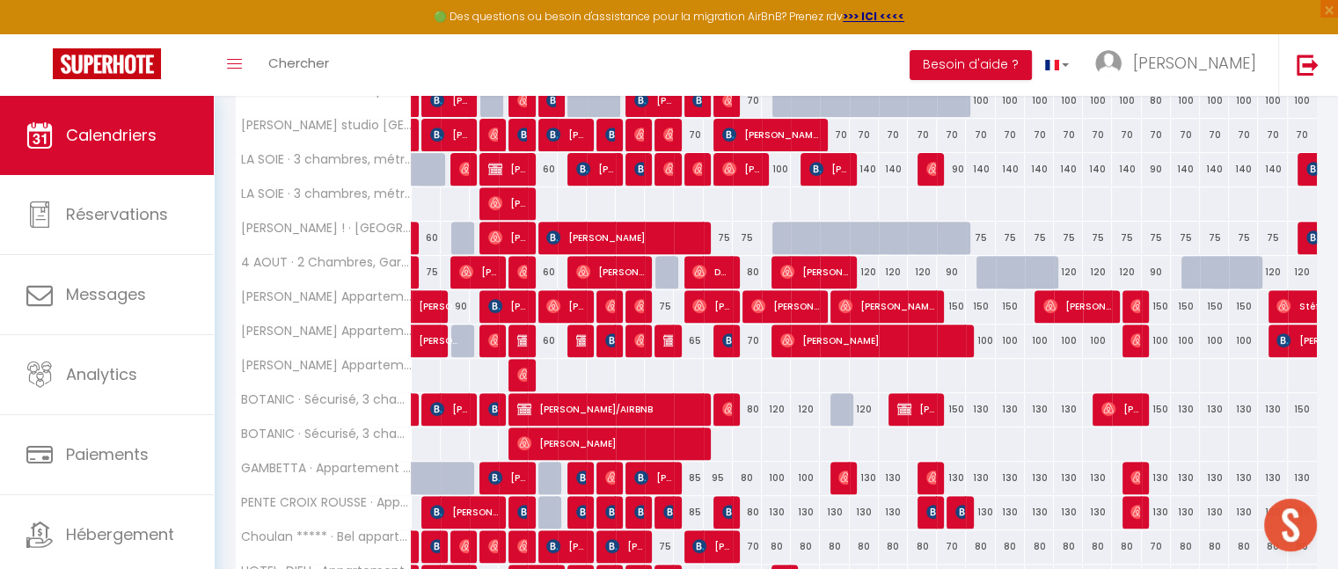
scroll to position [833, 0]
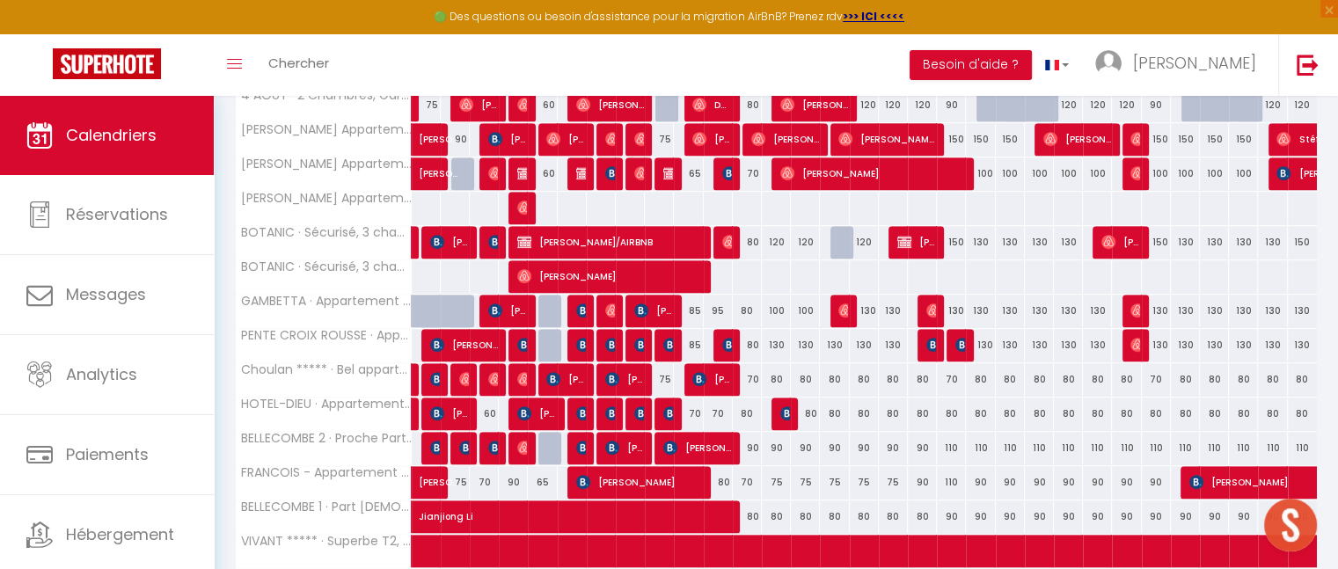
click at [951, 474] on div "110" at bounding box center [951, 482] width 29 height 33
type input "110"
type input "Dim 19 Octobre 2025"
type input "Lun 20 Octobre 2025"
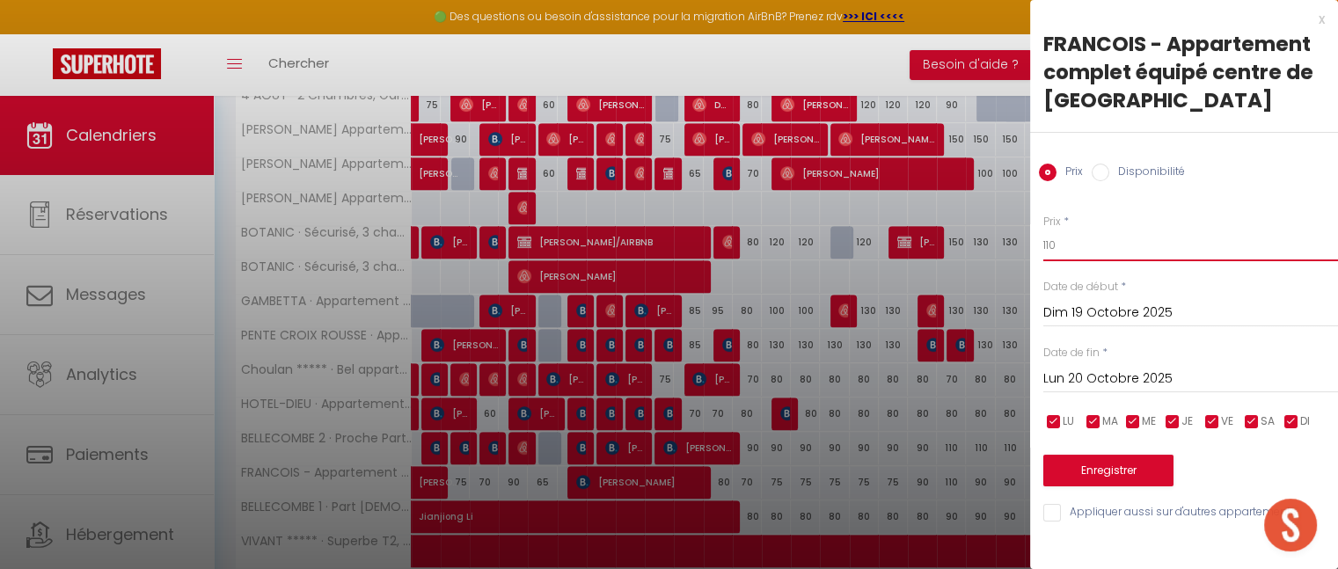
click at [1087, 252] on input "110" at bounding box center [1191, 246] width 295 height 32
type input "1"
type input "70"
click at [1103, 472] on button "Enregistrer" at bounding box center [1109, 471] width 130 height 32
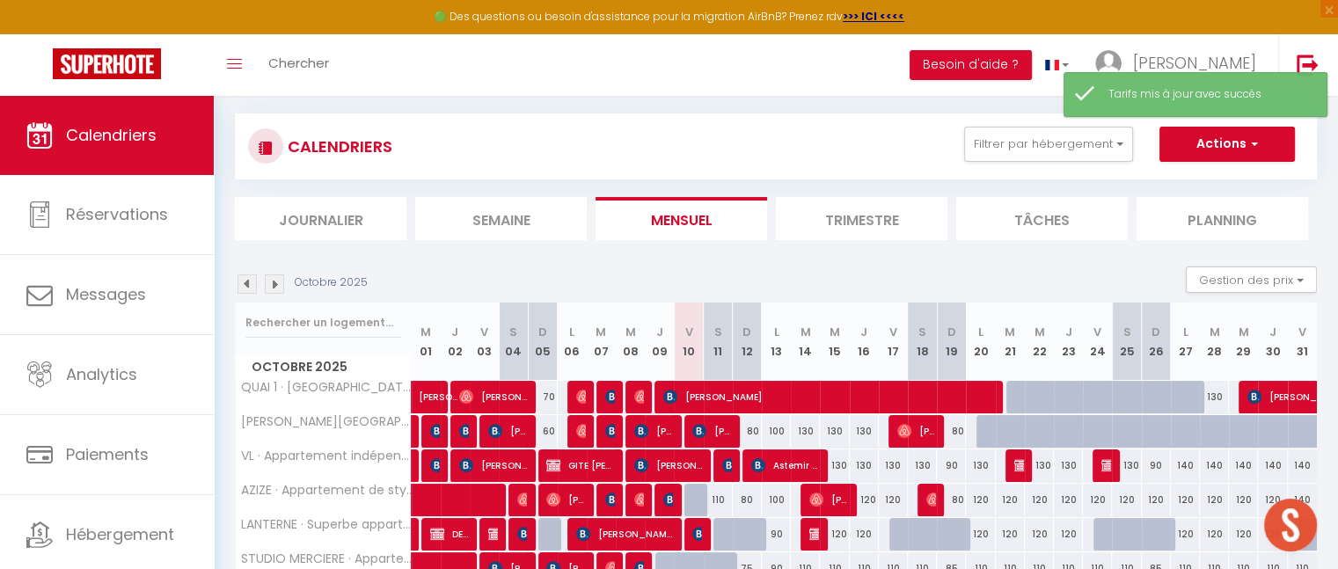
scroll to position [703, 0]
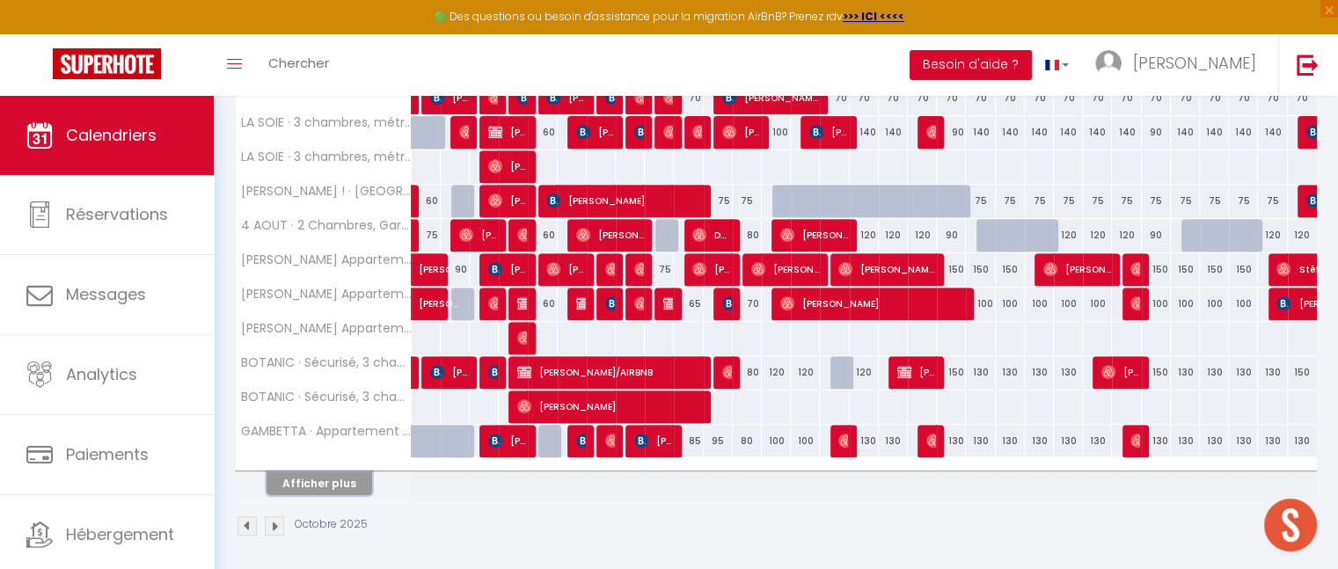
click at [320, 474] on button "Afficher plus" at bounding box center [320, 484] width 106 height 24
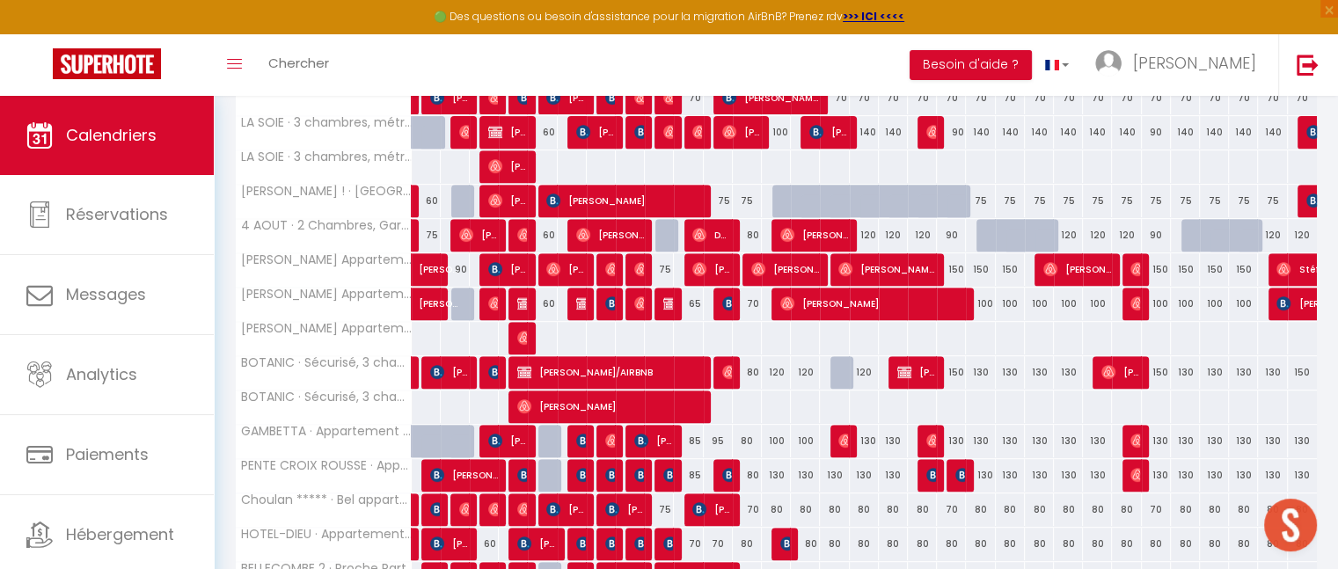
scroll to position [0, 0]
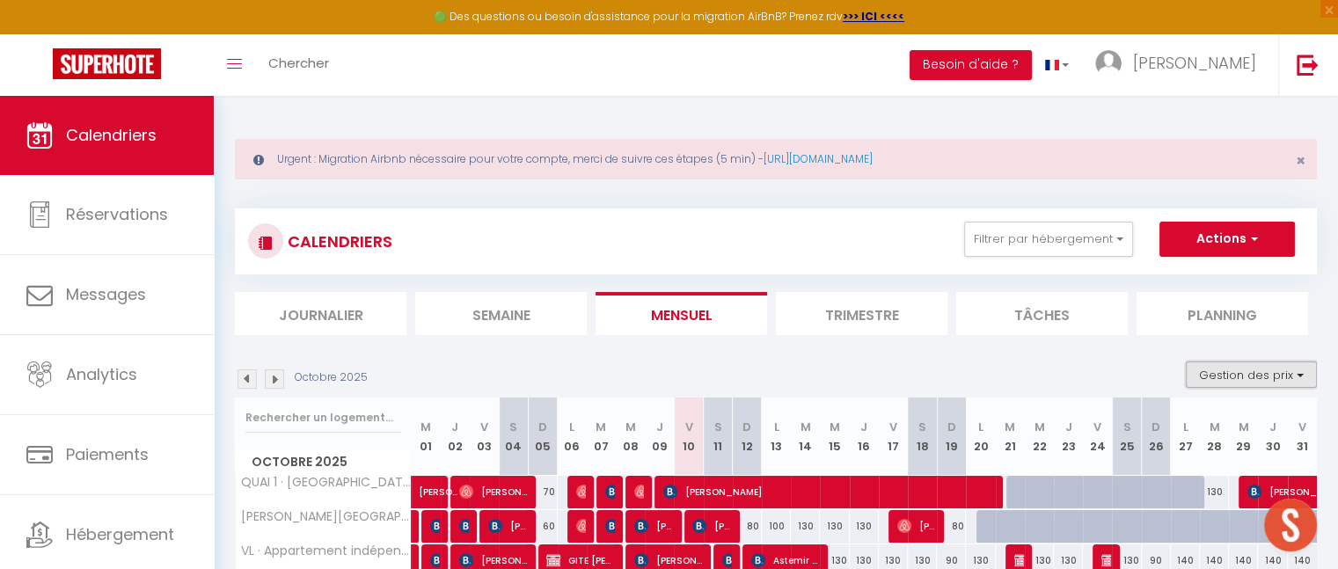
click at [1299, 376] on button "Gestion des prix" at bounding box center [1251, 375] width 131 height 26
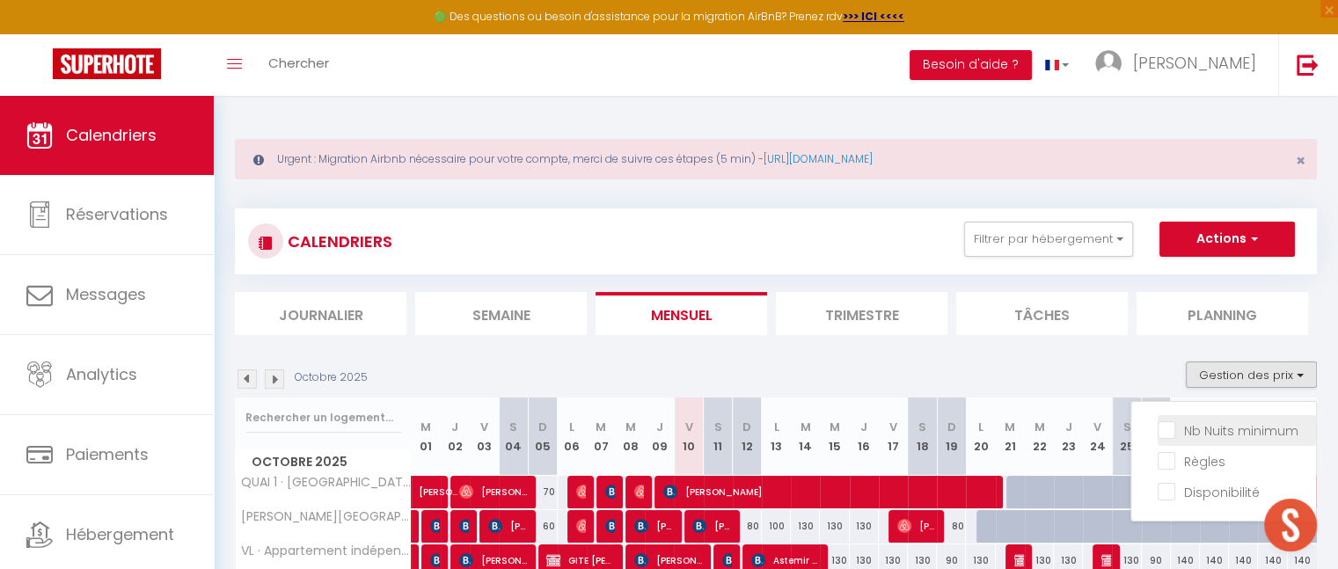
click at [1234, 432] on input "Nb Nuits minimum" at bounding box center [1237, 430] width 158 height 18
checkbox input "true"
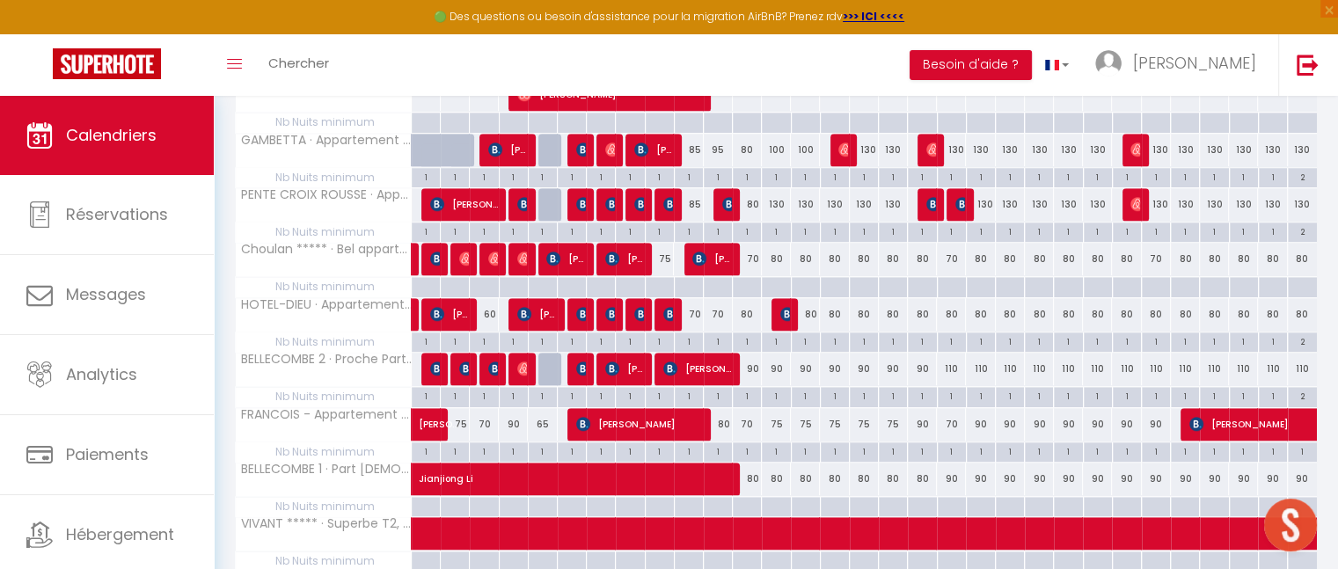
scroll to position [1387, 0]
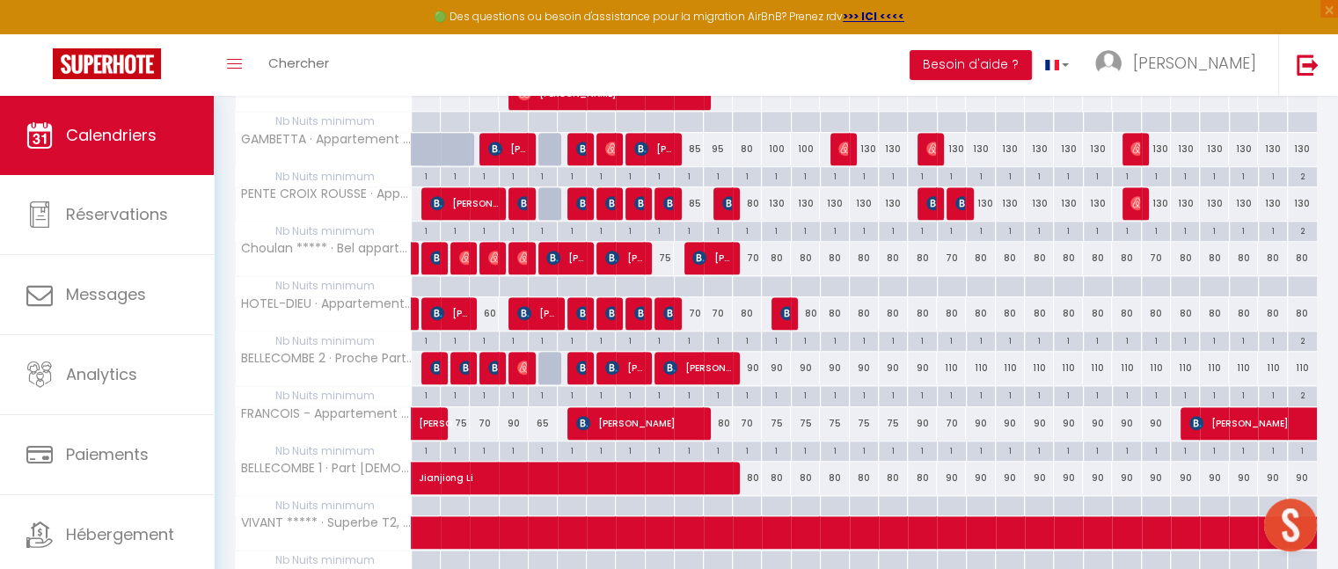
click at [983, 414] on div "90" at bounding box center [980, 423] width 29 height 33
type input "90"
type input "Lun 20 Octobre 2025"
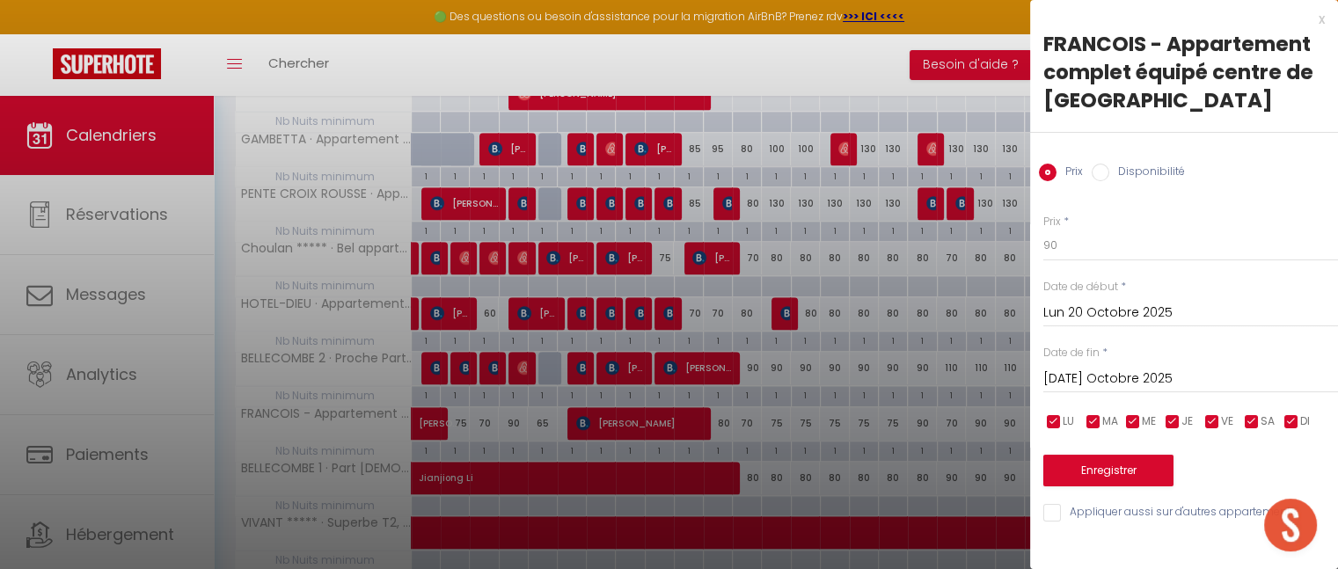
click at [1117, 365] on div "[DATE] Octobre 2025 < [DATE] > Dim Lun Mar Mer Jeu Ven Sam 1 2 3 4 5 6 7 8 9 10…" at bounding box center [1191, 378] width 295 height 32
click at [1117, 381] on input "[DATE] Octobre 2025" at bounding box center [1191, 379] width 295 height 23
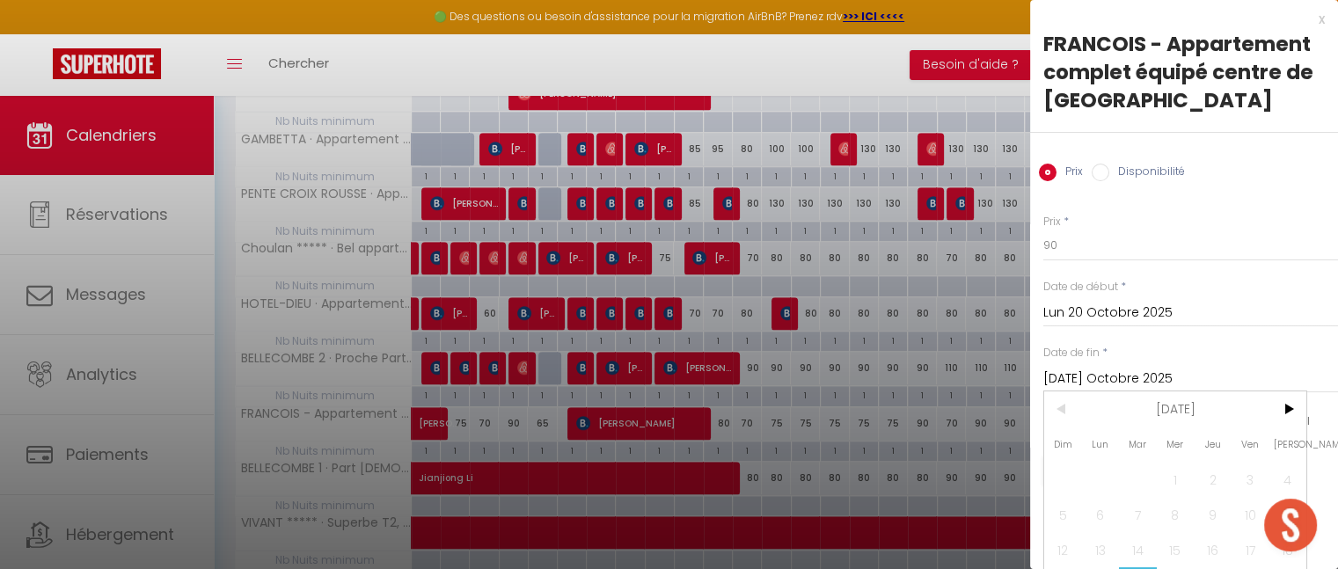
scroll to position [81, 0]
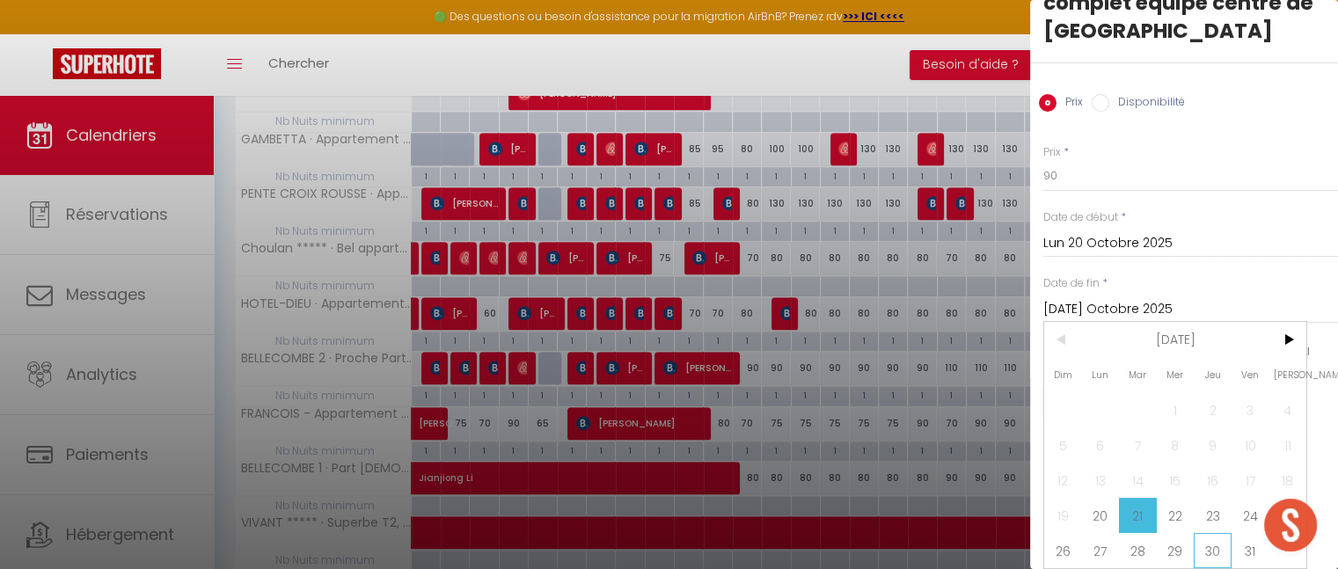
click at [1208, 533] on span "30" at bounding box center [1213, 550] width 38 height 35
type input "Jeu 30 Octobre 2025"
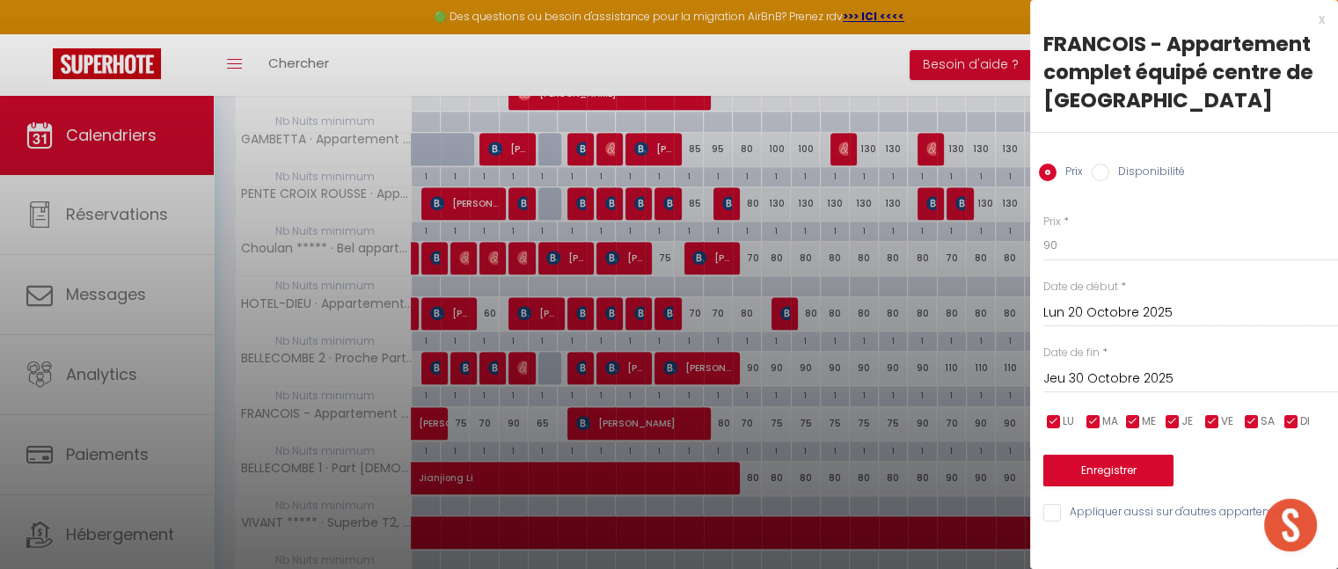
scroll to position [0, 0]
click at [1087, 252] on input "90" at bounding box center [1191, 246] width 295 height 32
type input "9"
type input "75"
click at [1145, 475] on button "Enregistrer" at bounding box center [1109, 471] width 130 height 32
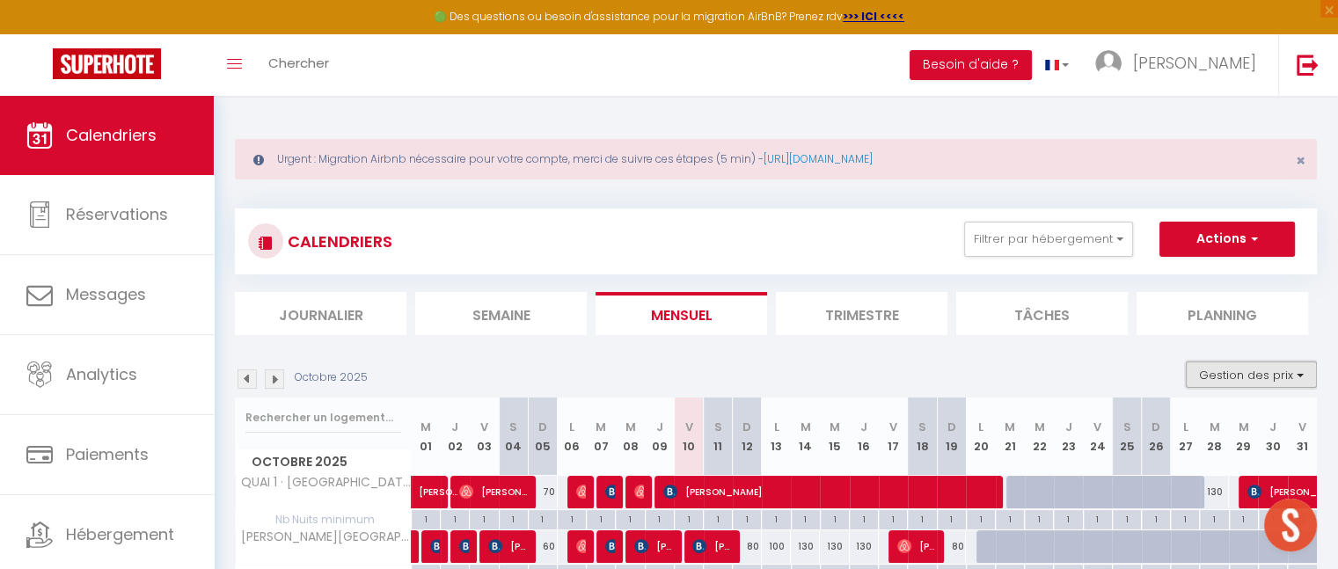
click at [1301, 371] on button "Gestion des prix" at bounding box center [1251, 375] width 131 height 26
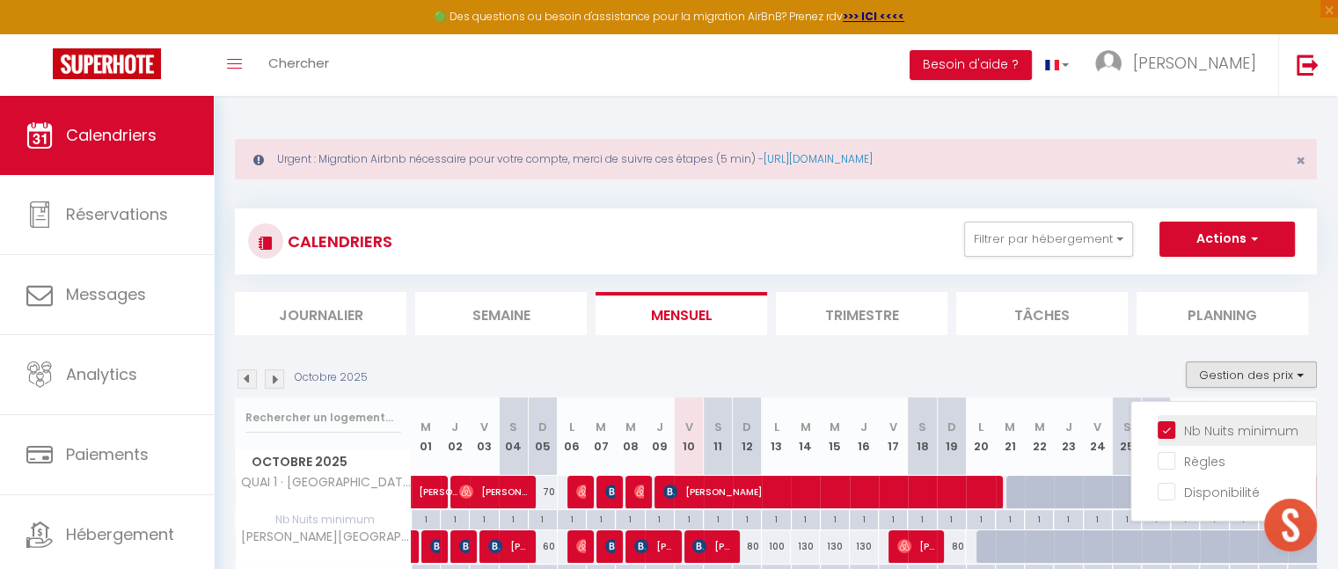
click at [1211, 429] on input "Nb Nuits minimum" at bounding box center [1237, 430] width 158 height 18
checkbox input "false"
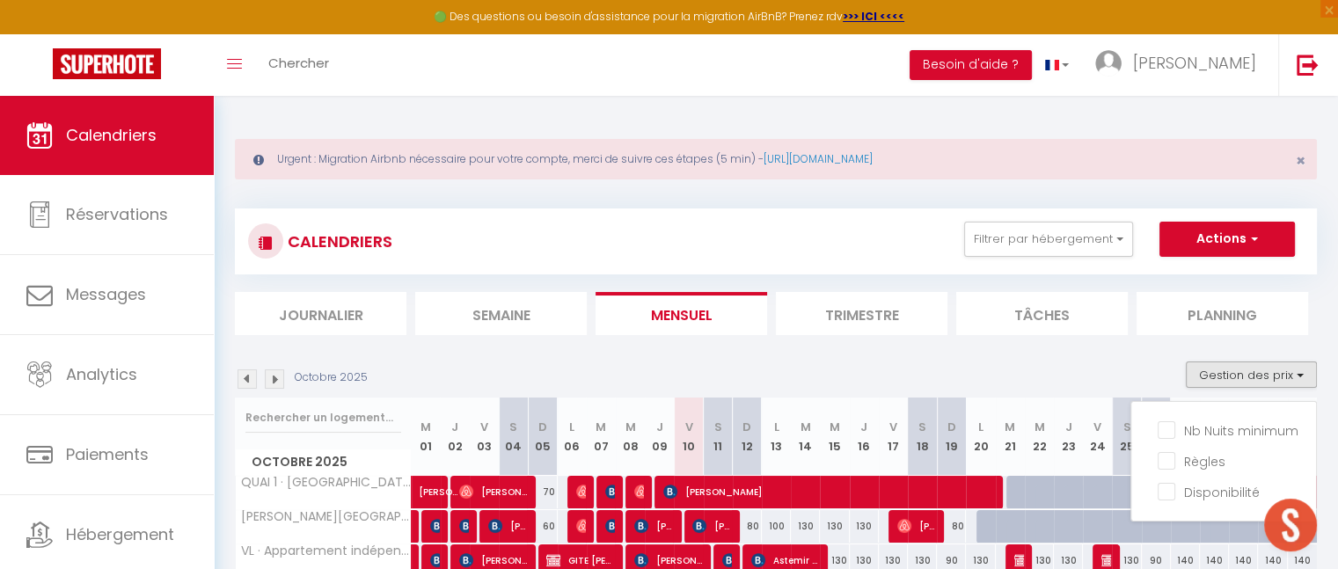
scroll to position [164, 0]
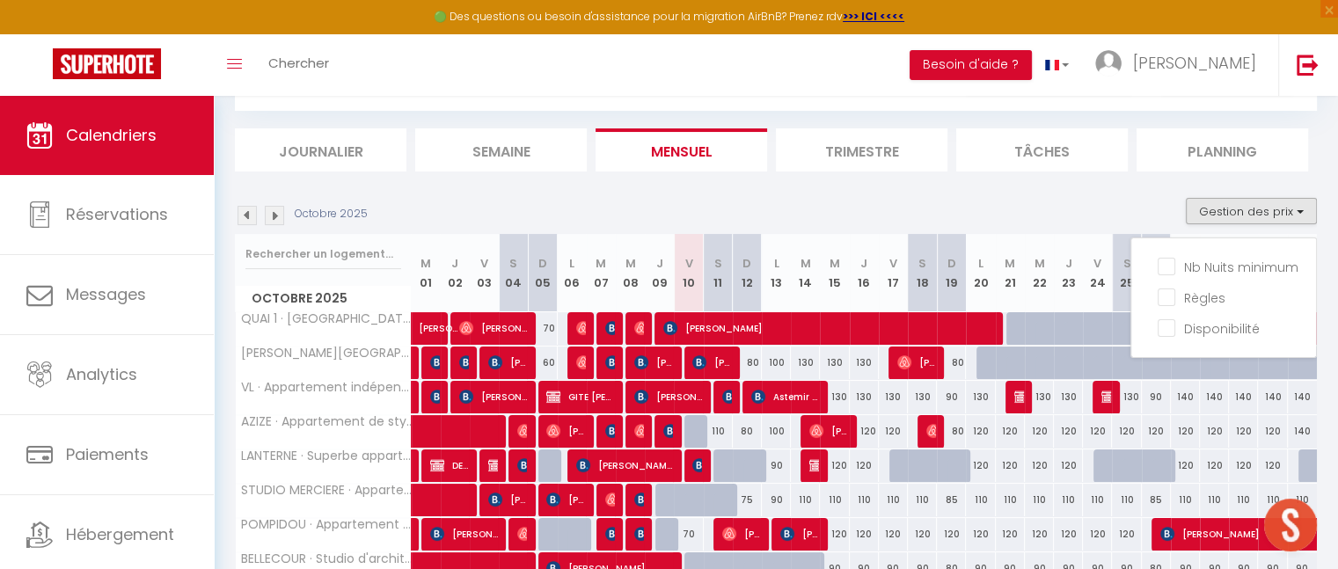
click at [276, 216] on img at bounding box center [274, 215] width 19 height 19
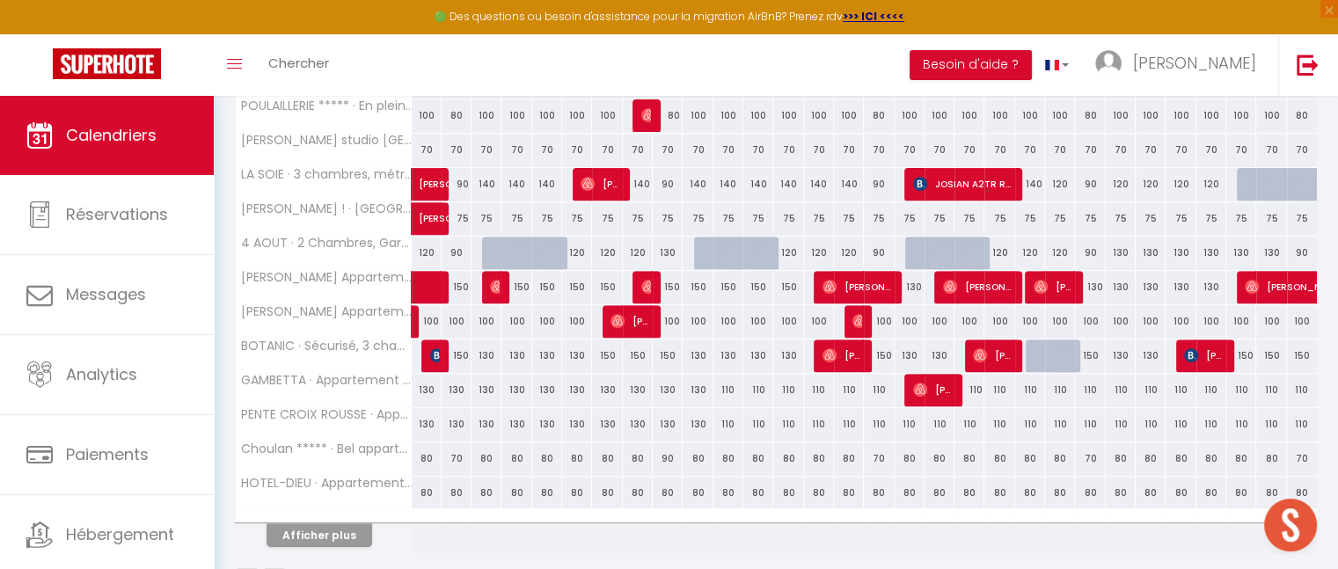
scroll to position [653, 0]
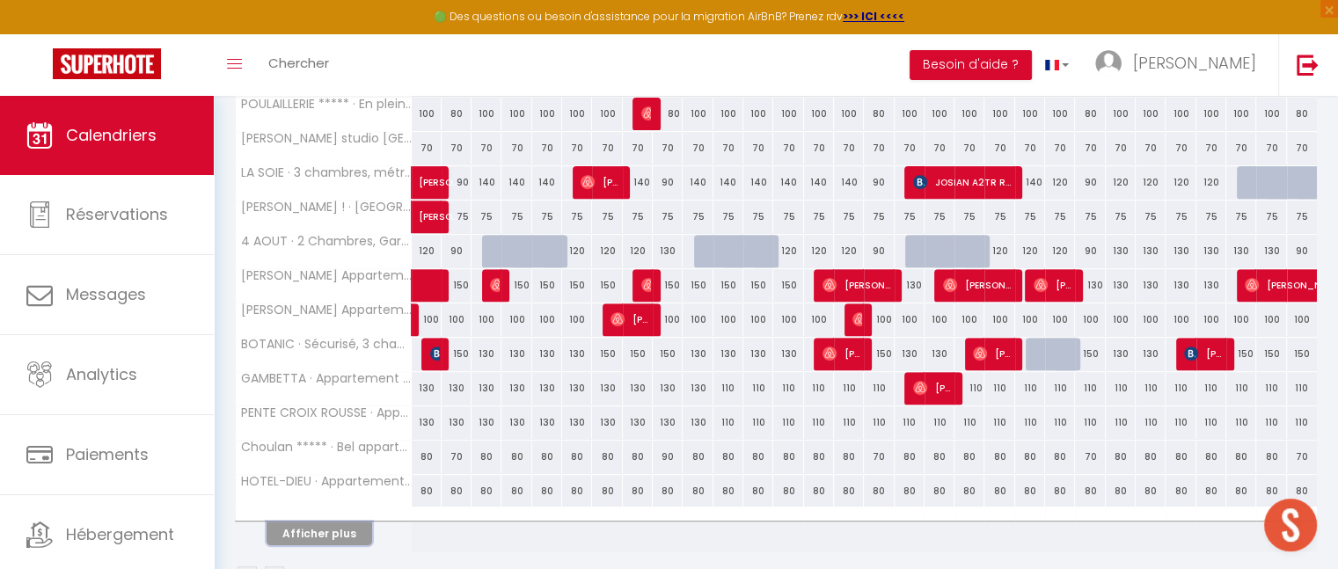
click at [317, 538] on button "Afficher plus" at bounding box center [320, 534] width 106 height 24
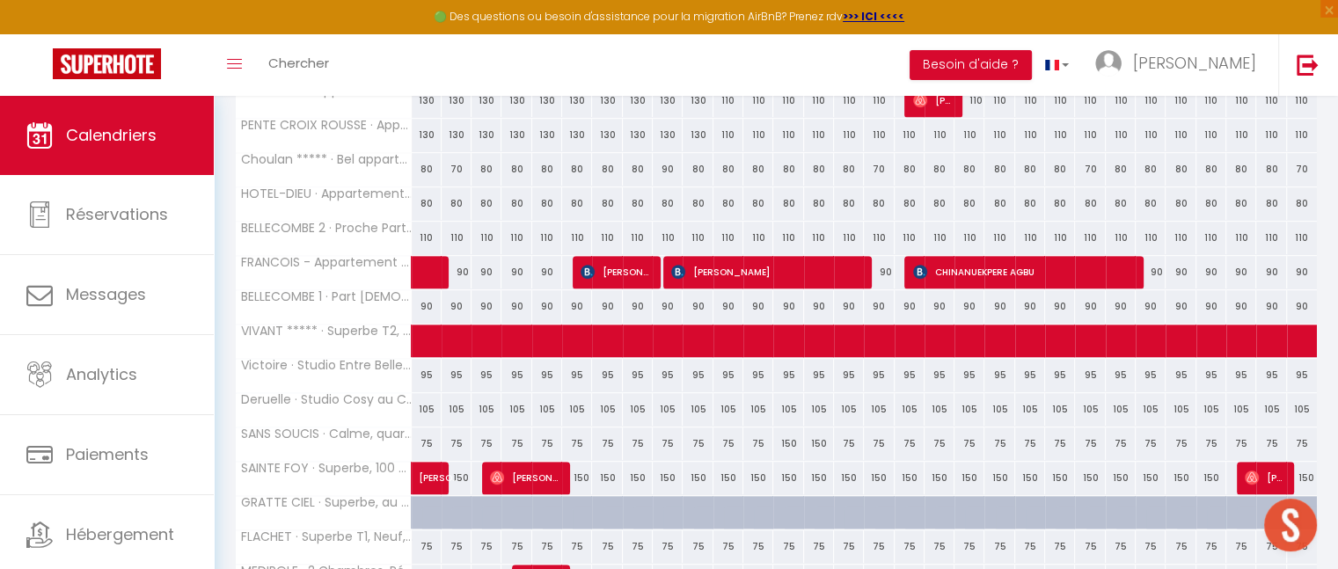
scroll to position [942, 0]
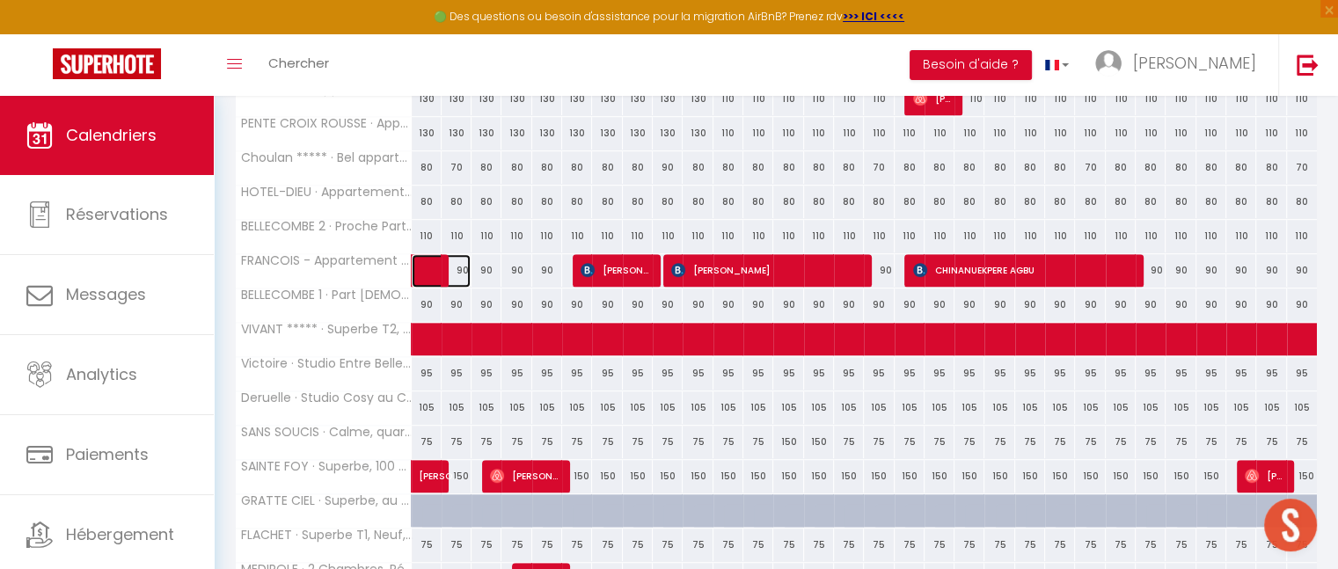
click at [462, 262] on span at bounding box center [450, 270] width 40 height 33
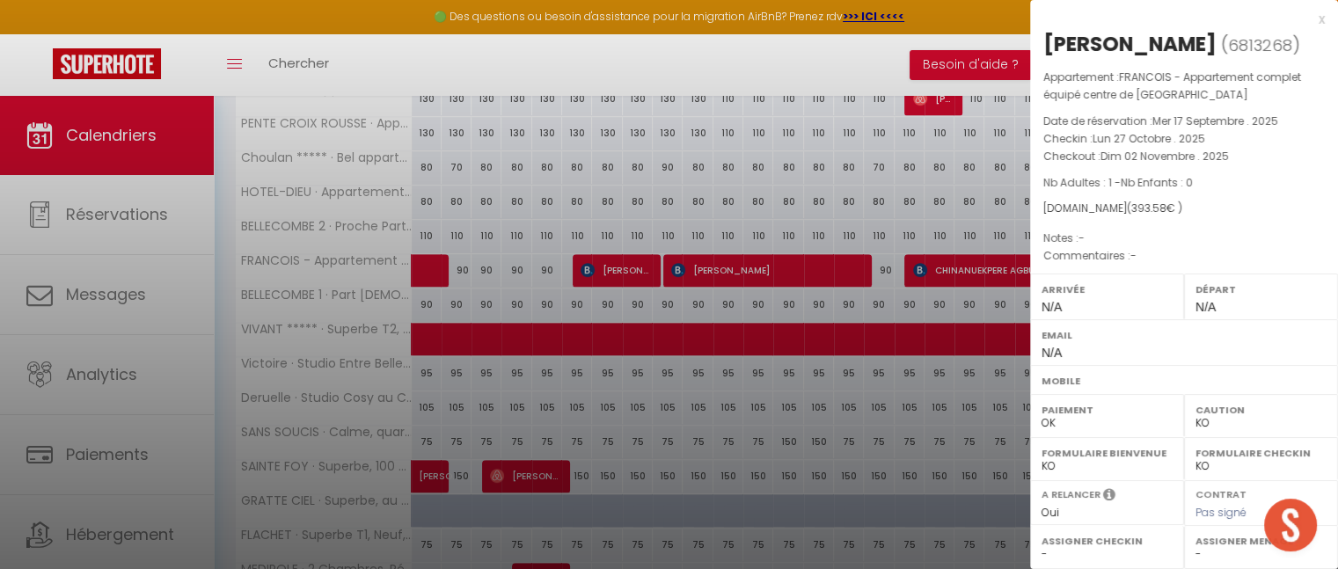
click at [1308, 24] on div "x" at bounding box center [1177, 19] width 295 height 21
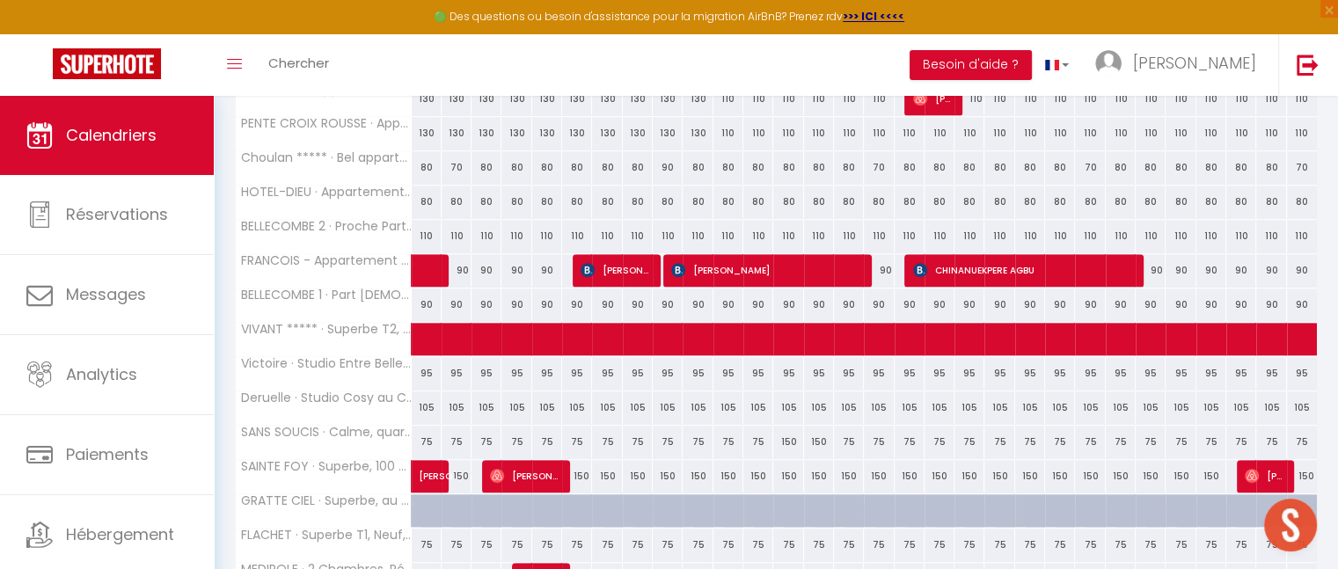
click at [488, 267] on div "90" at bounding box center [487, 270] width 30 height 33
type input "90"
type input "Lun 03 Novembre 2025"
type input "[DATE] Novembre 2025"
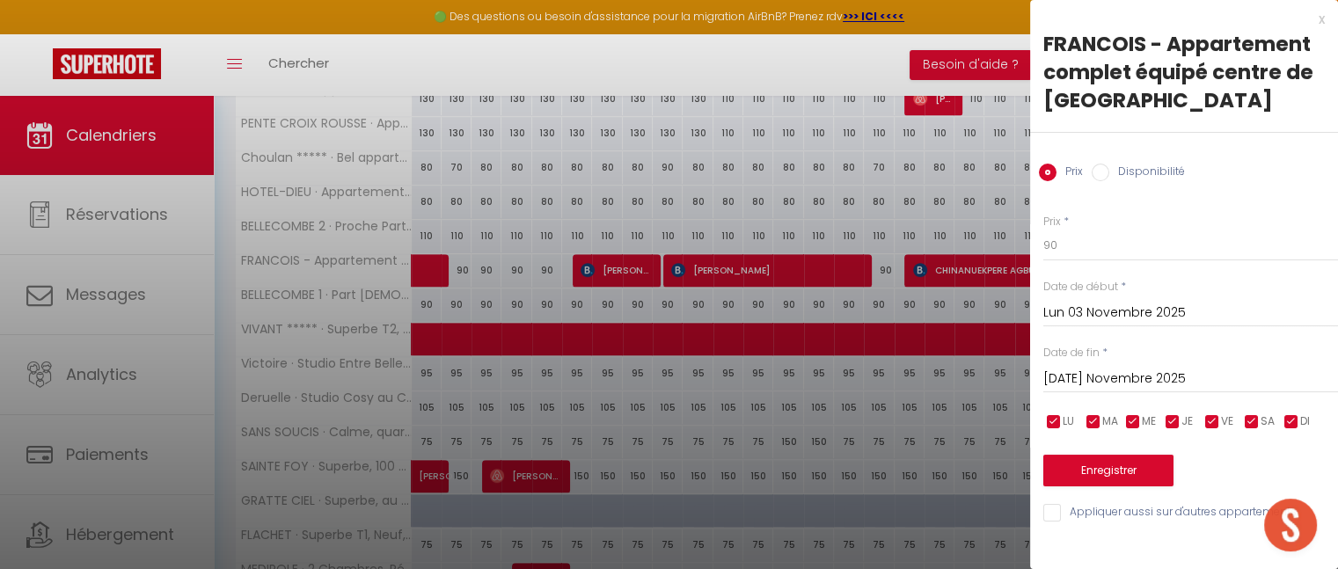
click at [1085, 311] on input "Lun 03 Novembre 2025" at bounding box center [1191, 313] width 295 height 23
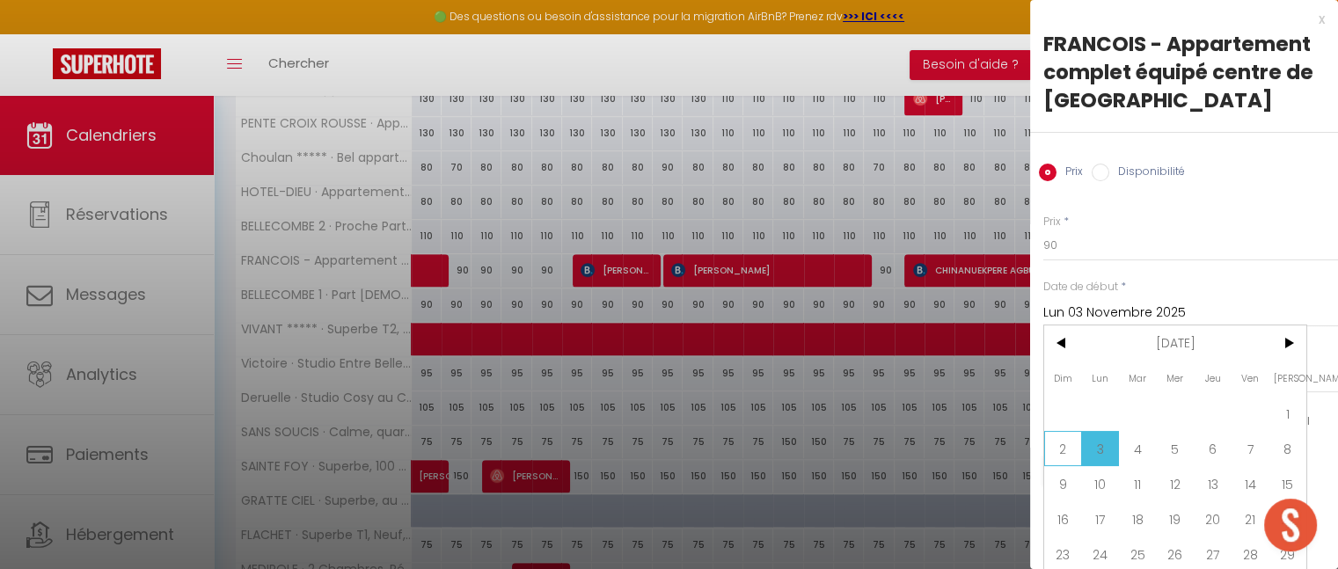
click at [1067, 446] on span "2" at bounding box center [1063, 448] width 38 height 35
type input "Dim 02 Novembre 2025"
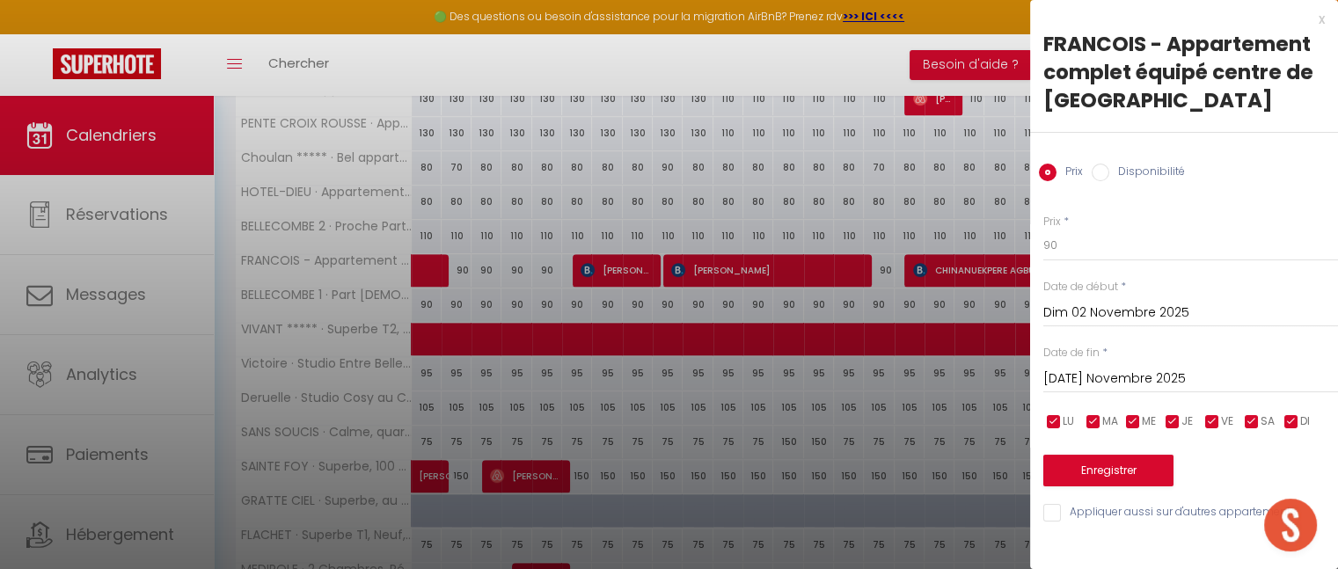
click at [1149, 380] on input "[DATE] Novembre 2025" at bounding box center [1191, 379] width 295 height 23
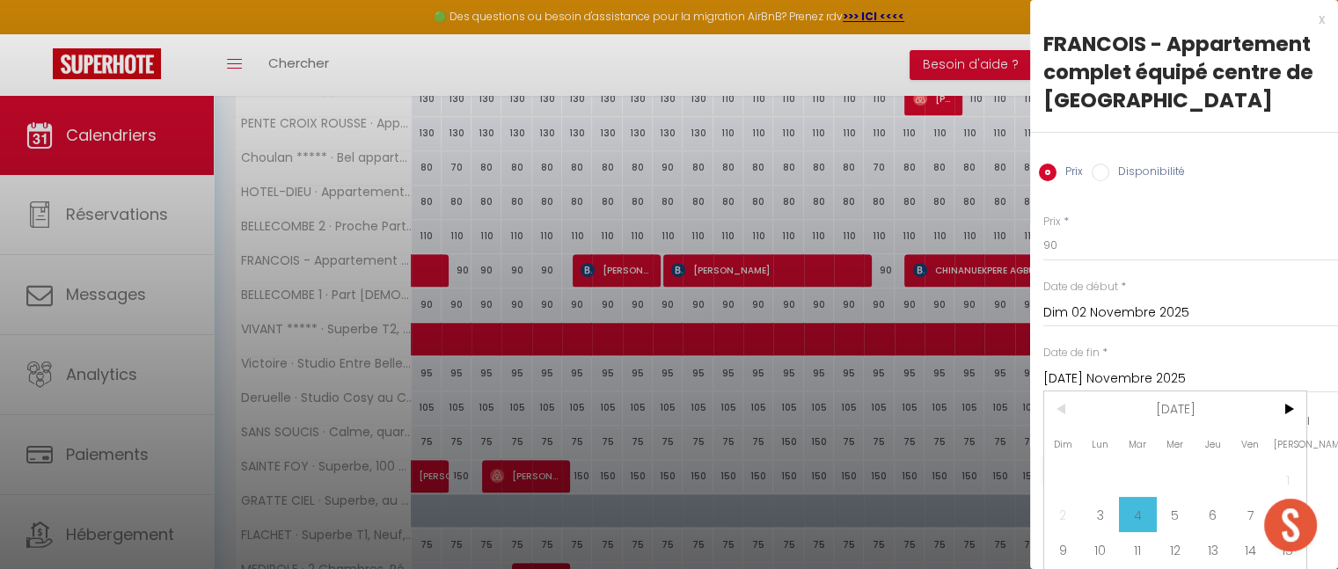
scroll to position [116, 0]
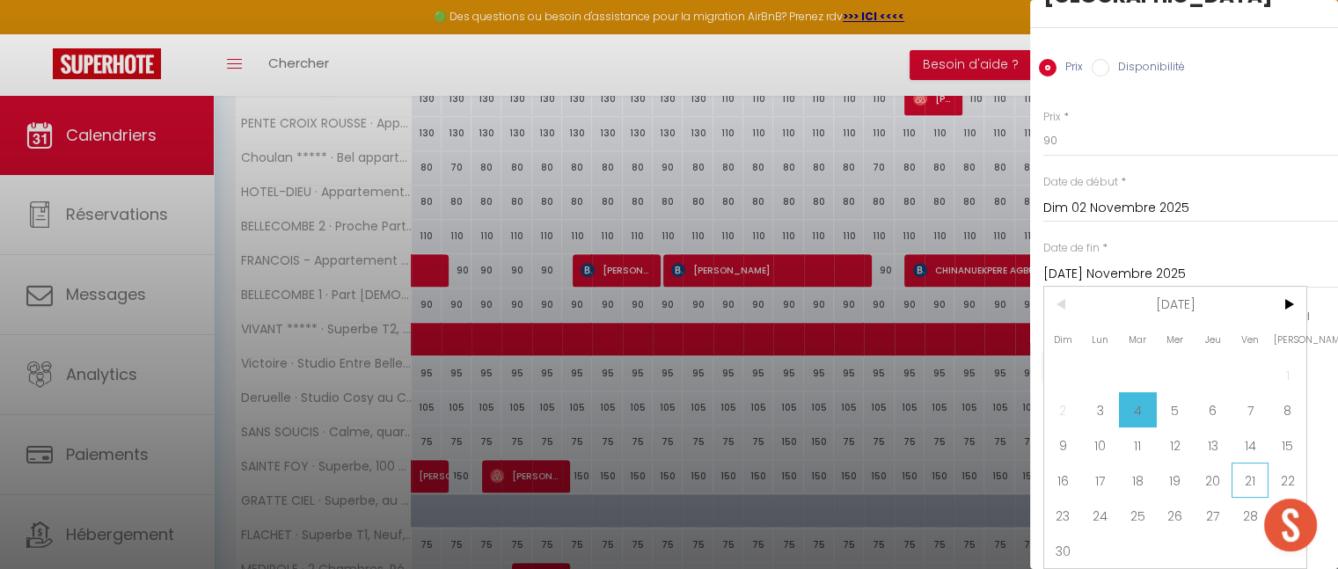
click at [1242, 473] on span "21" at bounding box center [1251, 480] width 38 height 35
type input "Ven 21 Novembre 2025"
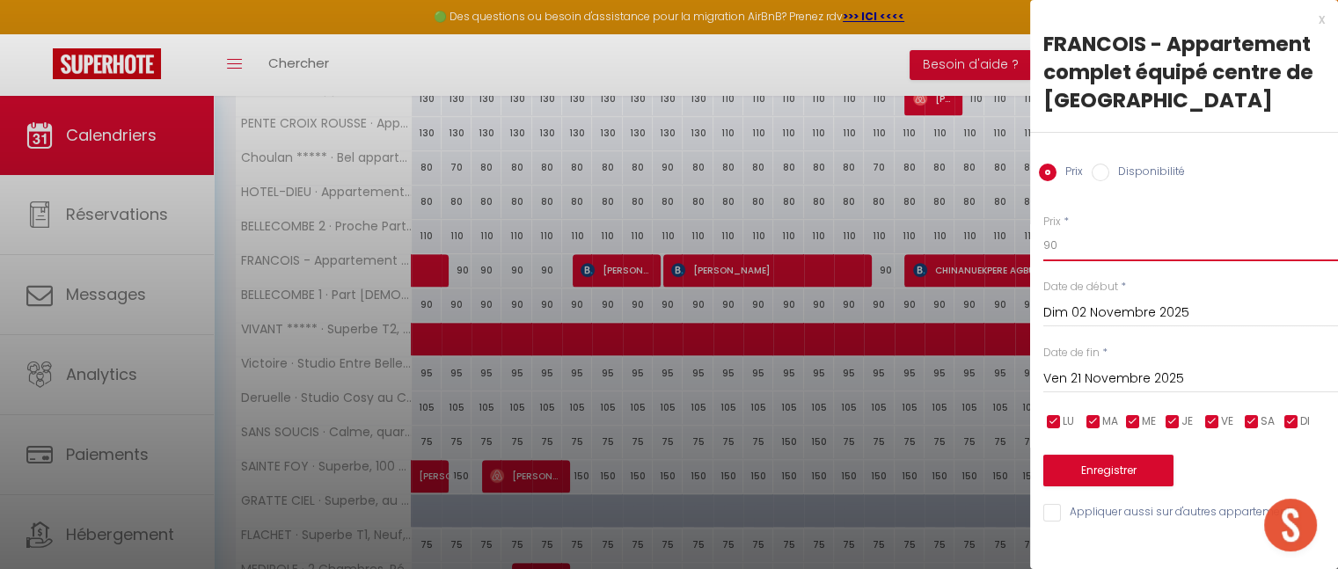
click at [1066, 243] on input "90" at bounding box center [1191, 246] width 295 height 32
type input "9"
type input "75"
click at [1111, 473] on button "Enregistrer" at bounding box center [1109, 471] width 130 height 32
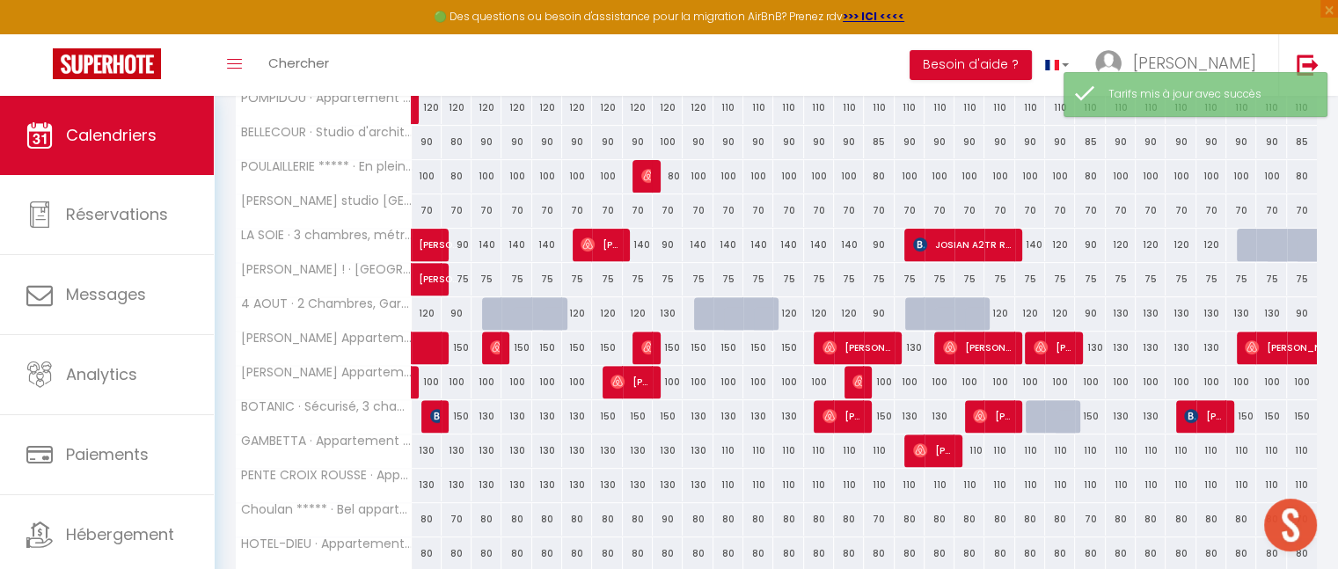
scroll to position [703, 0]
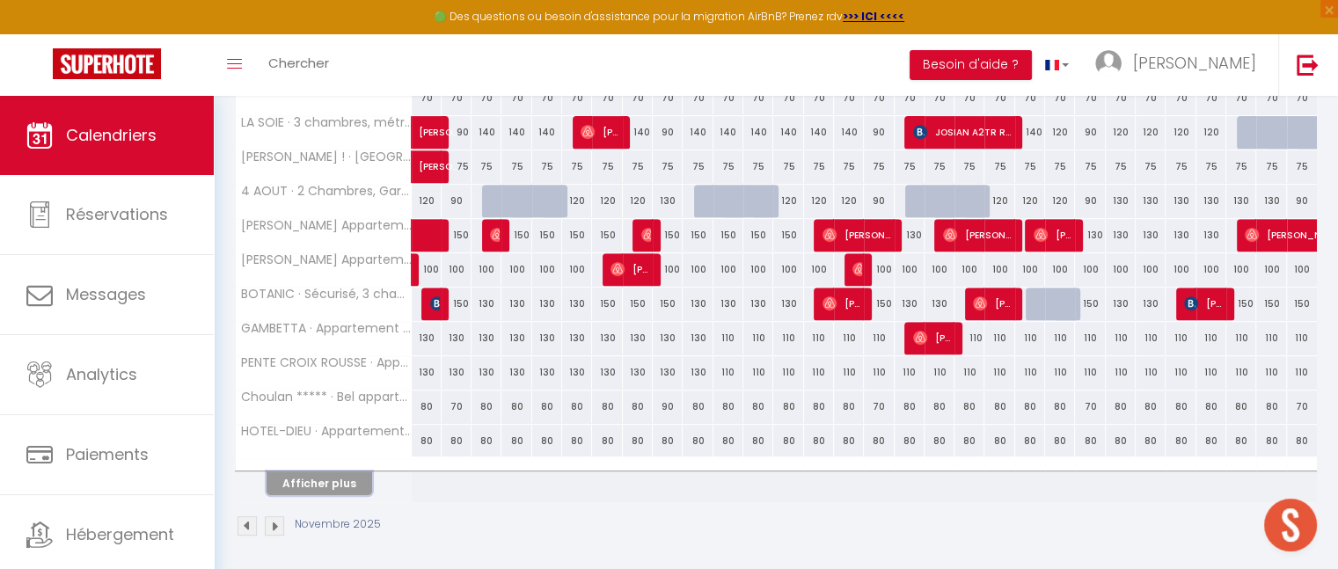
click at [338, 475] on button "Afficher plus" at bounding box center [320, 484] width 106 height 24
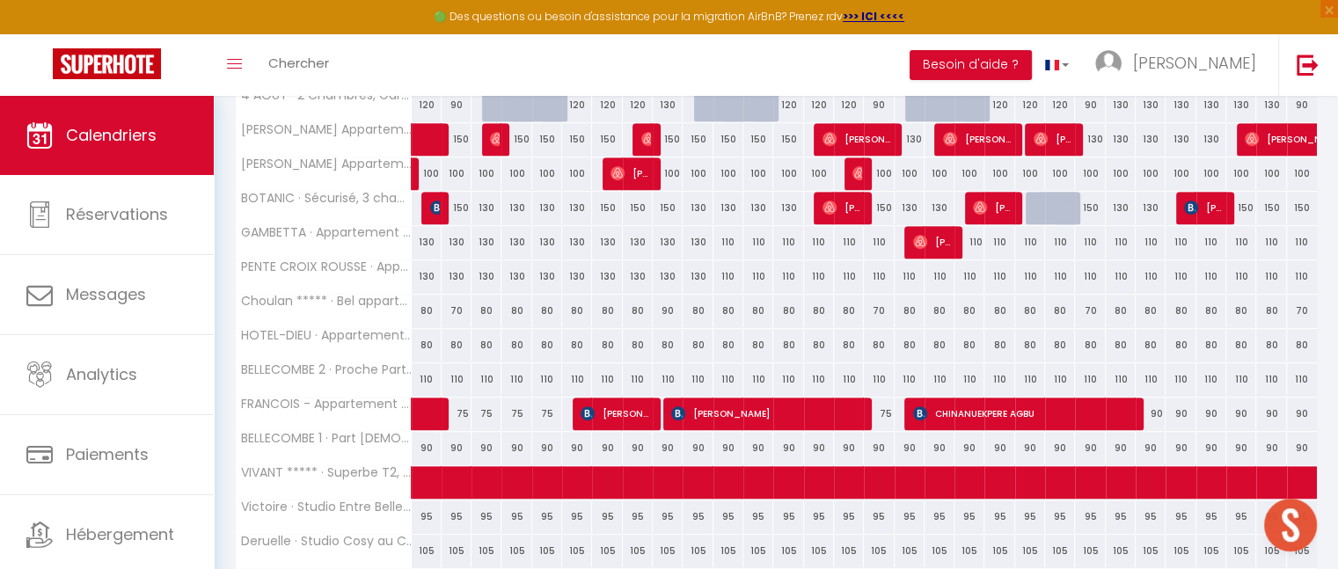
scroll to position [800, 0]
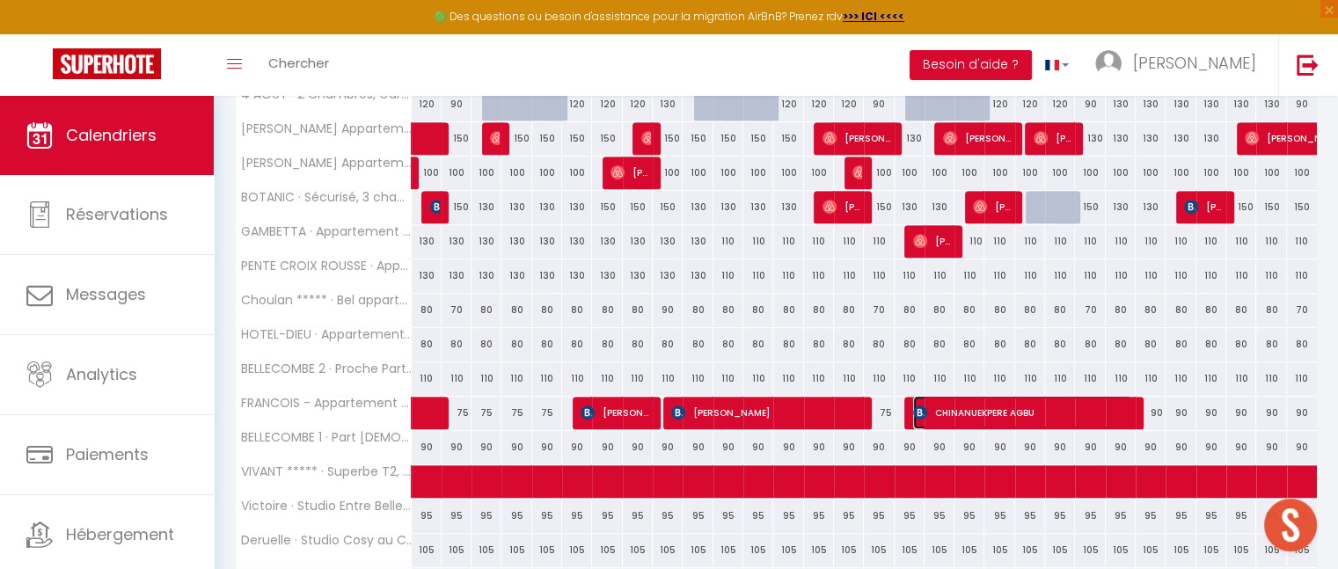
click at [1031, 399] on span "CHINANUEKPERE AGBU" at bounding box center [1022, 412] width 219 height 33
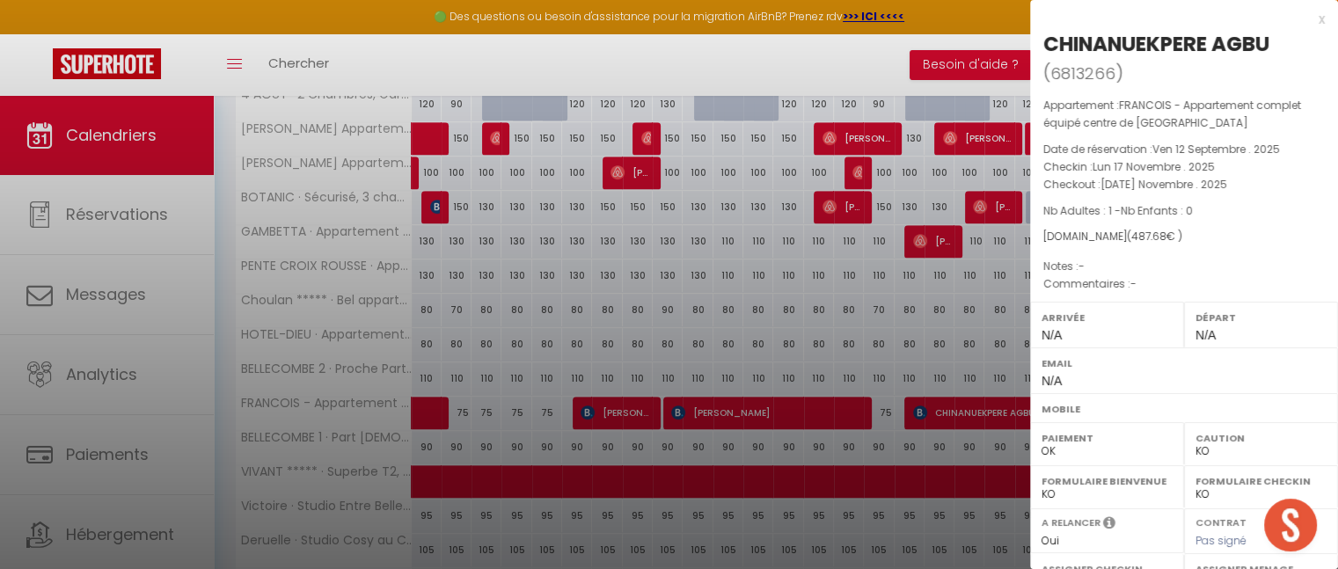
click at [1306, 18] on div "x" at bounding box center [1177, 19] width 295 height 21
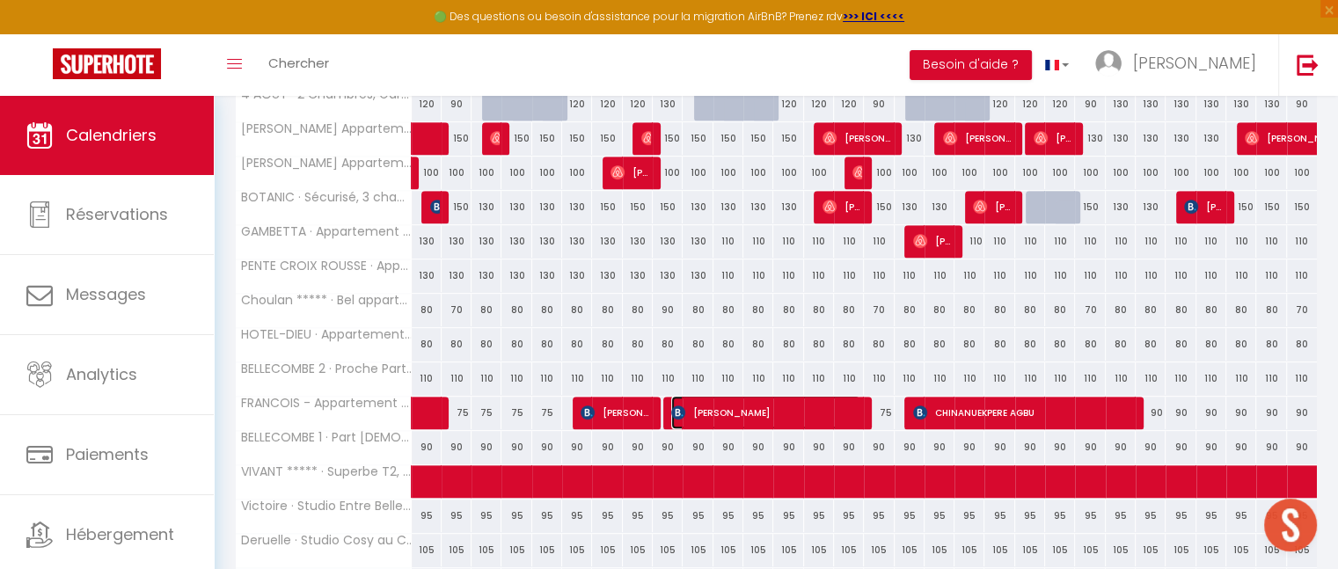
click at [757, 400] on span "[PERSON_NAME]" at bounding box center [765, 412] width 189 height 33
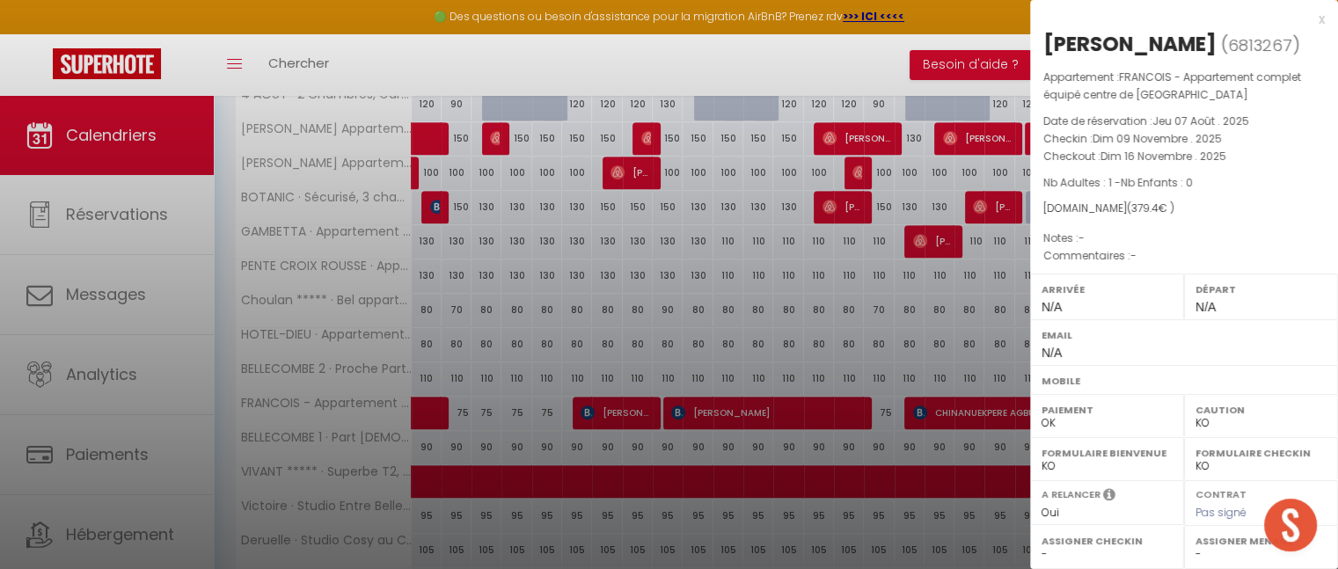
click at [1307, 17] on div "x" at bounding box center [1177, 19] width 295 height 21
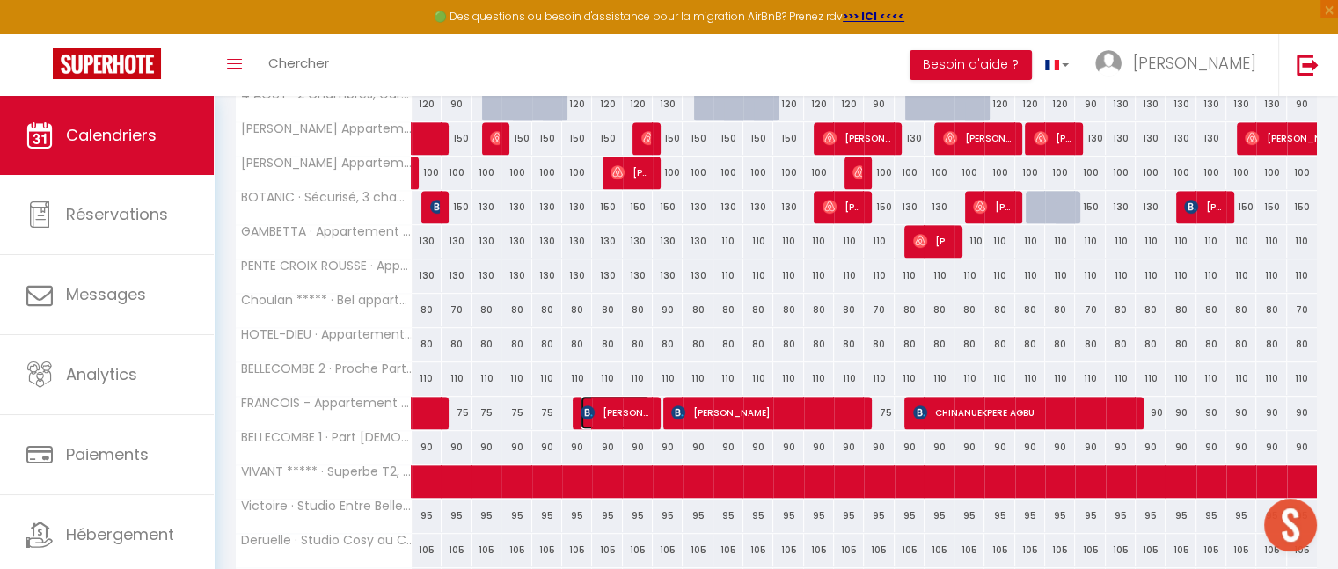
click at [620, 406] on span "[PERSON_NAME]" at bounding box center [616, 412] width 70 height 33
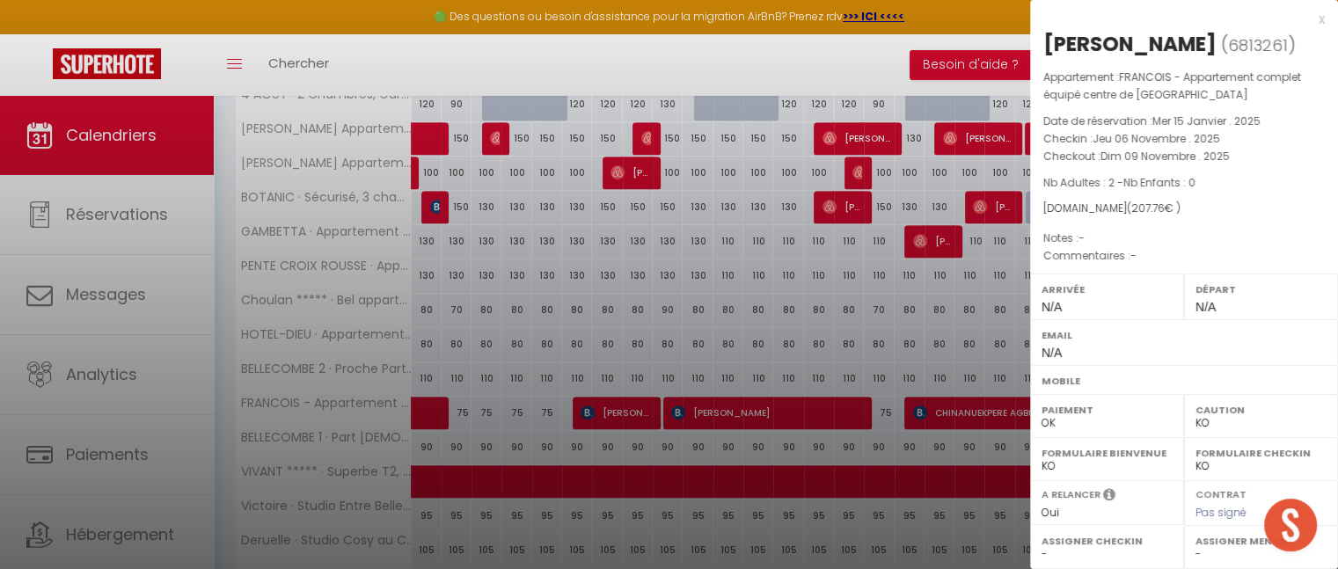
click at [1305, 22] on div "x" at bounding box center [1177, 19] width 295 height 21
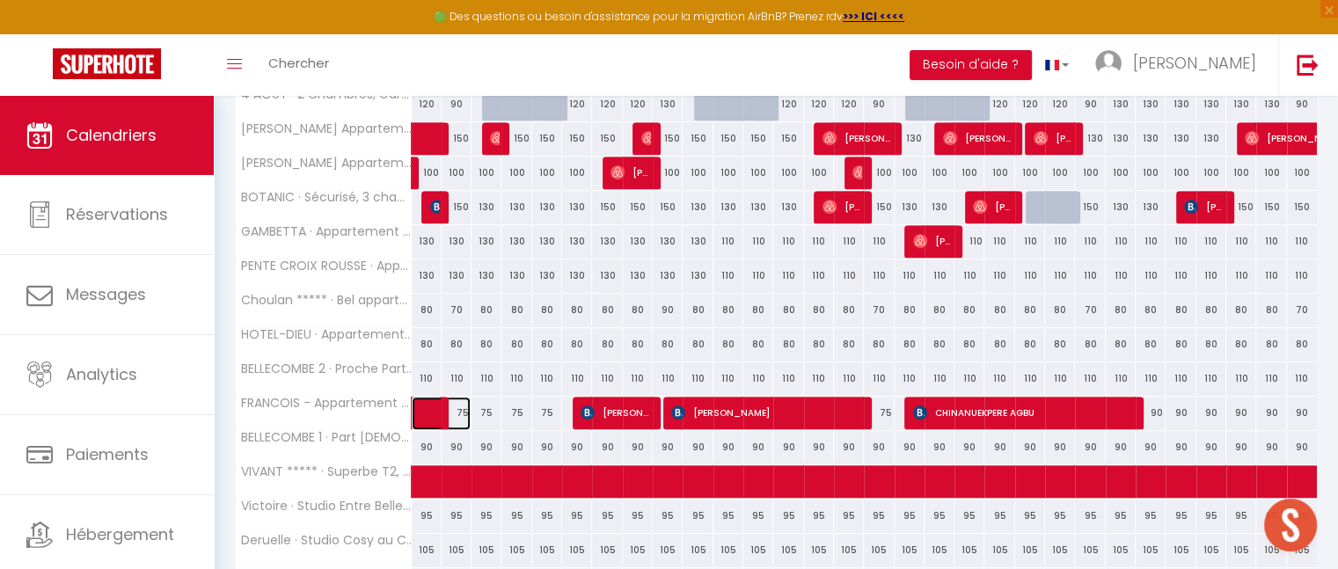
click at [440, 404] on span at bounding box center [450, 413] width 40 height 33
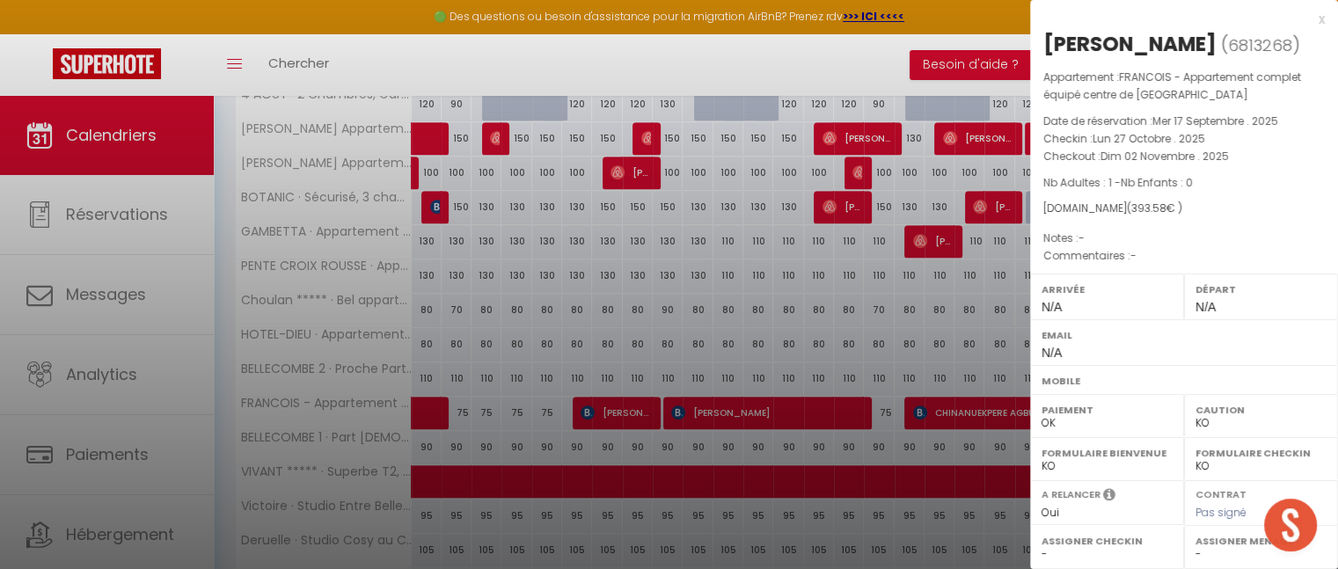
click at [1306, 20] on div "x" at bounding box center [1177, 19] width 295 height 21
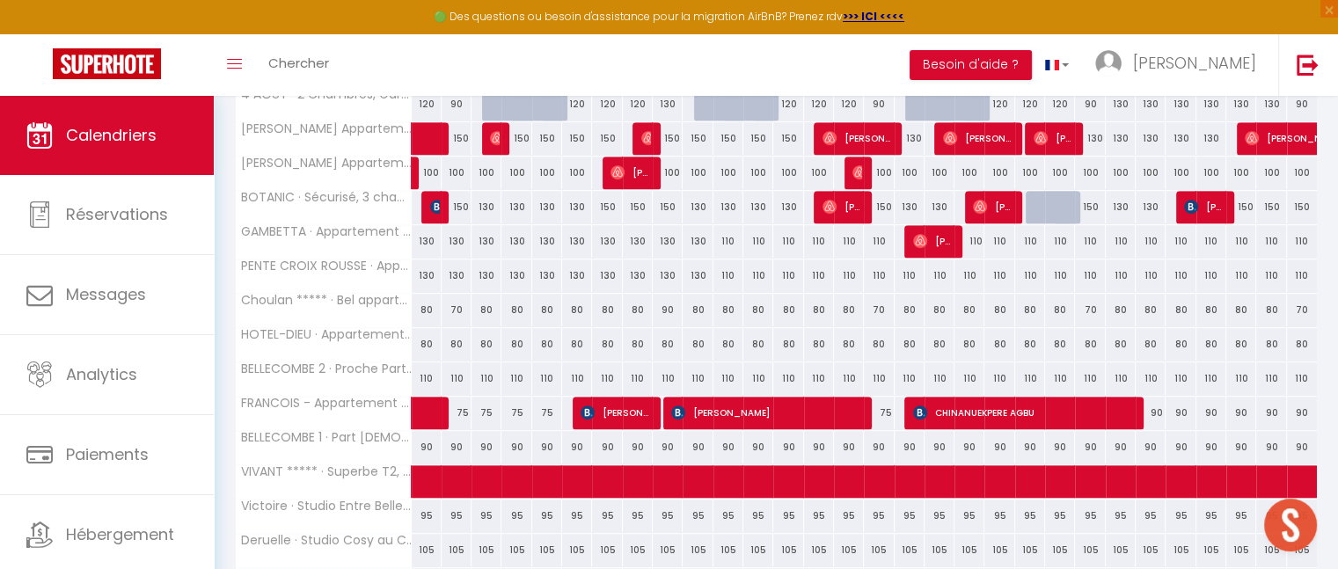
click at [1159, 404] on div "90" at bounding box center [1151, 413] width 30 height 33
type input "90"
type input "[DATE] Novembre 2025"
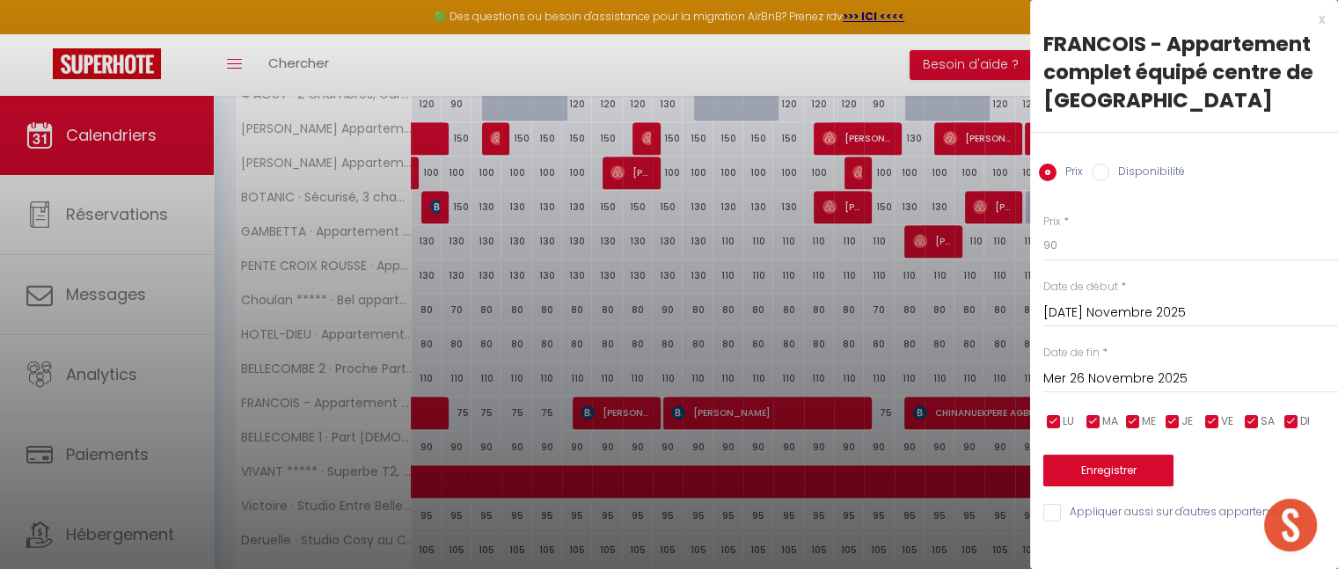
click at [1126, 372] on input "Mer 26 Novembre 2025" at bounding box center [1191, 379] width 295 height 23
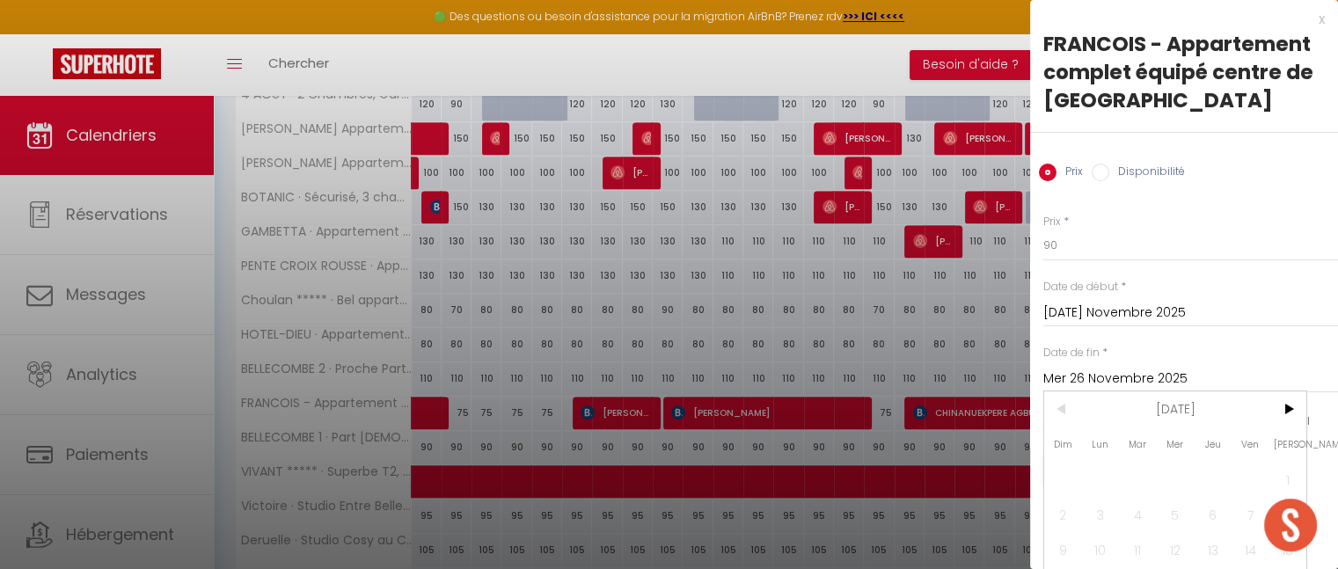
scroll to position [116, 11]
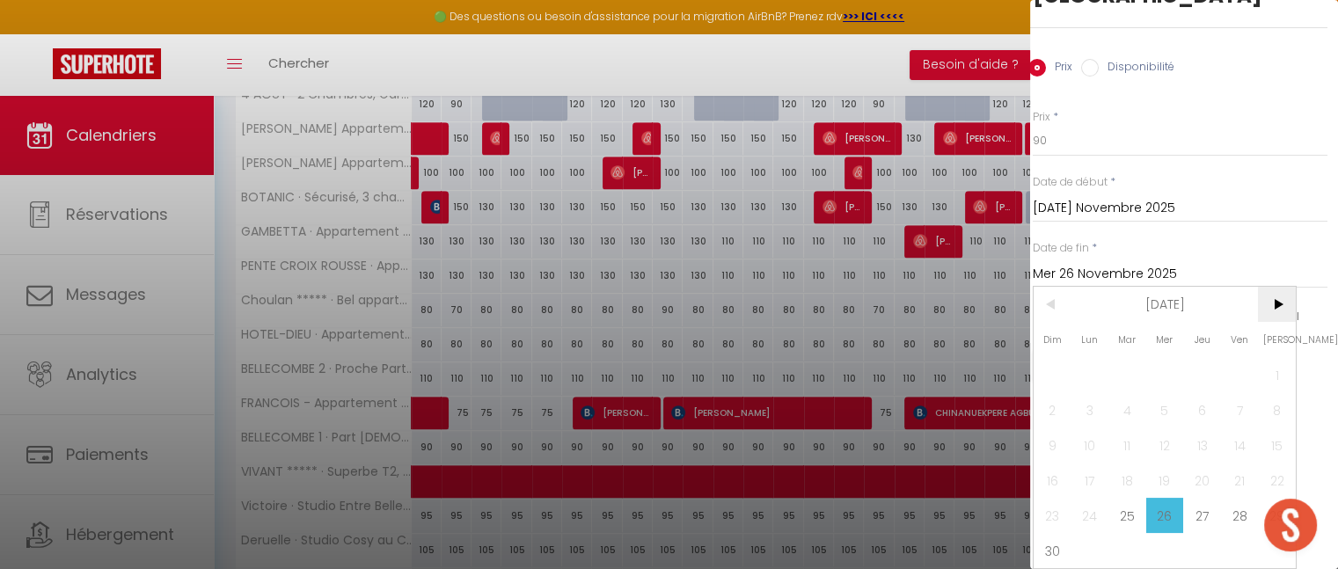
click at [1275, 295] on span ">" at bounding box center [1277, 304] width 38 height 35
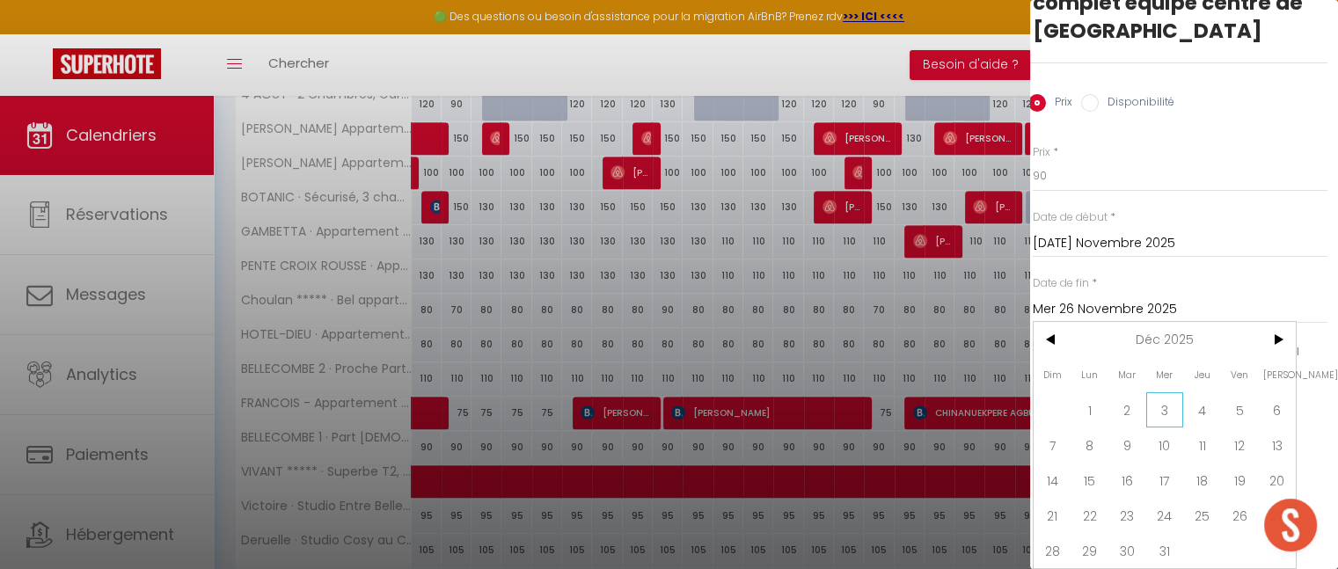
click at [1159, 392] on span "3" at bounding box center [1165, 409] width 38 height 35
type input "Mer 03 Décembre 2025"
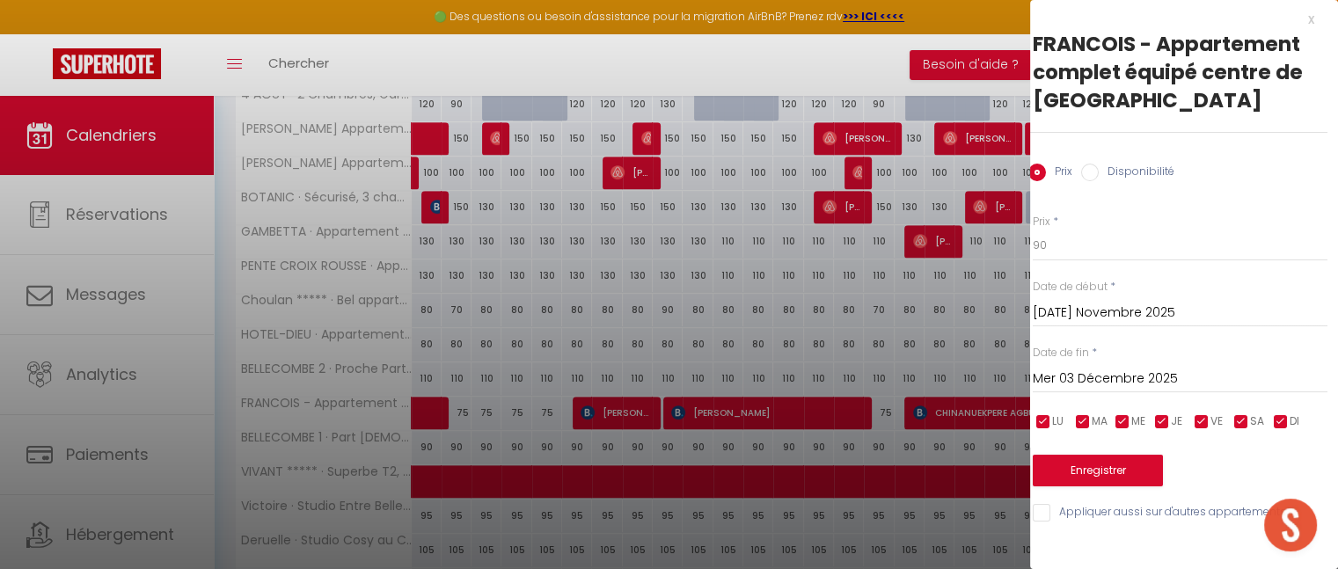
scroll to position [0, 11]
click at [1056, 260] on input "90" at bounding box center [1180, 246] width 295 height 32
type input "9"
type input "75"
click at [1096, 466] on button "Enregistrer" at bounding box center [1098, 471] width 130 height 32
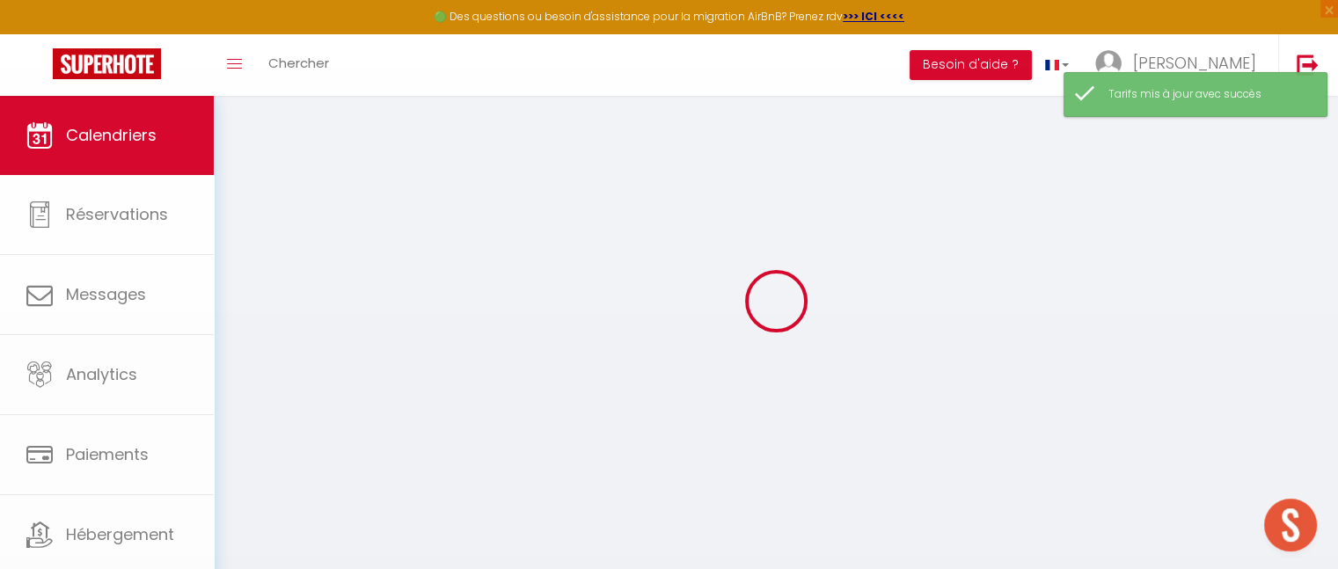
scroll to position [0, 0]
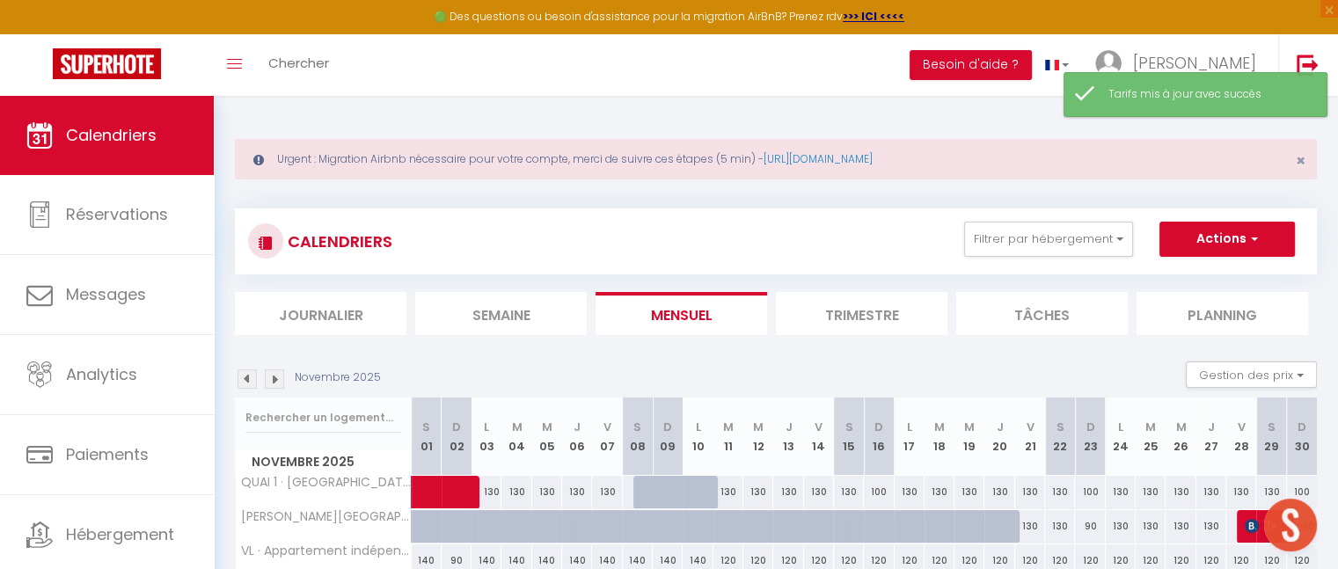
click at [281, 377] on img at bounding box center [274, 379] width 19 height 19
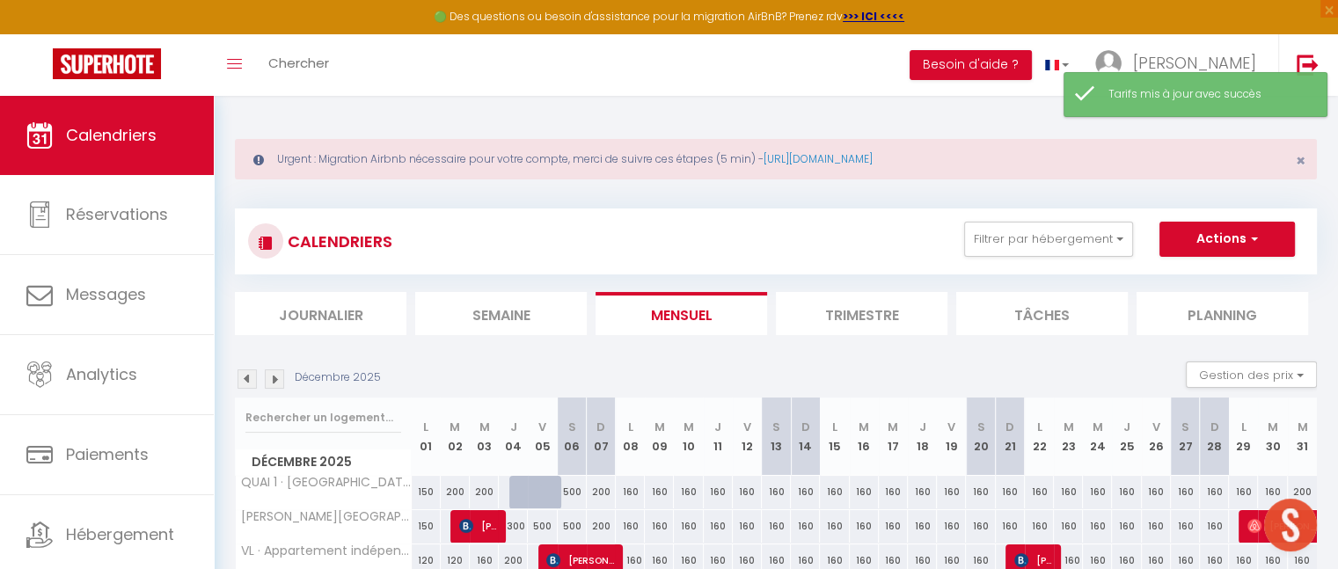
scroll to position [703, 0]
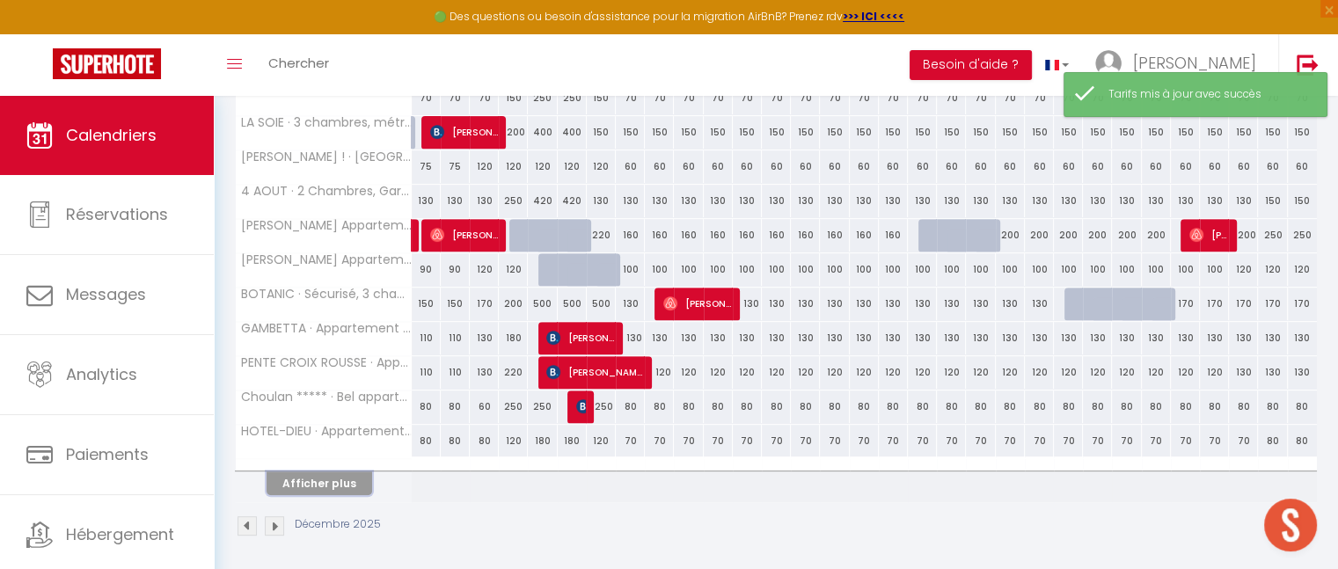
click at [319, 482] on button "Afficher plus" at bounding box center [320, 484] width 106 height 24
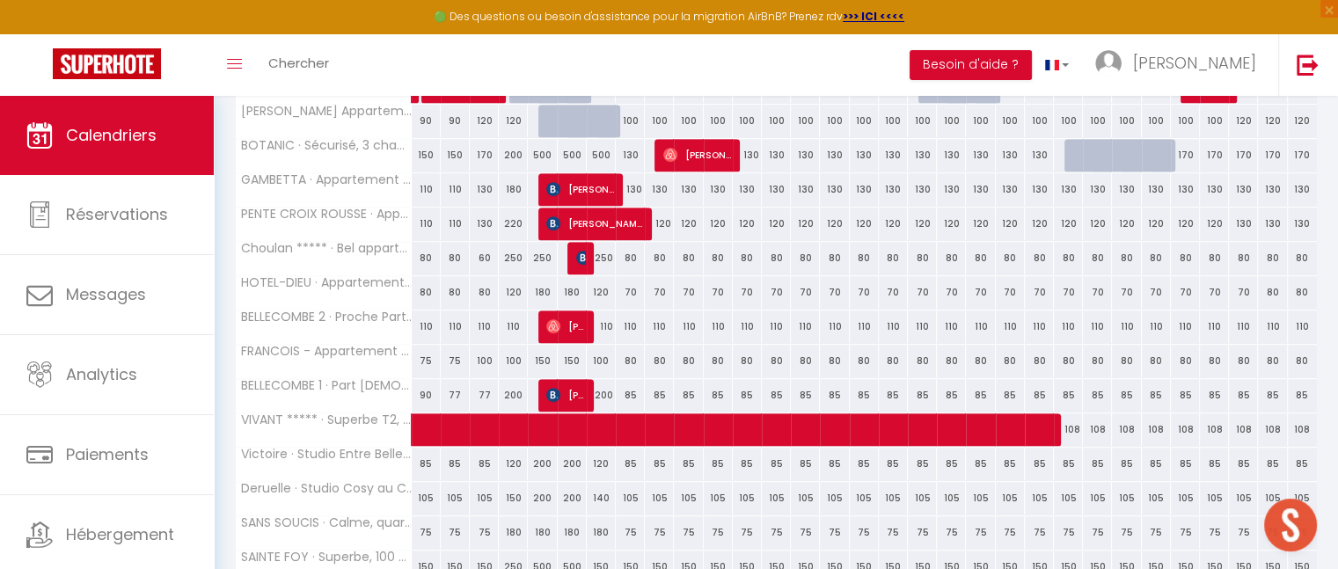
scroll to position [851, 0]
